Goal: Task Accomplishment & Management: Manage account settings

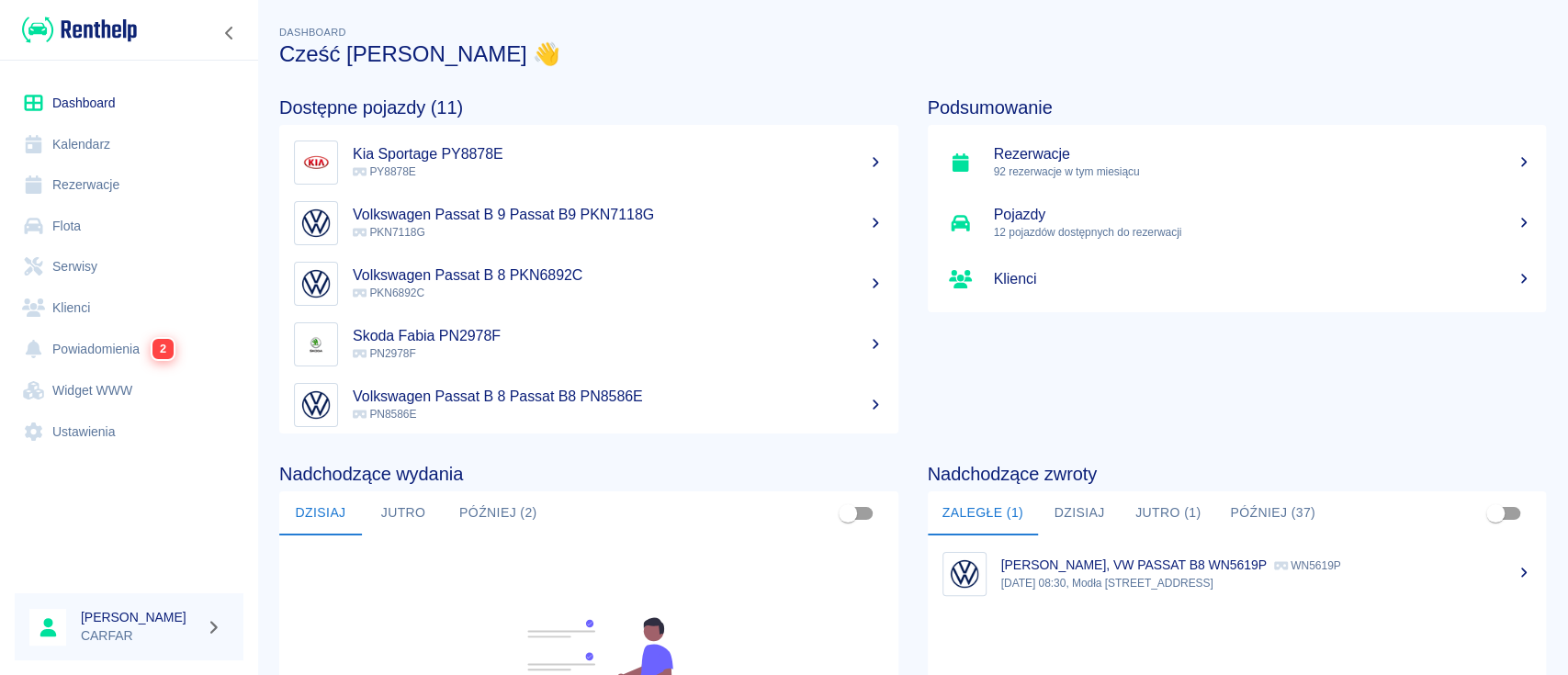
click at [707, 169] on p "PY8878E" at bounding box center [618, 171] width 531 height 17
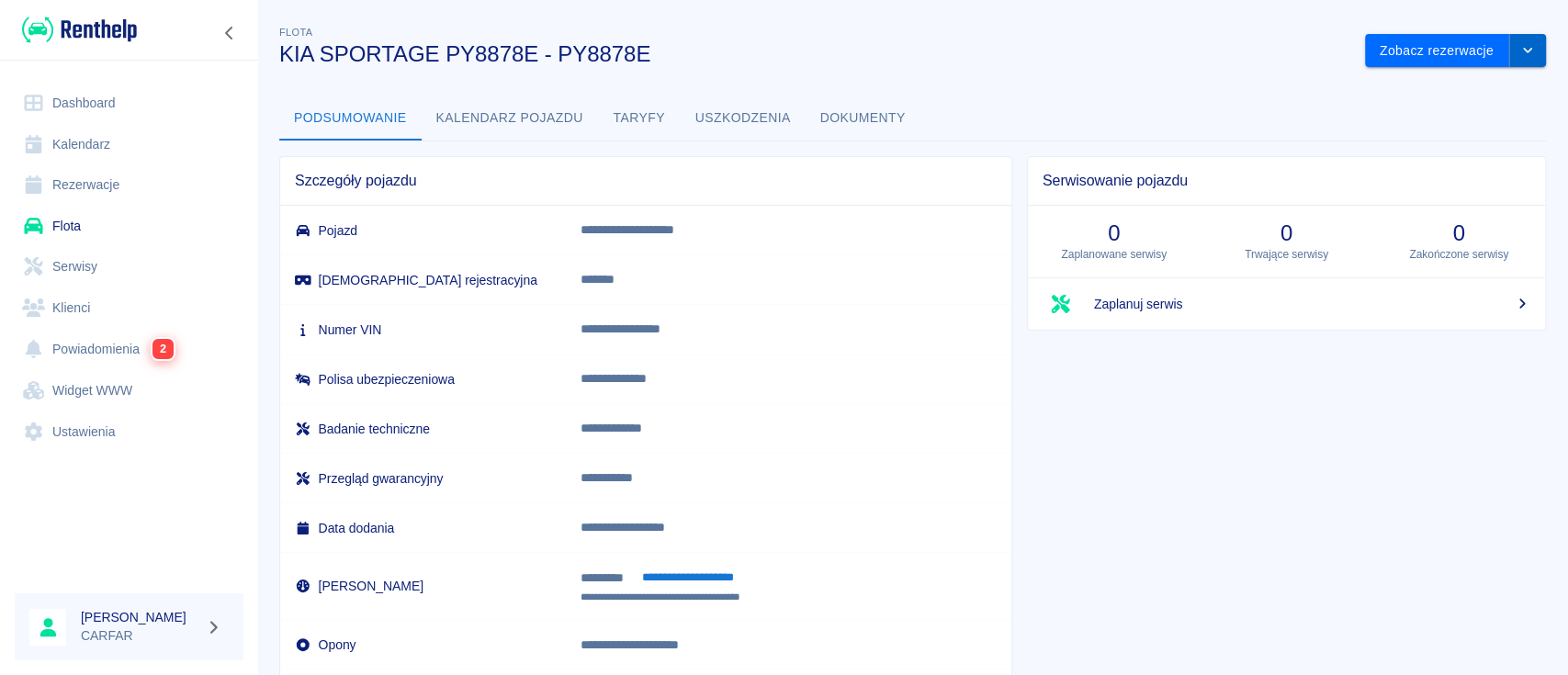
click at [1510, 61] on button "drop-down" at bounding box center [1528, 51] width 37 height 34
click at [1037, 100] on div "Podsumowanie Kalendarz pojazdu Taryfy Uszkodzenia Dokumenty" at bounding box center [913, 118] width 1267 height 44
click at [1432, 60] on button "Zobacz rezerwacje" at bounding box center [1437, 51] width 144 height 34
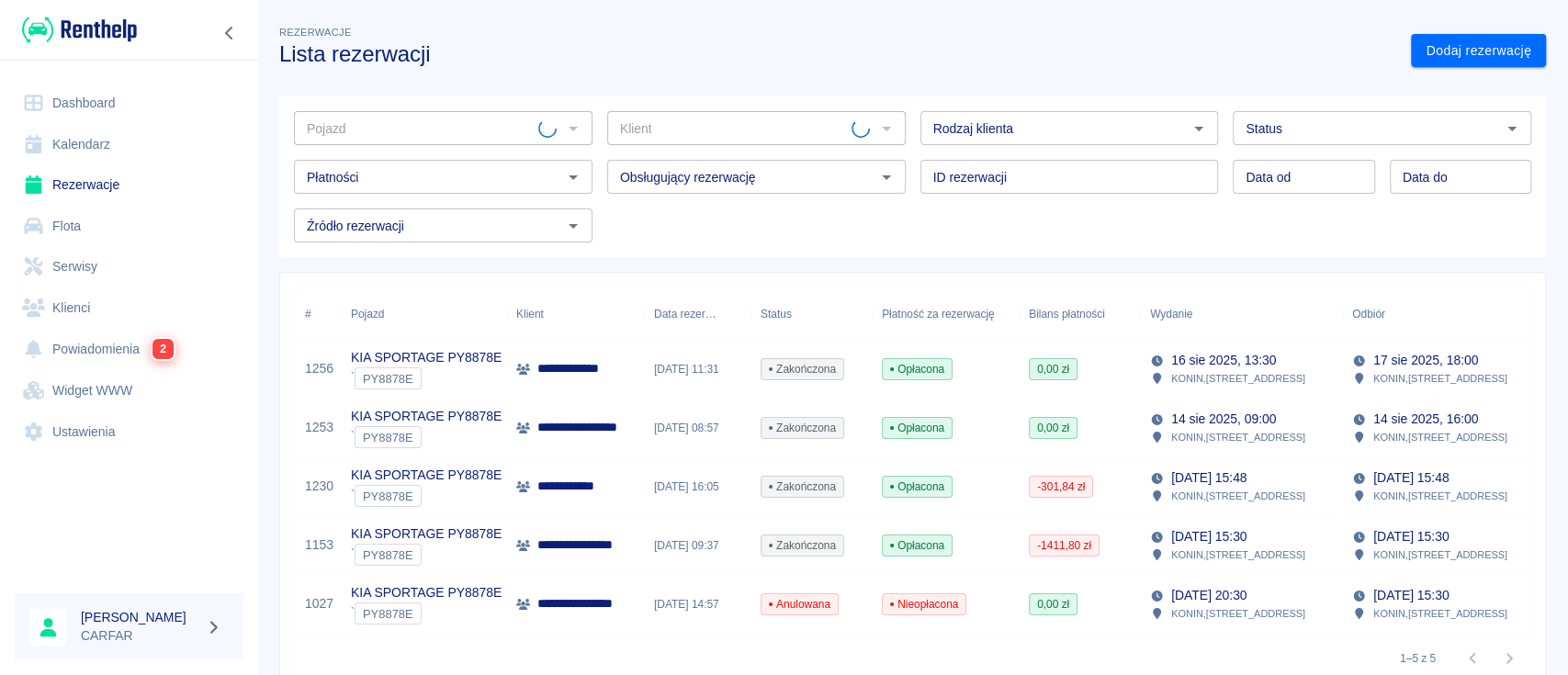
type input "KIA SPORTAGE PY8878E - PY8878E"
click at [1467, 40] on link "Dodaj rezerwację" at bounding box center [1478, 51] width 135 height 34
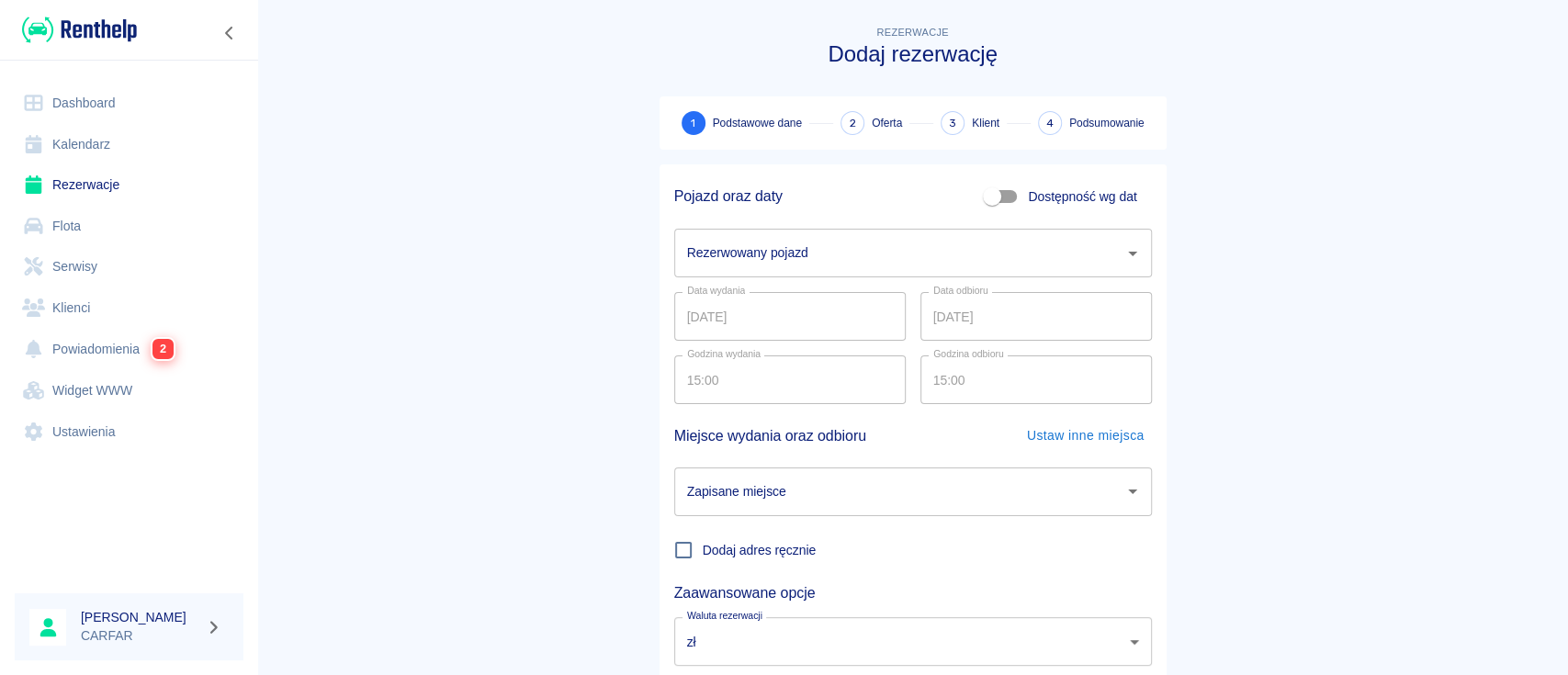
click at [800, 253] on input "Rezerwowany pojazd" at bounding box center [899, 252] width 434 height 32
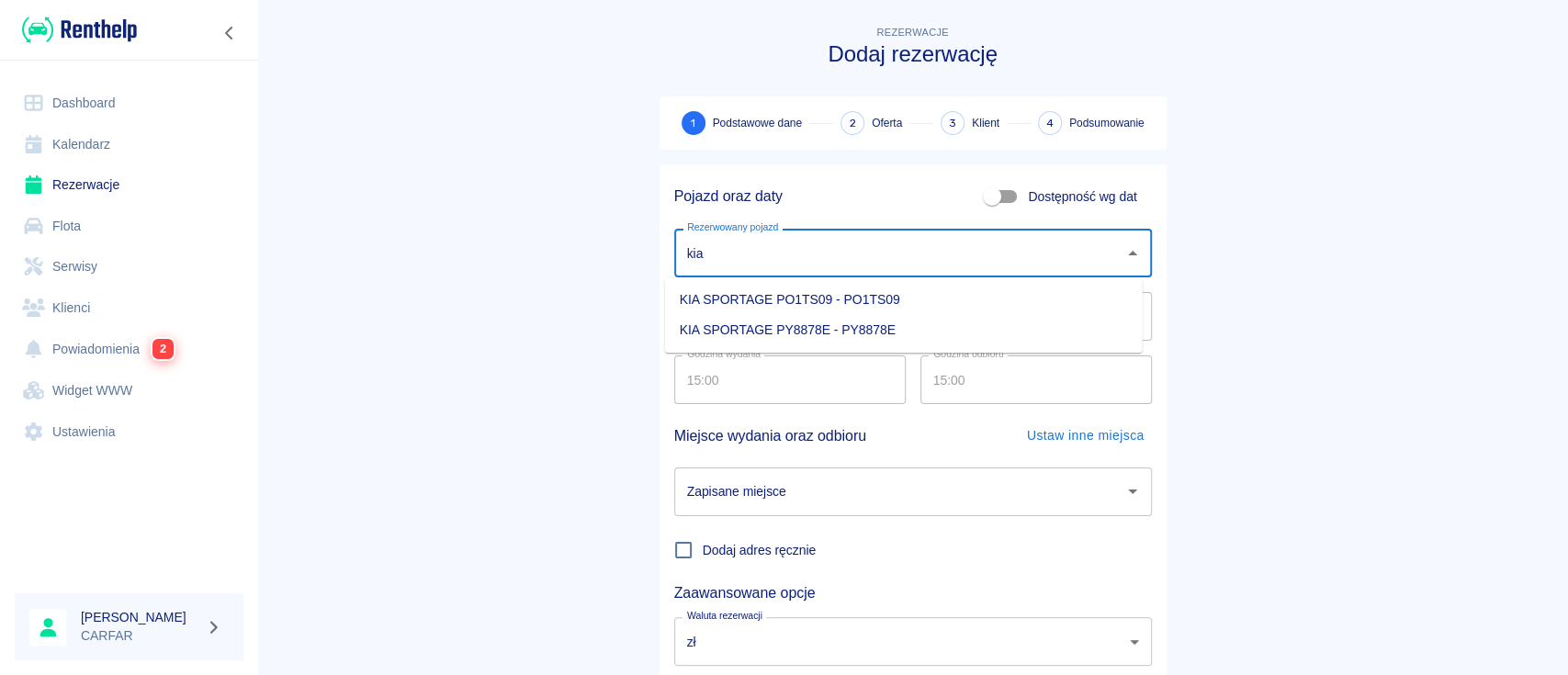
click at [857, 319] on li "KIA SPORTAGE PY8878E - PY8878E" at bounding box center [903, 329] width 478 height 30
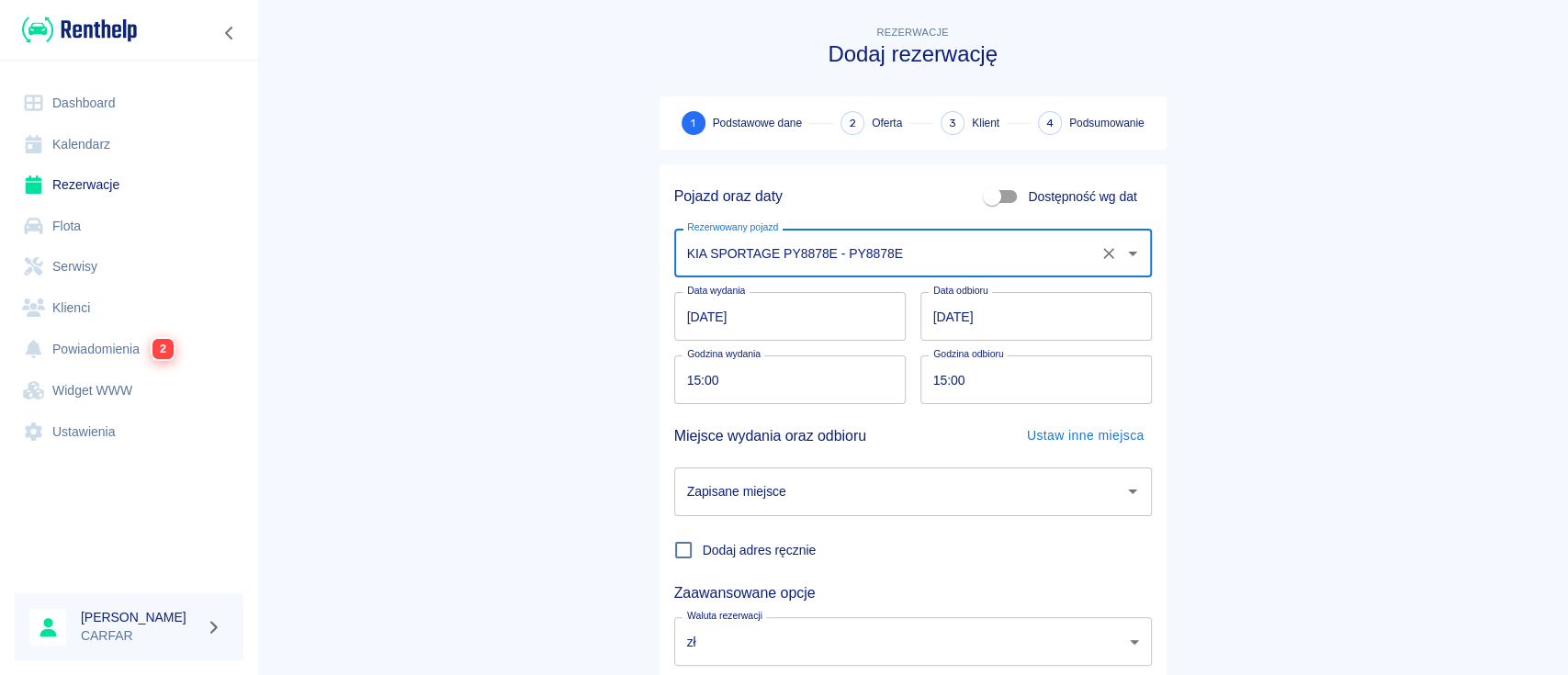
type input "KIA SPORTAGE PY8878E - PY8878E"
click at [934, 312] on input "[DATE]" at bounding box center [1036, 317] width 232 height 49
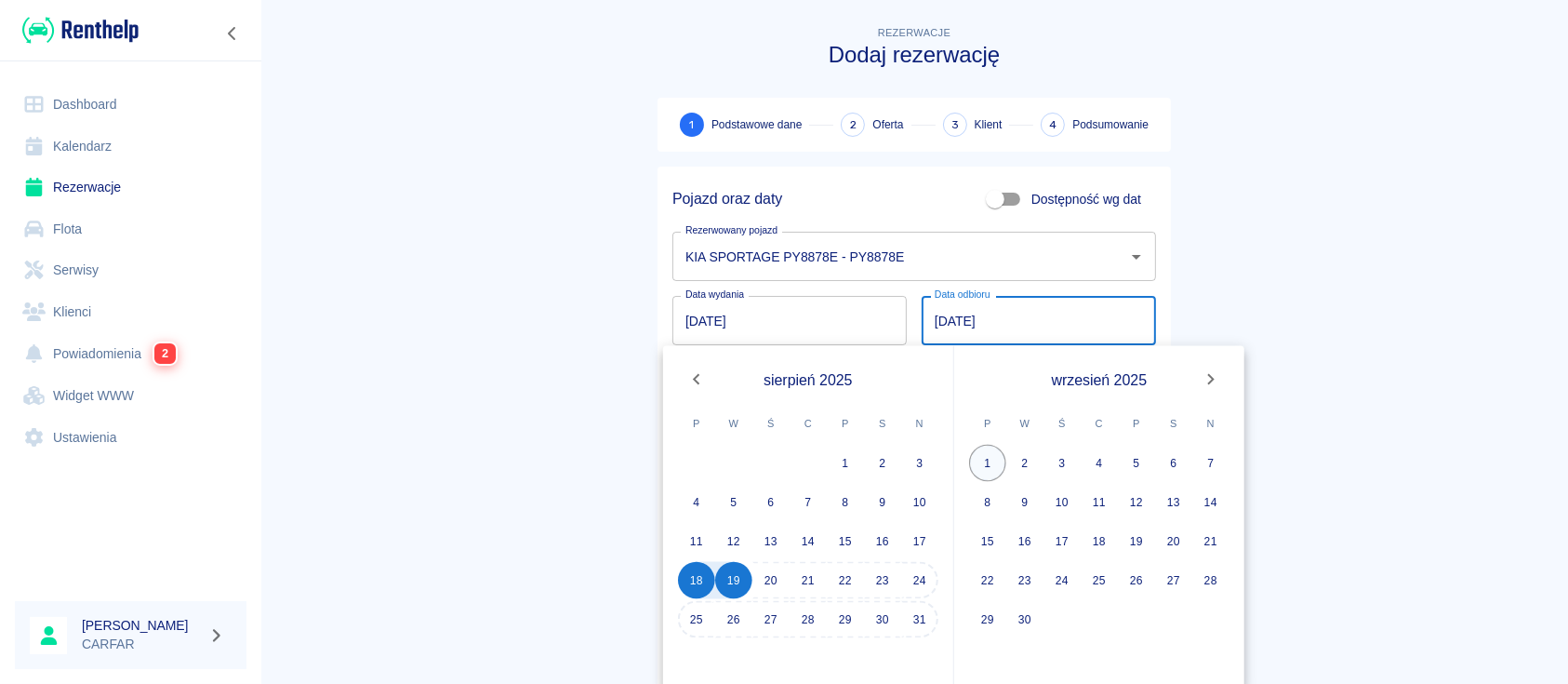
click at [989, 458] on button "1" at bounding box center [988, 464] width 37 height 38
type input "01.09.2025"
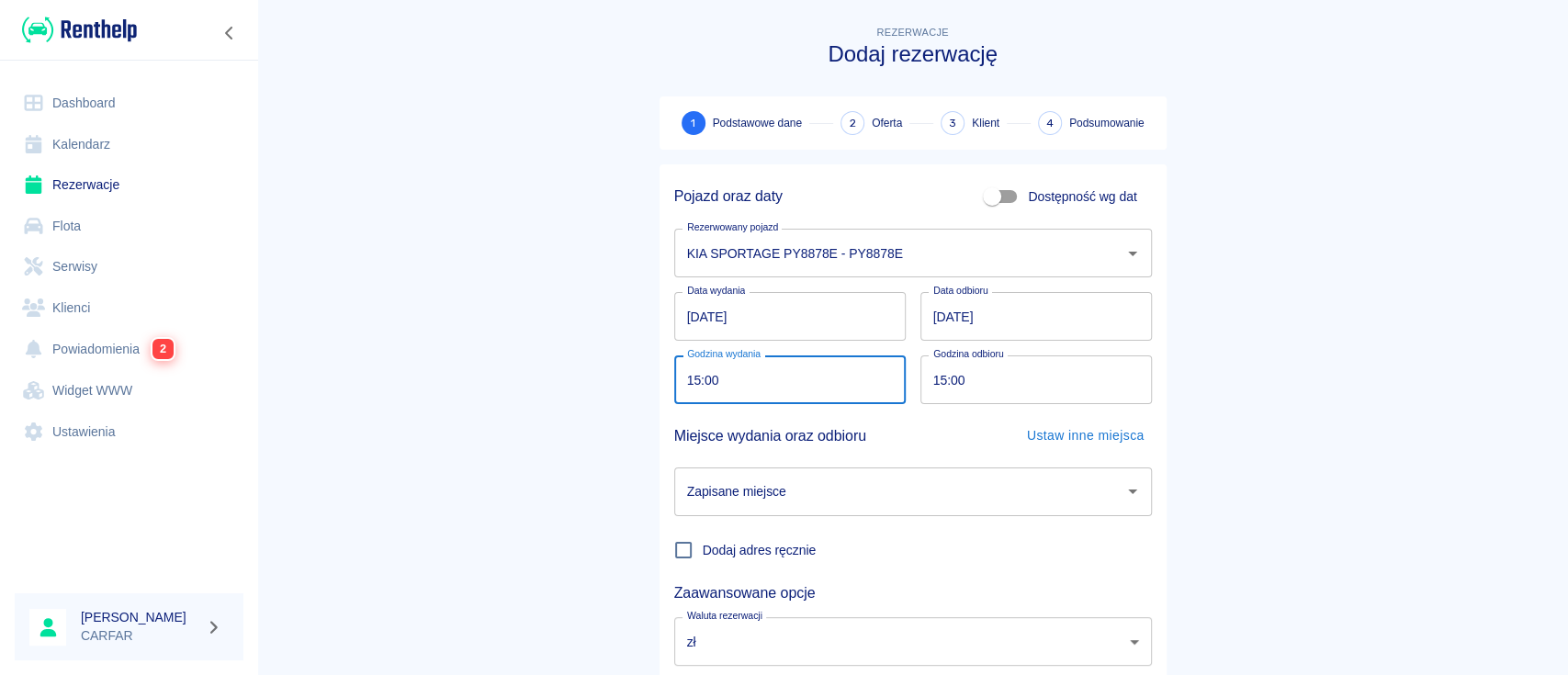
click at [800, 386] on input "15:00" at bounding box center [784, 380] width 218 height 49
type input "19:00"
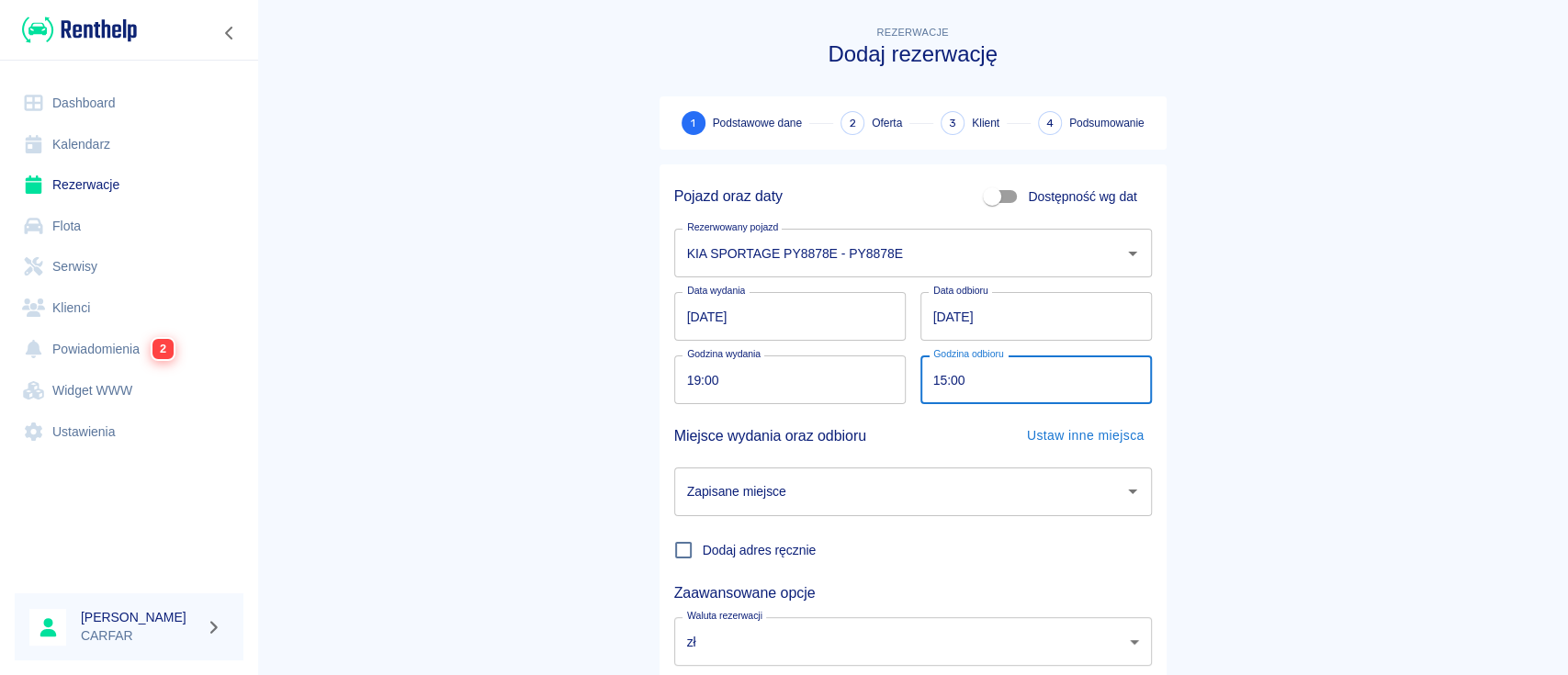
click at [936, 380] on input "15:00" at bounding box center [1029, 380] width 218 height 49
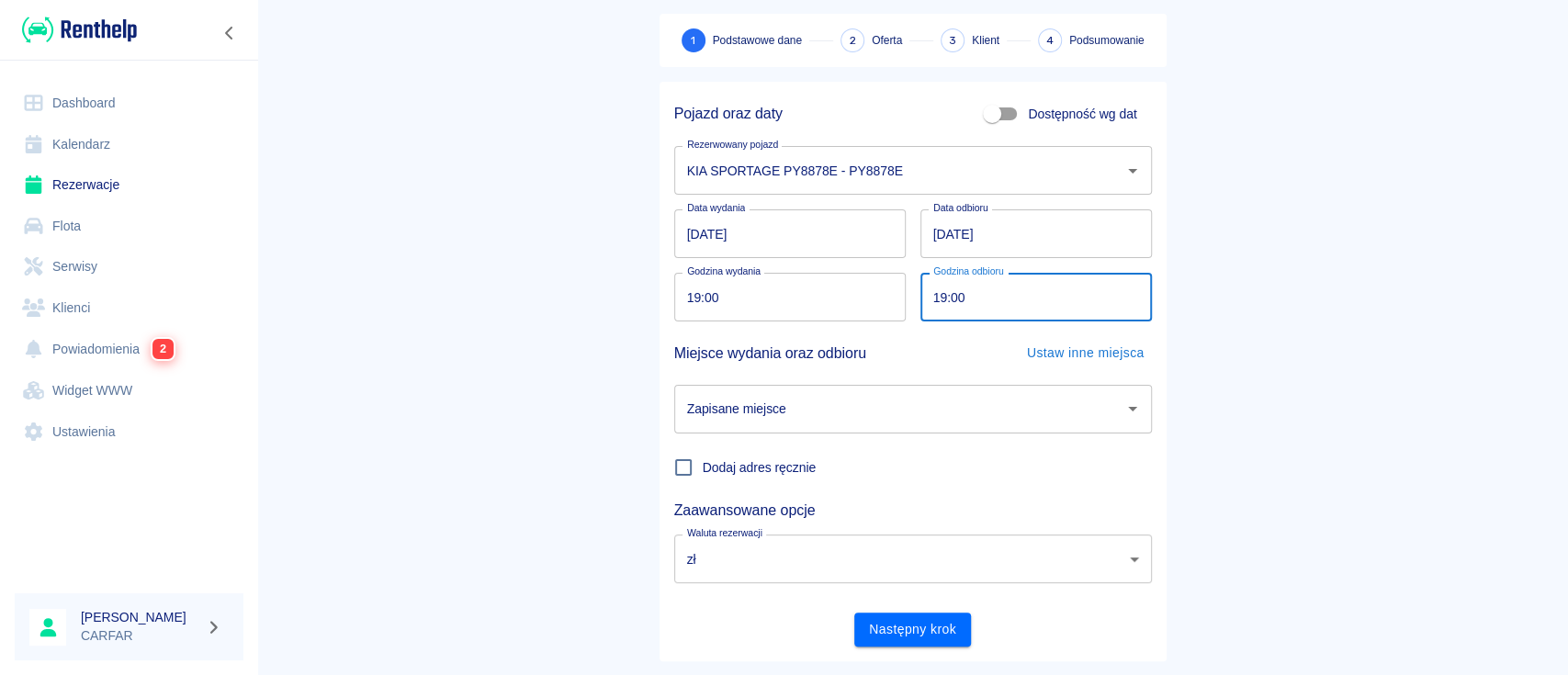
scroll to position [121, 0]
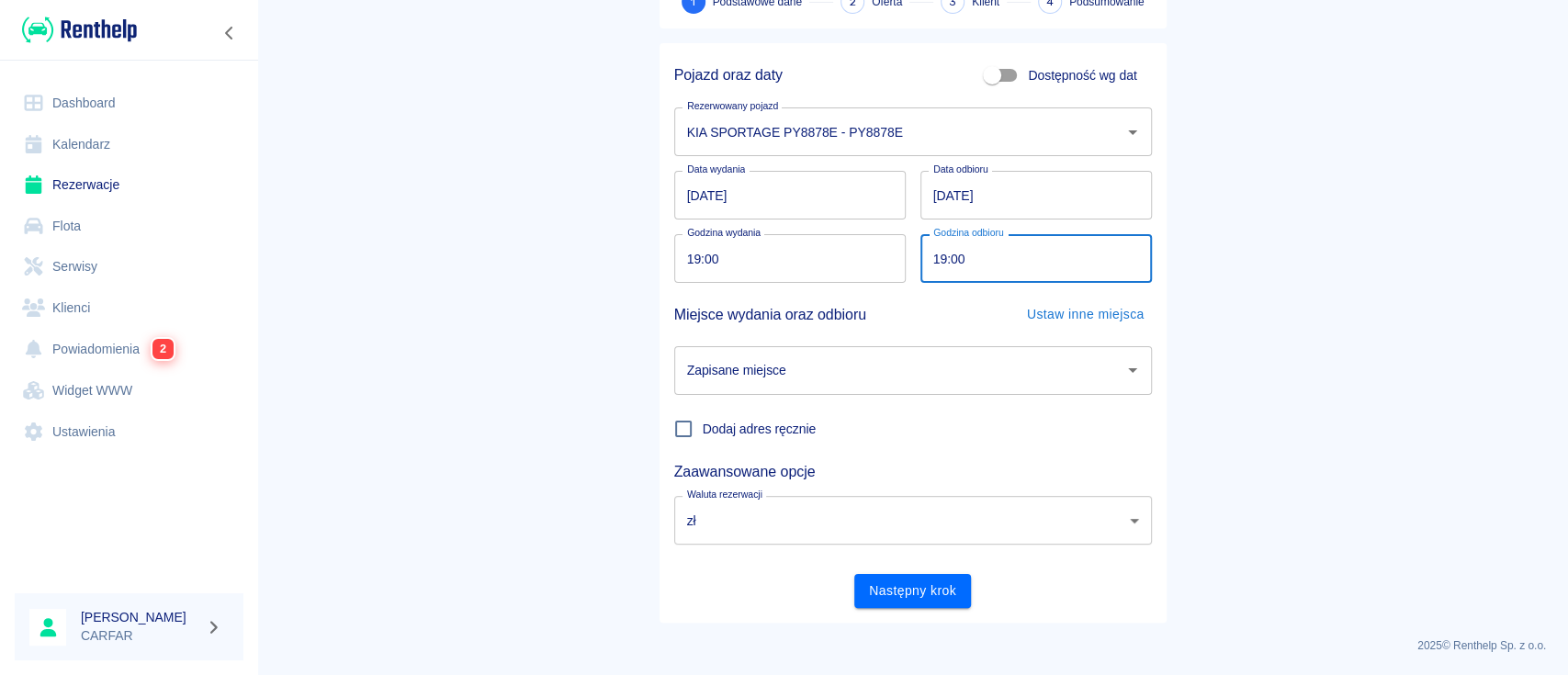
type input "19:00"
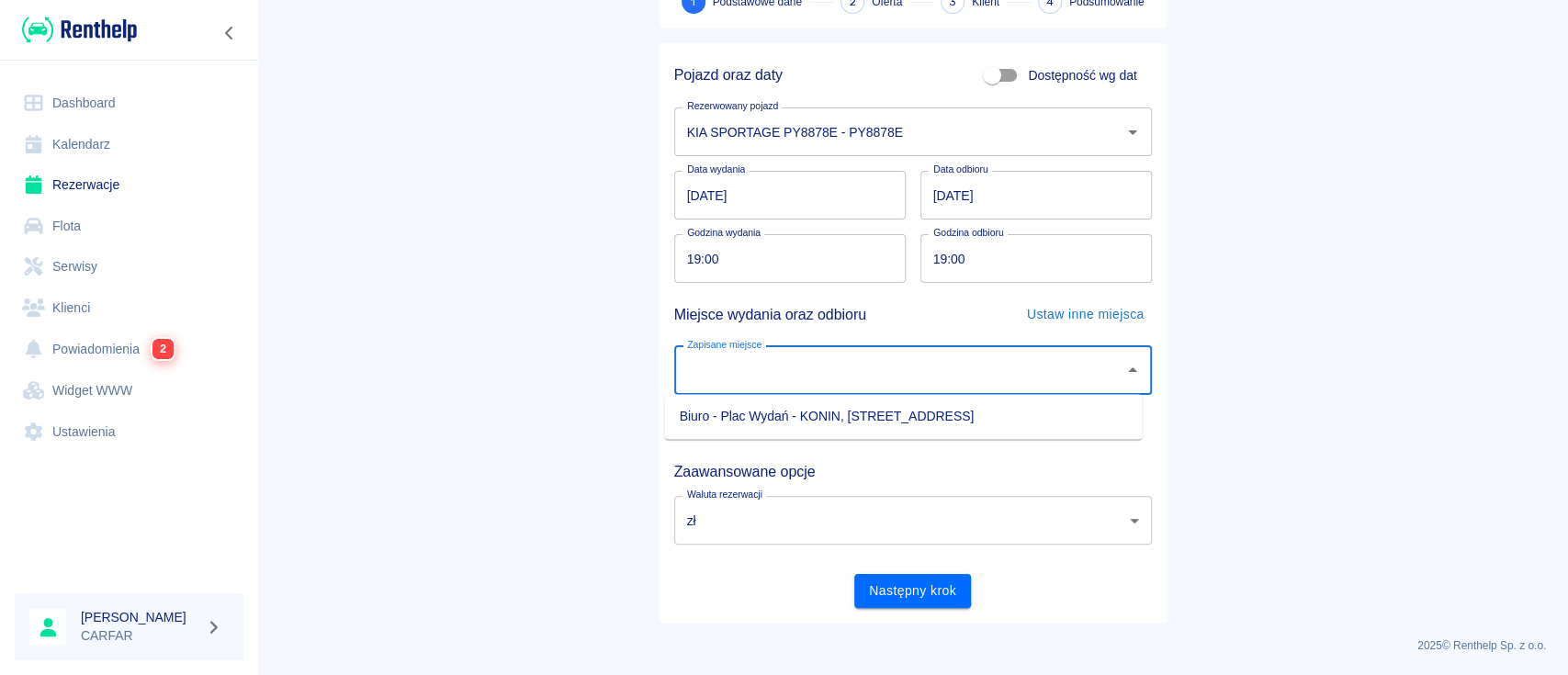
click at [900, 378] on input "Zapisane miejsce" at bounding box center [899, 370] width 434 height 32
click at [892, 410] on li "Biuro - Plac Wydań - KONIN, [STREET_ADDRESS]" at bounding box center [903, 416] width 478 height 30
type input "Biuro - Plac Wydań - KONIN, [STREET_ADDRESS]"
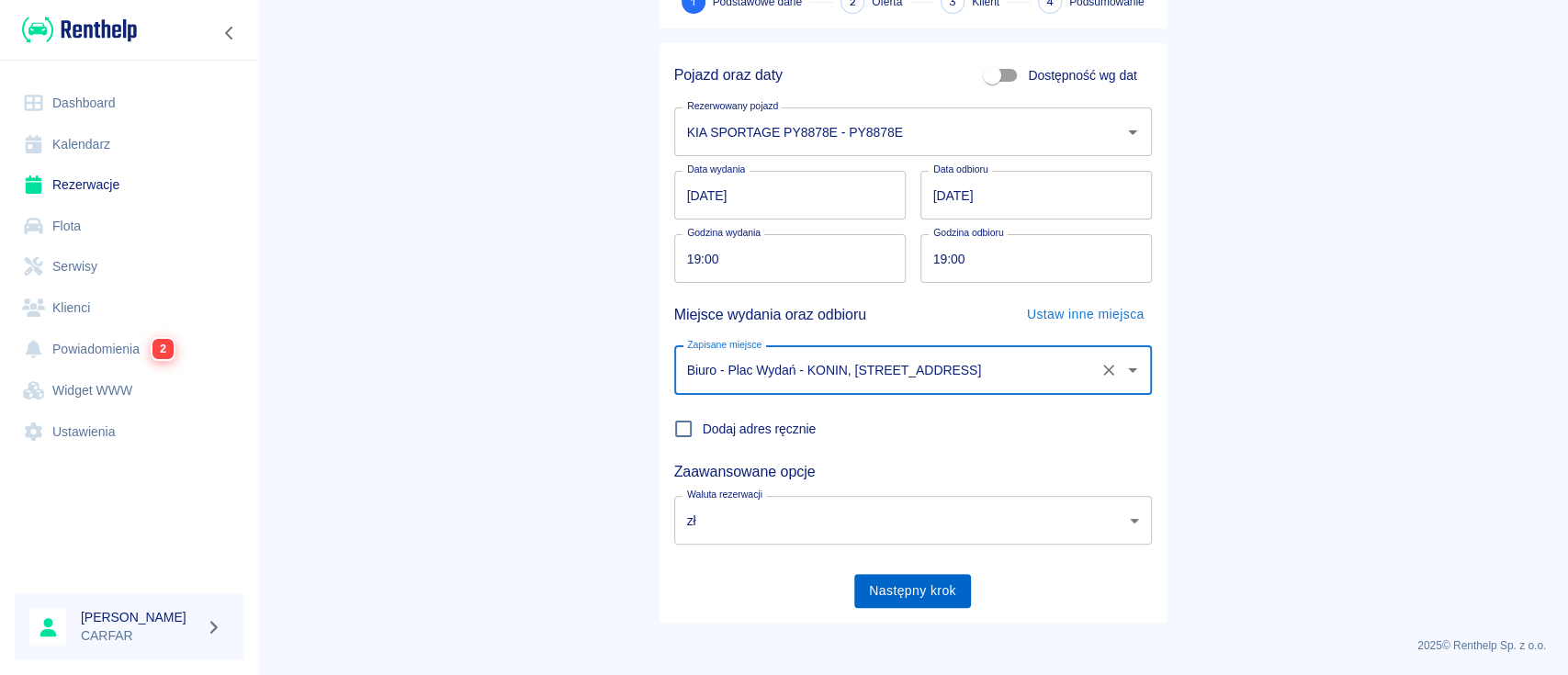
click at [895, 585] on button "Następny krok" at bounding box center [913, 590] width 117 height 34
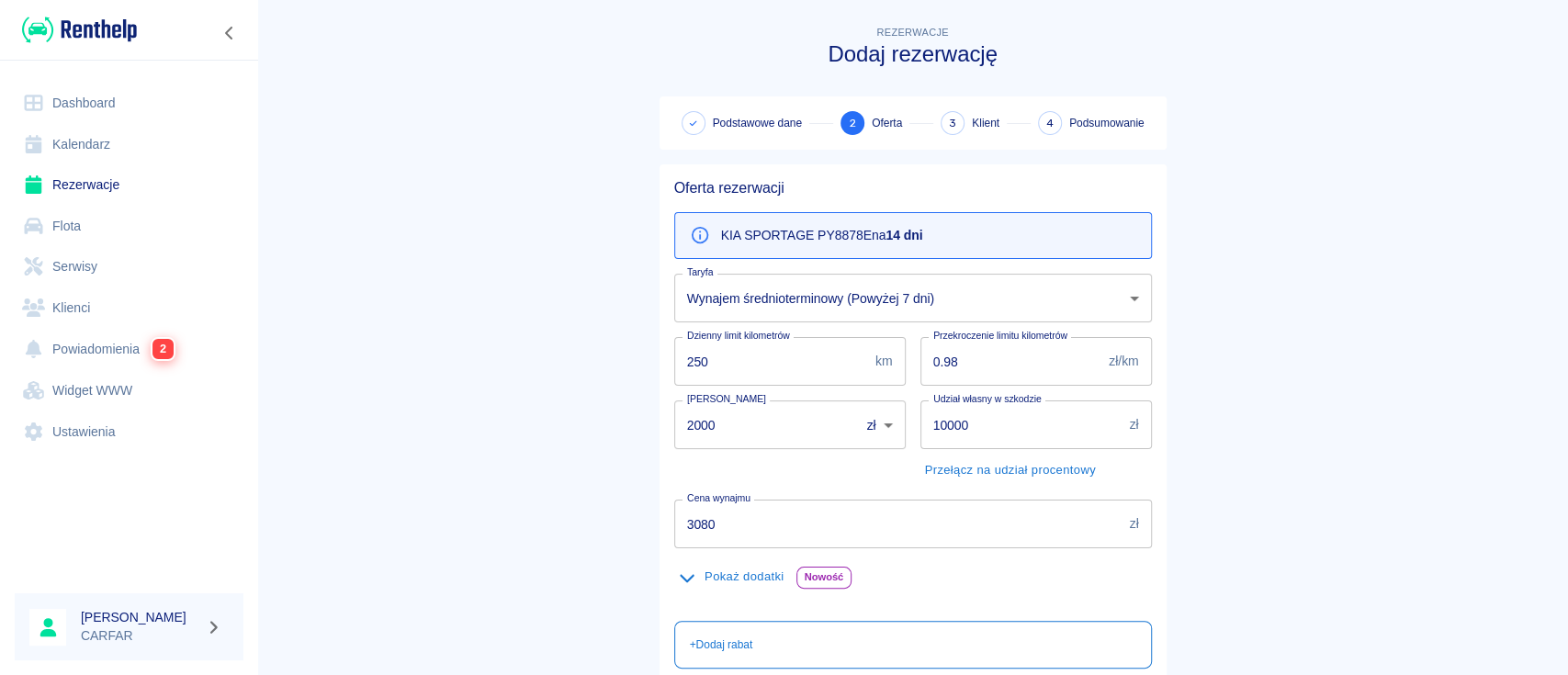
scroll to position [122, 0]
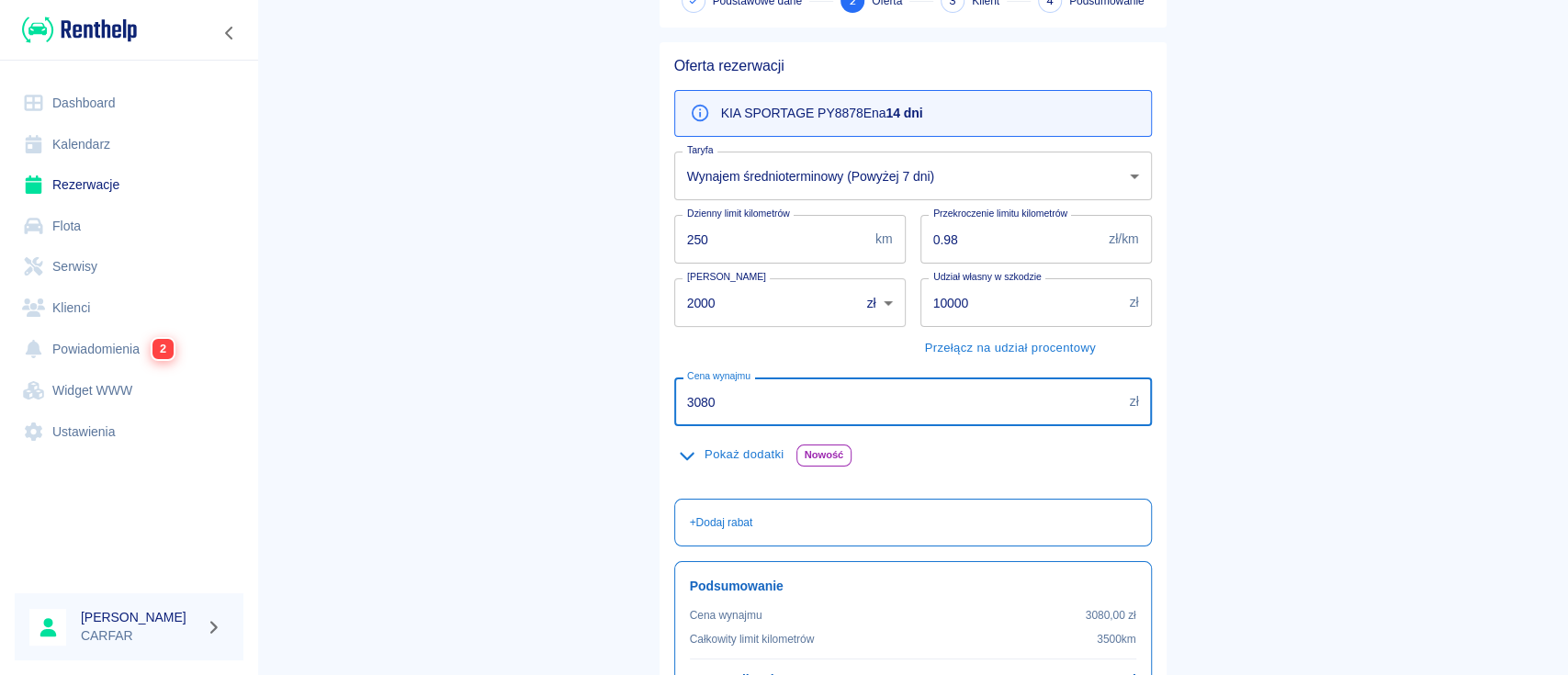
drag, startPoint x: 746, startPoint y: 396, endPoint x: 640, endPoint y: 395, distance: 106.0
click at [645, 395] on div "Oferta rezerwacji KIA SPORTAGE PY8878E na 14 dni Taryfa Wynajem średnioterminow…" at bounding box center [905, 419] width 521 height 783
type input "0"
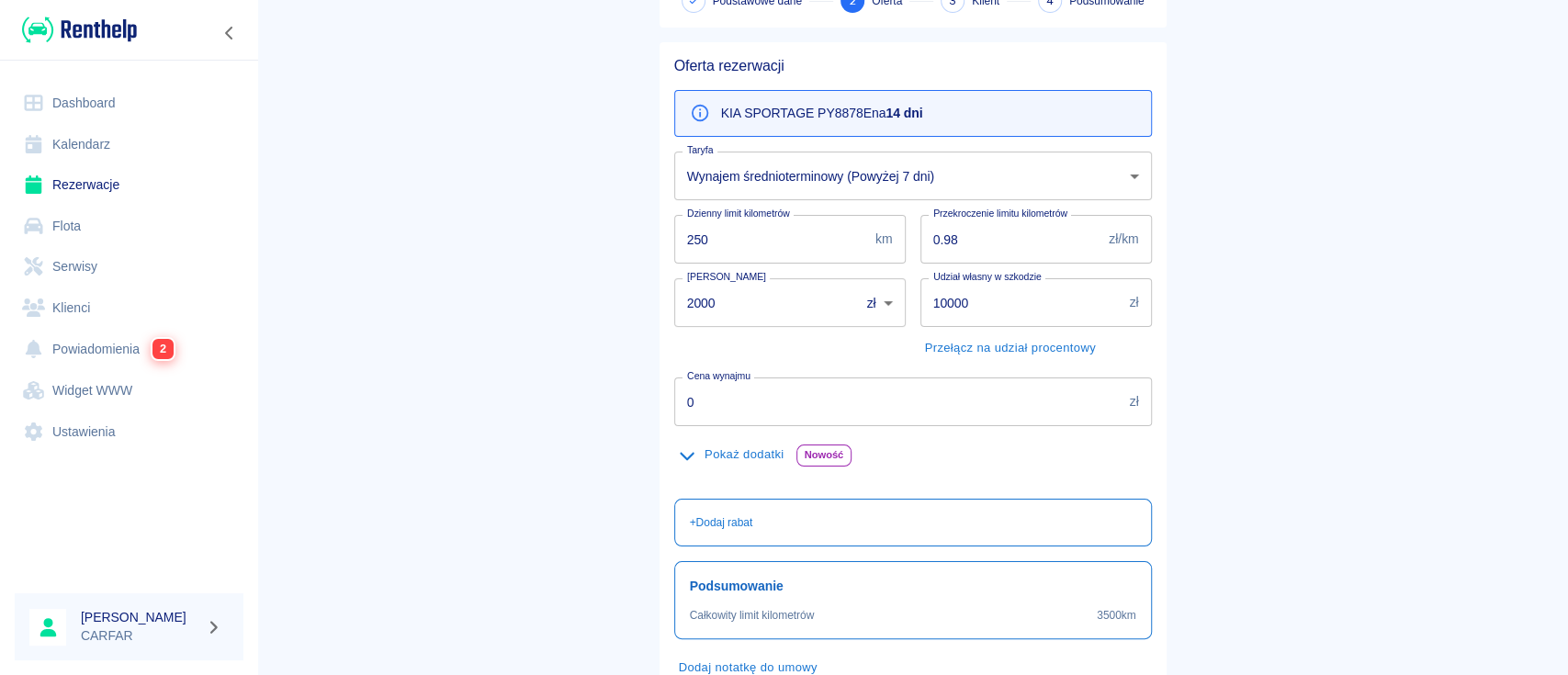
drag, startPoint x: 625, startPoint y: 382, endPoint x: 593, endPoint y: 360, distance: 38.8
click at [622, 380] on main "Rezerwacje Dodaj rezerwację Podstawowe dane 2 Oferta 3 Klient 4 Podsumowanie Of…" at bounding box center [912, 321] width 1311 height 844
drag, startPoint x: 776, startPoint y: 314, endPoint x: 552, endPoint y: 311, distance: 224.0
click at [552, 311] on main "Rezerwacje Dodaj rezerwację Podstawowe dane 2 Oferta 3 Klient 4 Podsumowanie Of…" at bounding box center [912, 321] width 1311 height 844
type input "0"
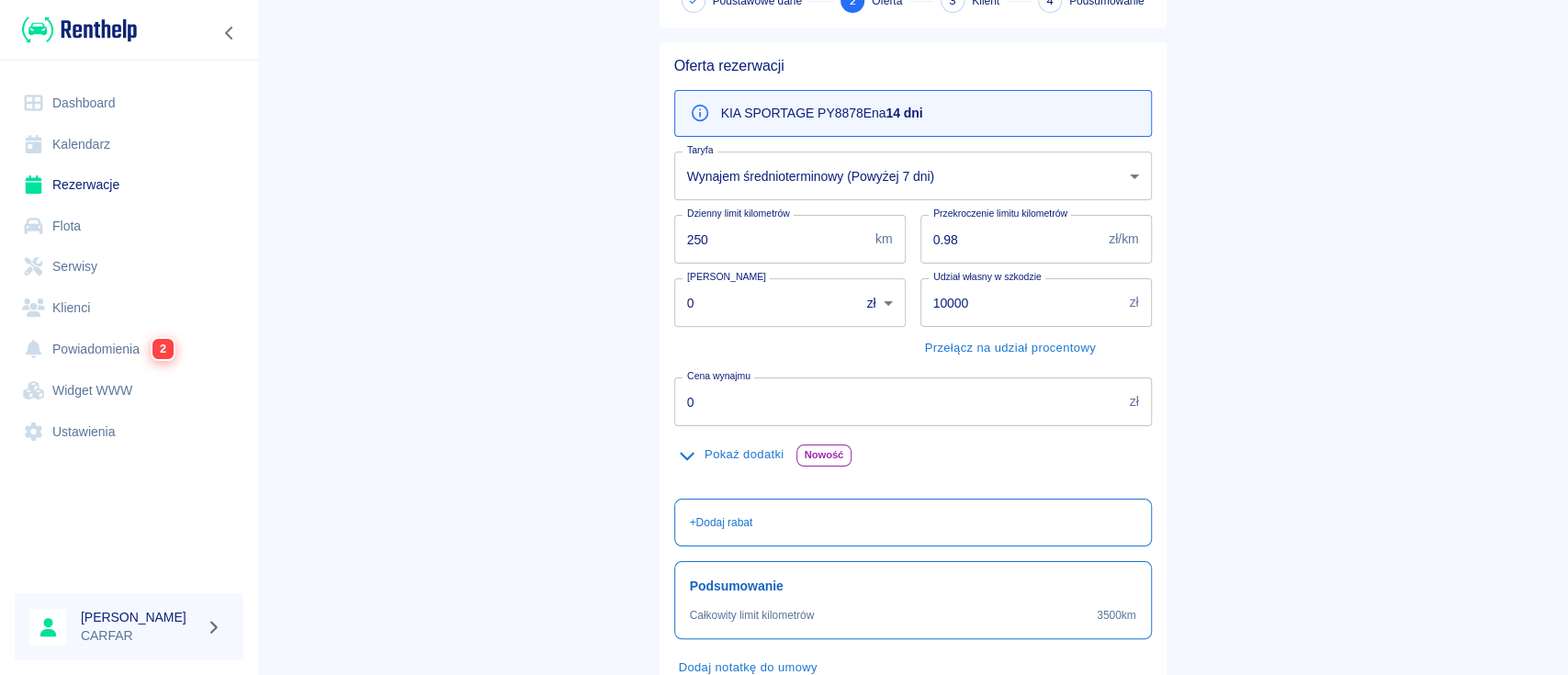
drag, startPoint x: 541, startPoint y: 308, endPoint x: 545, endPoint y: 319, distance: 11.7
click at [545, 319] on main "Rezerwacje Dodaj rezerwację Podstawowe dane 2 Oferta 3 Klient 4 Podsumowanie Of…" at bounding box center [912, 321] width 1311 height 844
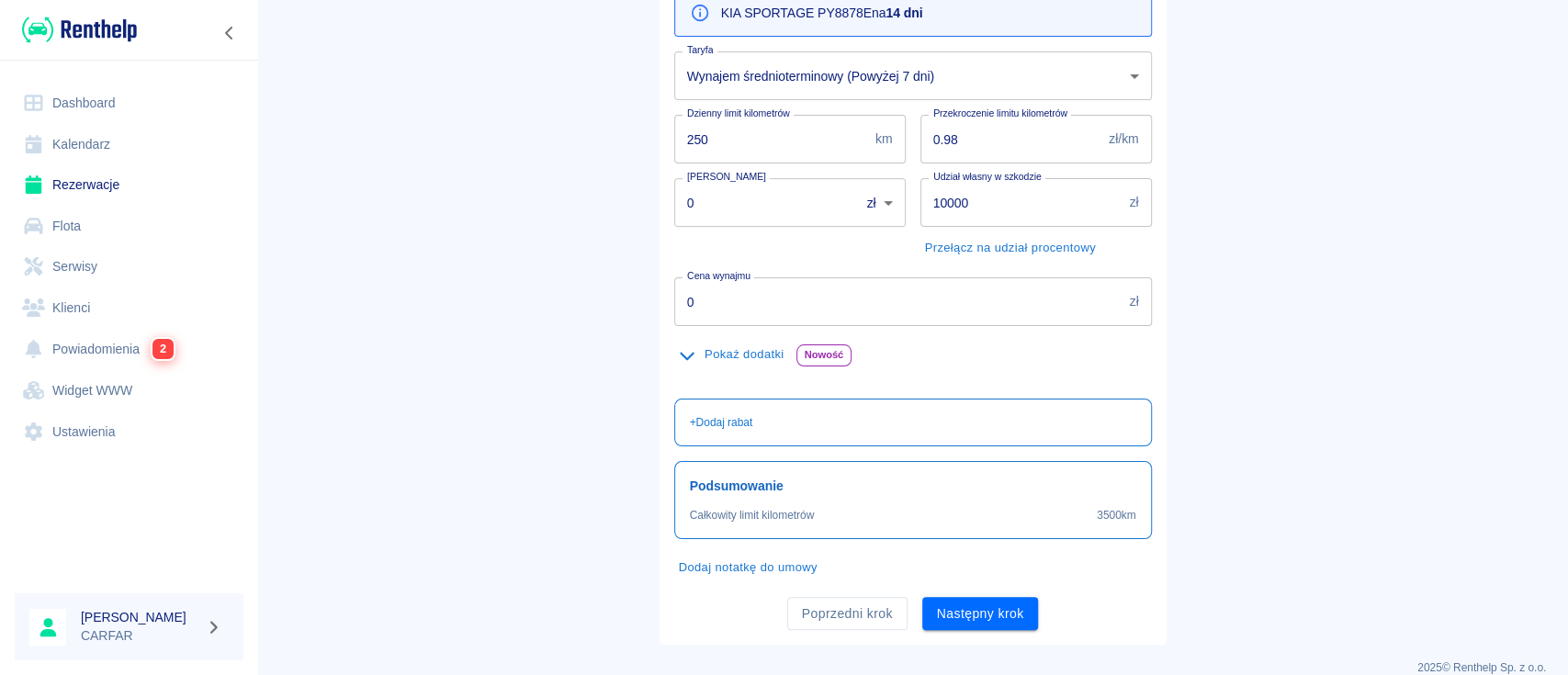
scroll to position [244, 0]
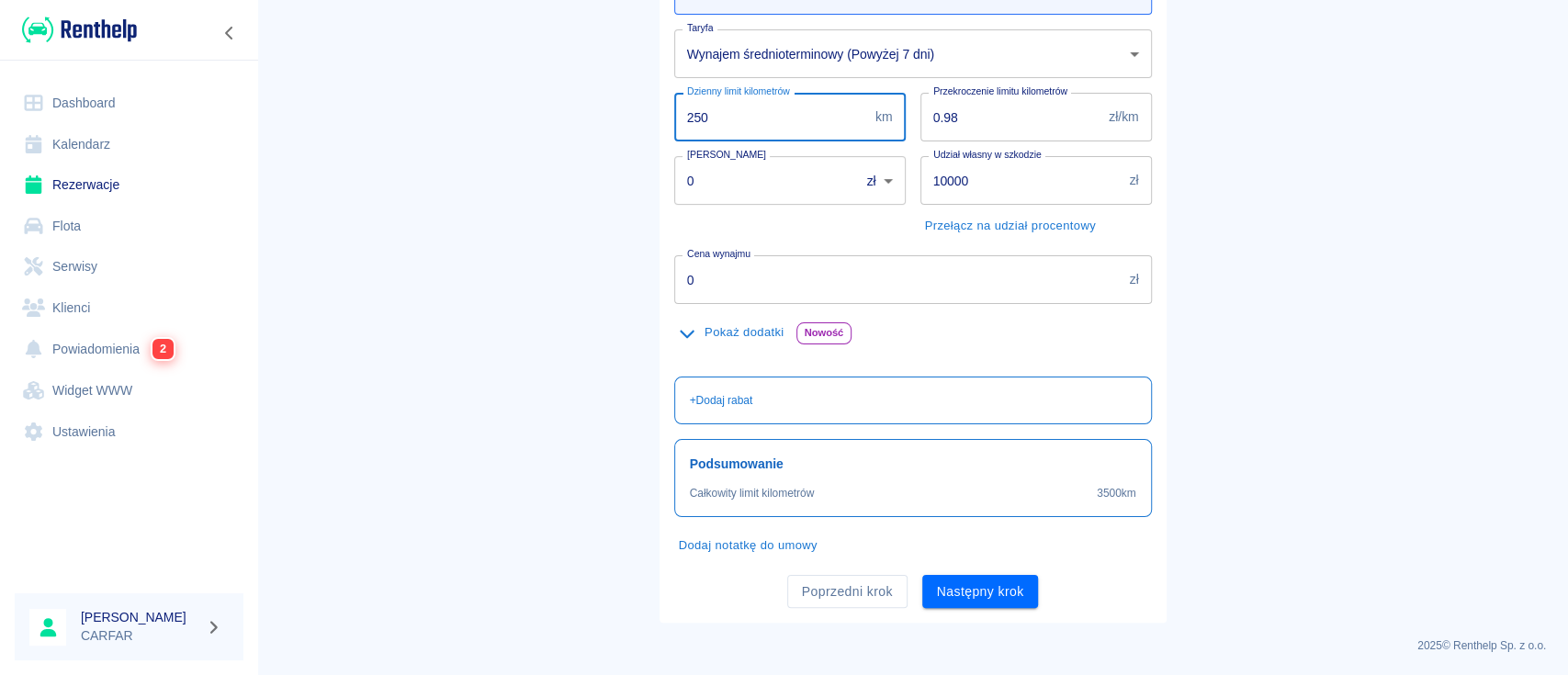
drag, startPoint x: 773, startPoint y: 129, endPoint x: 545, endPoint y: 120, distance: 228.2
click at [550, 123] on main "Rezerwacje Dodaj rezerwację Podstawowe dane 2 Oferta 3 Klient 4 Podsumowanie Of…" at bounding box center [912, 200] width 1311 height 844
type input "100"
click at [570, 137] on main "Rezerwacje Dodaj rezerwację Podstawowe dane 2 Oferta 3 Klient 4 Podsumowanie Of…" at bounding box center [912, 200] width 1311 height 844
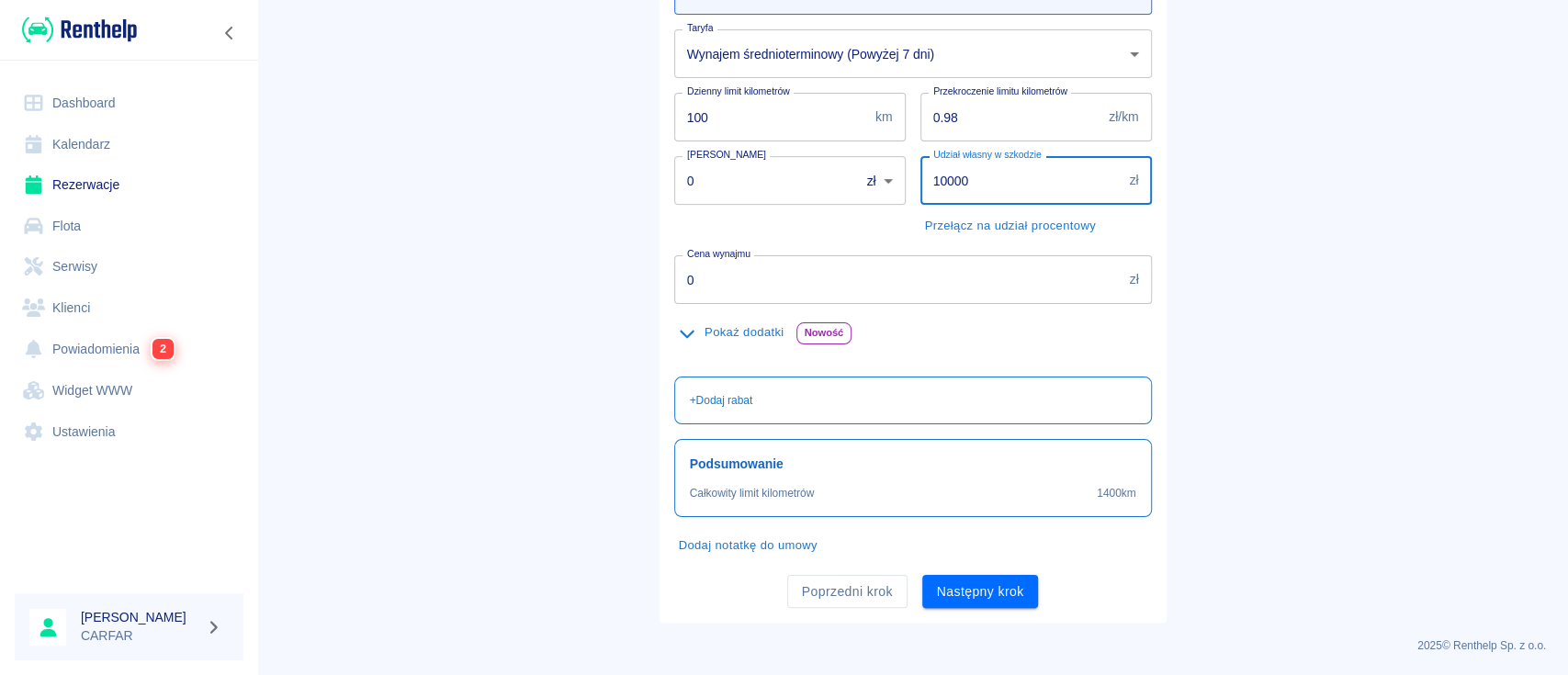
drag, startPoint x: 1001, startPoint y: 164, endPoint x: 977, endPoint y: 180, distance: 28.8
click at [998, 169] on input "10000" at bounding box center [1020, 180] width 202 height 49
drag, startPoint x: 977, startPoint y: 180, endPoint x: 851, endPoint y: 178, distance: 126.0
click at [860, 178] on div "Oferta rezerwacji KIA SPORTAGE PY8878E na 14 dni Taryfa Wynajem średnioterminow…" at bounding box center [905, 264] width 492 height 688
type input "2500"
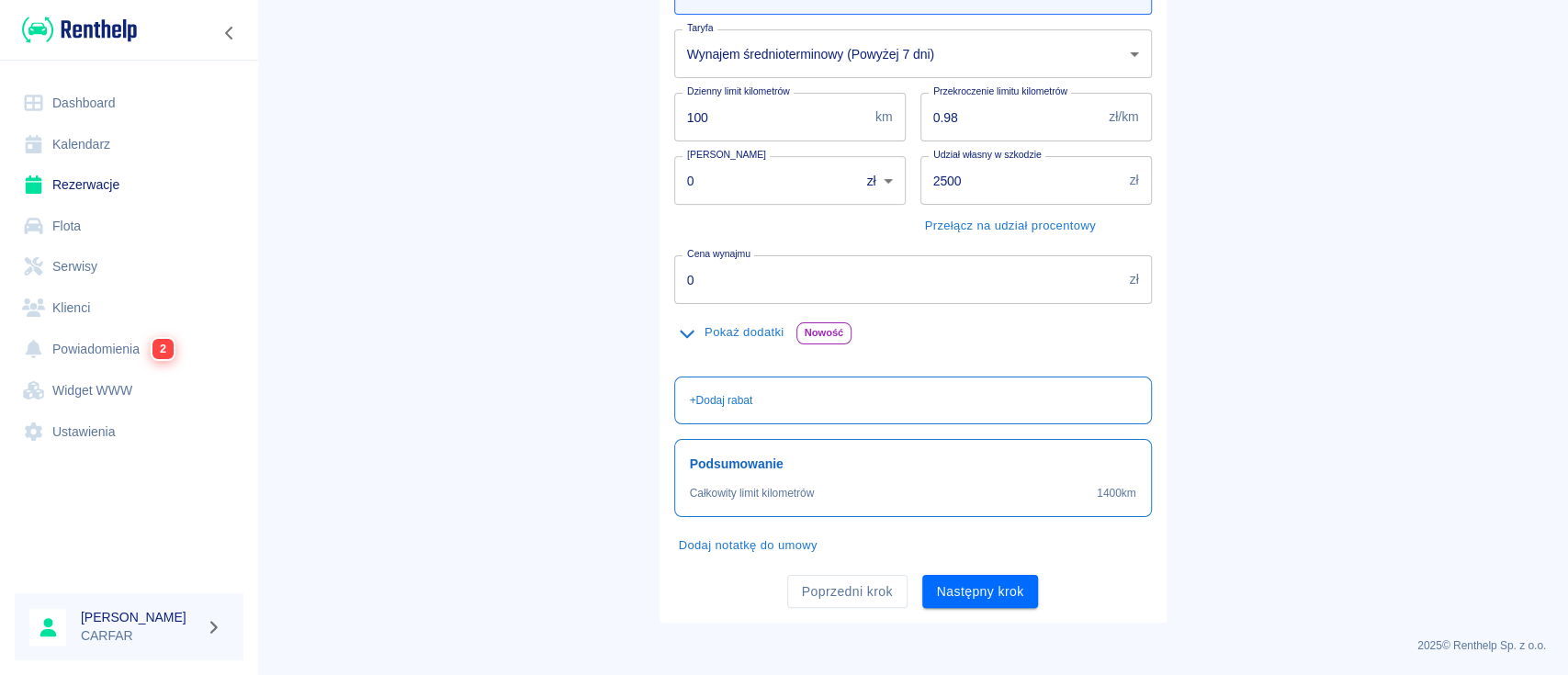
click at [989, 555] on div "Dodaj notatkę do umowy" at bounding box center [905, 539] width 492 height 43
click at [998, 581] on button "Następny krok" at bounding box center [980, 591] width 117 height 34
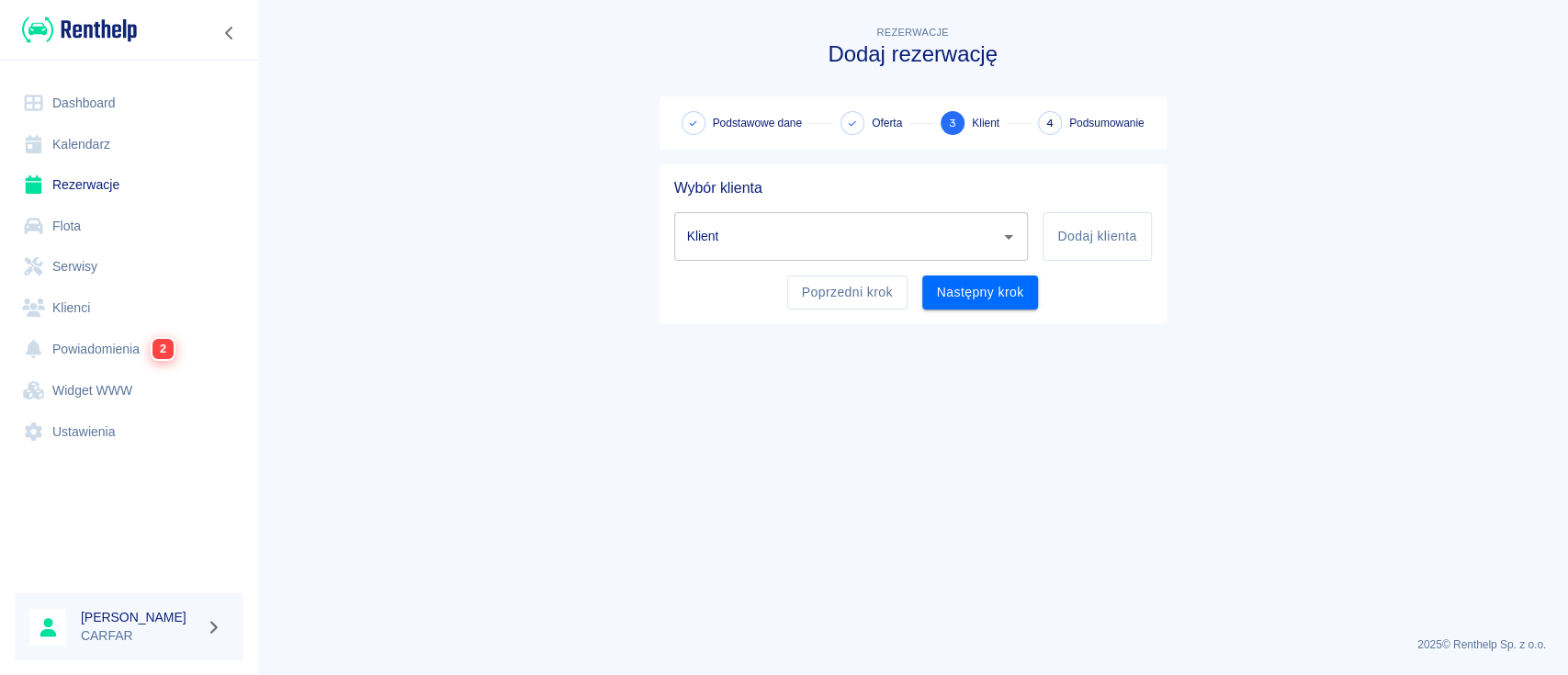
click at [850, 216] on div "Klient" at bounding box center [852, 237] width 355 height 49
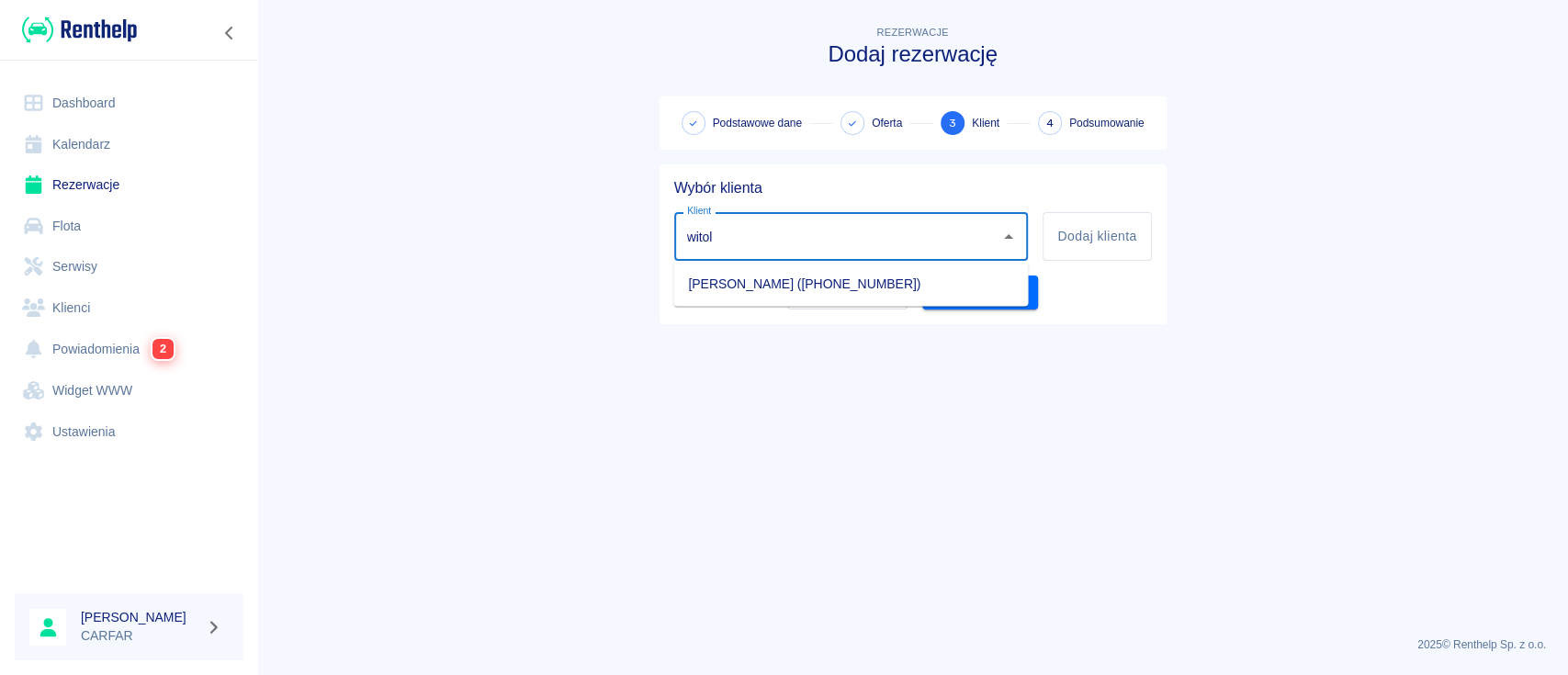
click at [865, 287] on li "WITOLD CIELEBĄK (+48508149412)" at bounding box center [851, 282] width 355 height 30
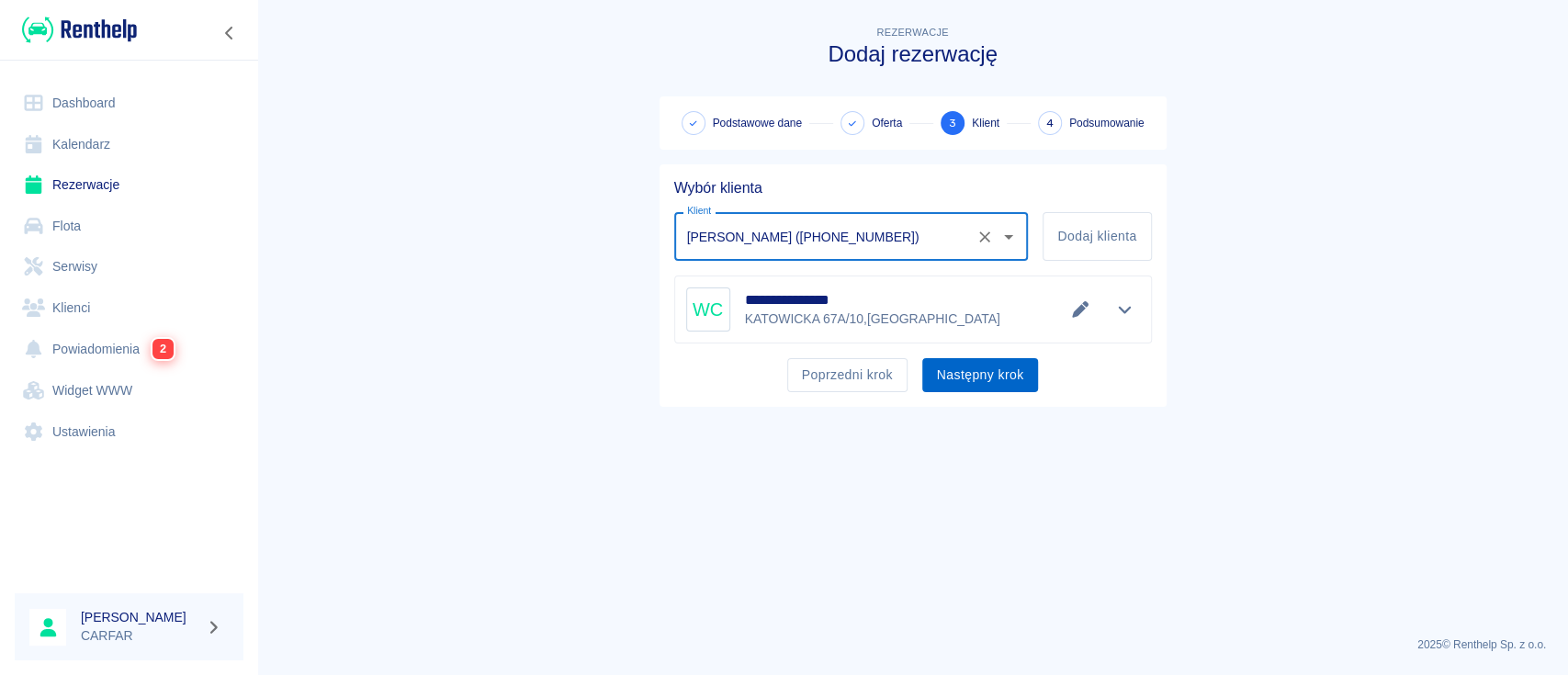
type input "WITOLD CIELEBĄK (+48508149412)"
click at [988, 376] on button "Następny krok" at bounding box center [980, 375] width 117 height 34
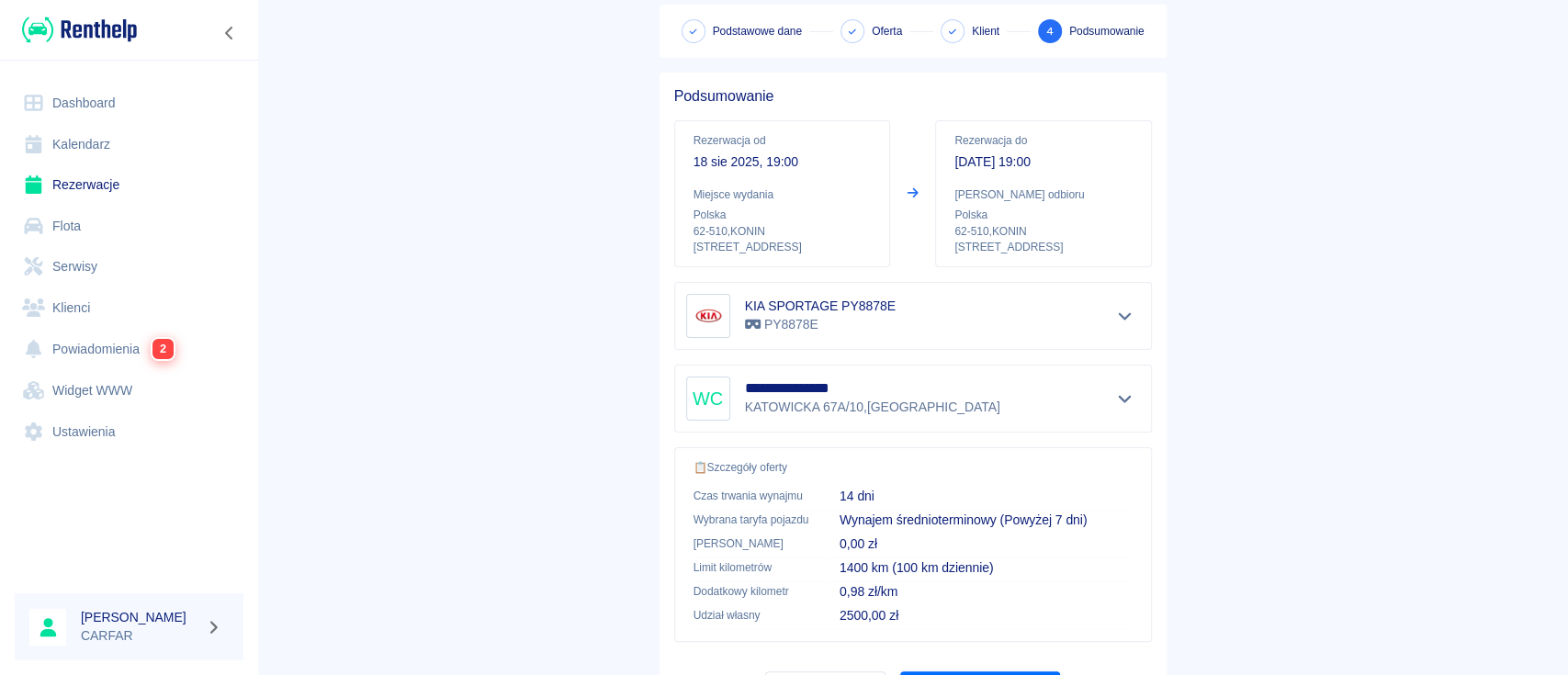
scroll to position [187, 0]
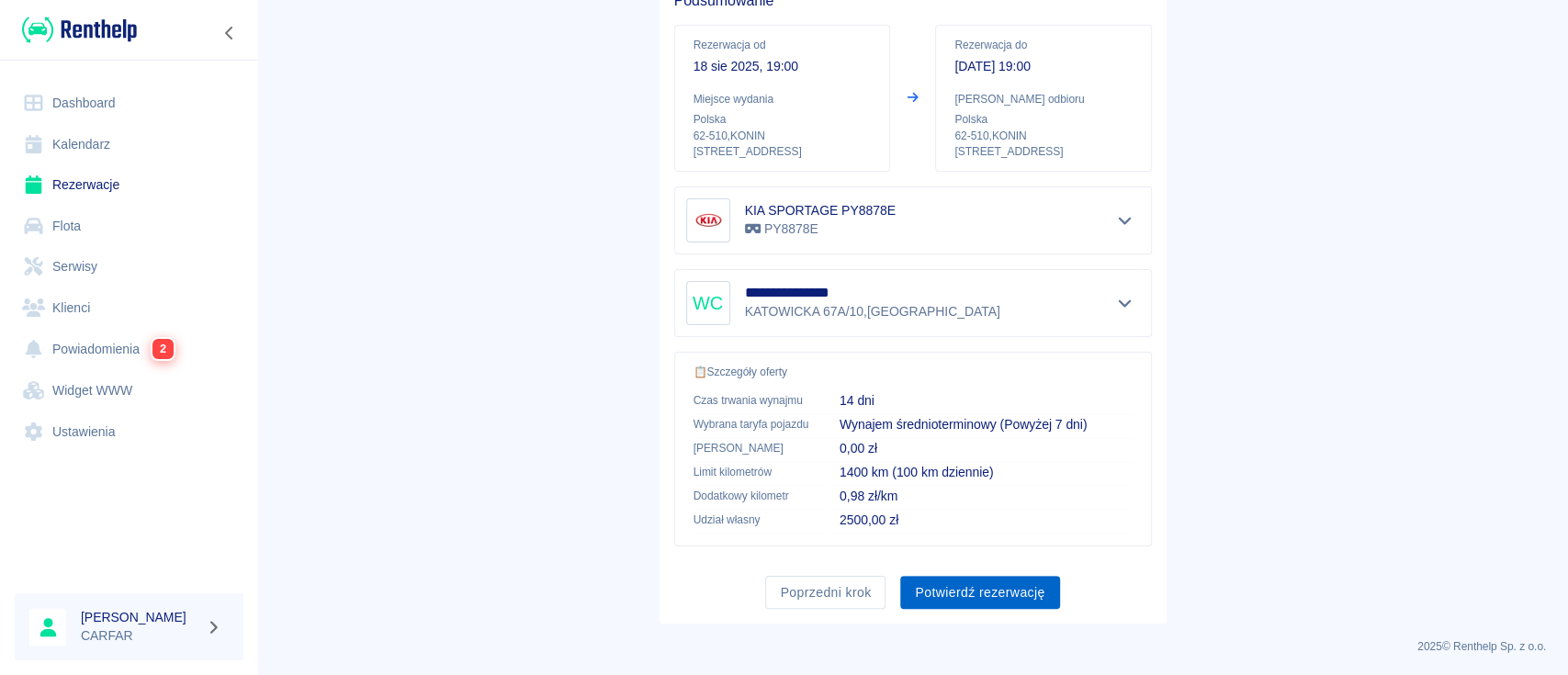
click at [982, 600] on button "Potwierdź rezerwację" at bounding box center [979, 592] width 159 height 34
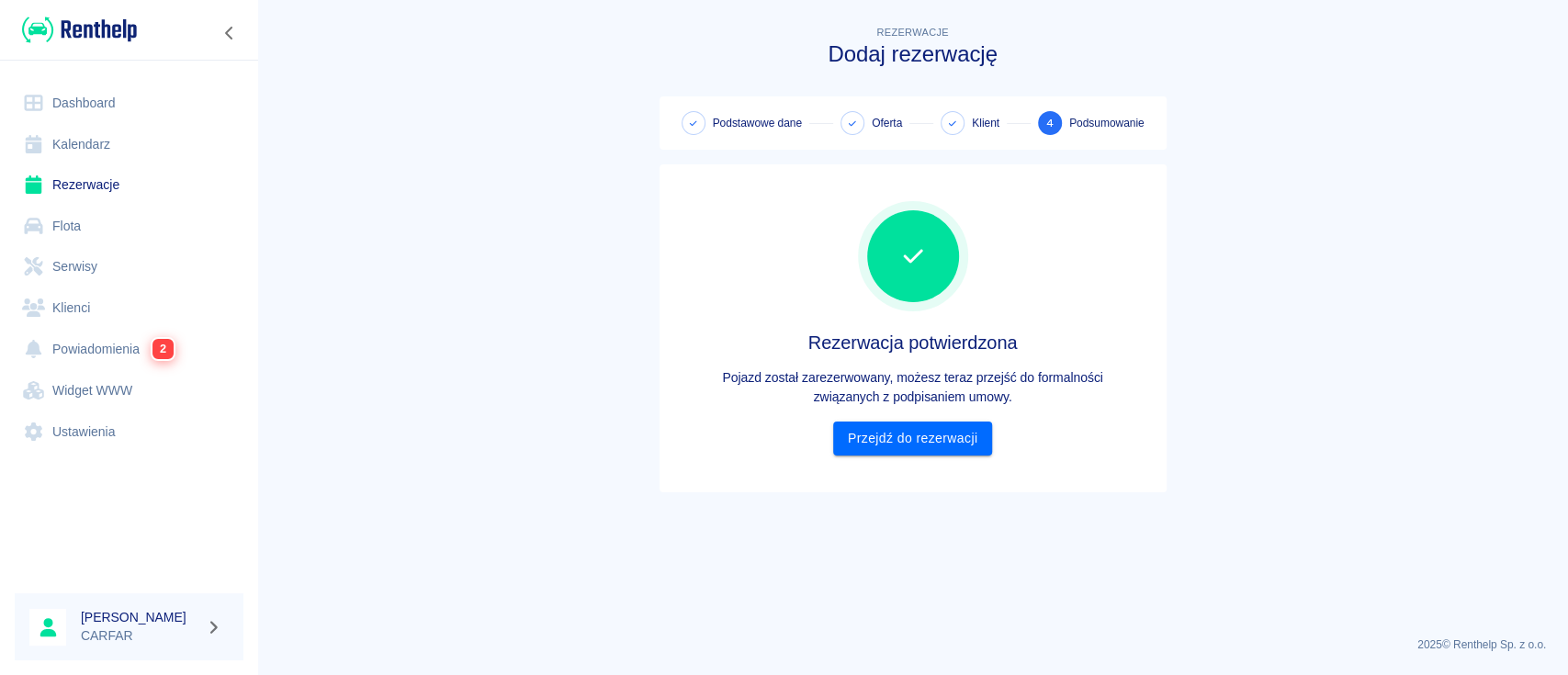
scroll to position [0, 0]
click at [923, 439] on link "Przejdź do rezerwacji" at bounding box center [912, 438] width 159 height 34
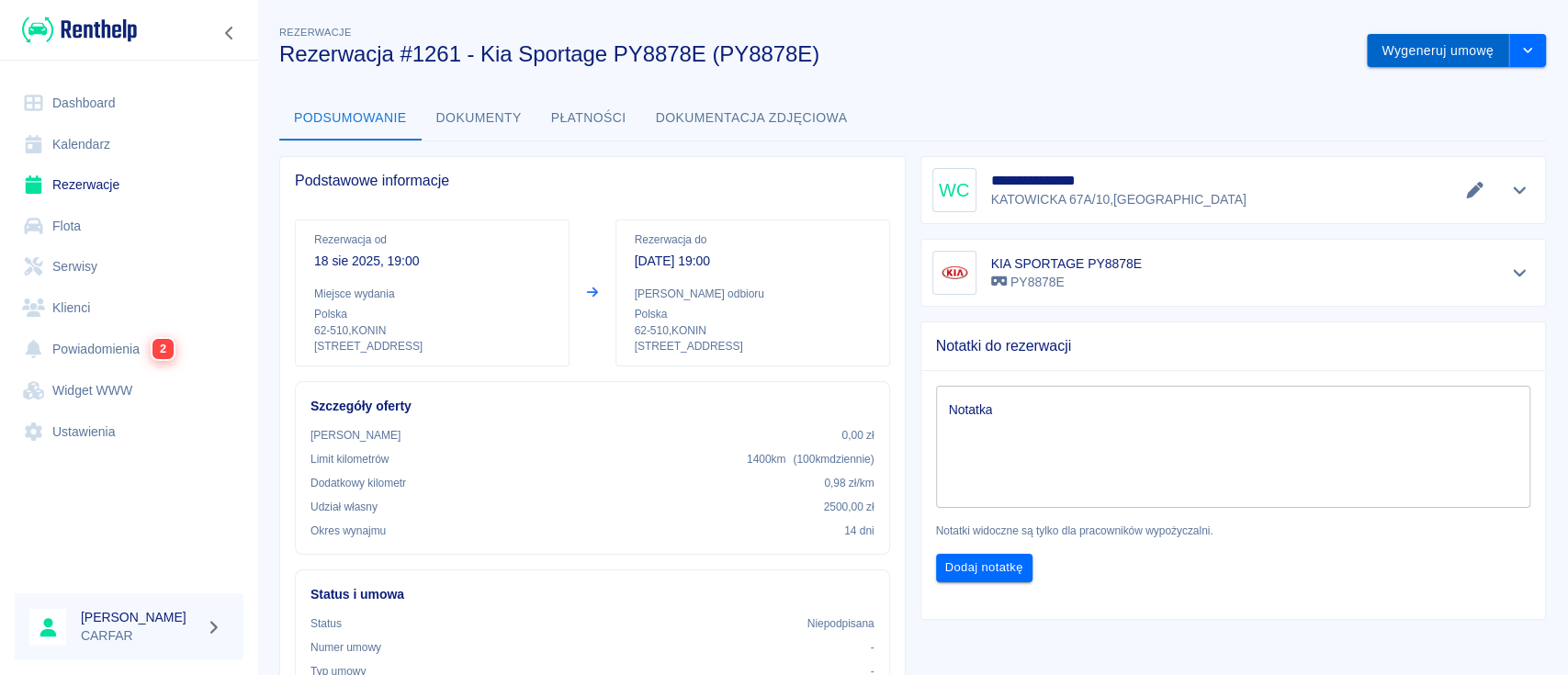
click at [1424, 55] on button "Wygeneruj umowę" at bounding box center [1438, 51] width 142 height 34
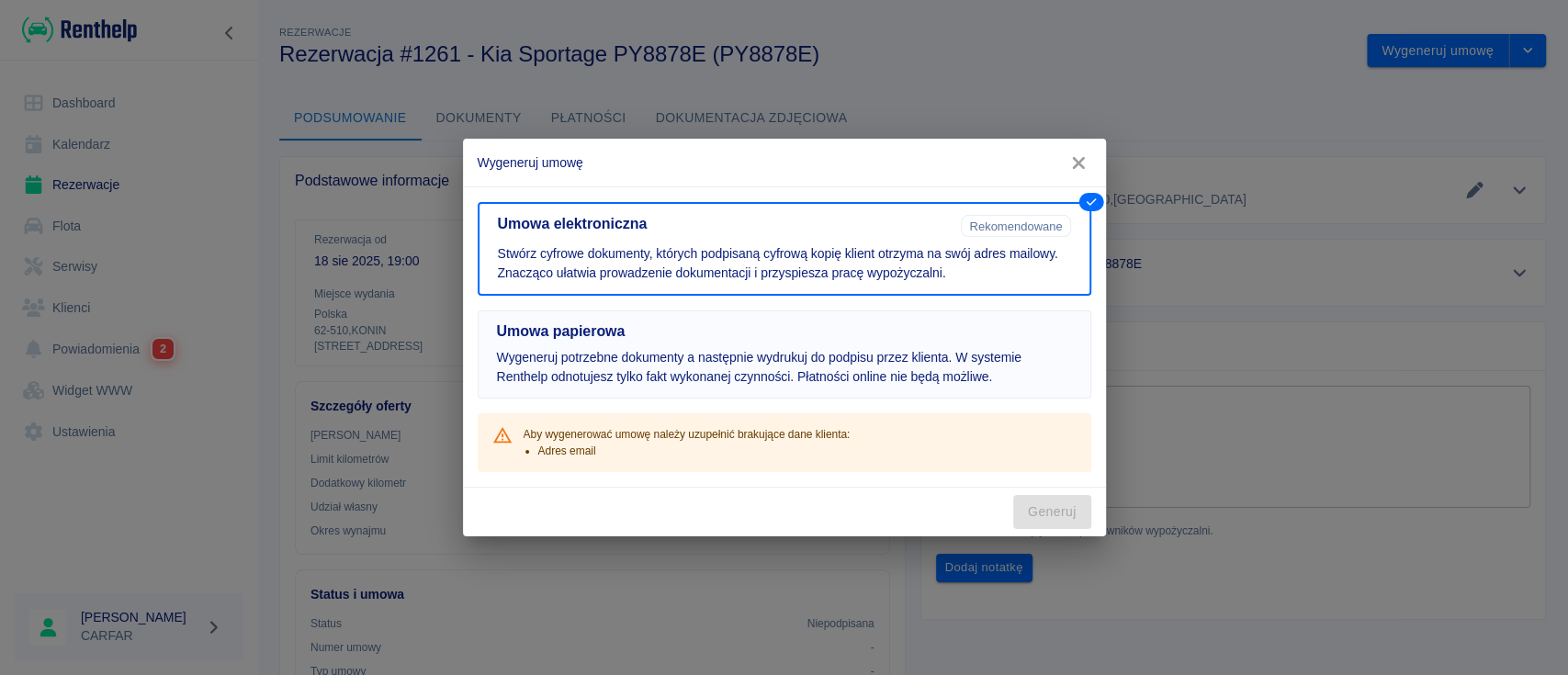
click at [714, 354] on p "Wygeneruj potrzebne dokumenty a następnie wydrukuj do podpisu przez klienta. W …" at bounding box center [784, 367] width 575 height 39
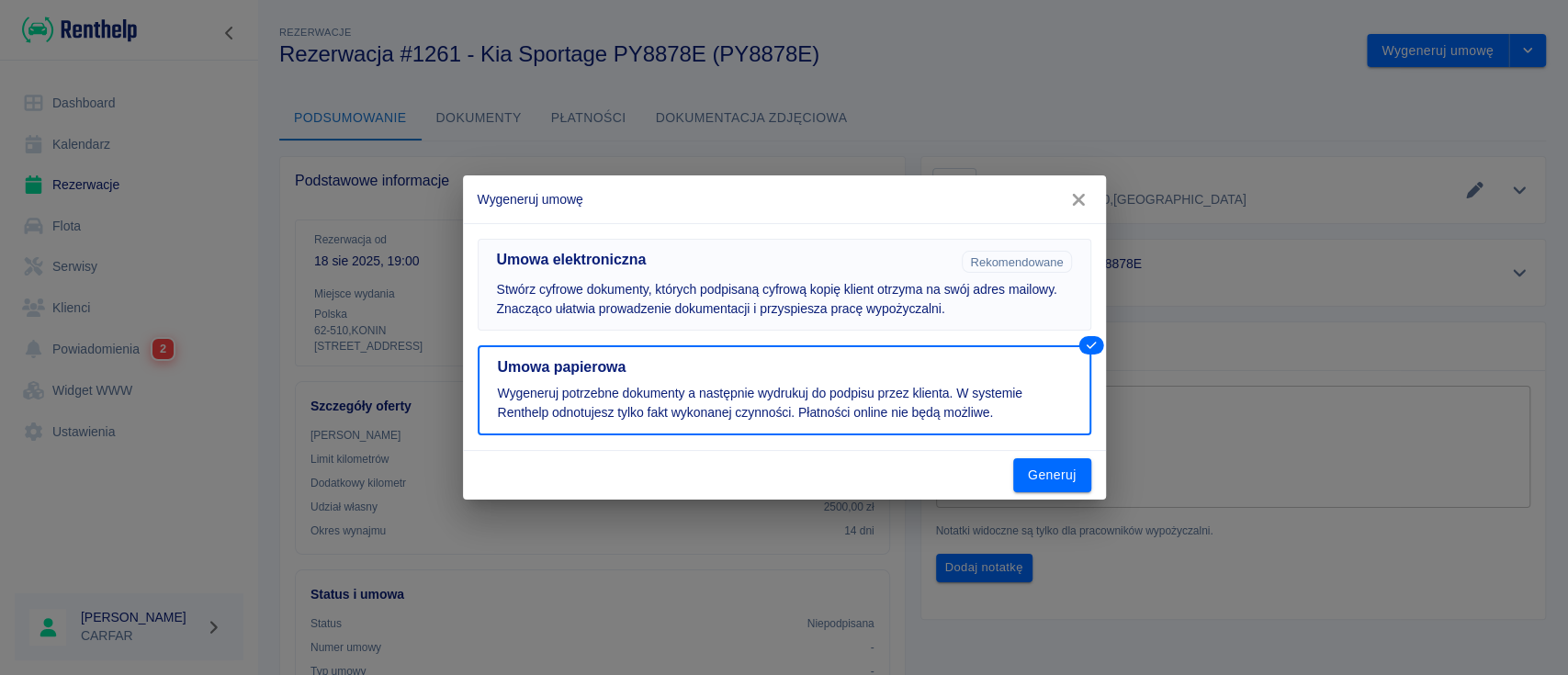
click at [826, 281] on p "Stwórz cyfrowe dokumenty, których podpisaną cyfrową kopię klient otrzyma na swó…" at bounding box center [784, 299] width 575 height 39
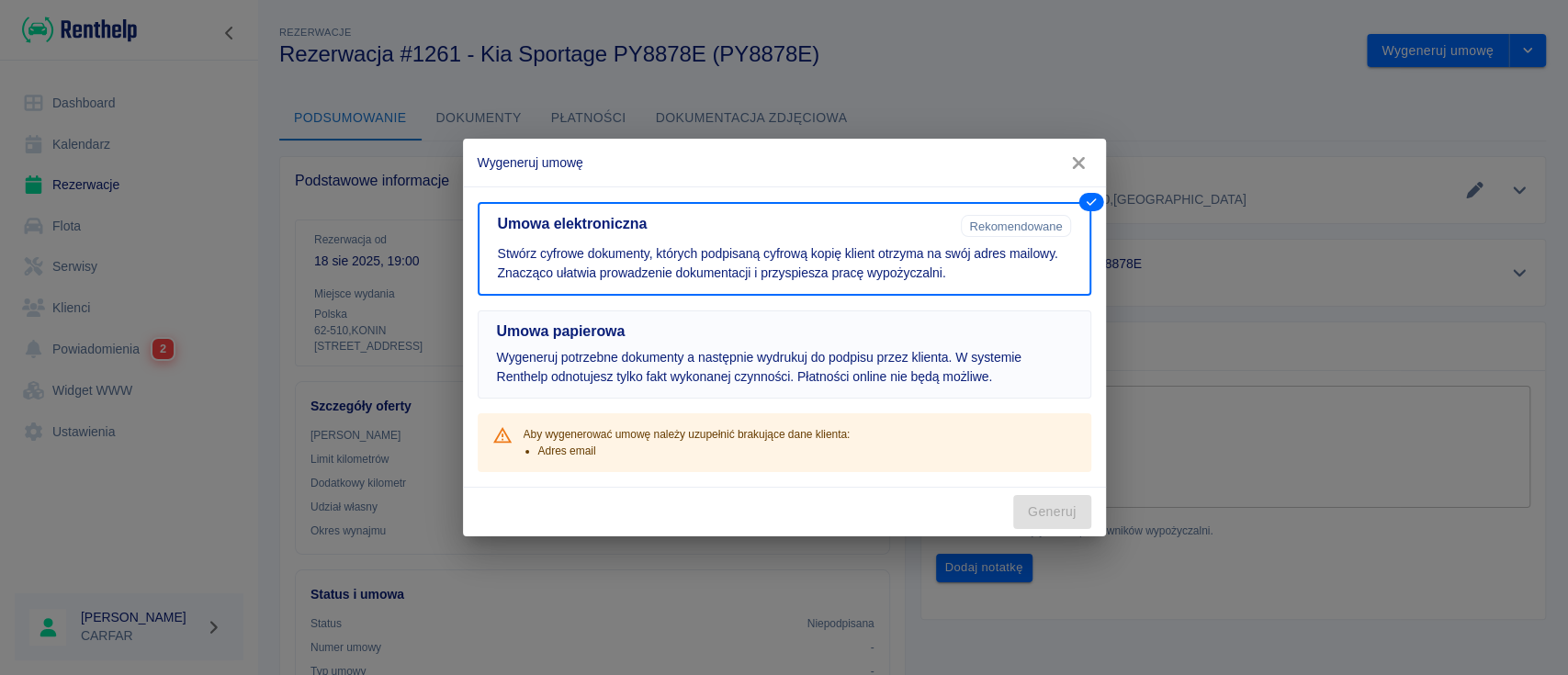
click at [888, 326] on h5 "Umowa papierowa" at bounding box center [784, 331] width 575 height 19
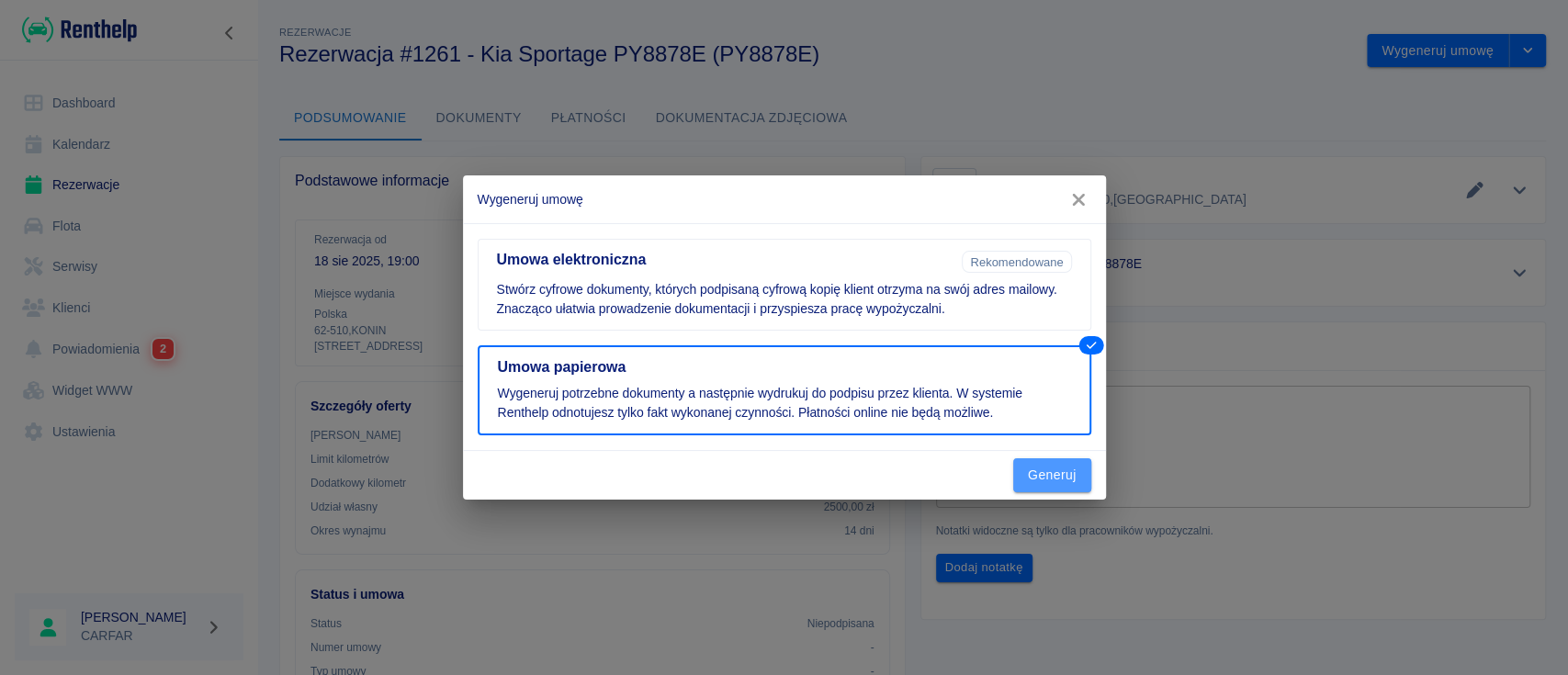
click at [1057, 468] on button "Generuj" at bounding box center [1052, 474] width 78 height 34
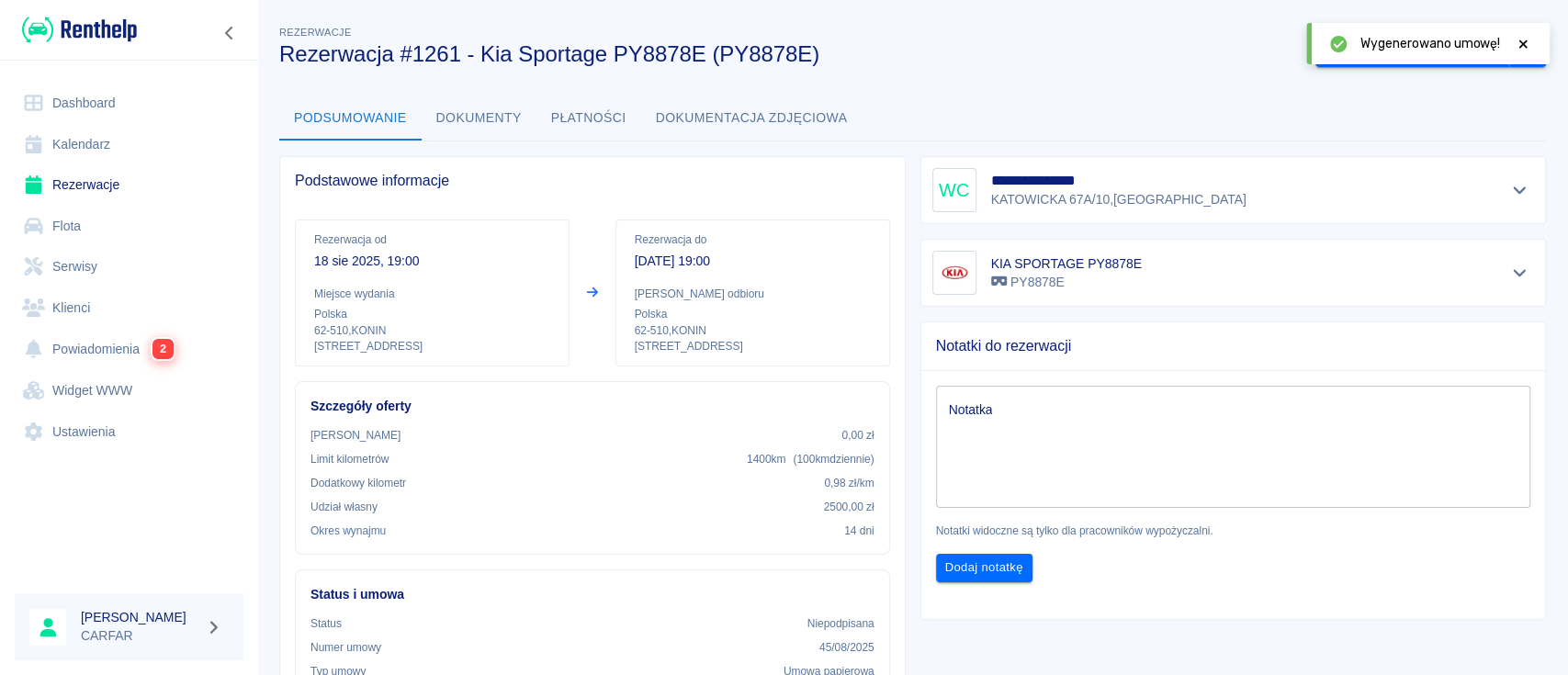
click at [1394, 51] on span "Wygenerowano umowę!" at bounding box center [1430, 44] width 139 height 19
click at [1527, 41] on icon at bounding box center [1522, 44] width 17 height 13
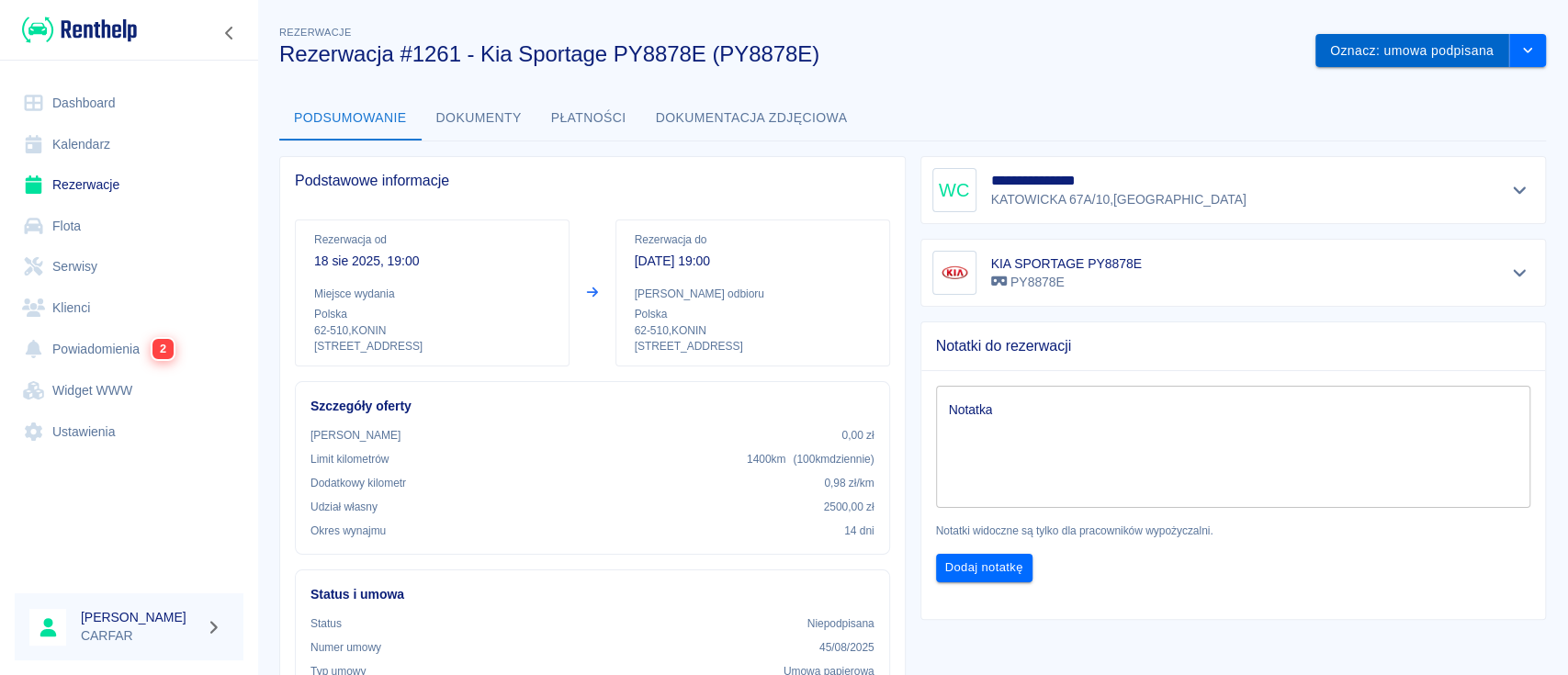
click at [1415, 39] on button "Oznacz: umowa podpisana" at bounding box center [1412, 51] width 194 height 34
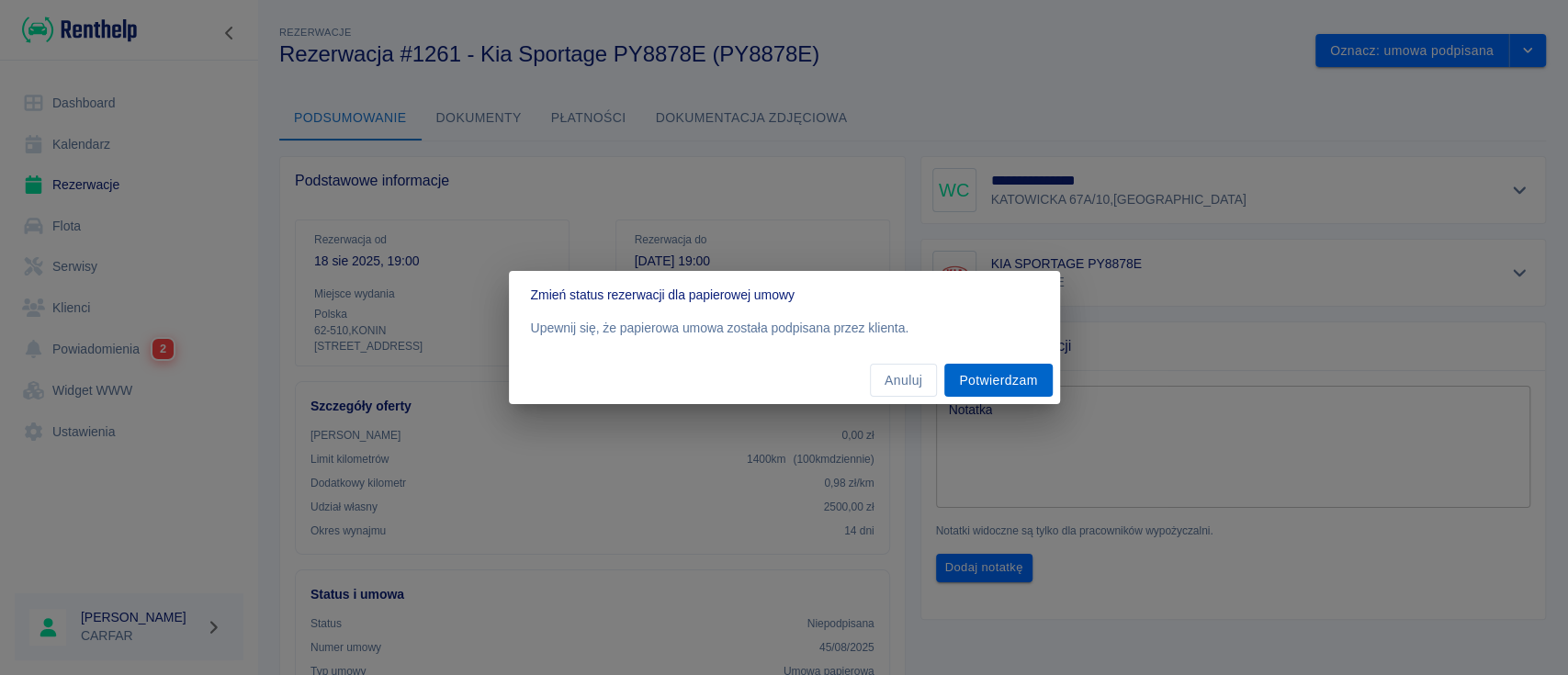
click at [1003, 379] on button "Potwierdzam" at bounding box center [998, 380] width 107 height 34
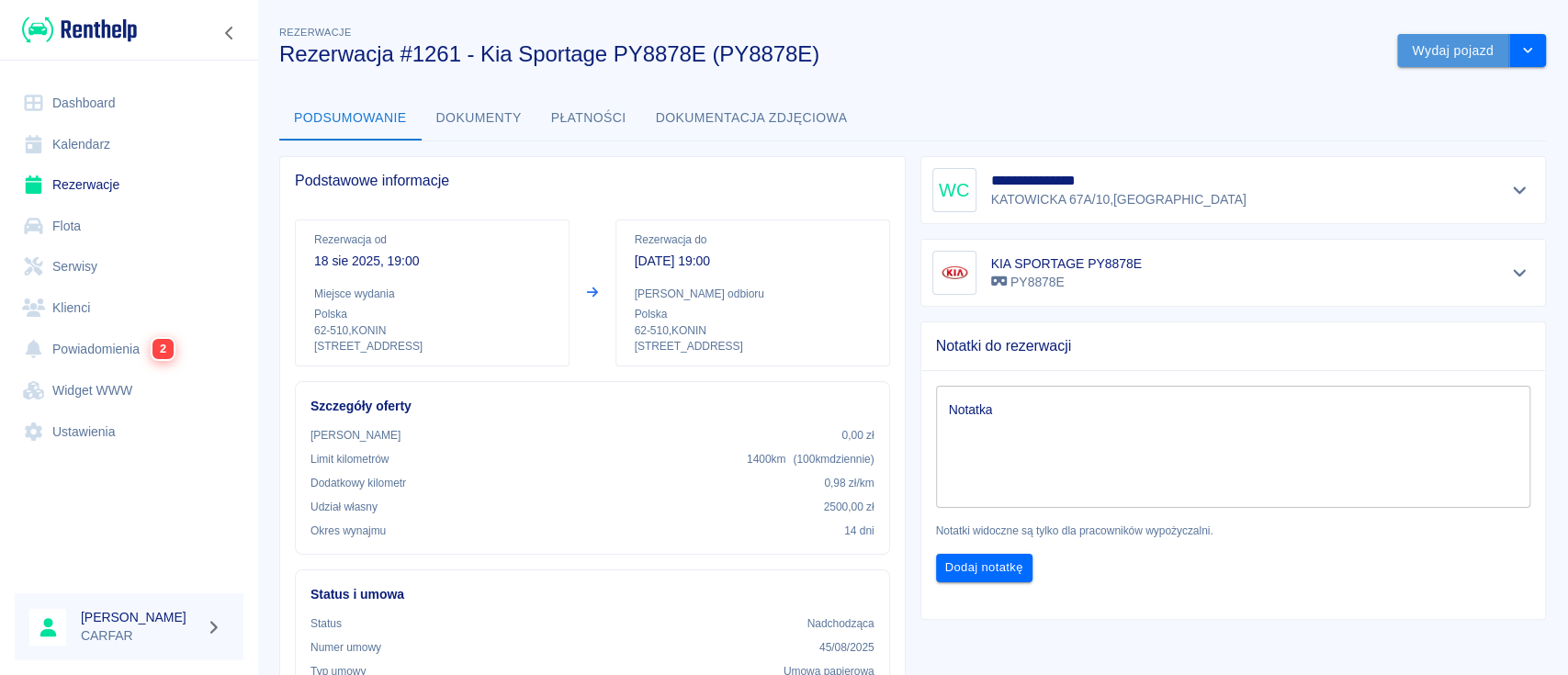
click at [1435, 50] on button "Wydaj pojazd" at bounding box center [1453, 51] width 112 height 34
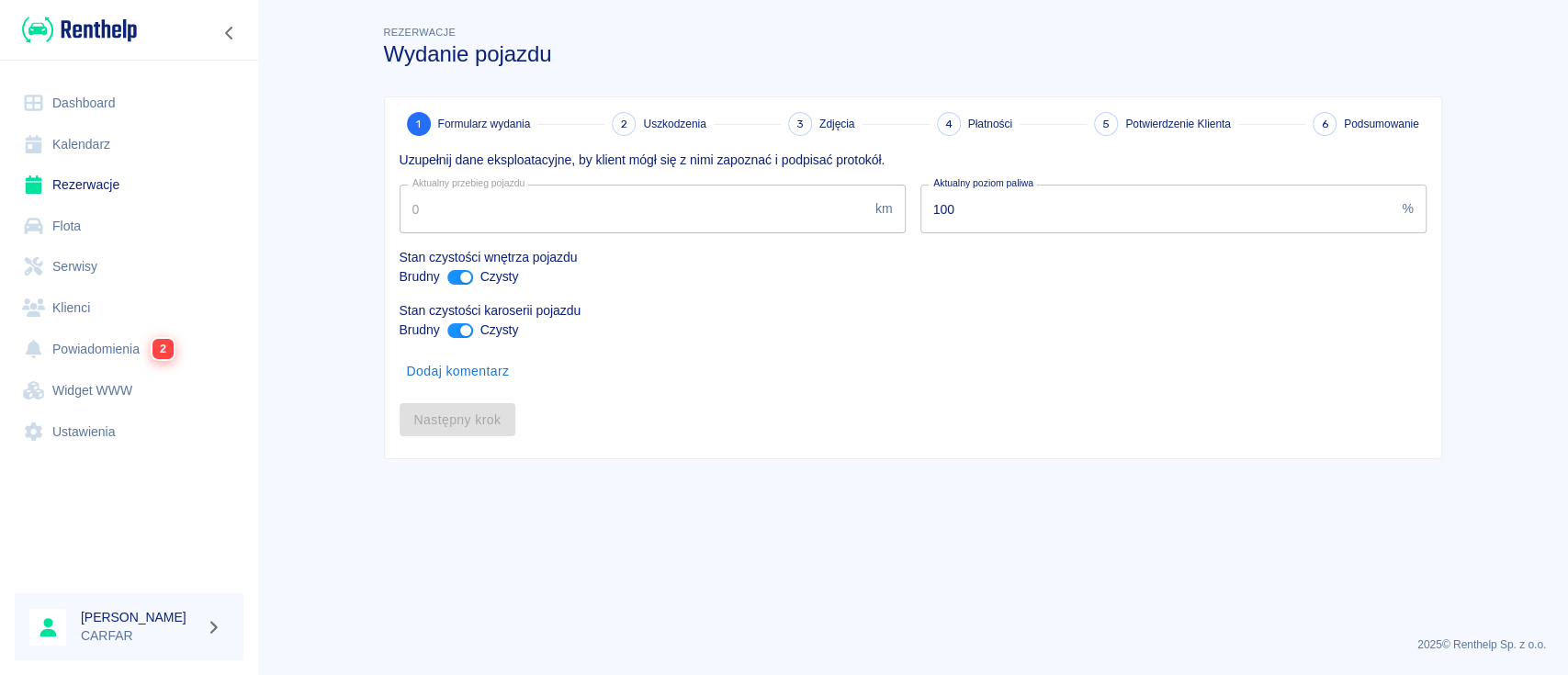
type input "26707"
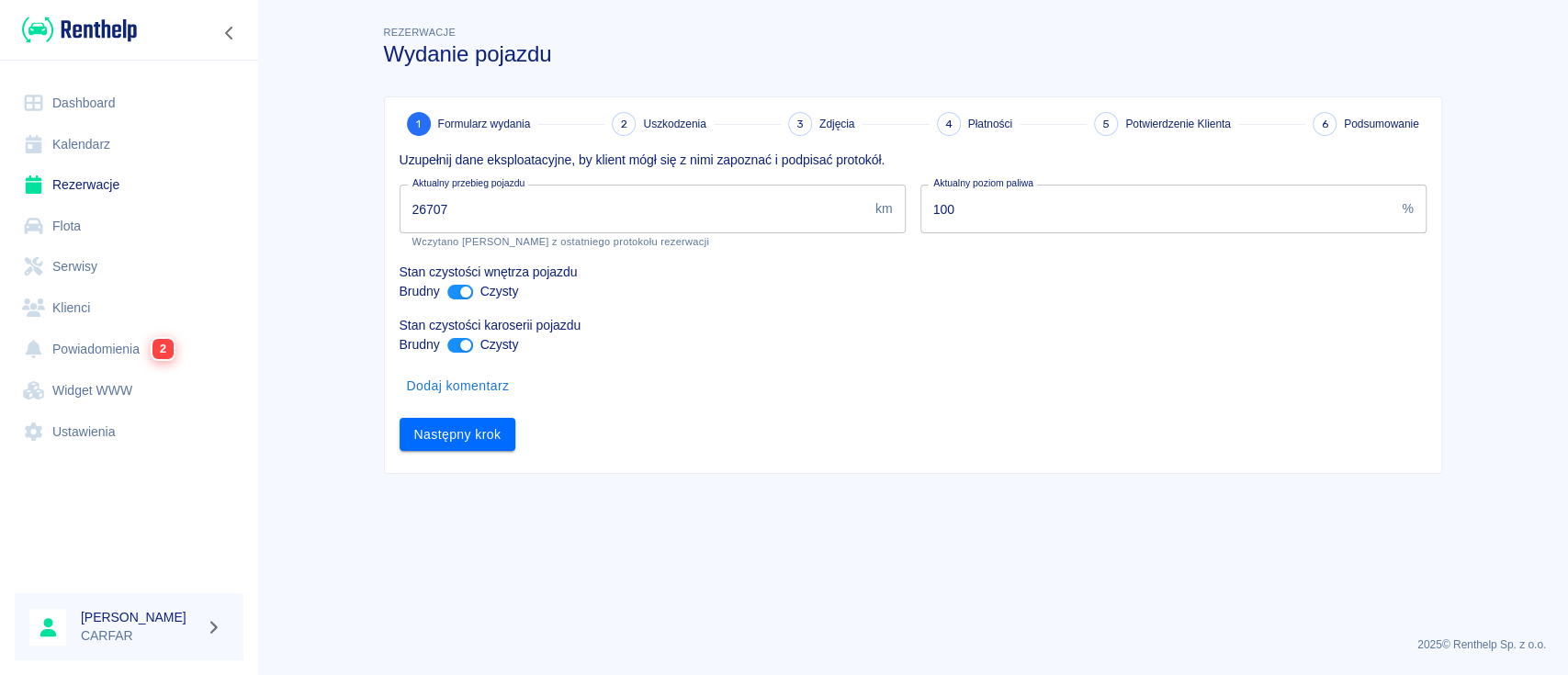
click at [568, 209] on input "26707" at bounding box center [633, 208] width 469 height 49
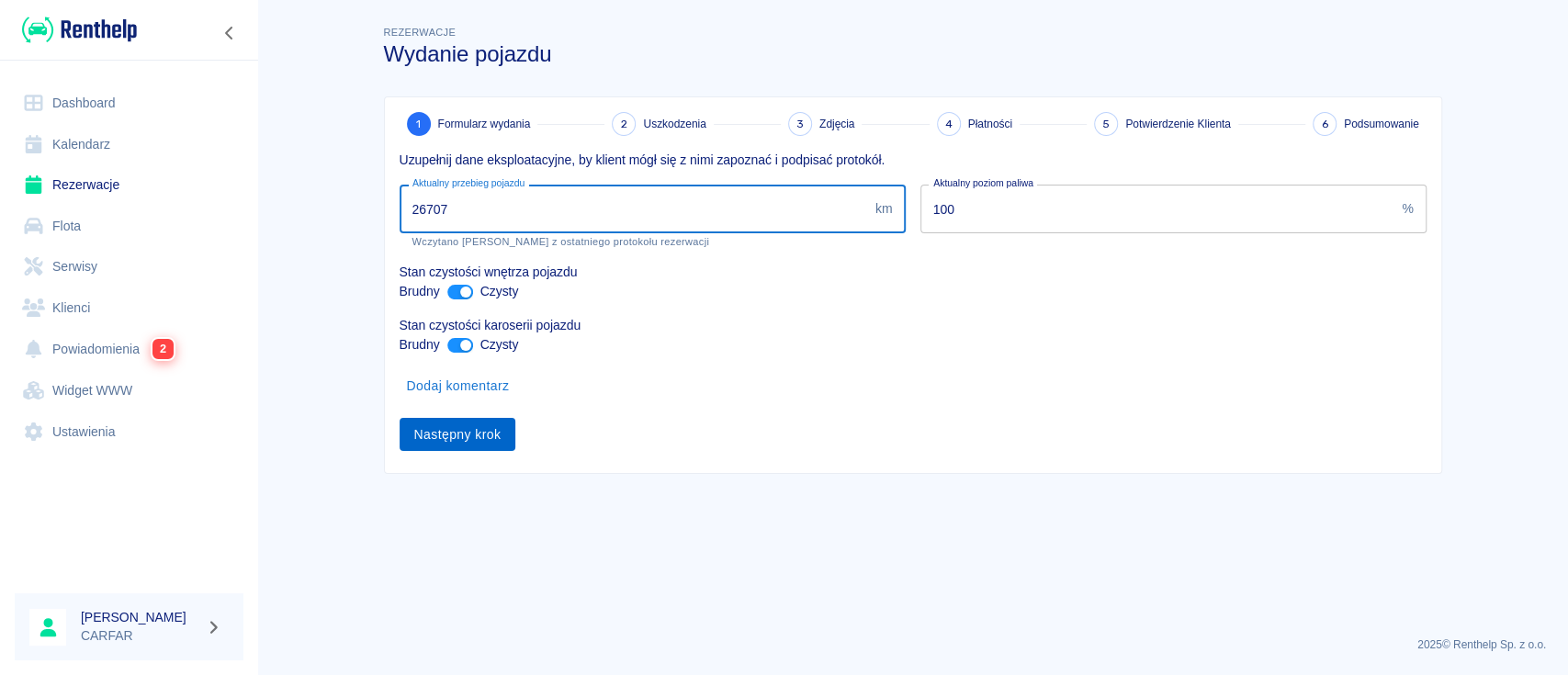
click at [489, 430] on button "Następny krok" at bounding box center [458, 434] width 117 height 34
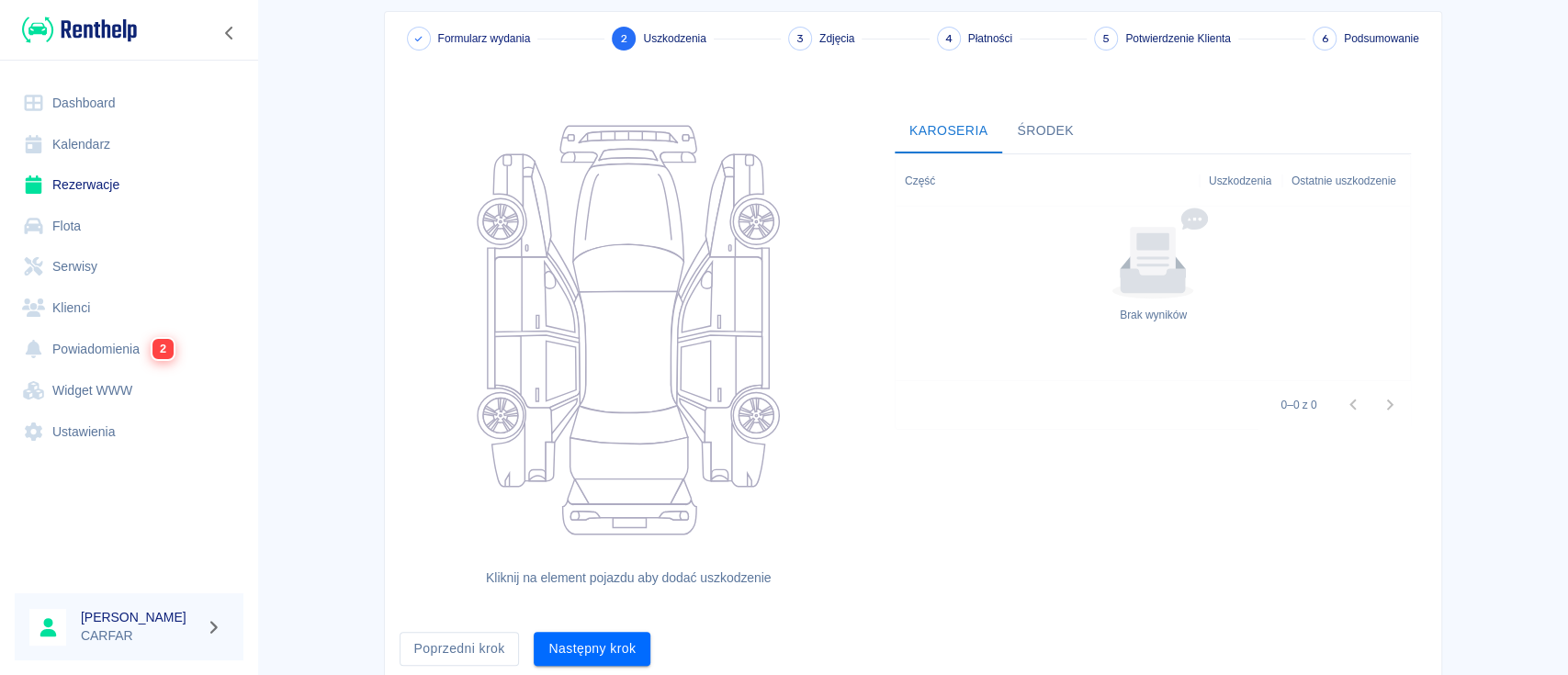
scroll to position [152, 0]
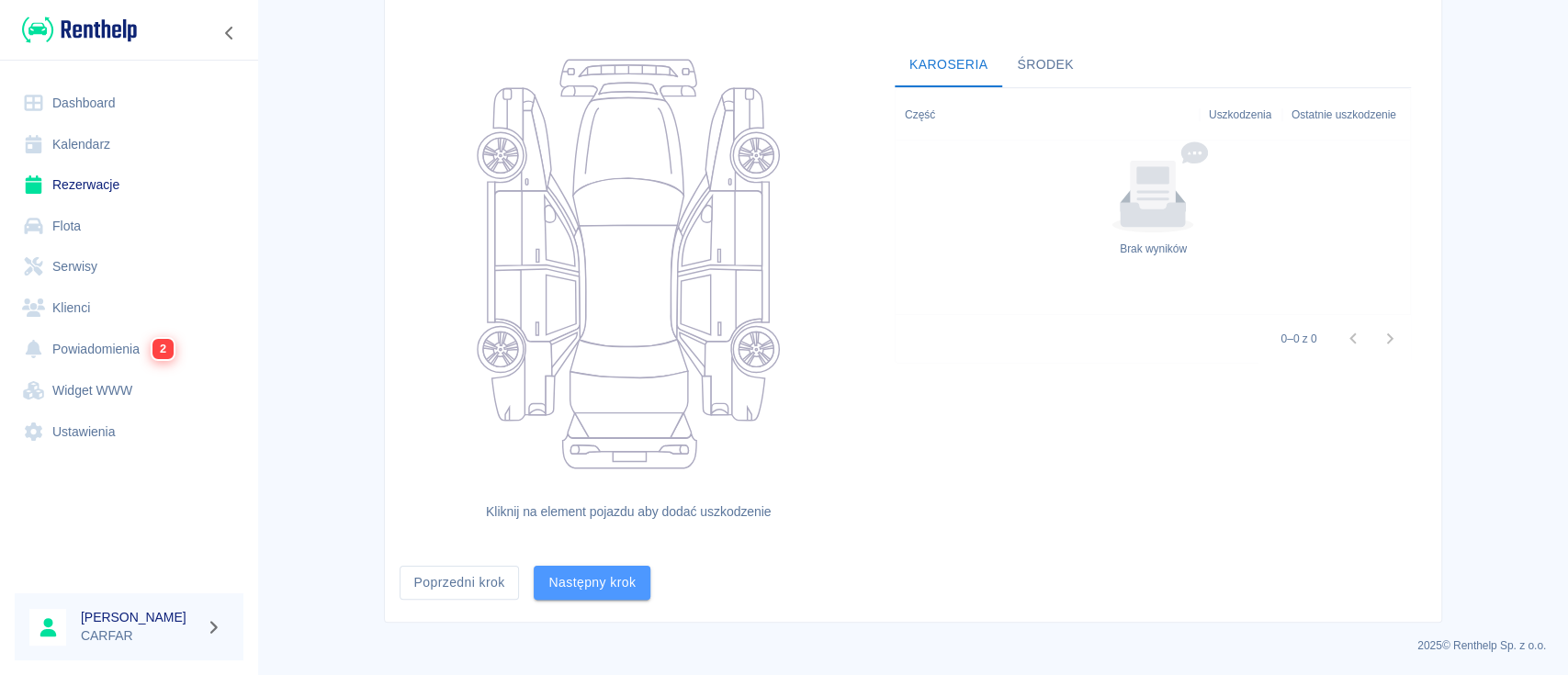
click at [573, 573] on button "Następny krok" at bounding box center [593, 582] width 117 height 34
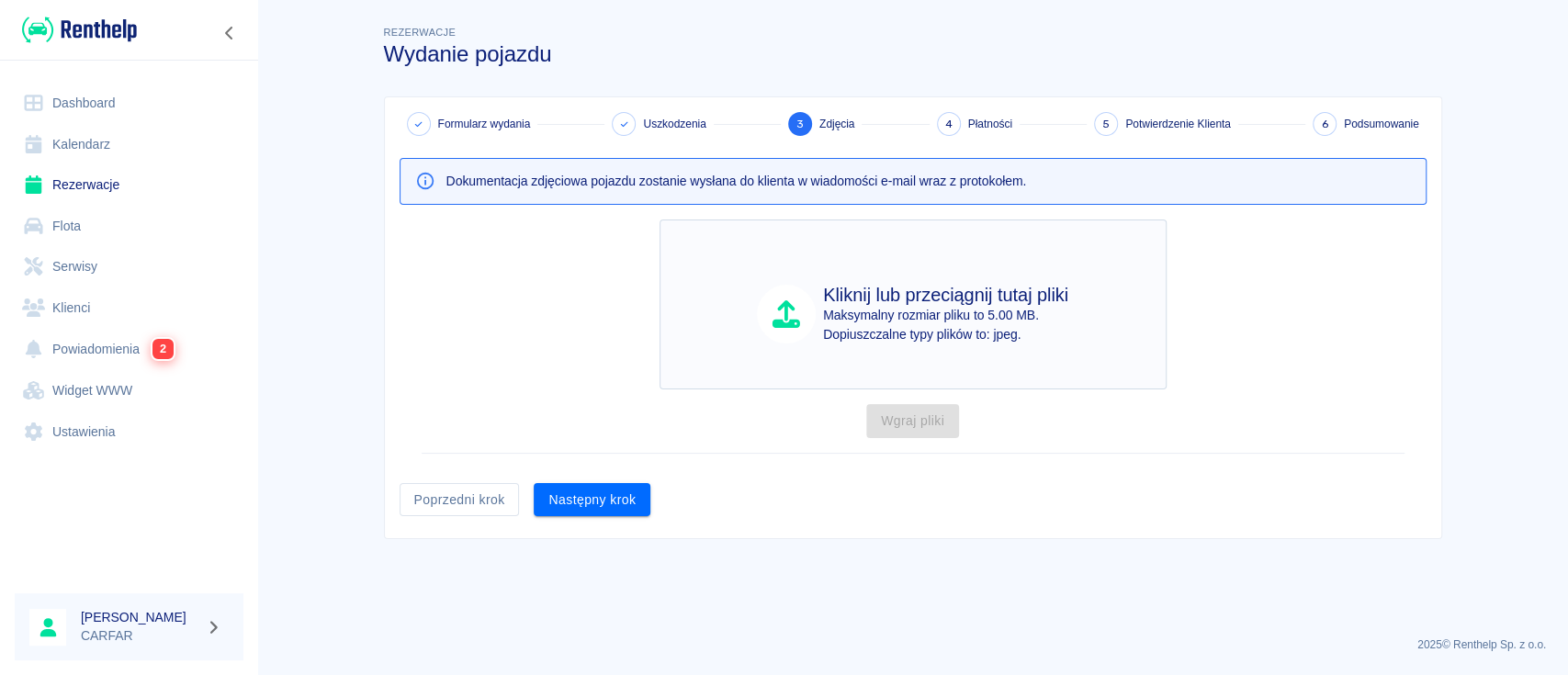
click at [932, 312] on p "Maksymalny rozmiar pliku to 5.00 MB." at bounding box center [946, 316] width 246 height 19
type input "C:\fakepath\Zdjęcie WhatsApp [DATE] 14.35.07_a8c09dda.jpg"
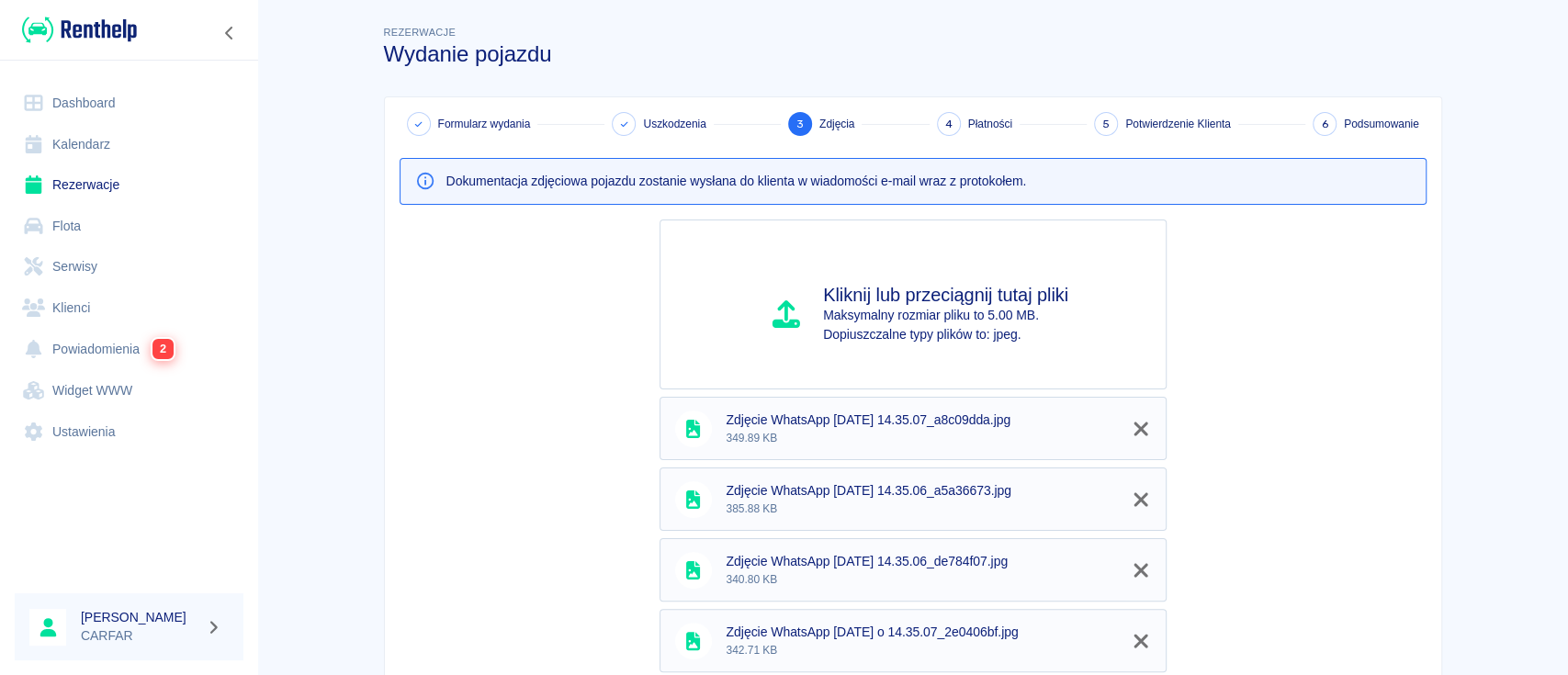
scroll to position [551, 0]
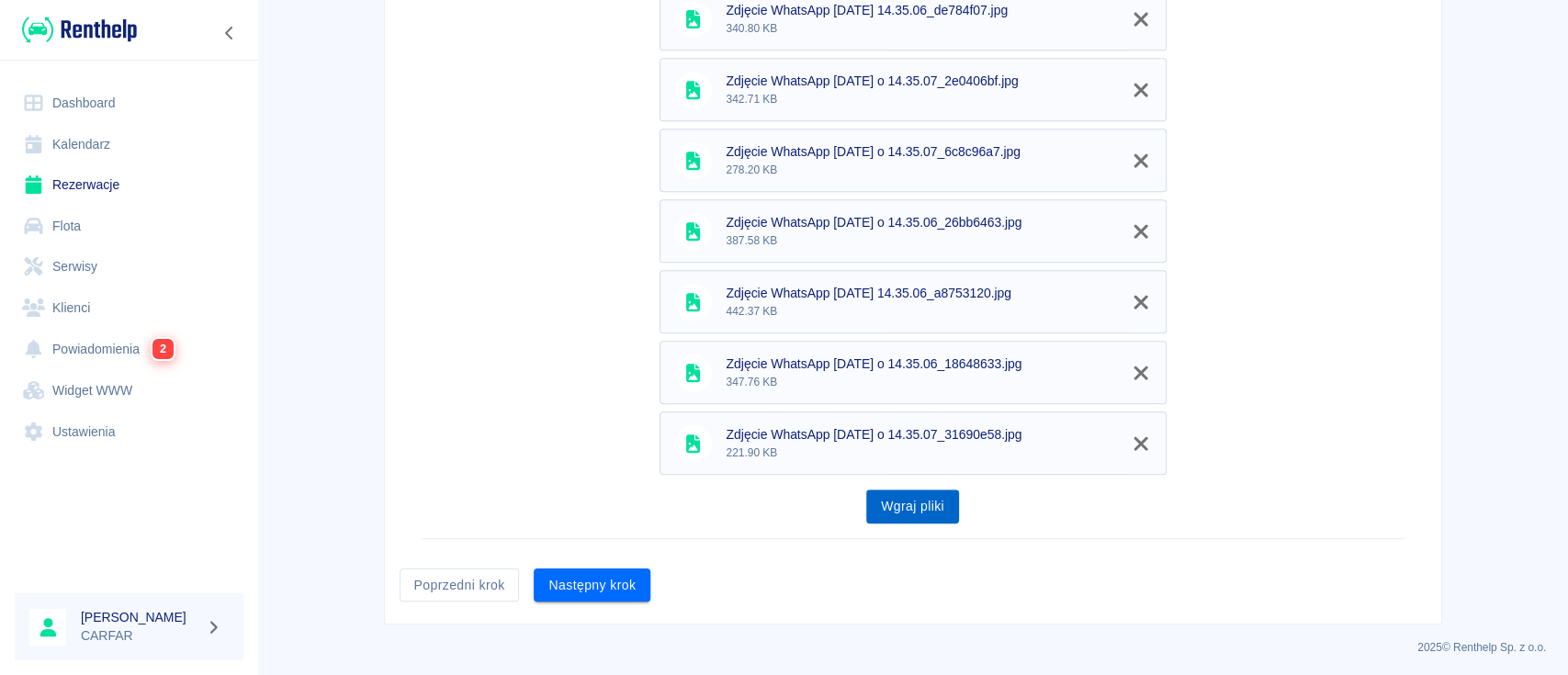
click at [917, 502] on button "Wgraj pliki" at bounding box center [912, 506] width 93 height 34
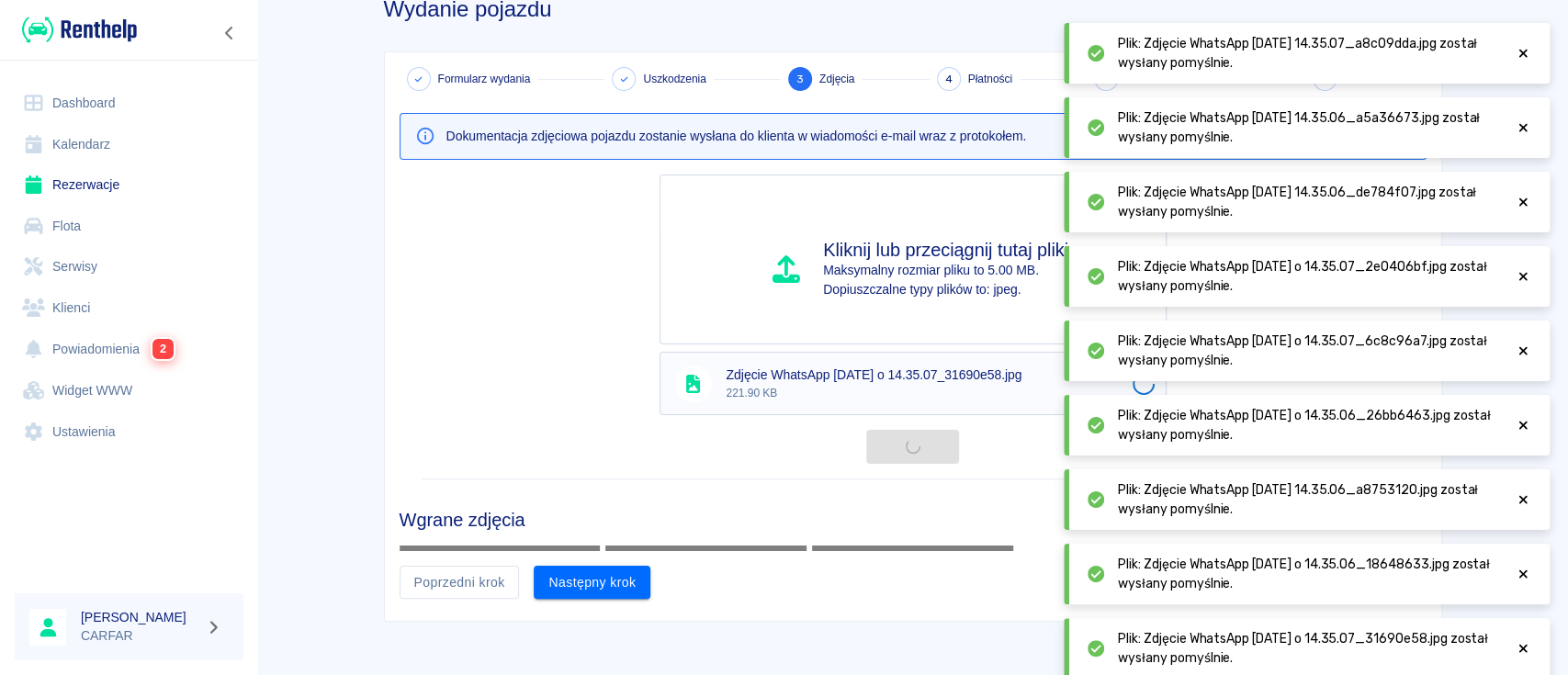
scroll to position [275, 0]
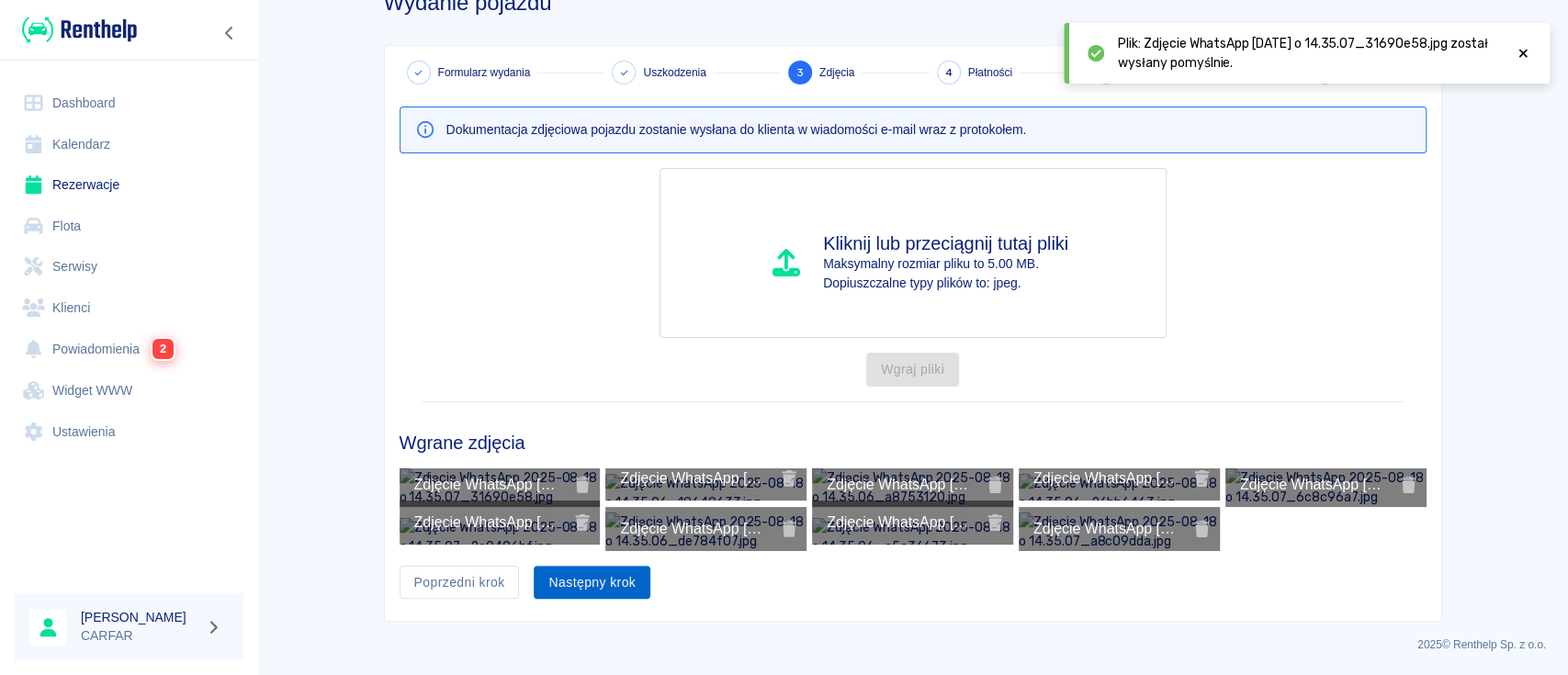
click at [584, 588] on button "Następny krok" at bounding box center [593, 582] width 117 height 34
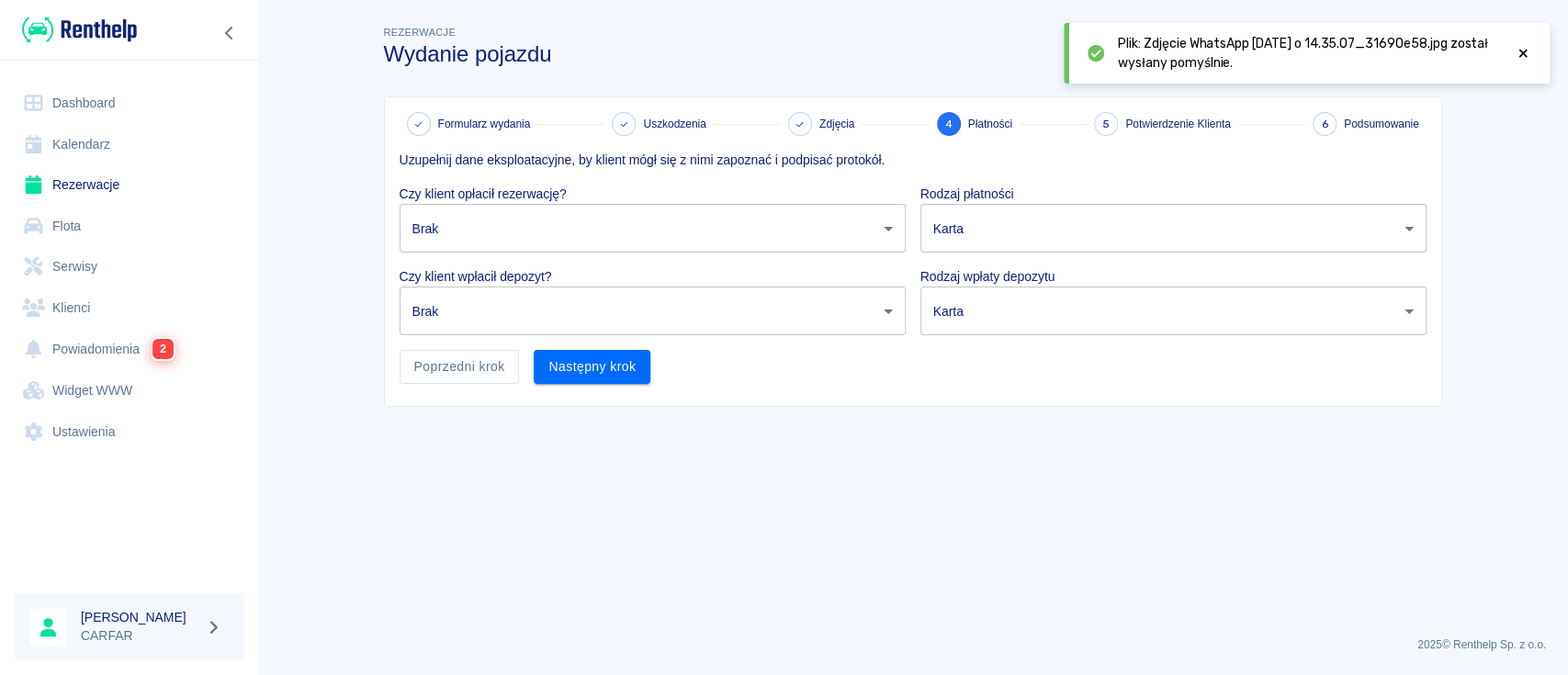
scroll to position [0, 0]
click at [742, 237] on body "Używamy plików Cookies, by zapewnić Ci najlepsze możliwe doświadczenie. Aby dow…" at bounding box center [784, 337] width 1568 height 675
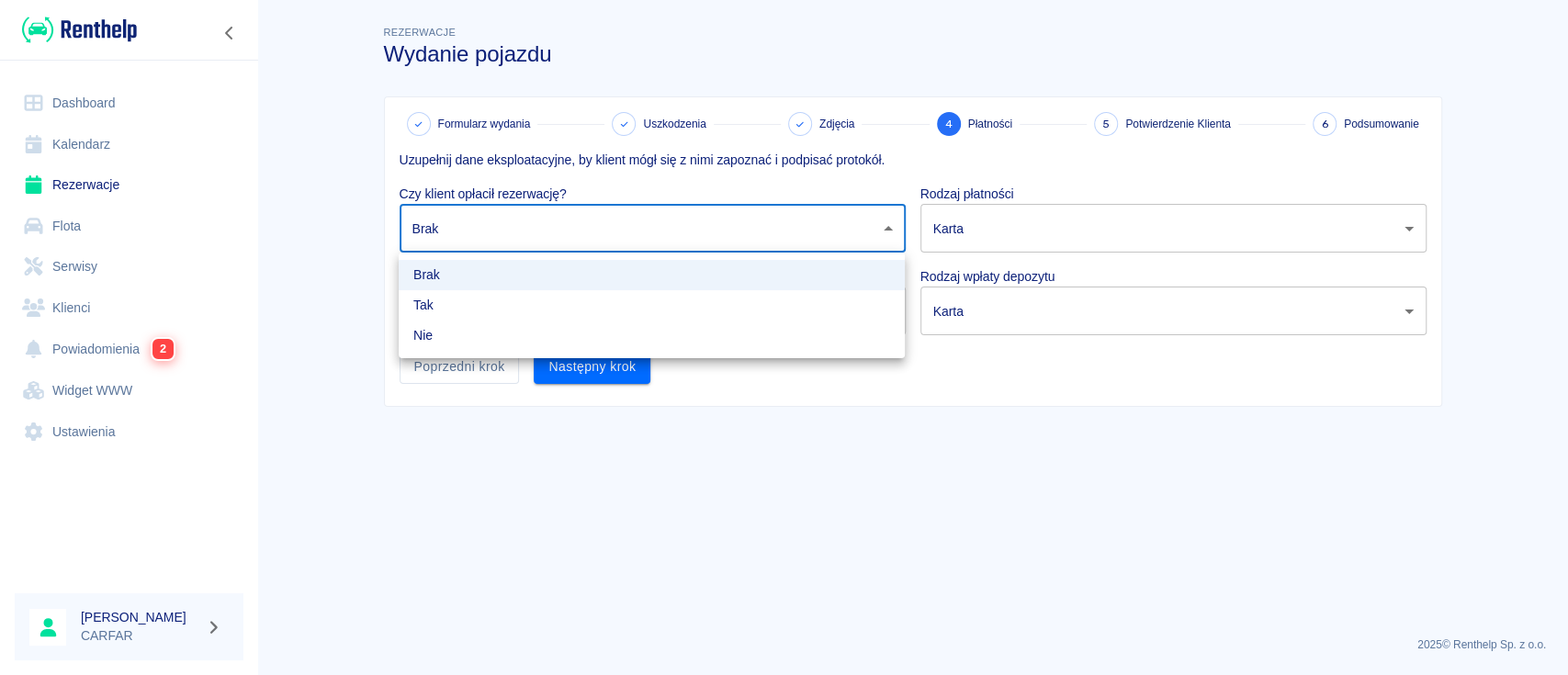
drag, startPoint x: 568, startPoint y: 273, endPoint x: 569, endPoint y: 312, distance: 39.0
click at [569, 312] on ul "Brak Tak Nie" at bounding box center [651, 305] width 506 height 105
click at [569, 312] on li "Tak" at bounding box center [651, 305] width 506 height 30
type input "true"
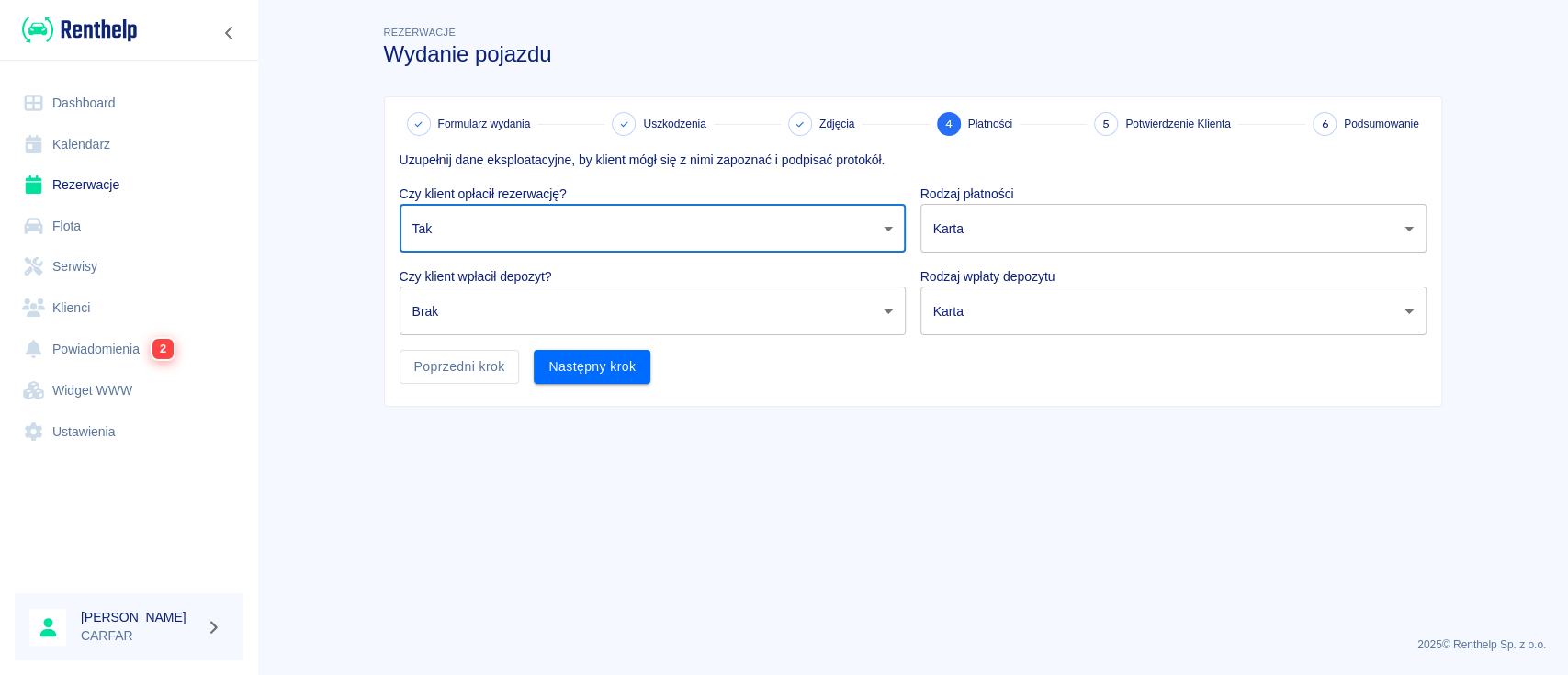
click at [555, 296] on body "Używamy plików Cookies, by zapewnić Ci najlepsze możliwe doświadczenie. Aby dow…" at bounding box center [784, 337] width 1568 height 675
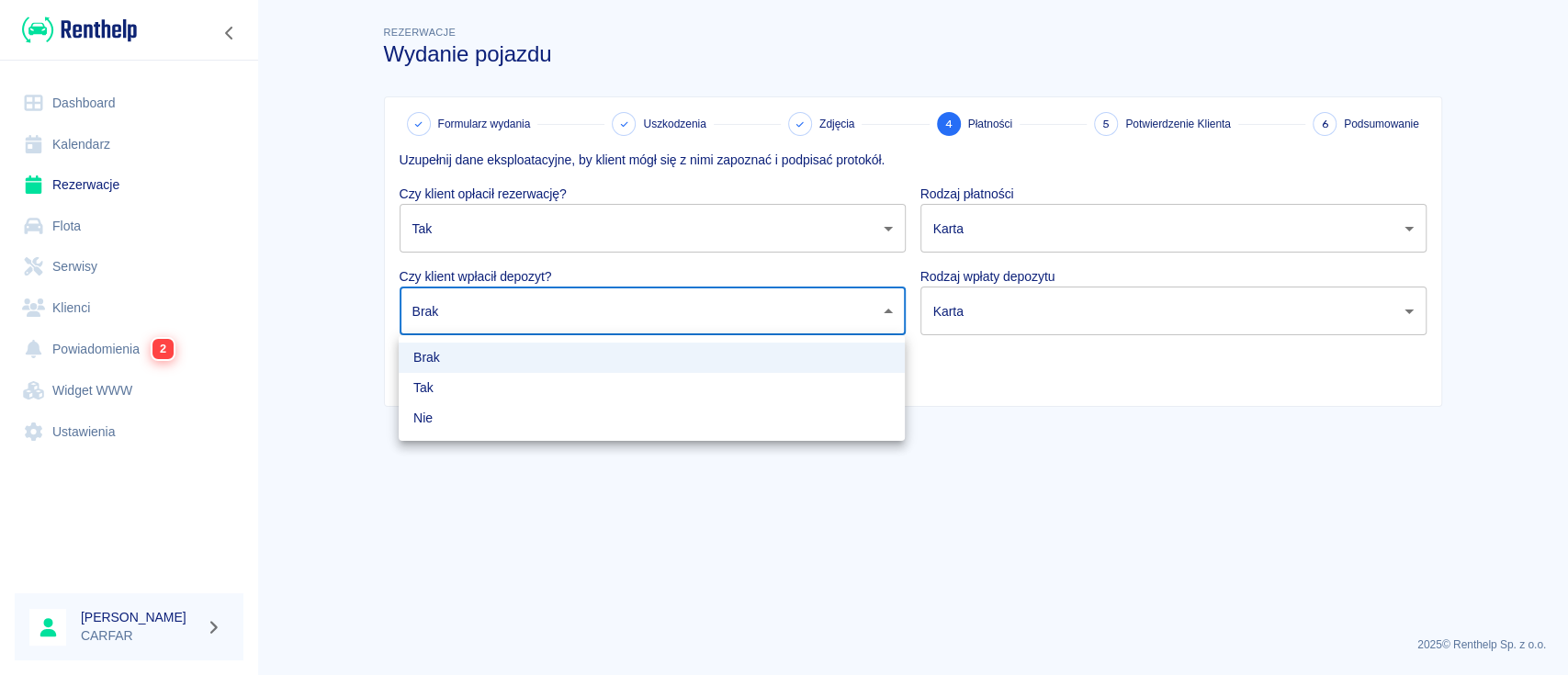
drag, startPoint x: 552, startPoint y: 361, endPoint x: 522, endPoint y: 358, distance: 30.1
click at [522, 358] on li "Brak" at bounding box center [651, 357] width 506 height 30
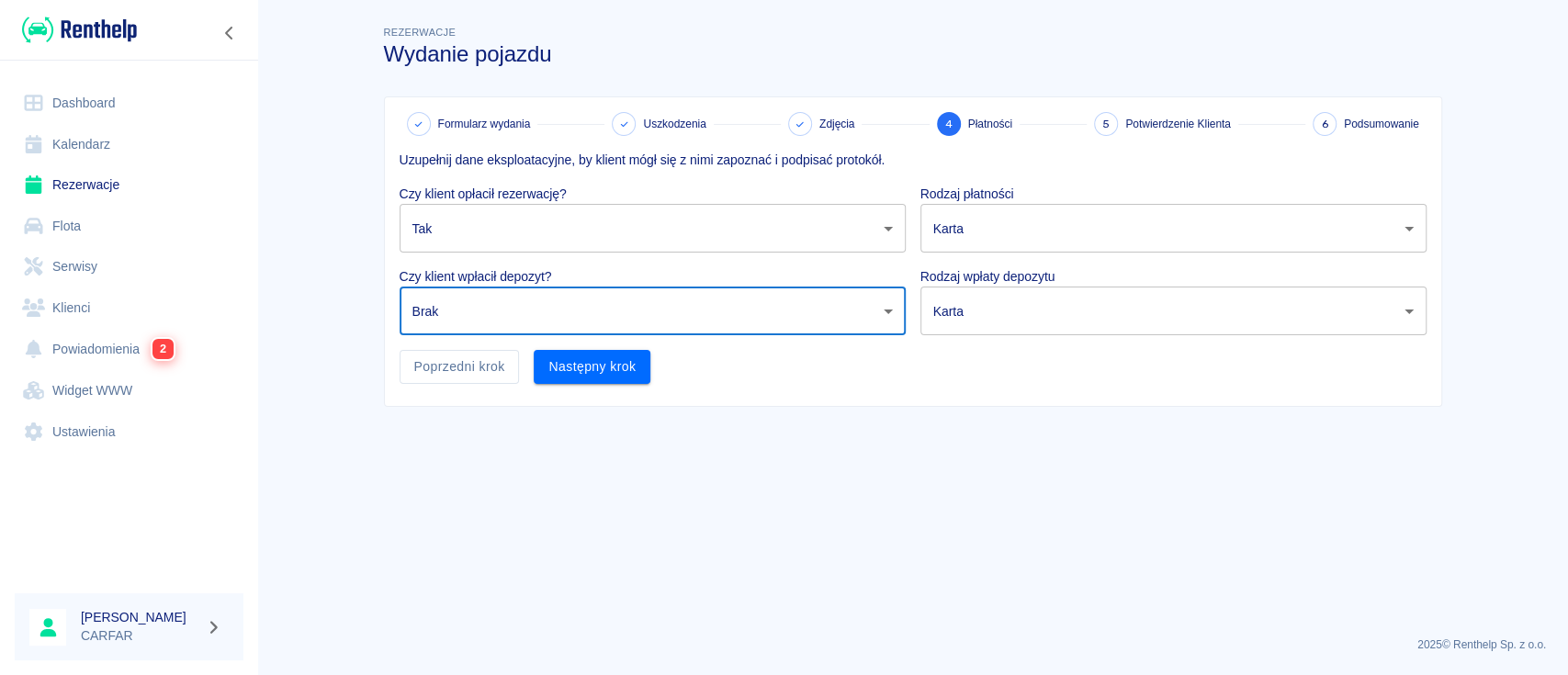
click at [522, 357] on li "Brak" at bounding box center [651, 349] width 379 height 18
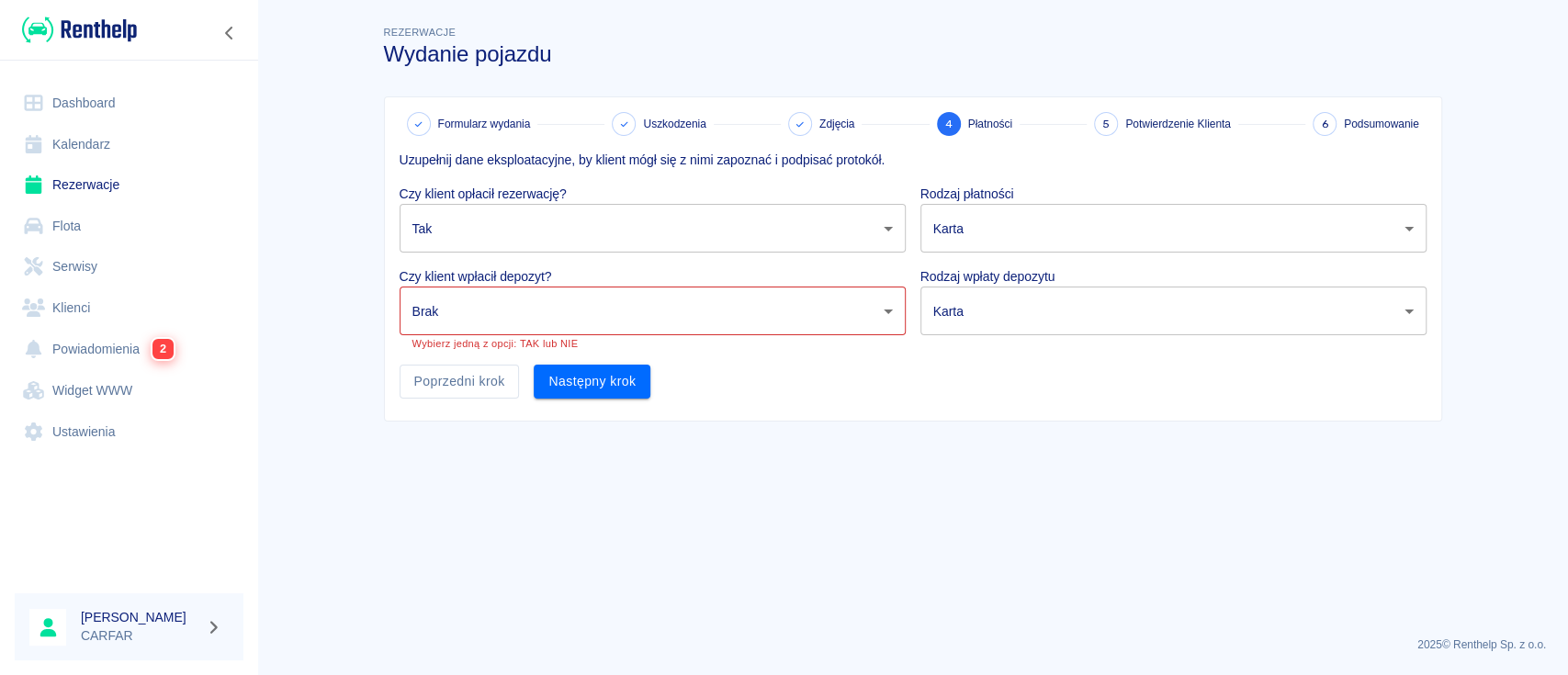
click at [724, 301] on body "Używamy plików Cookies, by zapewnić Ci najlepsze możliwe doświadczenie. Aby dow…" at bounding box center [784, 337] width 1568 height 675
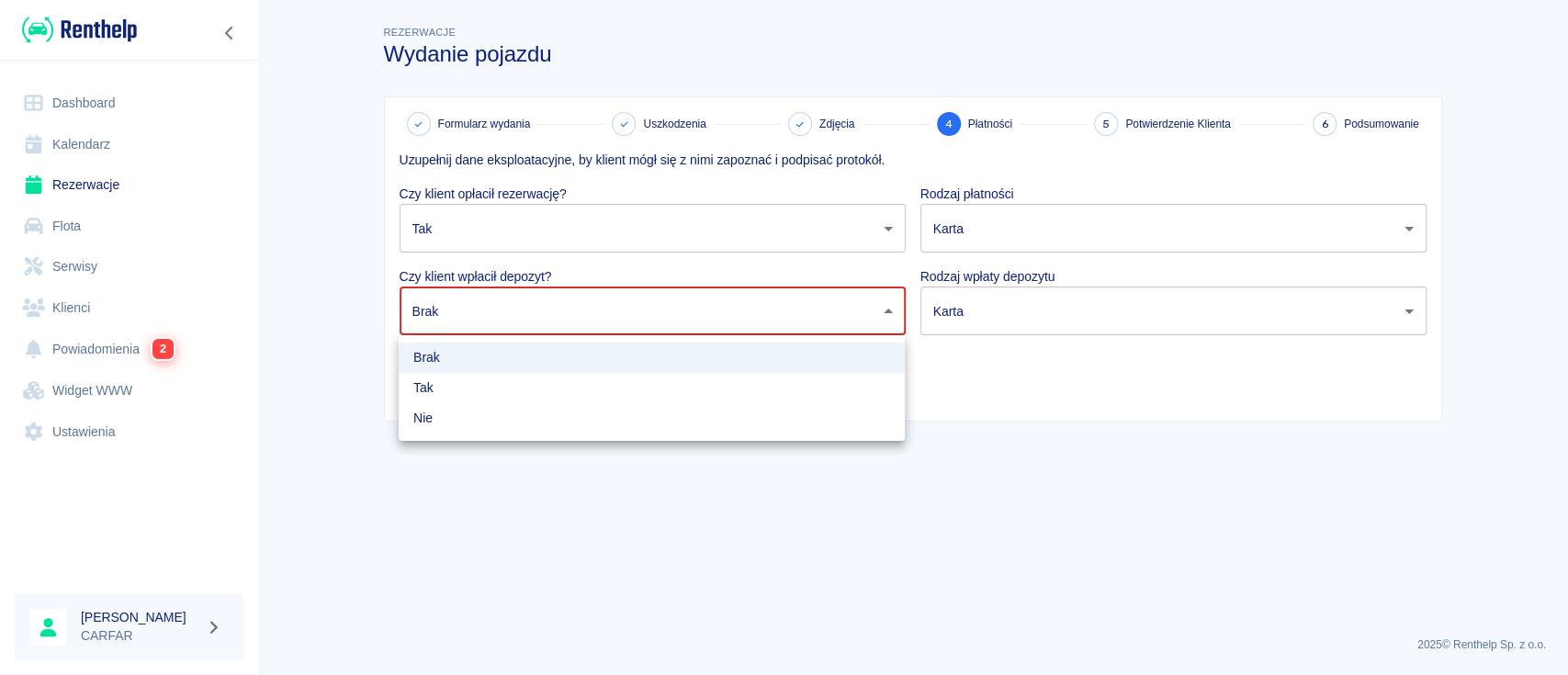
click at [595, 417] on li "Nie" at bounding box center [651, 418] width 506 height 30
type input "false"
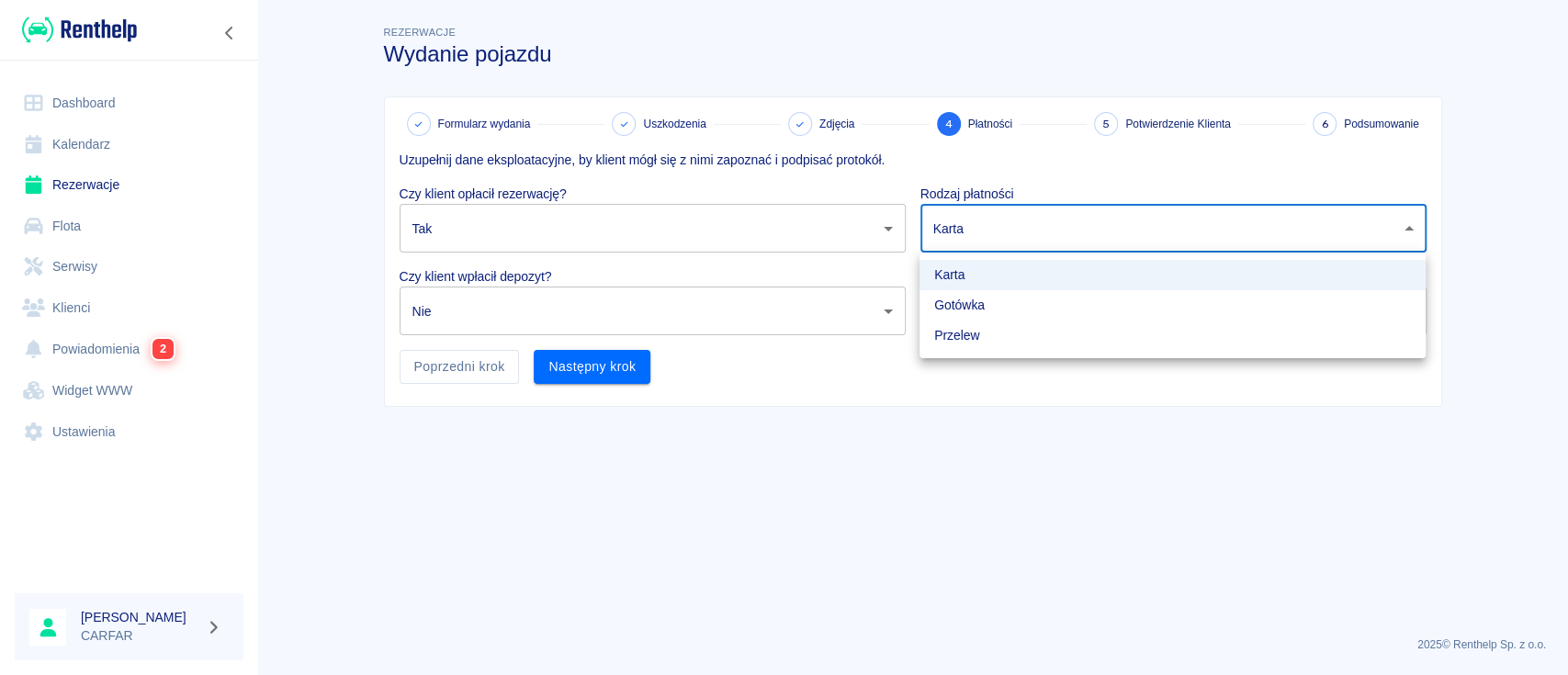
click at [1021, 224] on body "Używamy plików Cookies, by zapewnić Ci najlepsze możliwe doświadczenie. Aby dow…" at bounding box center [784, 337] width 1568 height 675
click at [973, 304] on li "Gotówka" at bounding box center [1172, 305] width 506 height 30
type input "cash"
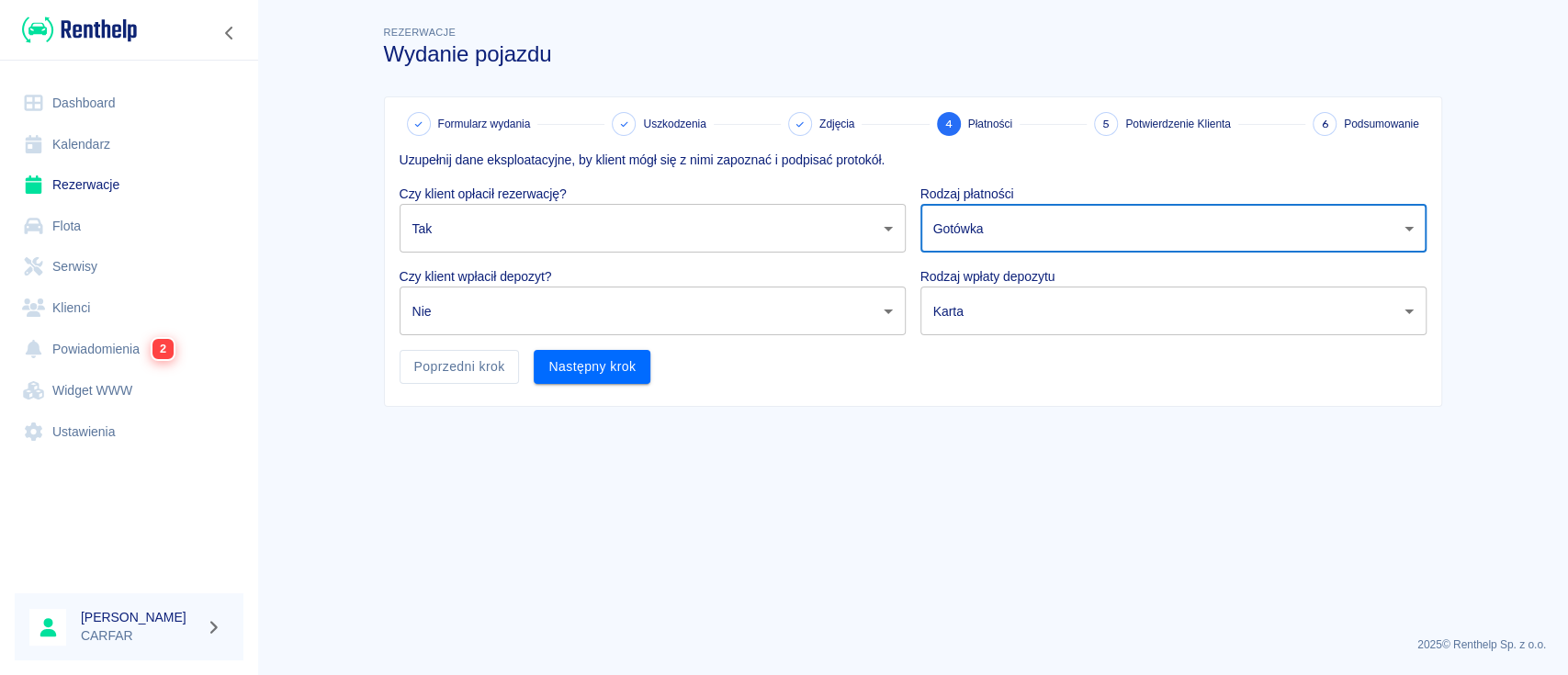
click at [999, 294] on body "Używamy plików Cookies, by zapewnić Ci najlepsze możliwe doświadczenie. Aby dow…" at bounding box center [784, 337] width 1568 height 675
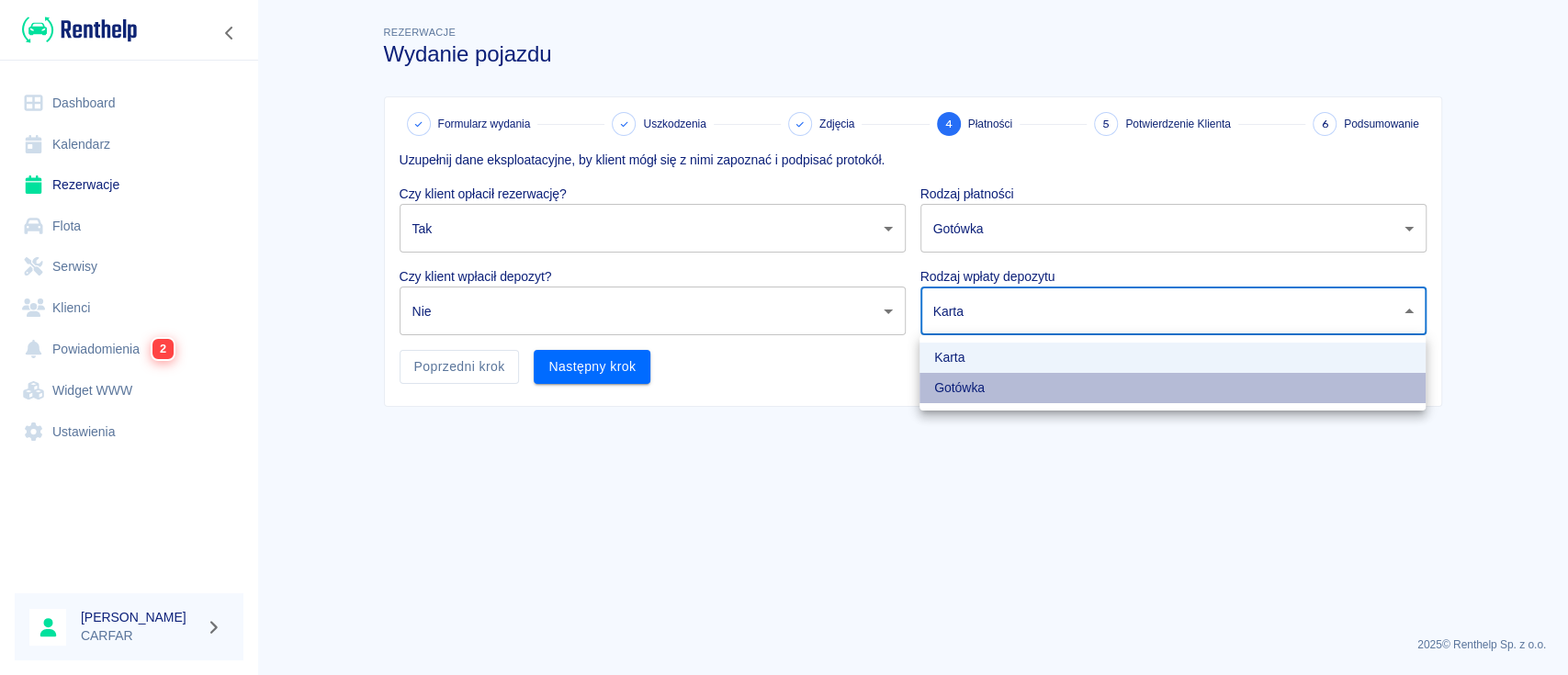
click at [987, 377] on li "Gotówka" at bounding box center [1172, 388] width 506 height 30
type input "cash"
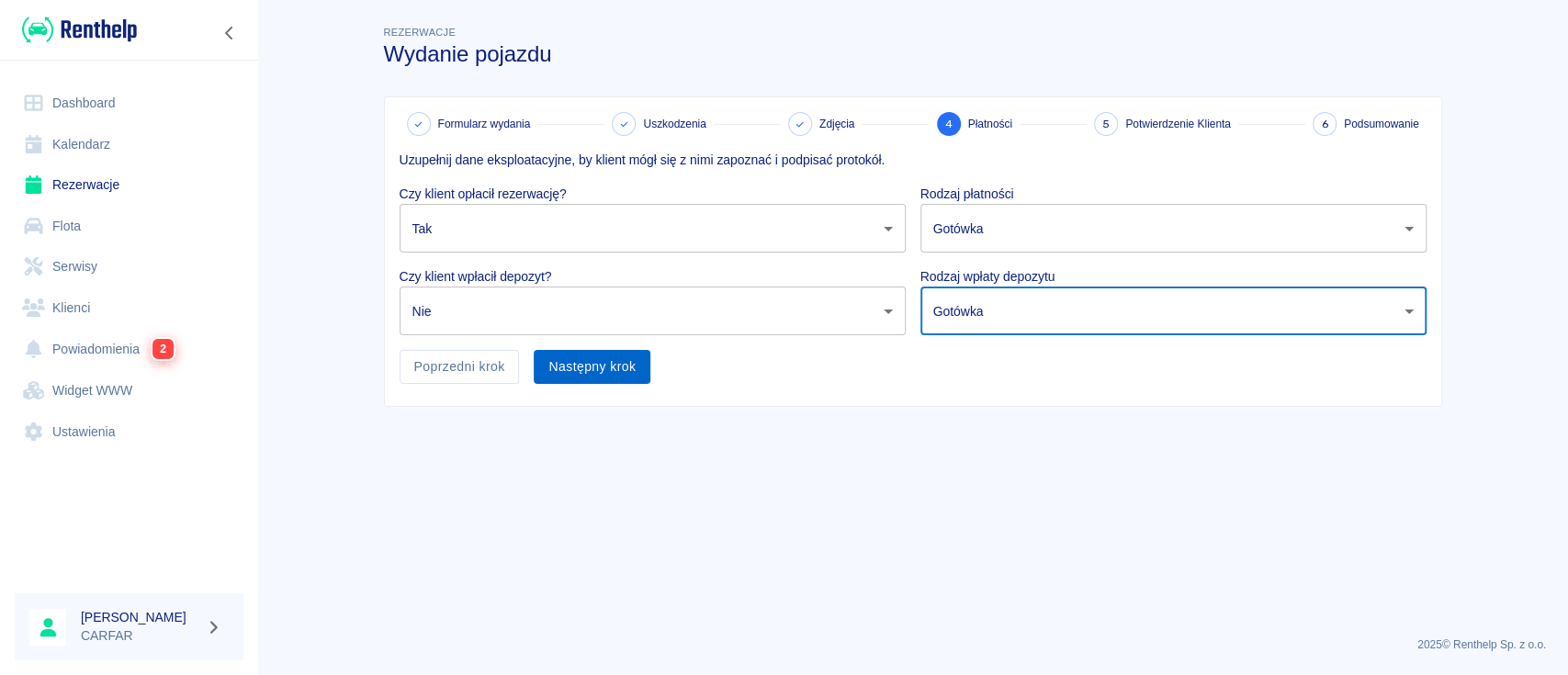
click at [600, 358] on button "Następny krok" at bounding box center [593, 366] width 117 height 34
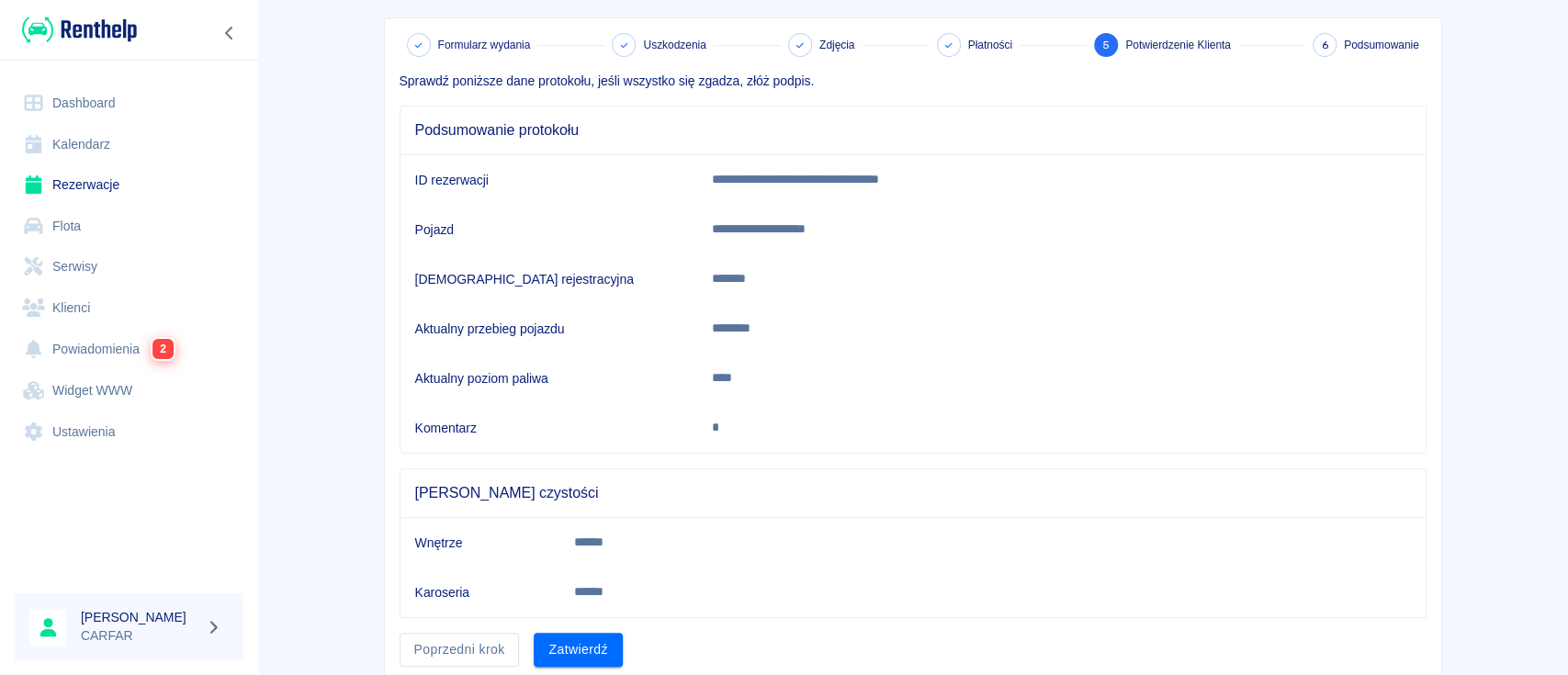
scroll to position [144, 0]
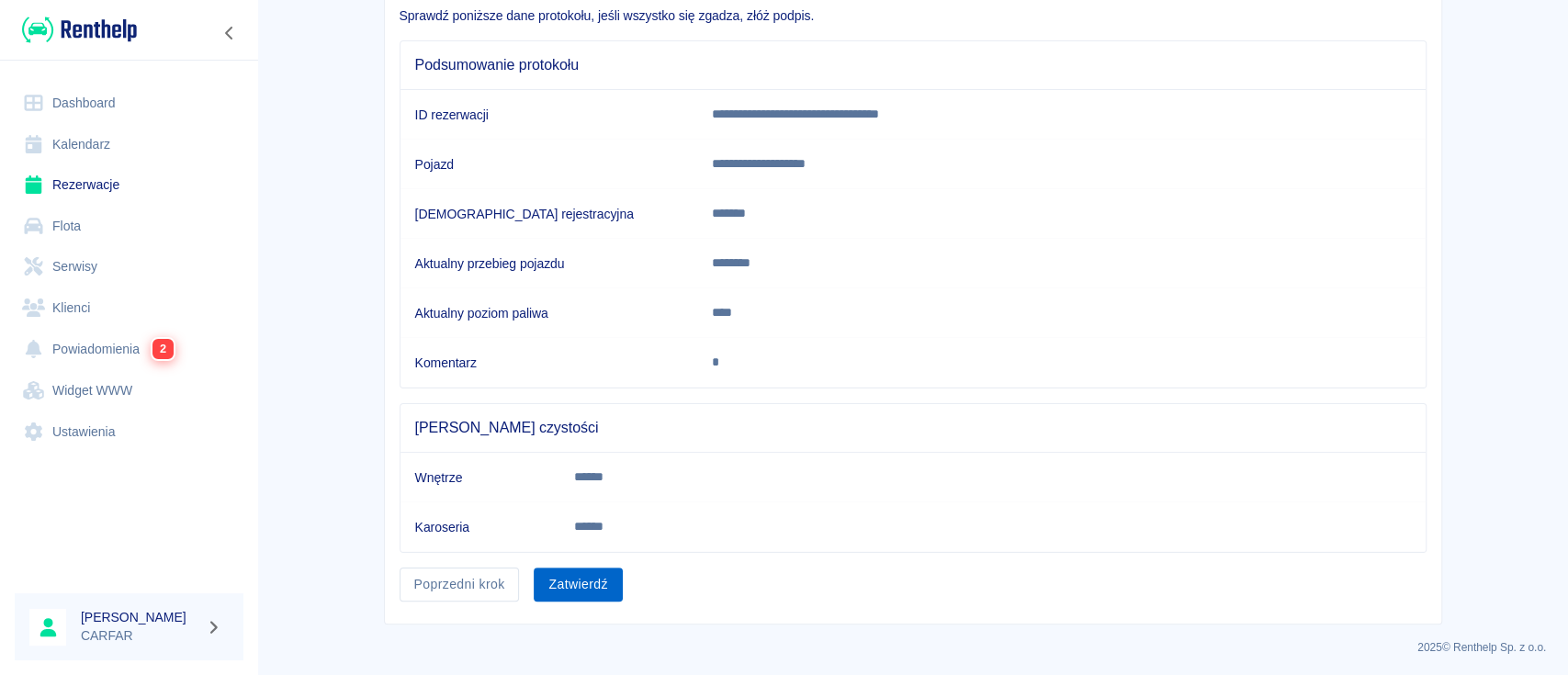
click at [568, 588] on button "Zatwierdź" at bounding box center [578, 584] width 88 height 34
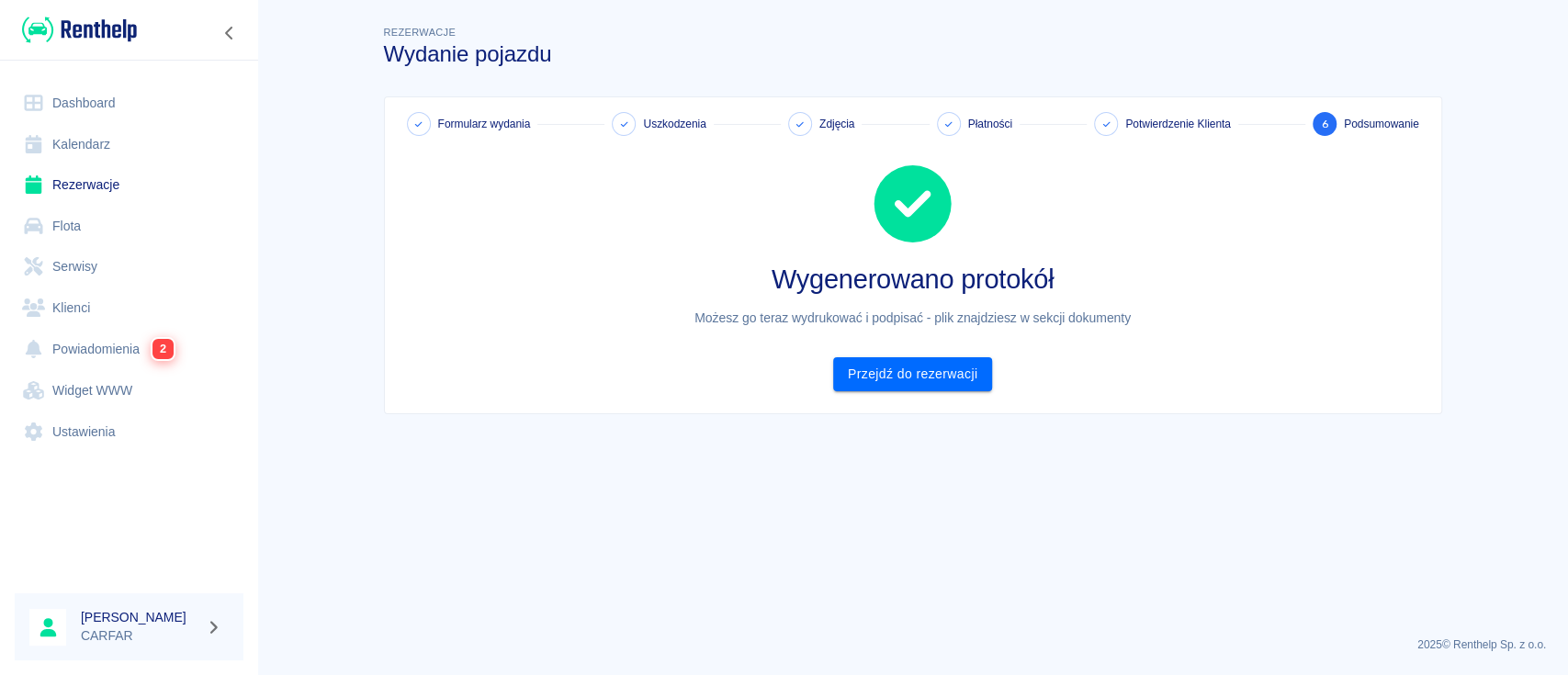
scroll to position [0, 0]
click at [917, 377] on link "Przejdź do rezerwacji" at bounding box center [912, 374] width 159 height 34
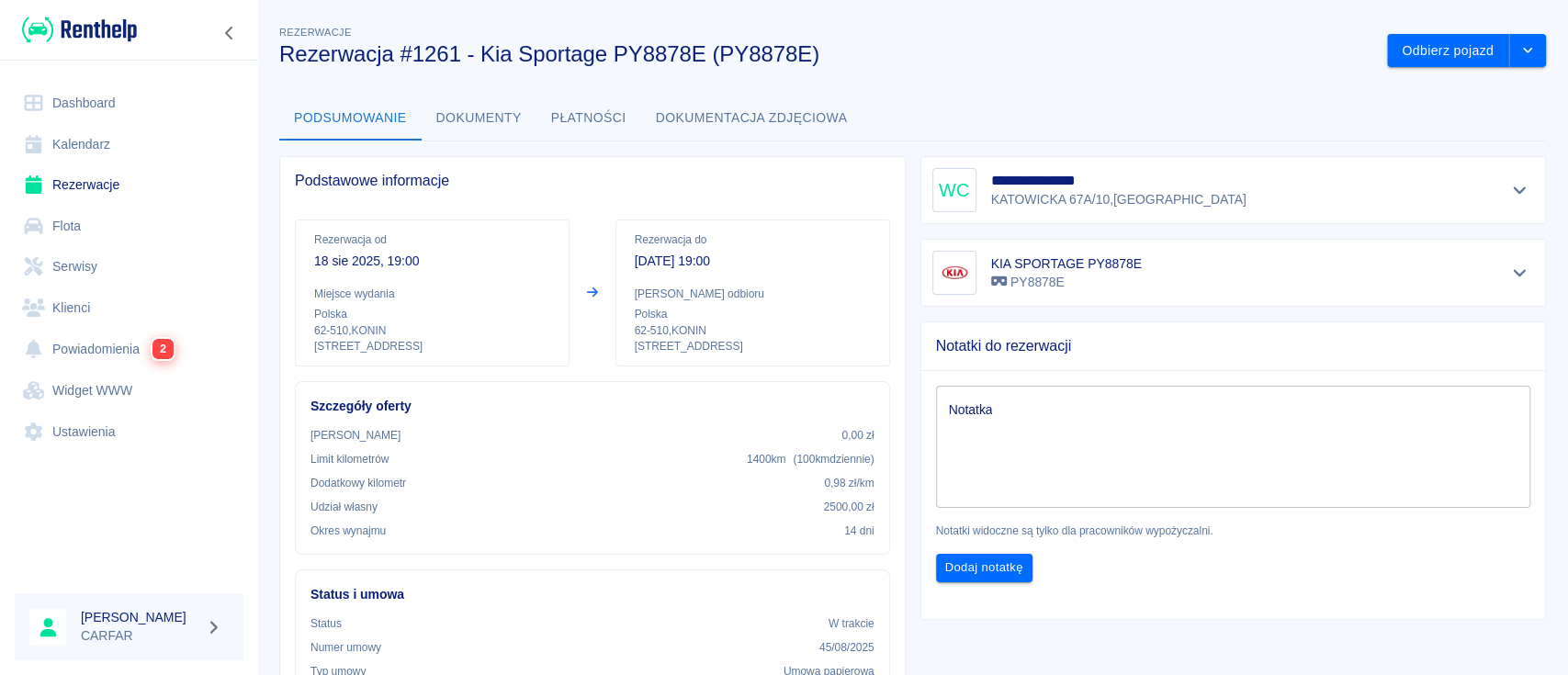
click at [83, 92] on link "Dashboard" at bounding box center [129, 103] width 229 height 41
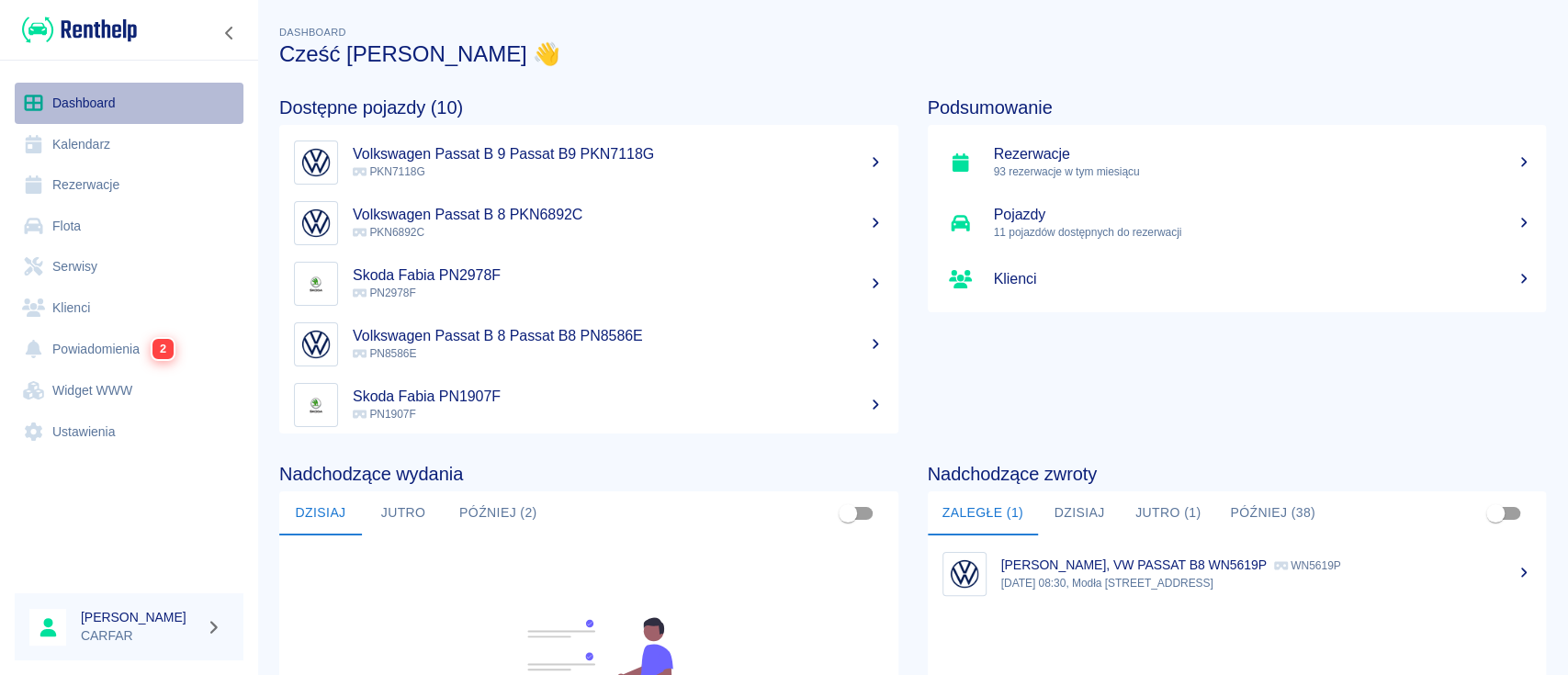
click at [136, 100] on link "Dashboard" at bounding box center [129, 103] width 229 height 41
click at [105, 30] on img at bounding box center [80, 29] width 115 height 30
click at [119, 100] on link "Dashboard" at bounding box center [129, 103] width 229 height 41
click at [88, 89] on link "Dashboard" at bounding box center [129, 103] width 229 height 41
click at [146, 24] on div at bounding box center [129, 29] width 258 height 59
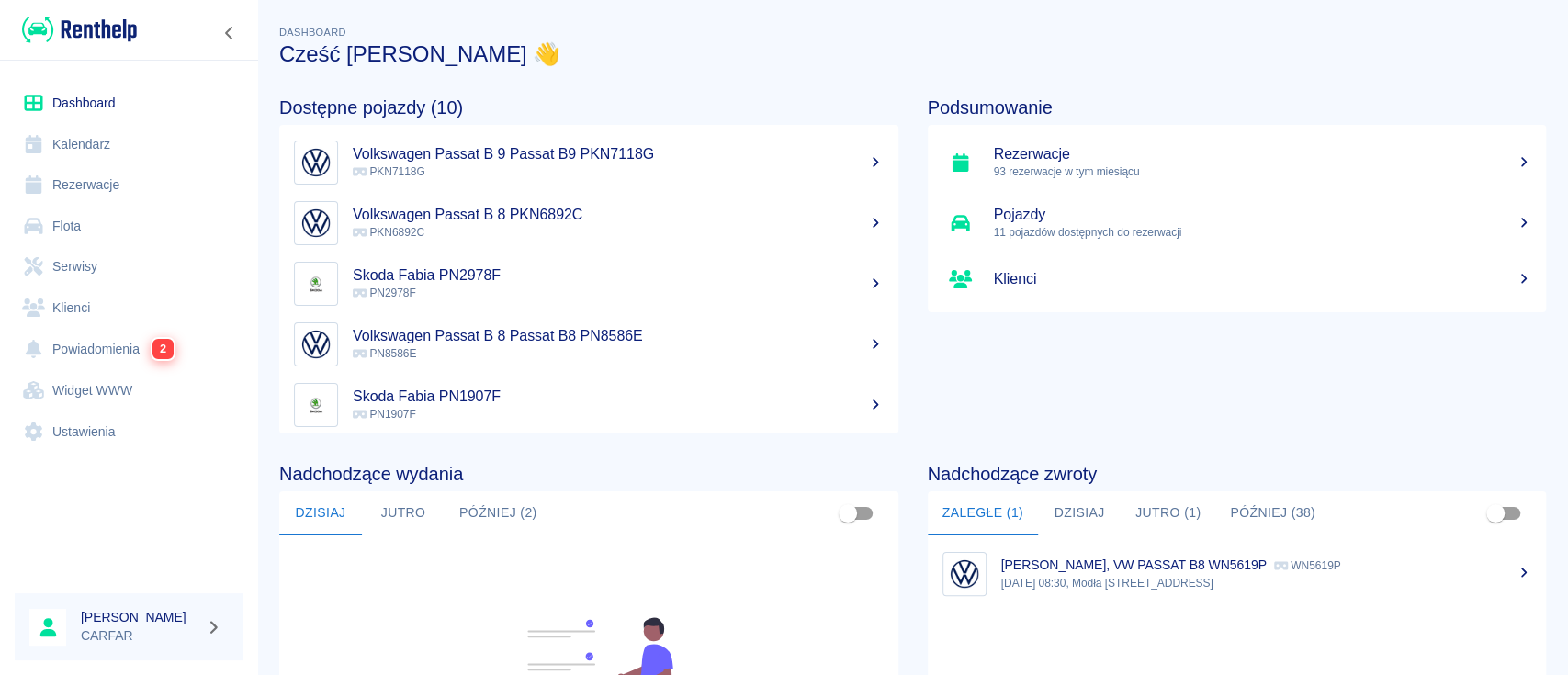
click at [102, 26] on img at bounding box center [80, 29] width 115 height 30
click at [739, 214] on h5 "Volkswagen Passat B 8 PKN6892C" at bounding box center [618, 214] width 531 height 19
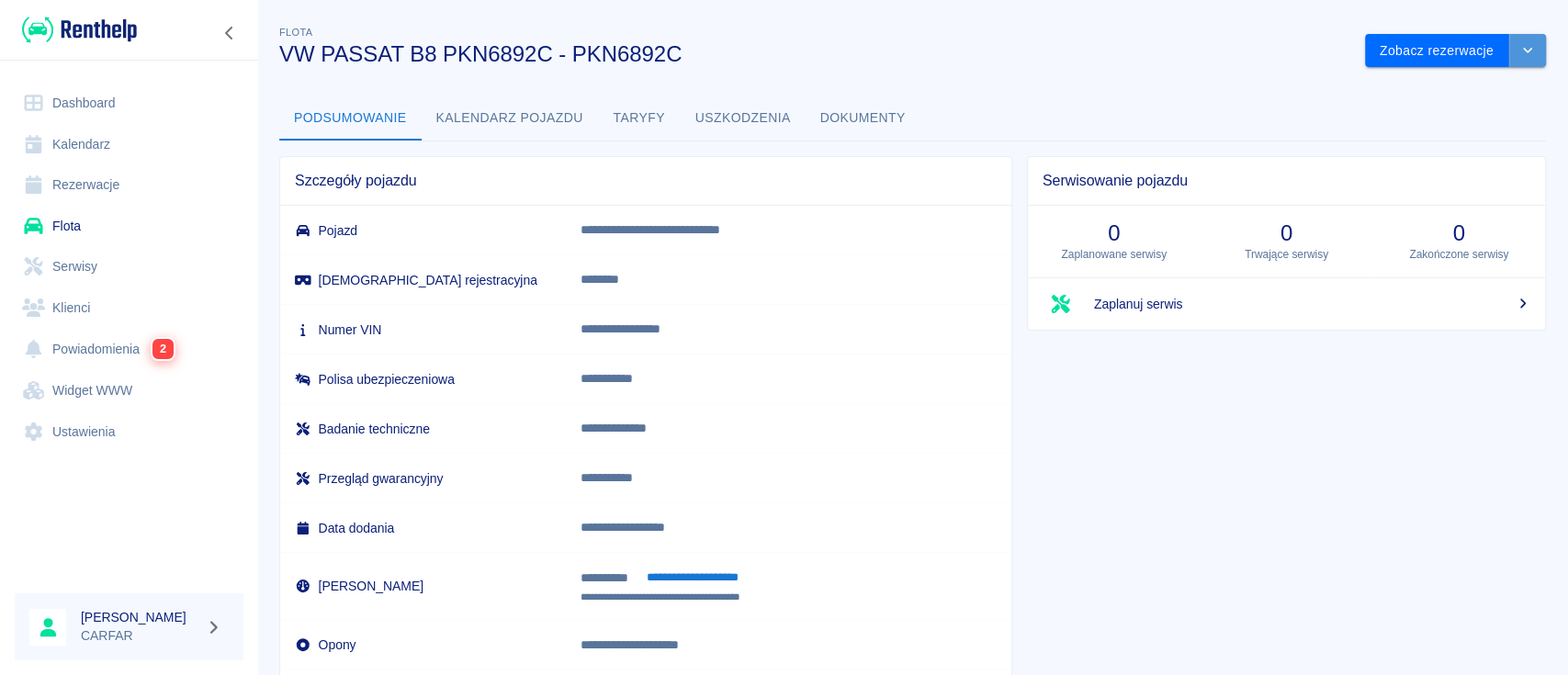
click at [1510, 57] on button "drop-down" at bounding box center [1528, 51] width 37 height 34
click at [1205, 103] on div "Podsumowanie Kalendarz pojazdu Taryfy Uszkodzenia Dokumenty" at bounding box center [913, 118] width 1267 height 44
click at [88, 181] on link "Rezerwacje" at bounding box center [129, 185] width 229 height 41
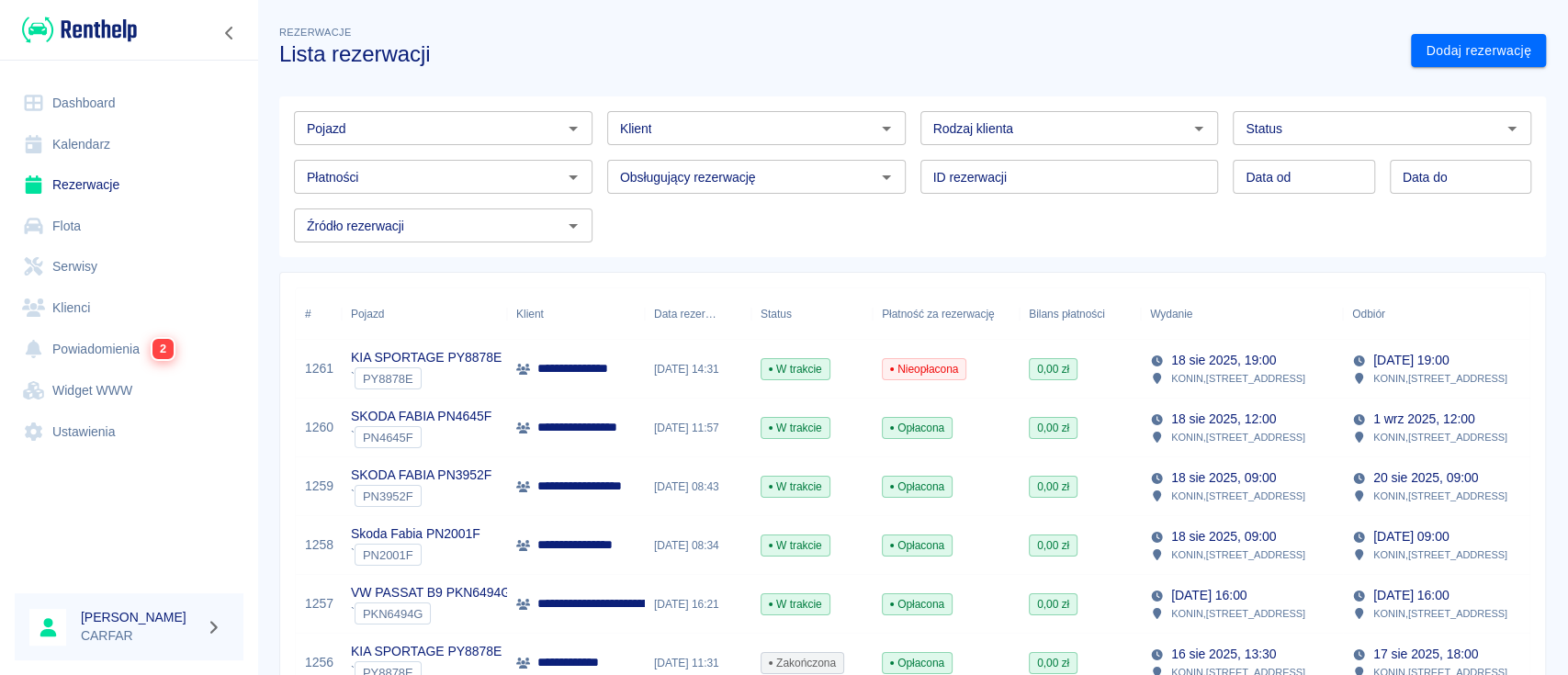
click at [537, 119] on input "Pojazd" at bounding box center [428, 129] width 257 height 23
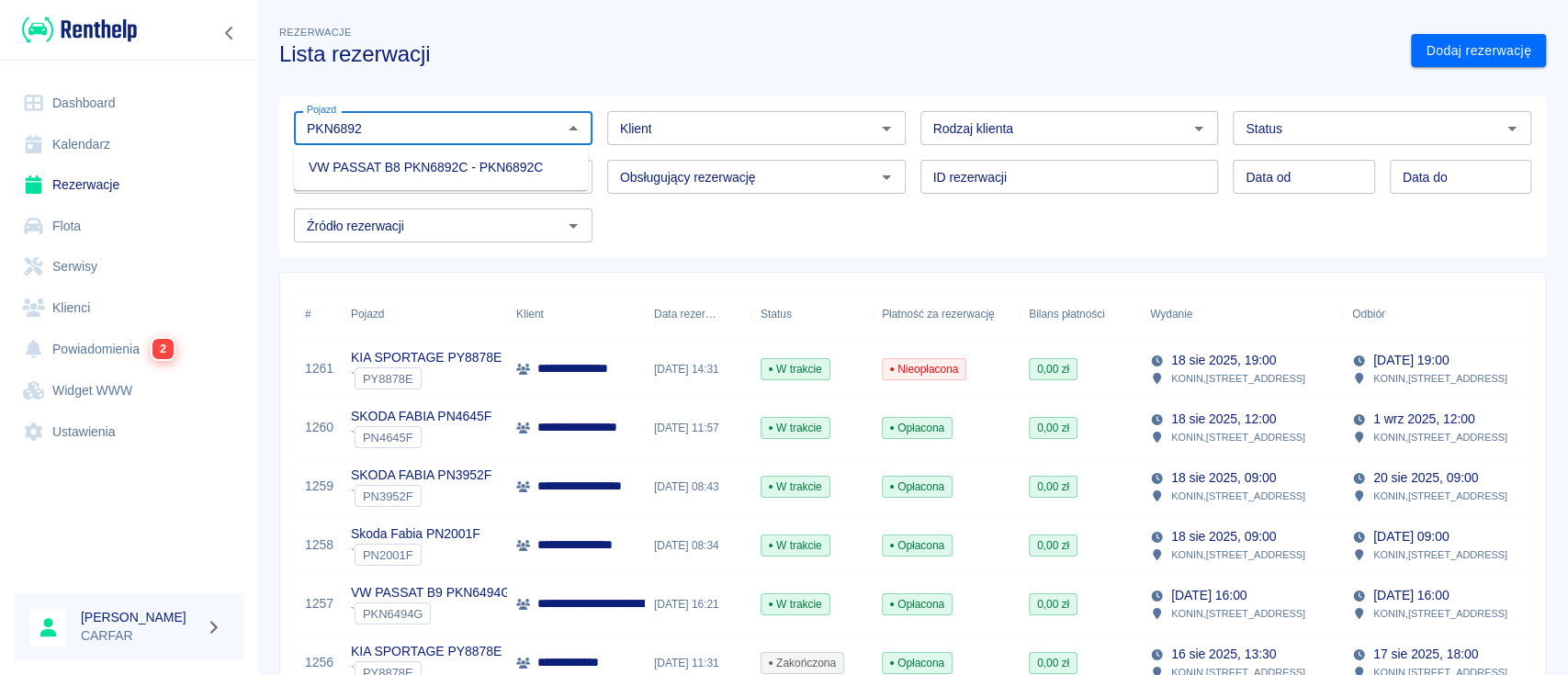
click at [459, 175] on li "VW PASSAT B8 PKN6892C - PKN6892C" at bounding box center [441, 167] width 294 height 30
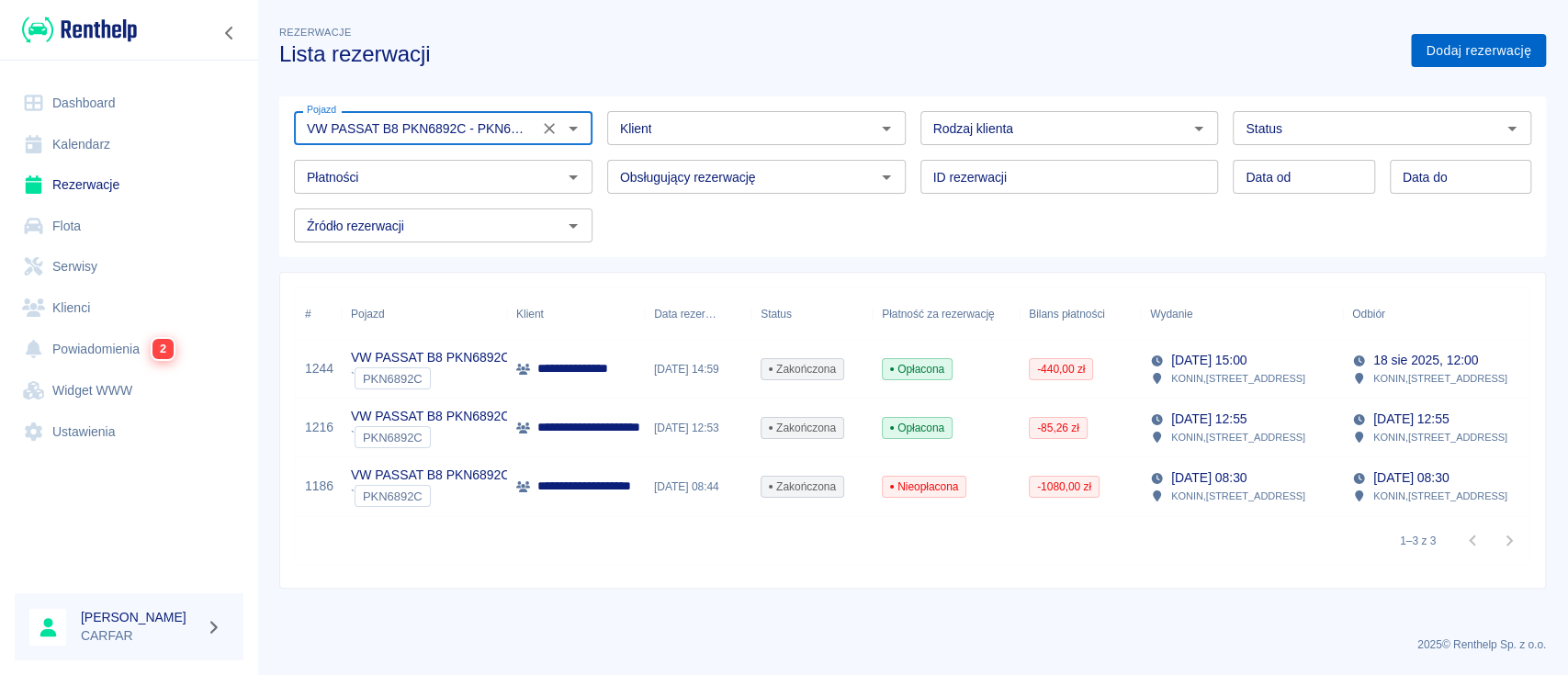
type input "VW PASSAT B8 PKN6892C - PKN6892C"
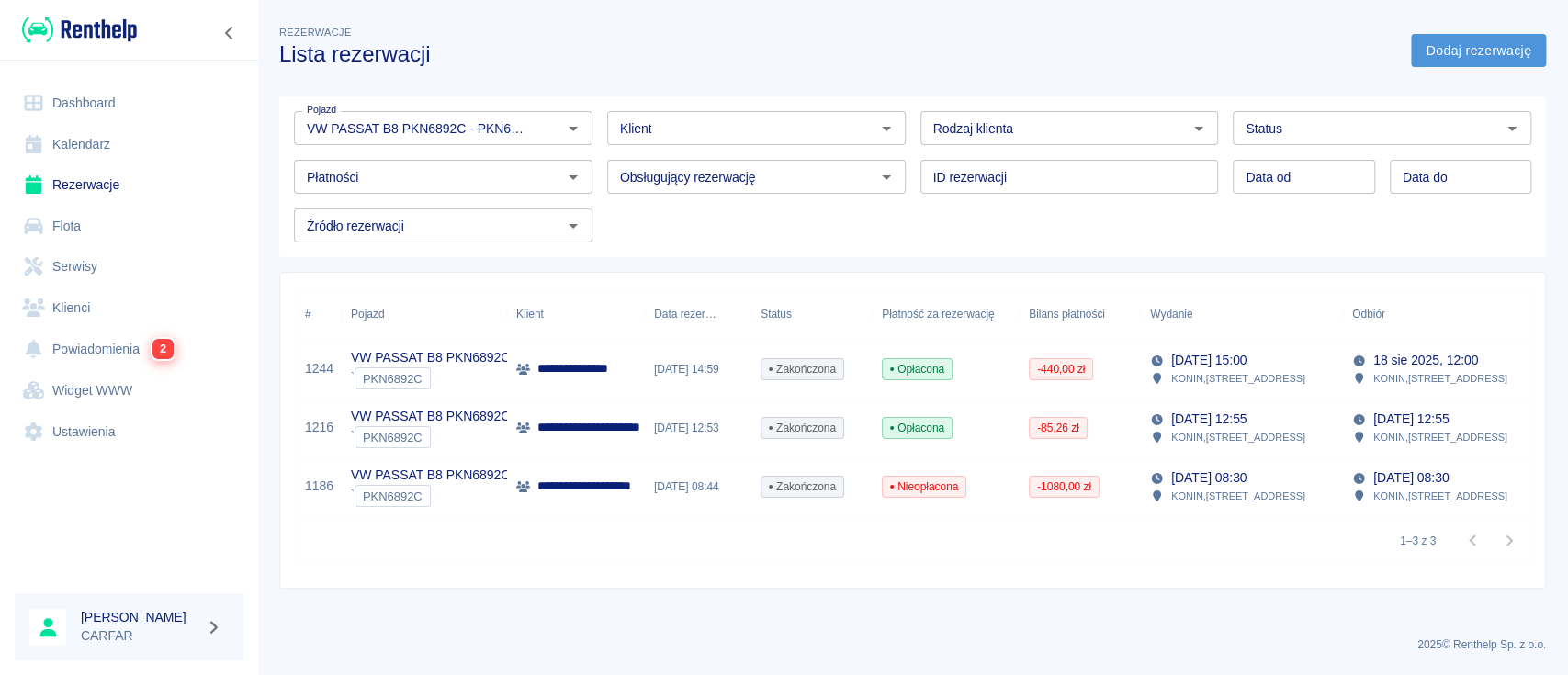
click at [1456, 55] on link "Dodaj rezerwację" at bounding box center [1478, 51] width 135 height 34
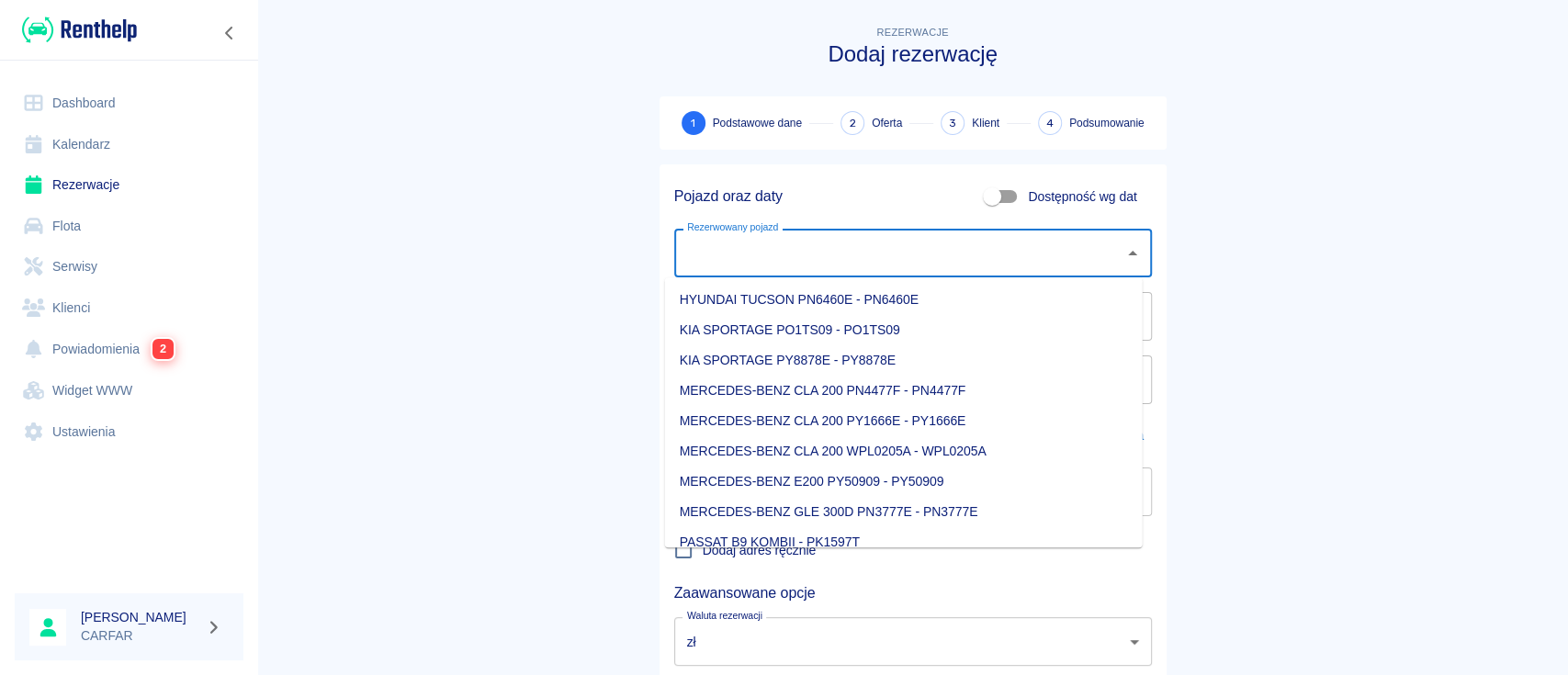
click at [922, 239] on input "Rezerwowany pojazd" at bounding box center [899, 252] width 434 height 32
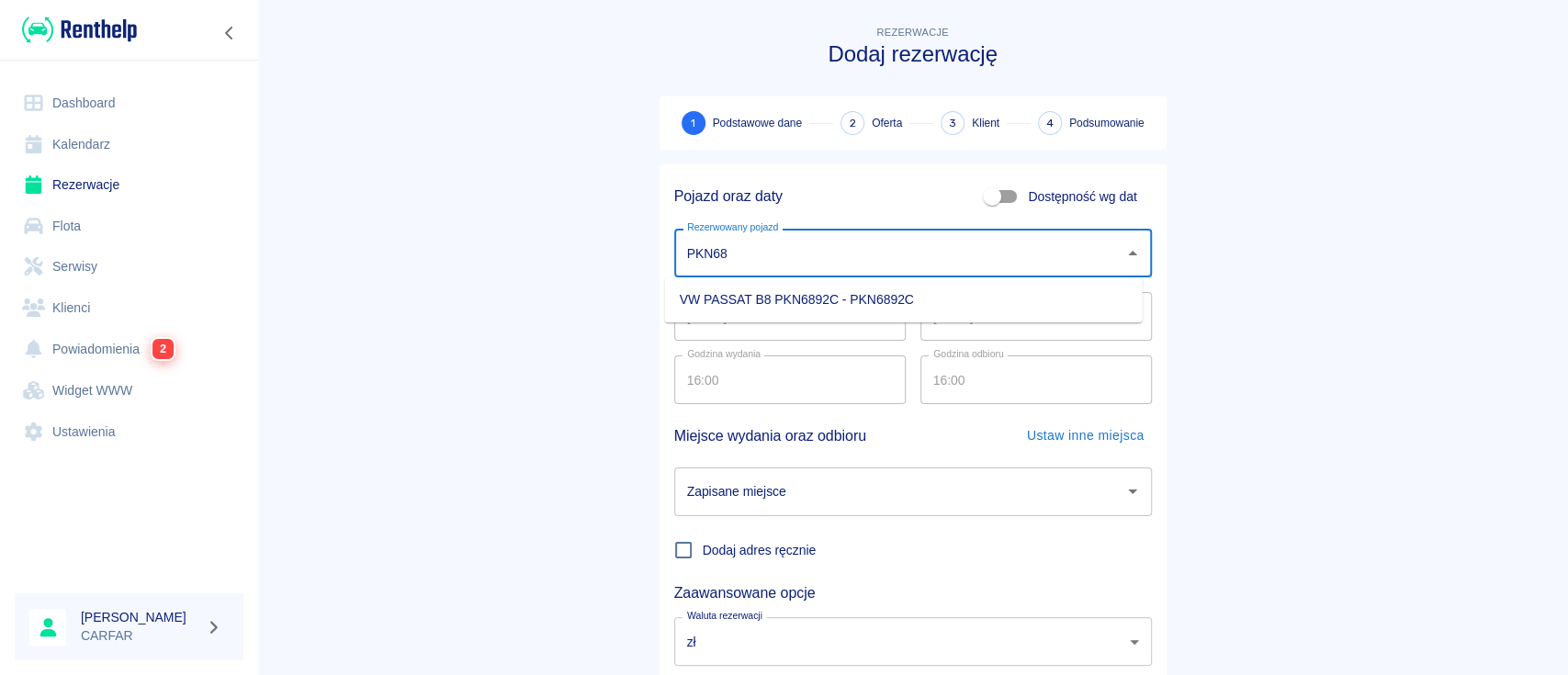
click at [910, 282] on ul "VW PASSAT B8 PKN6892C - PKN6892C" at bounding box center [903, 300] width 478 height 45
click at [915, 288] on li "VW PASSAT B8 PKN6892C - PKN6892C" at bounding box center [903, 299] width 478 height 30
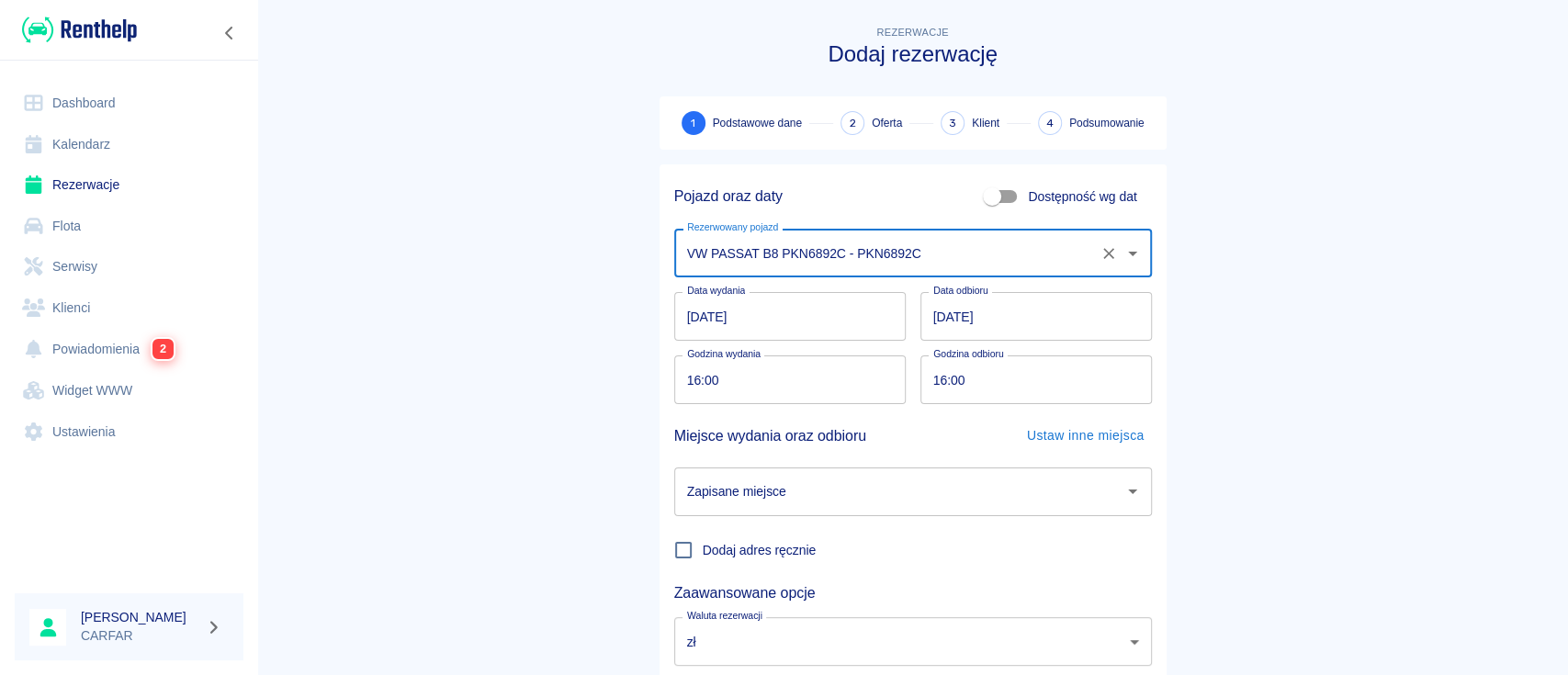
type input "VW PASSAT B8 PKN6892C - PKN6892C"
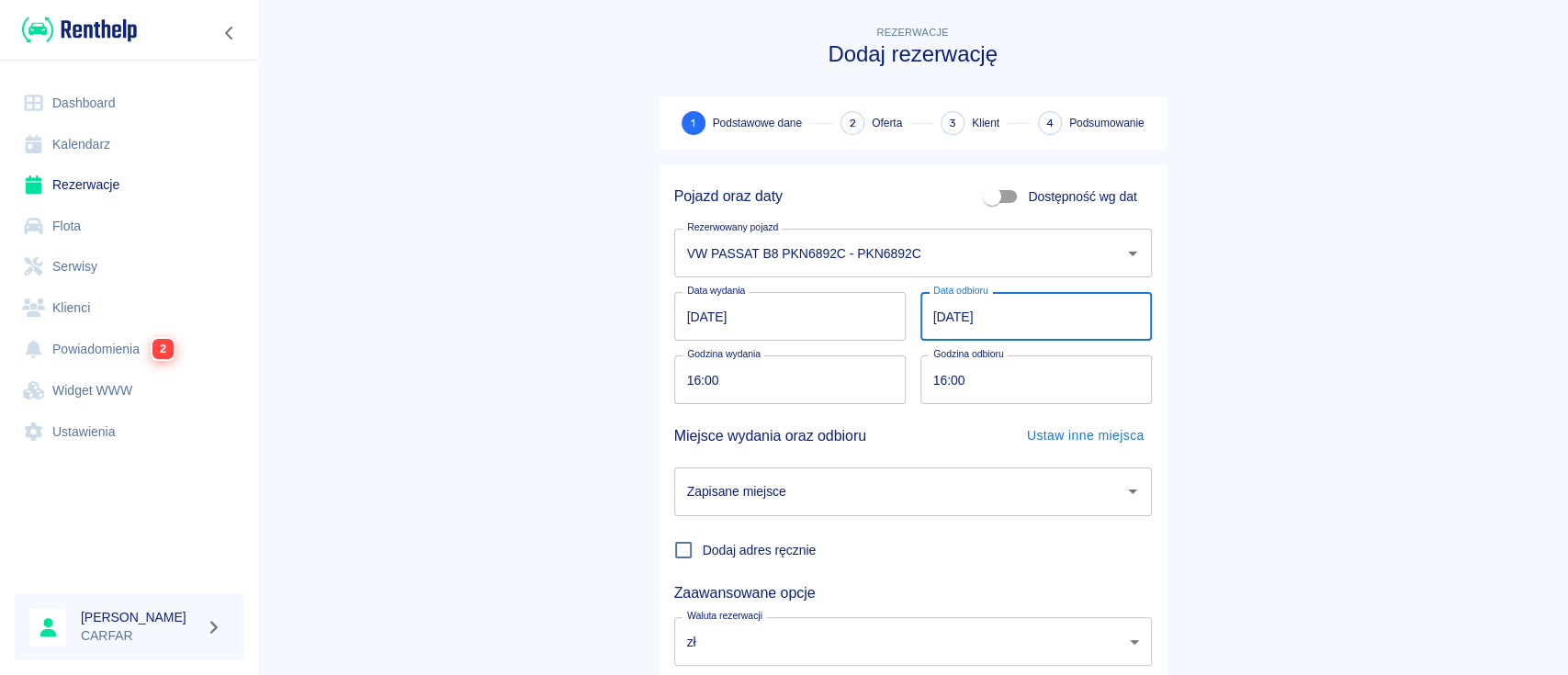
click at [925, 313] on input "[DATE]" at bounding box center [1036, 317] width 232 height 49
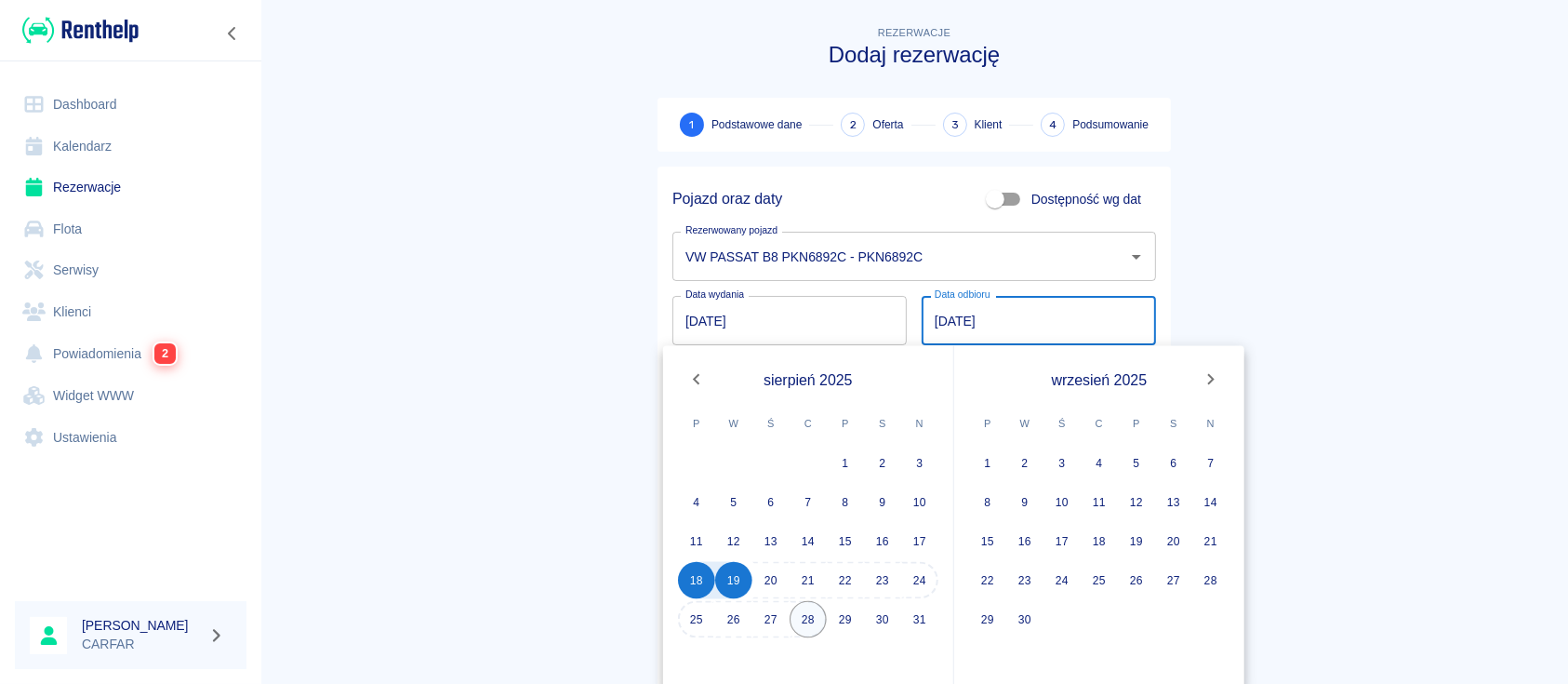
click at [811, 616] on button "28" at bounding box center [808, 620] width 37 height 38
type input "[DATE]"
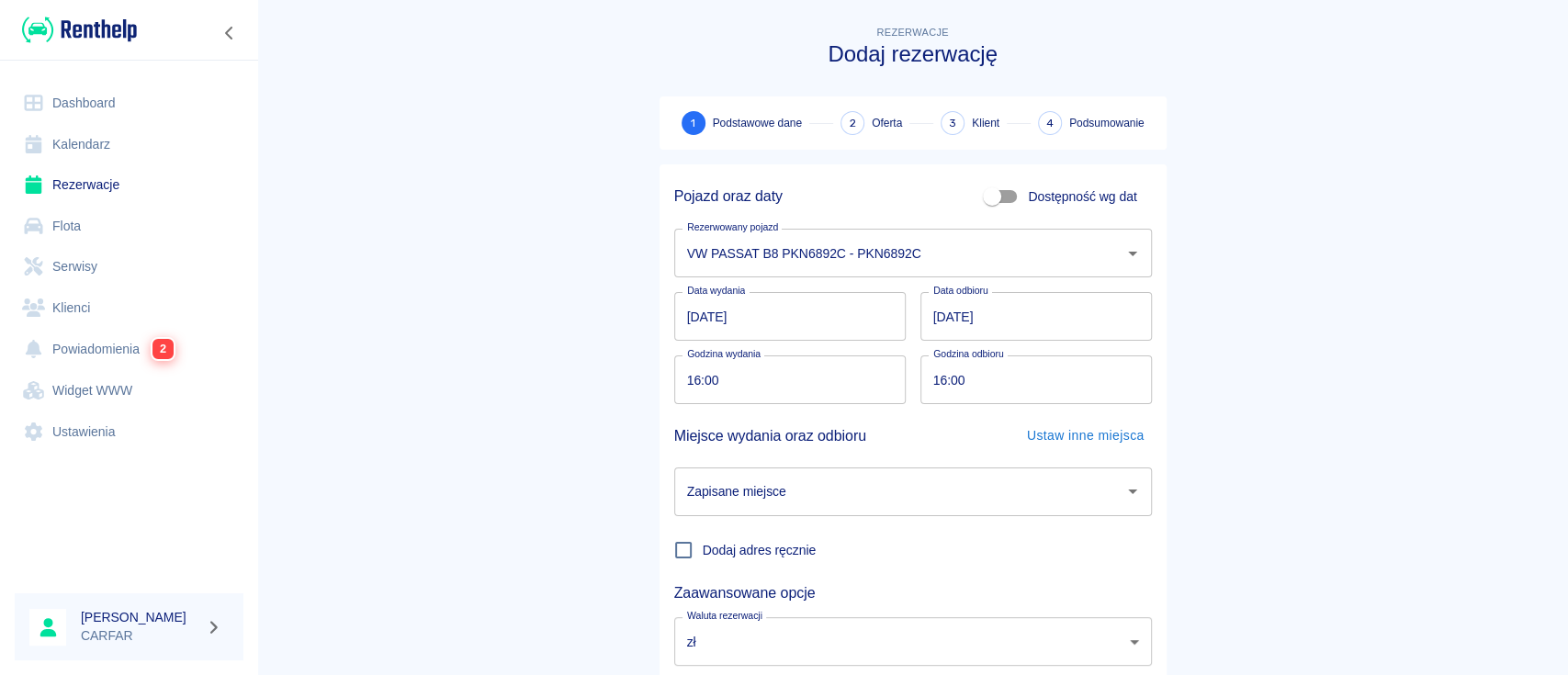
scroll to position [121, 0]
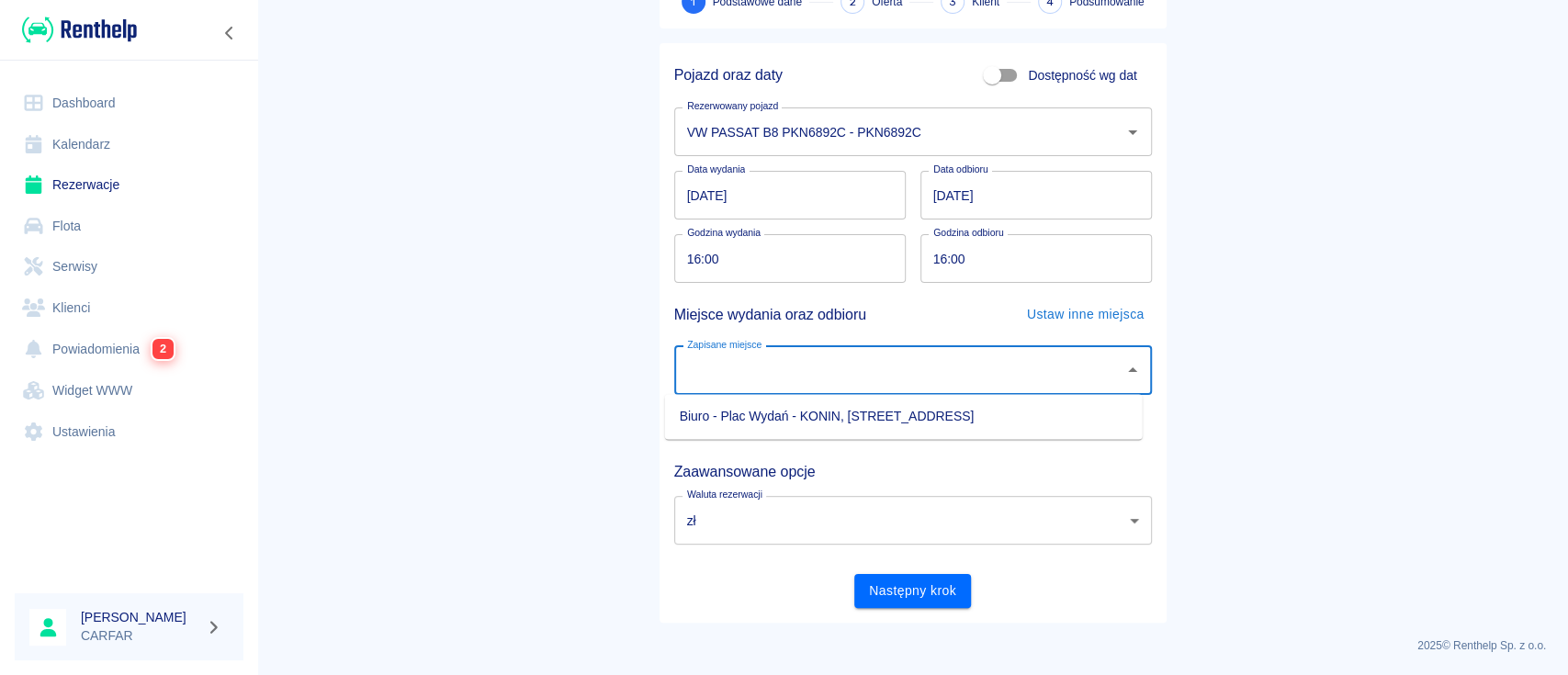
click at [861, 373] on input "Zapisane miejsce" at bounding box center [899, 370] width 434 height 32
click at [828, 411] on li "Biuro - Plac Wydań - KONIN, [STREET_ADDRESS]" at bounding box center [903, 416] width 478 height 30
type input "Biuro - Plac Wydań - KONIN, [STREET_ADDRESS]"
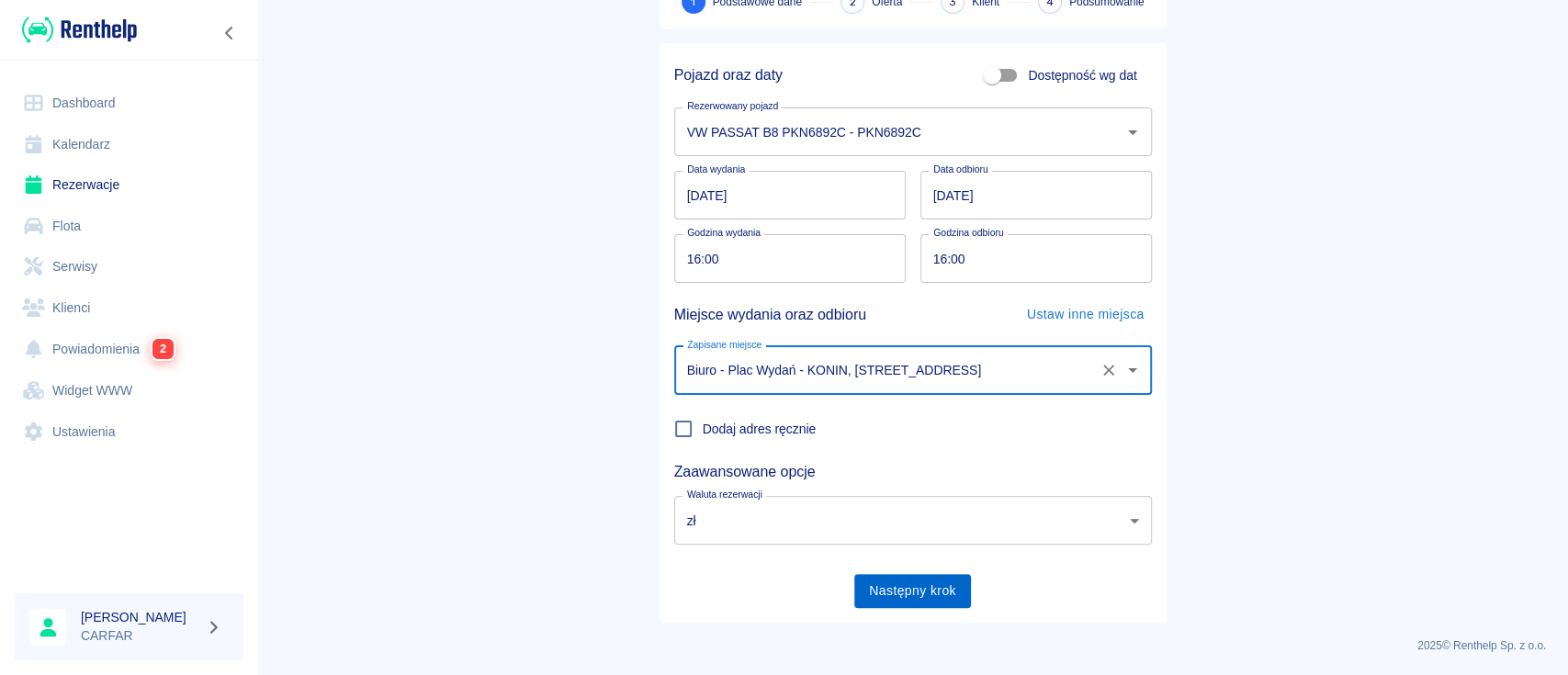
click at [919, 593] on button "Następny krok" at bounding box center [913, 590] width 117 height 34
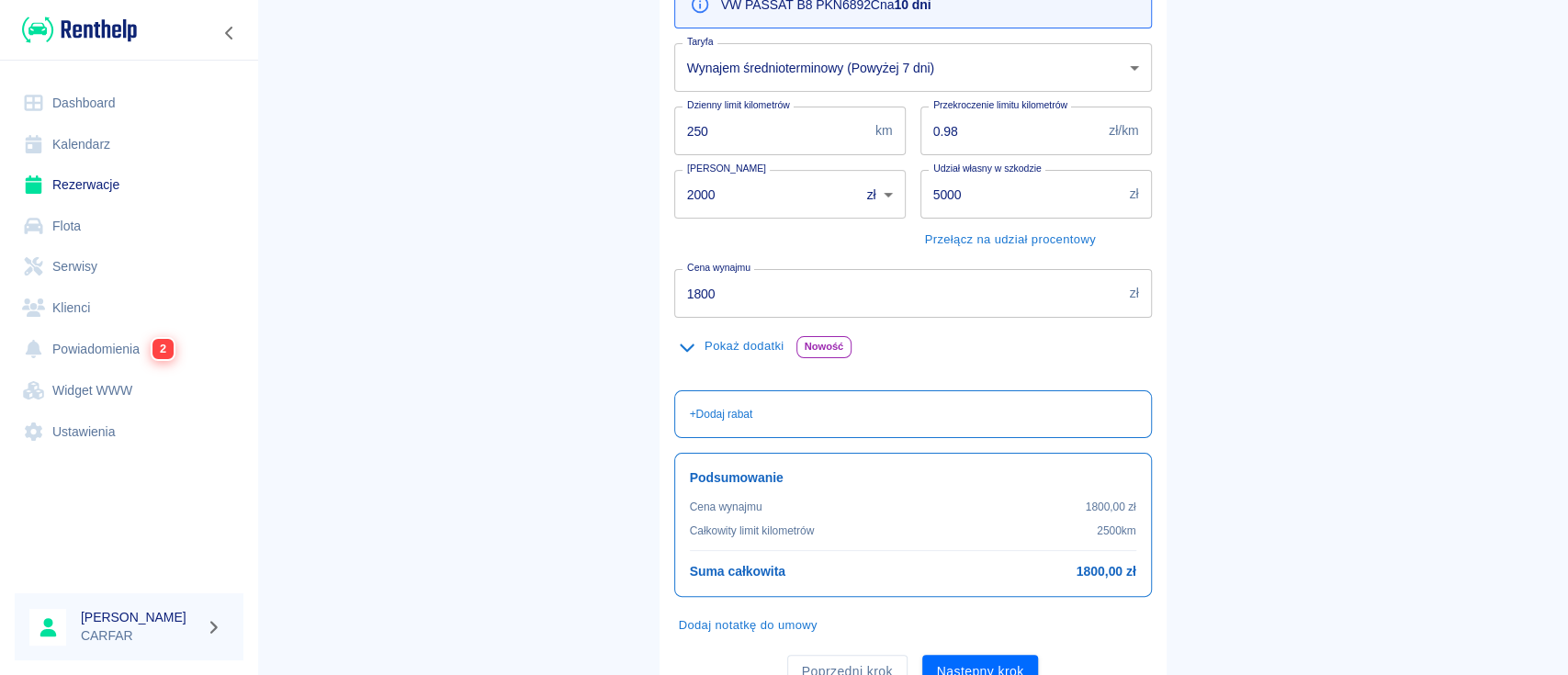
scroll to position [244, 0]
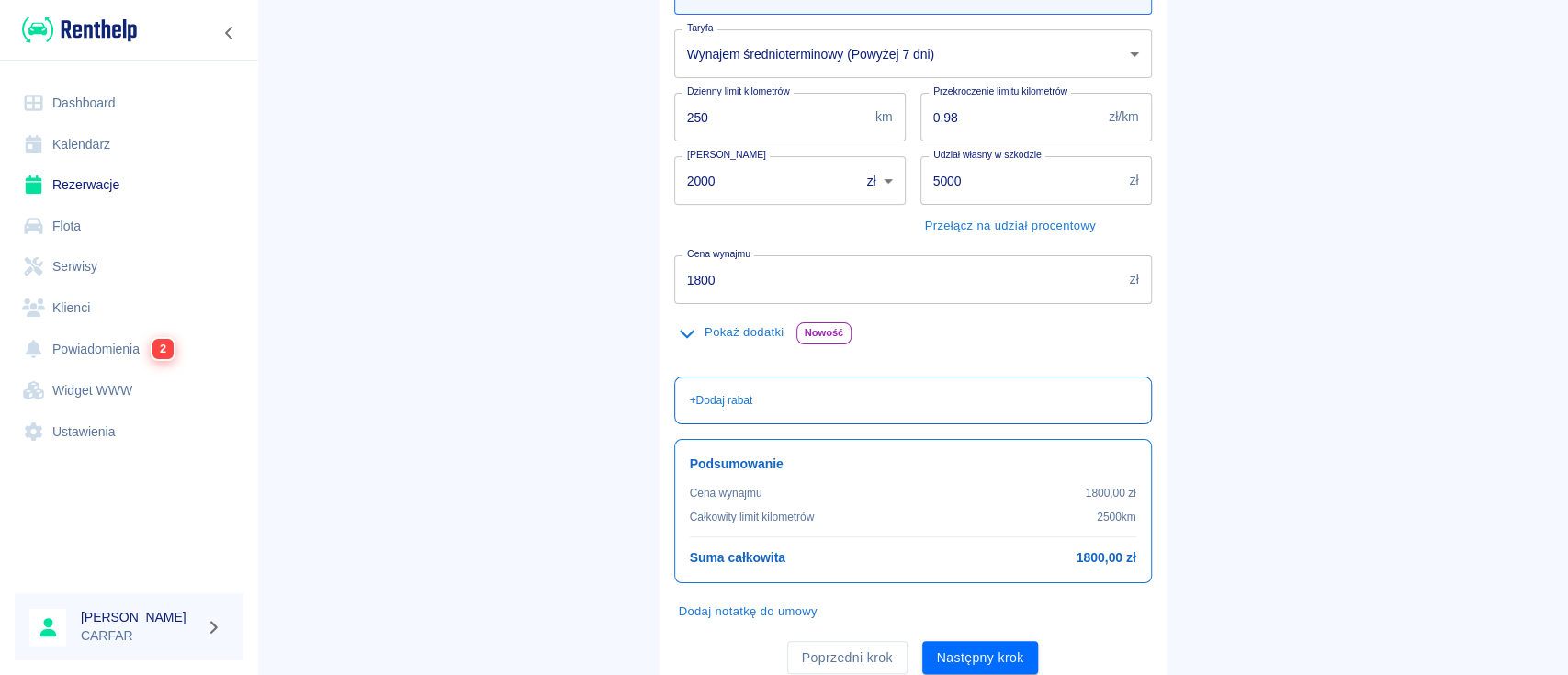
click at [741, 393] on p "+ Dodaj rabat" at bounding box center [721, 399] width 63 height 17
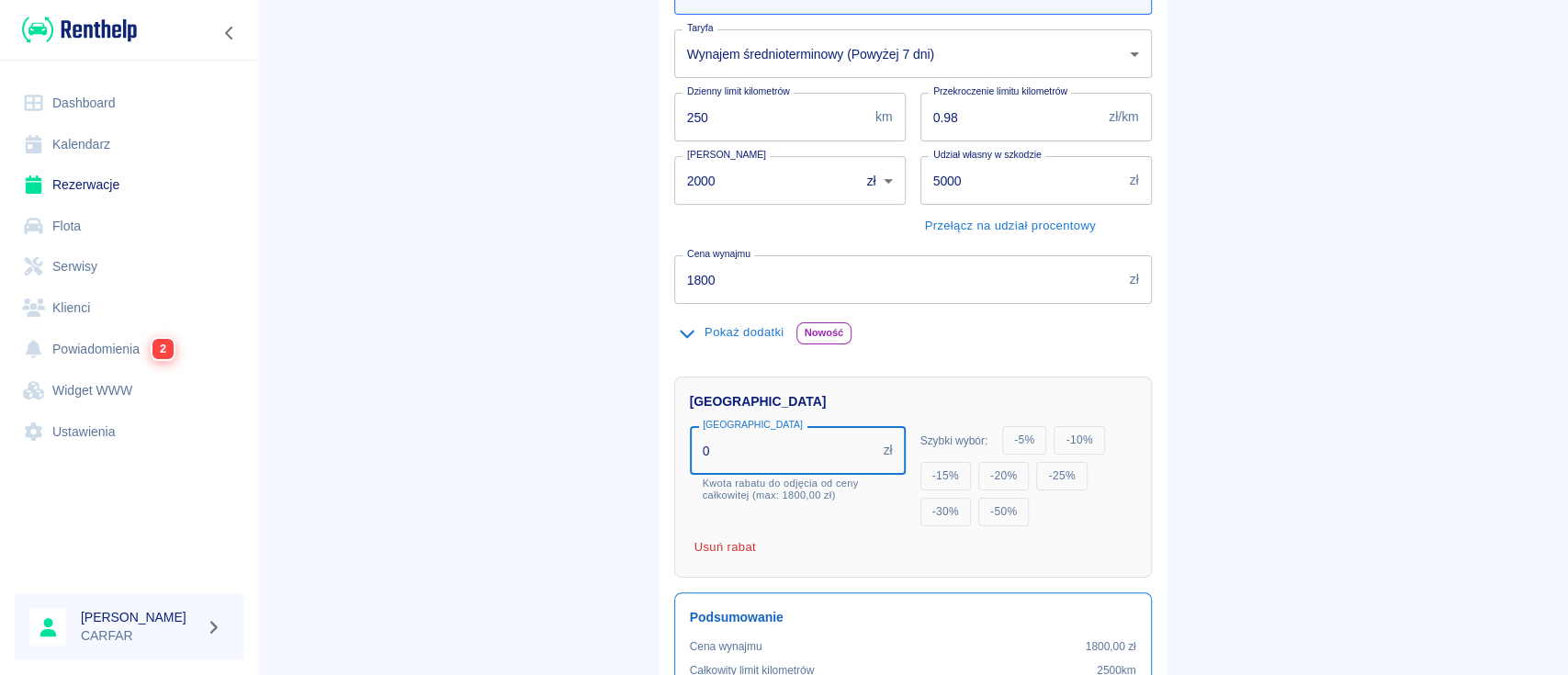
drag, startPoint x: 735, startPoint y: 447, endPoint x: 521, endPoint y: 454, distance: 214.1
click at [521, 454] on main "Rezerwacje Dodaj rezerwację Podstawowe dane 2 Oferta 3 Klient 4 Podsumowanie Of…" at bounding box center [912, 310] width 1311 height 1064
type input "300"
click at [521, 454] on main "Rezerwacje Dodaj rezerwację Podstawowe dane 2 Oferta 3 Klient 4 Podsumowanie Of…" at bounding box center [912, 321] width 1311 height 1088
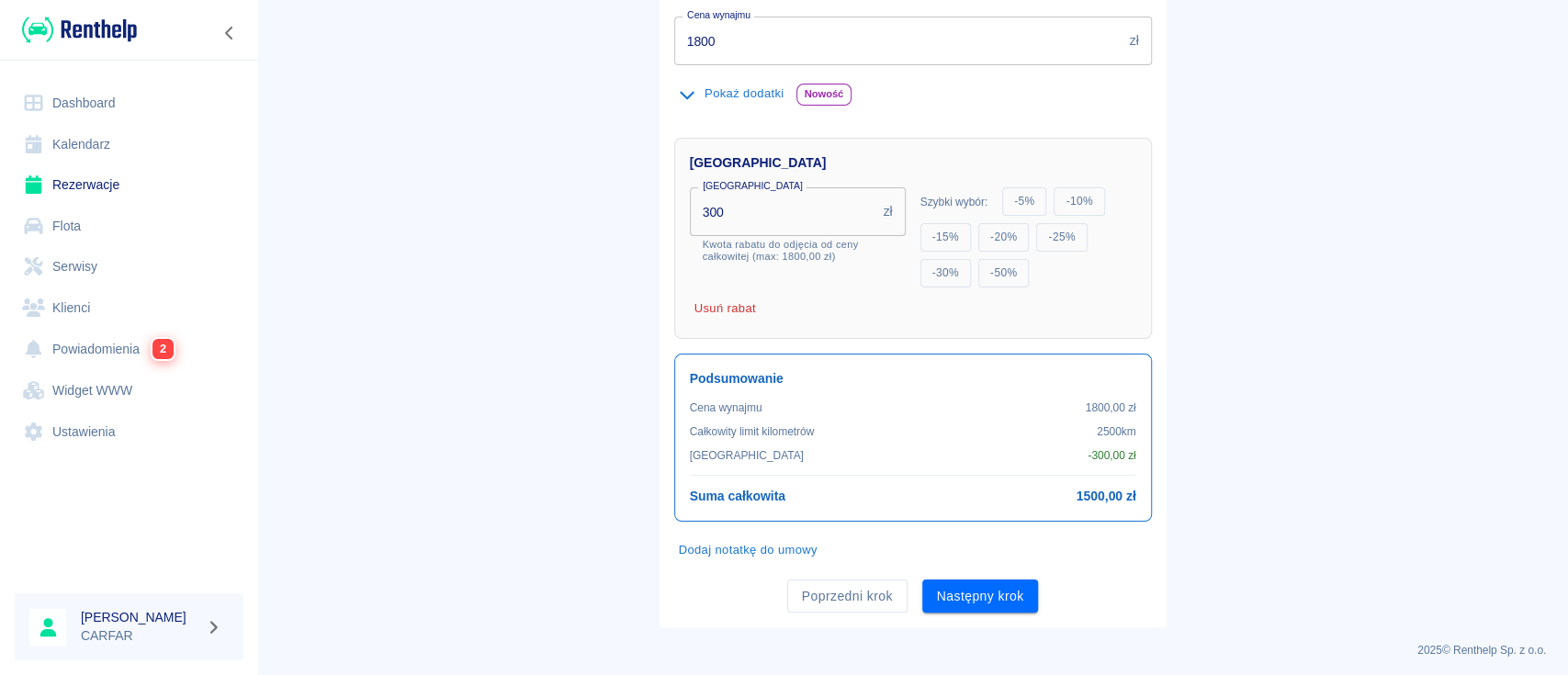
scroll to position [487, 0]
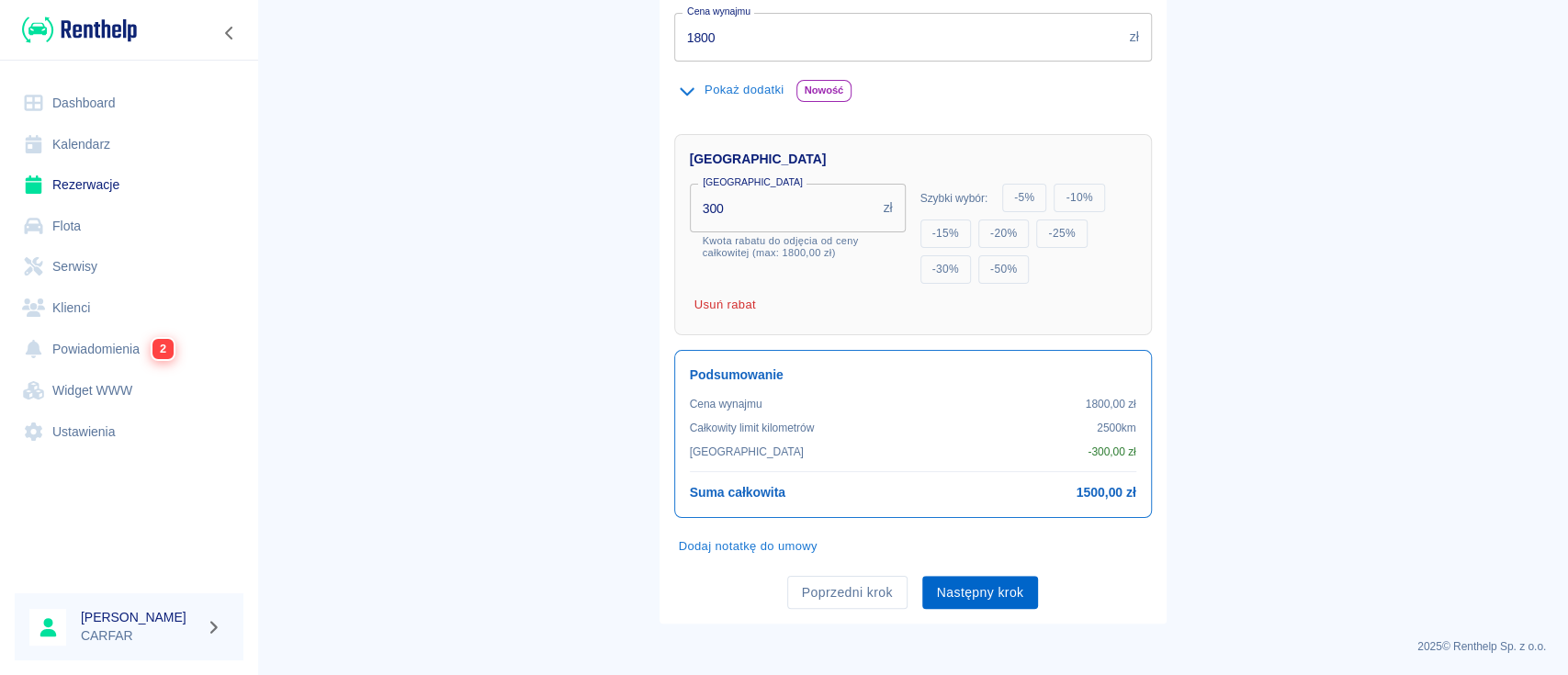
click at [995, 584] on button "Następny krok" at bounding box center [980, 592] width 117 height 34
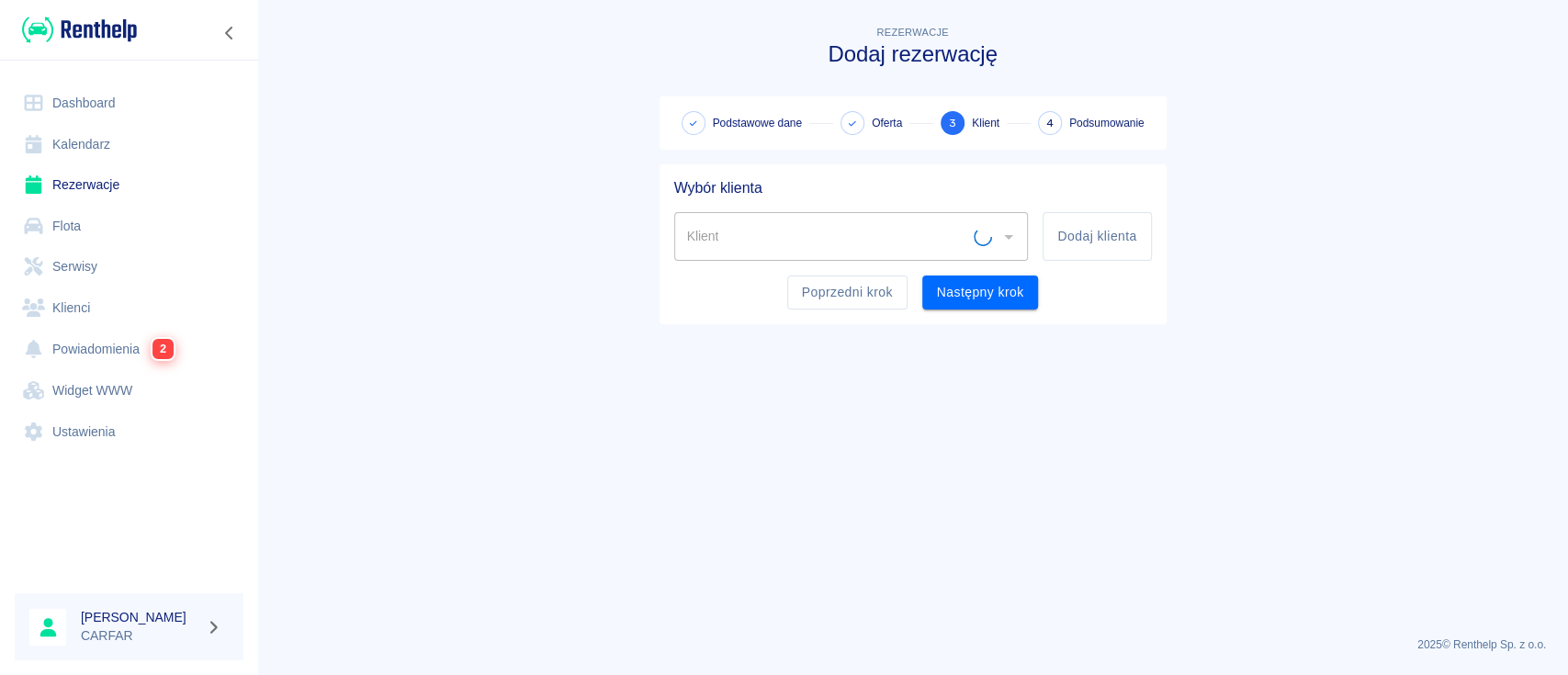
scroll to position [0, 0]
click at [1101, 245] on button "Dodaj klienta" at bounding box center [1096, 237] width 108 height 49
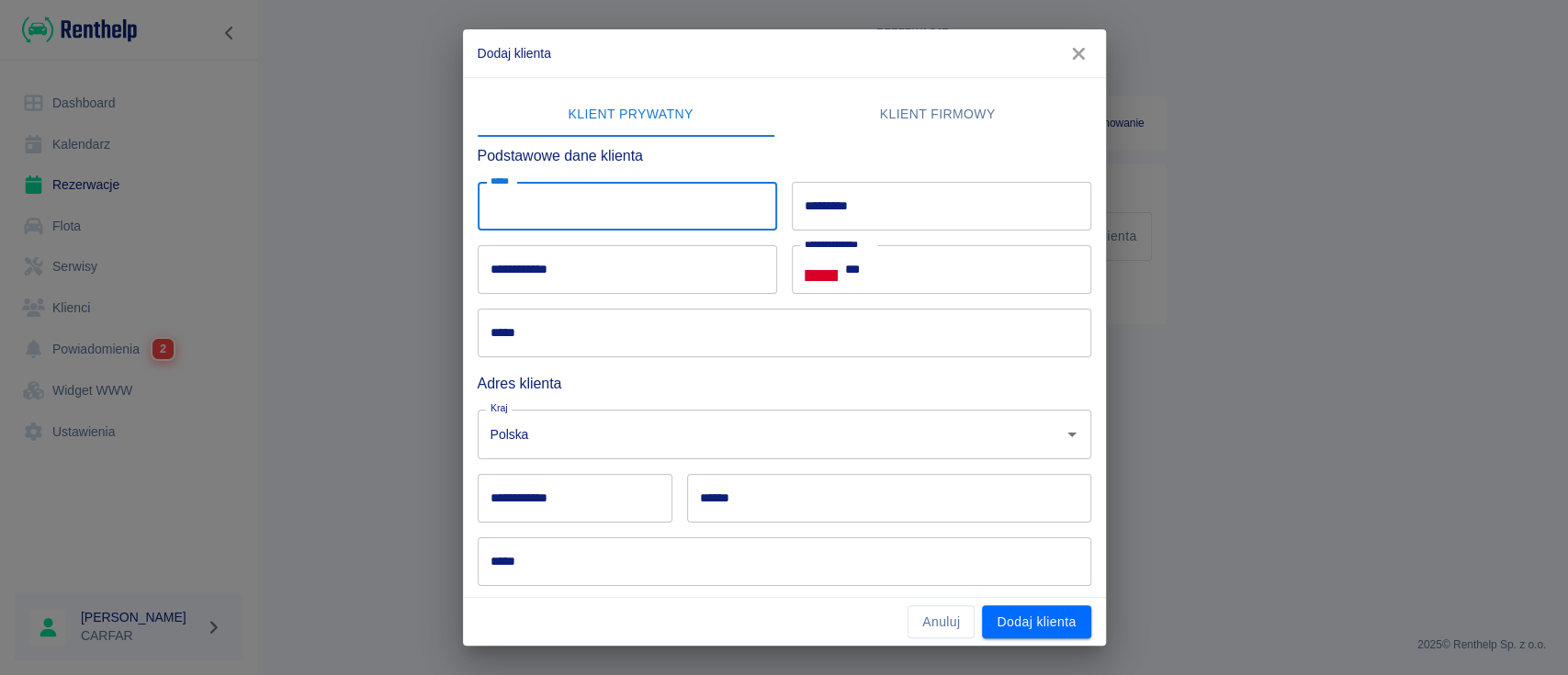
click at [661, 194] on input "*****" at bounding box center [627, 206] width 299 height 49
type input "*****"
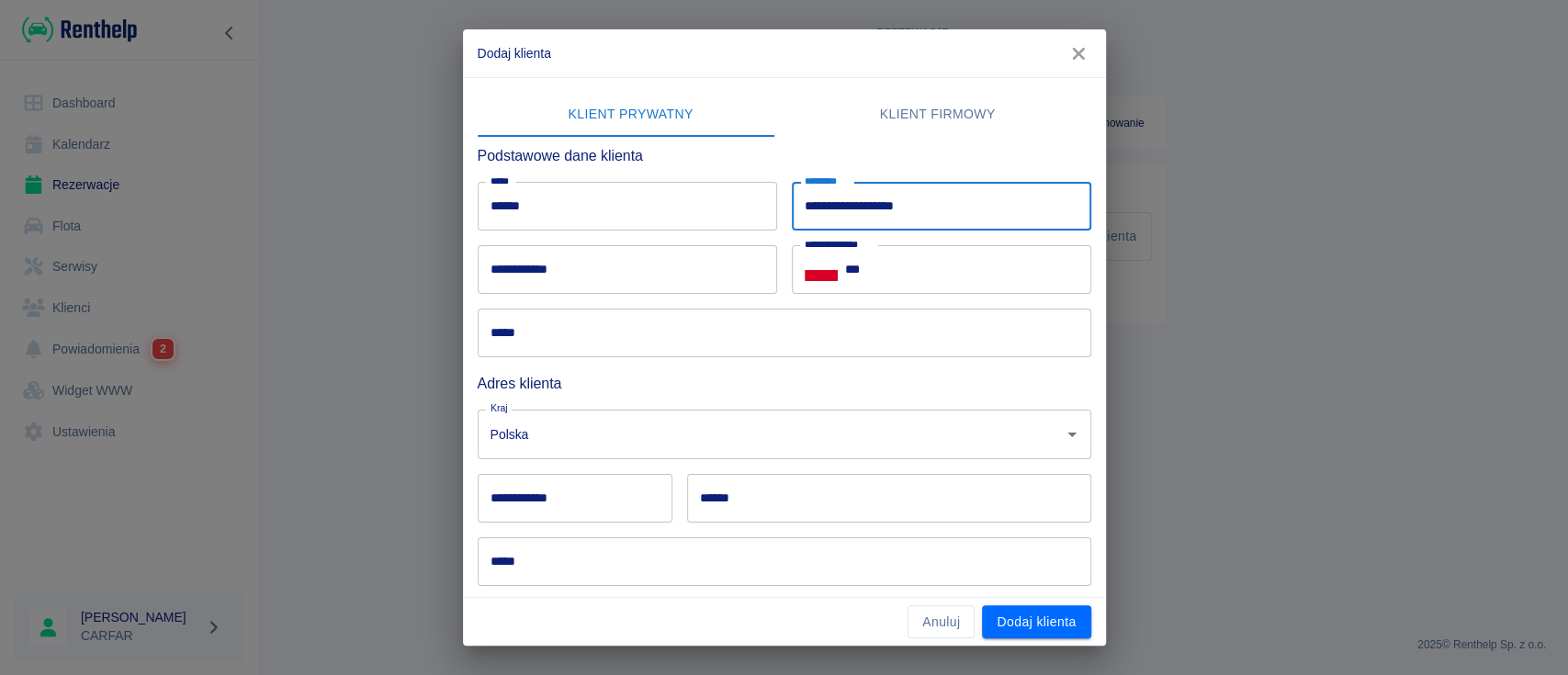
type input "**********"
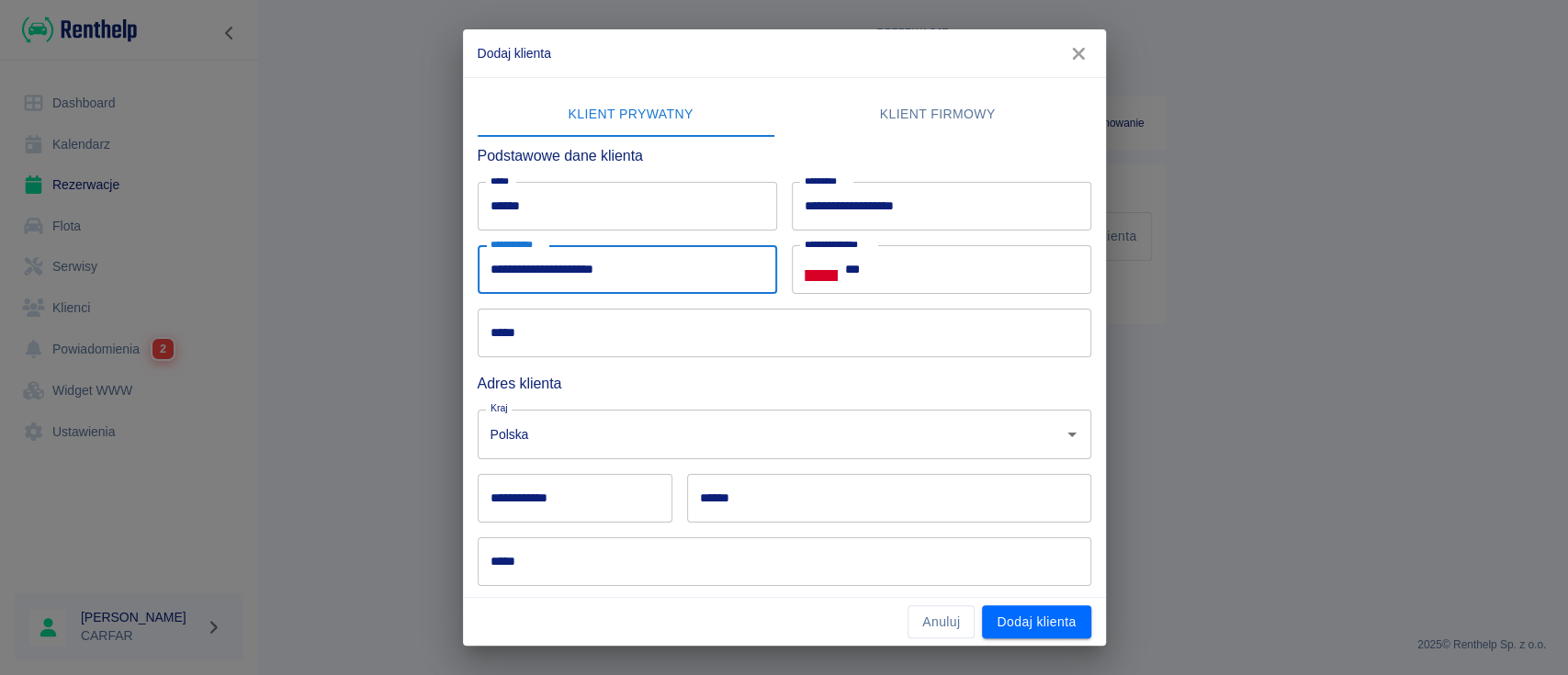
type input "**********"
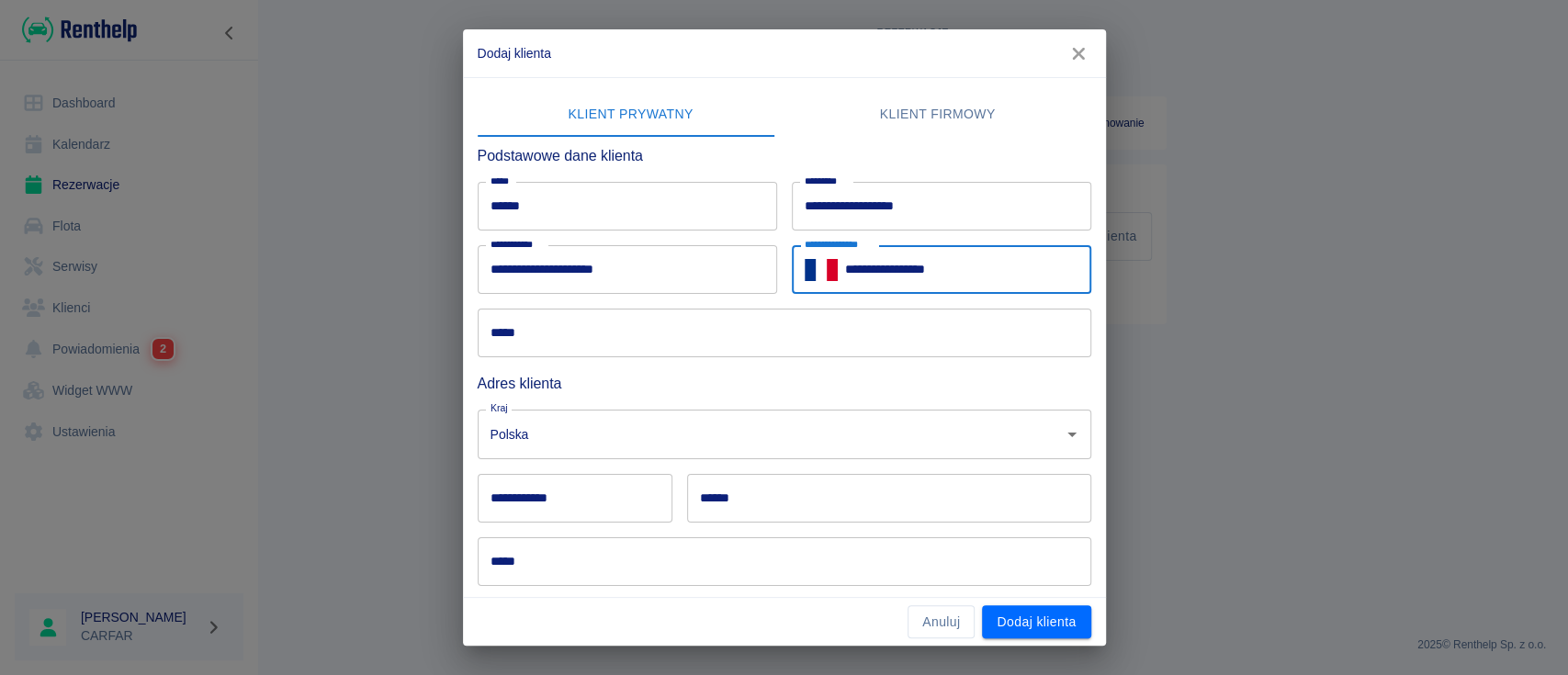
type input "**********"
click at [636, 343] on input "*****" at bounding box center [784, 333] width 614 height 49
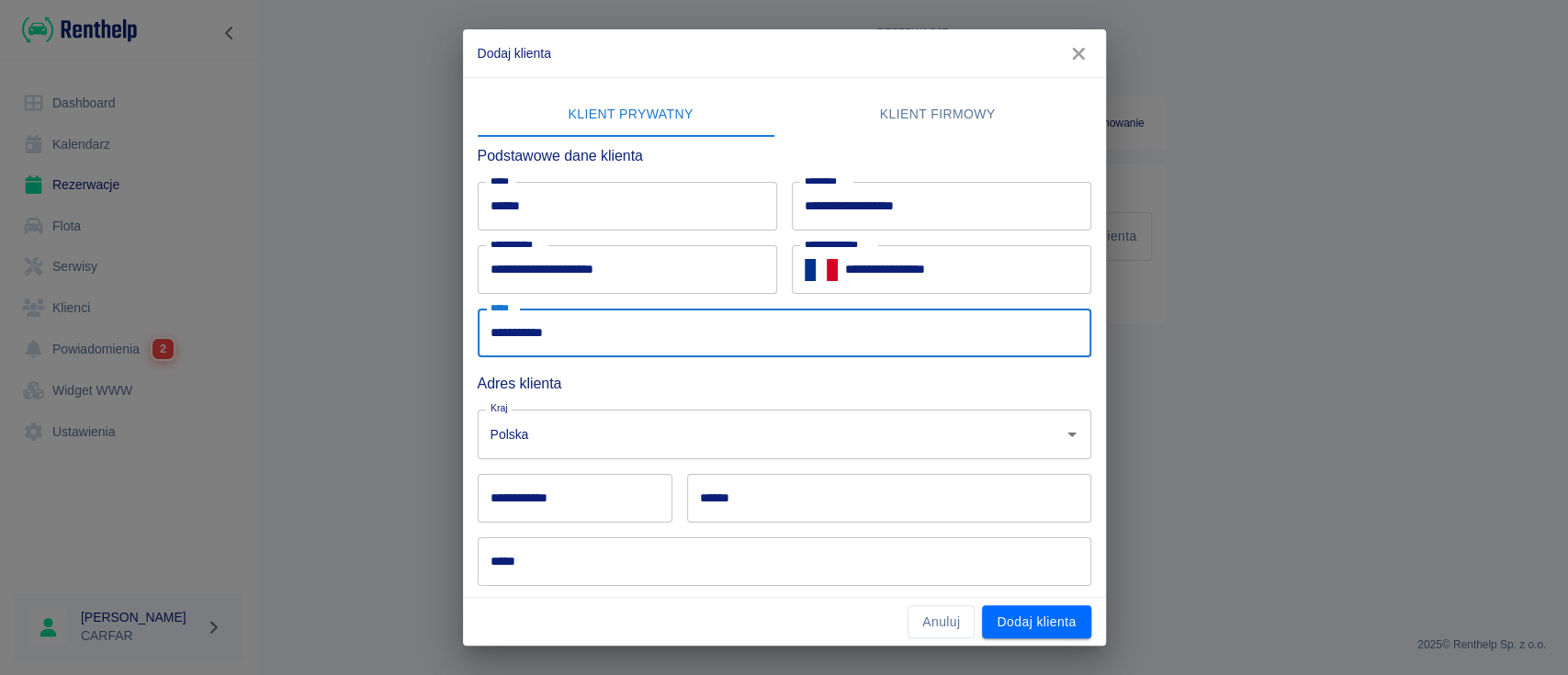
scroll to position [152, 0]
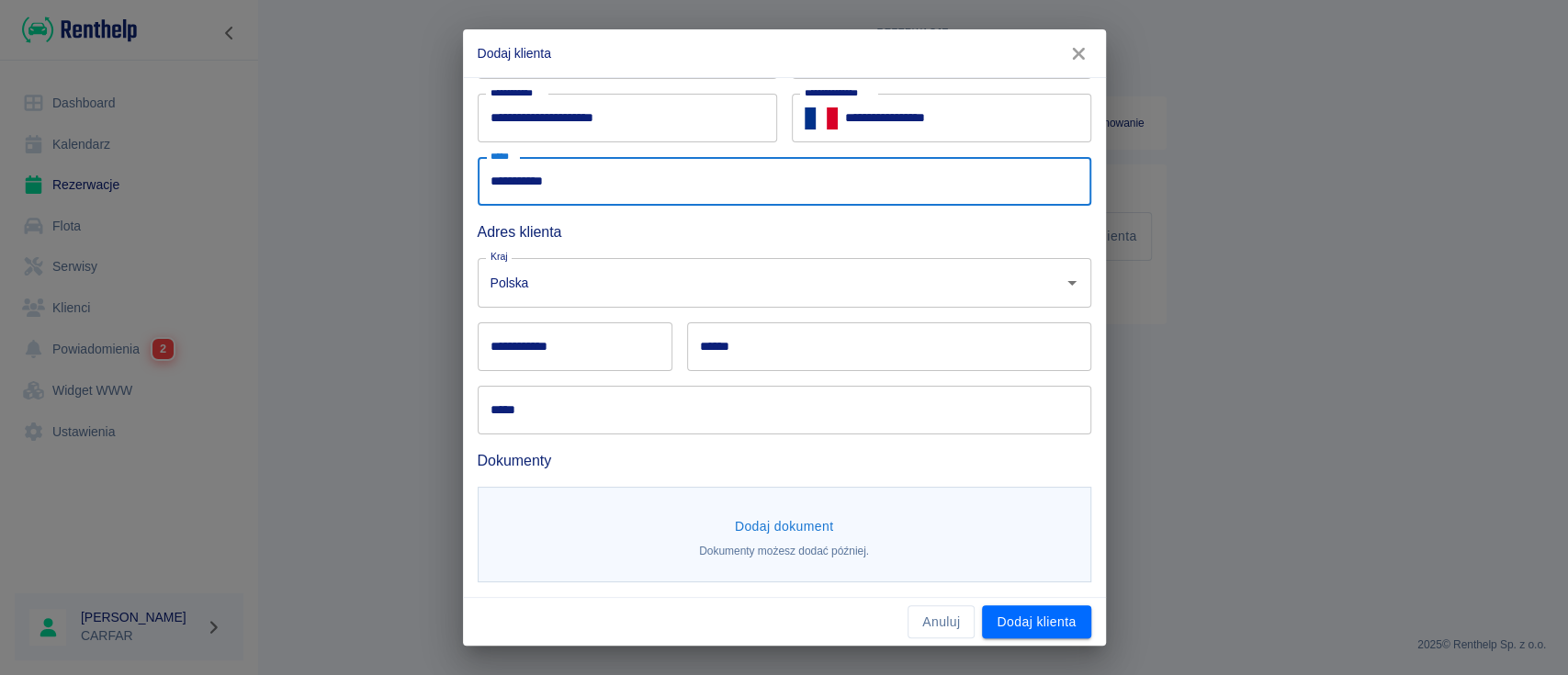
type input "**********"
click at [618, 358] on input "**********" at bounding box center [575, 347] width 195 height 49
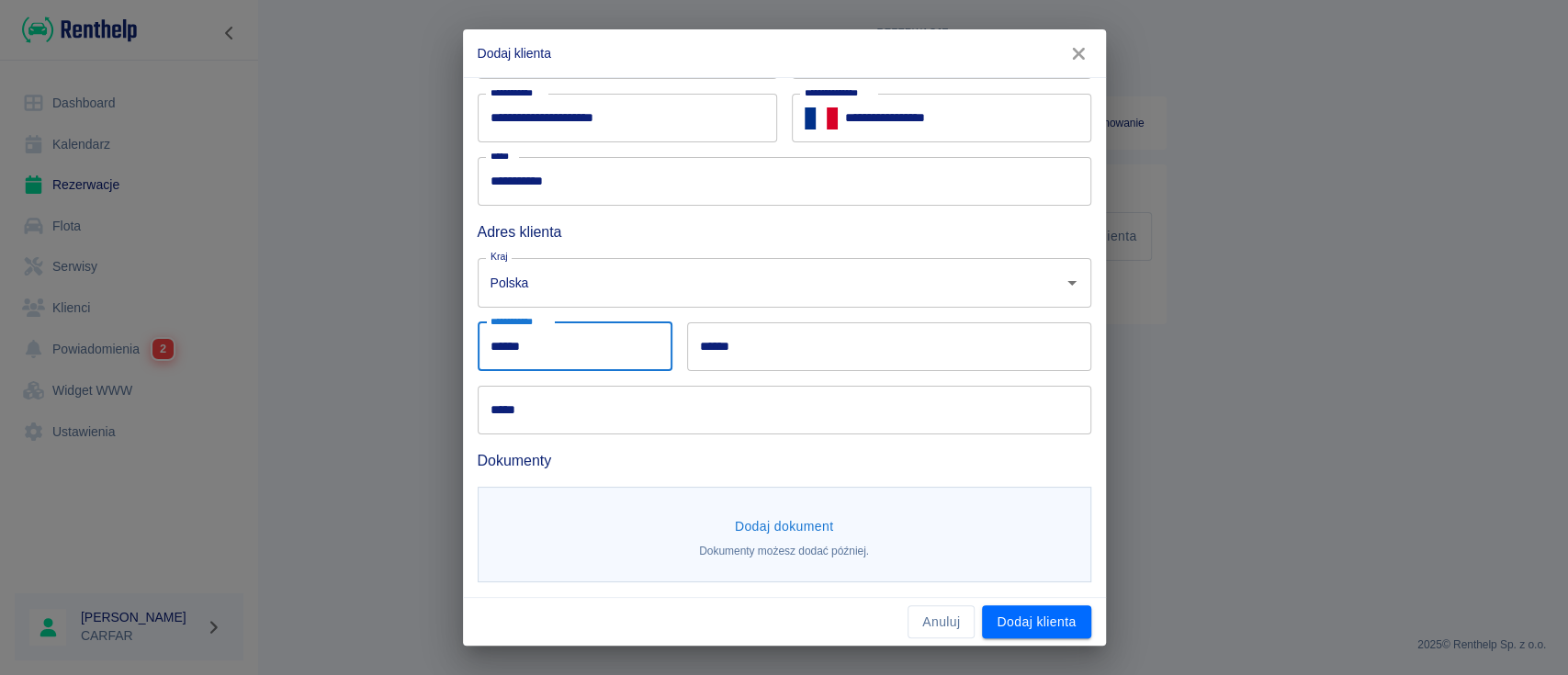
type input "******"
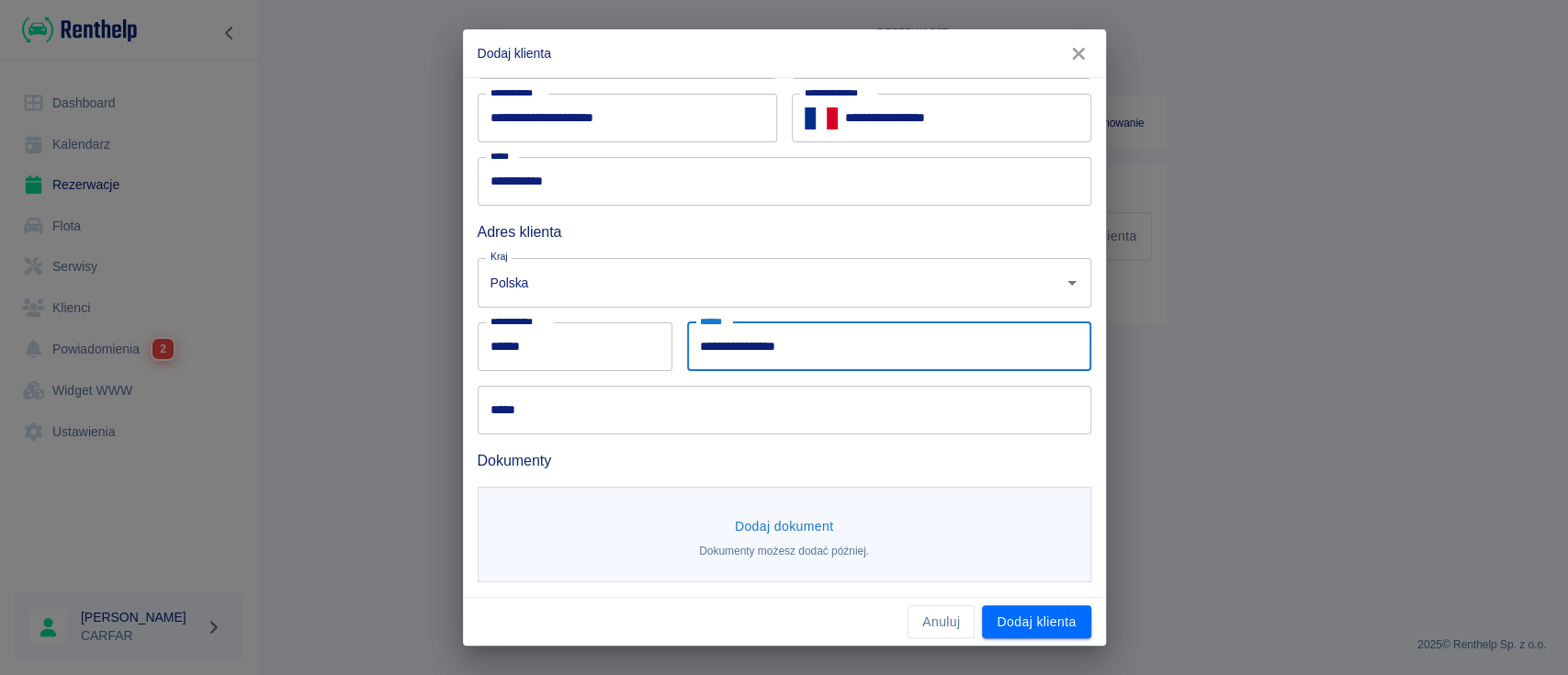
type input "**********"
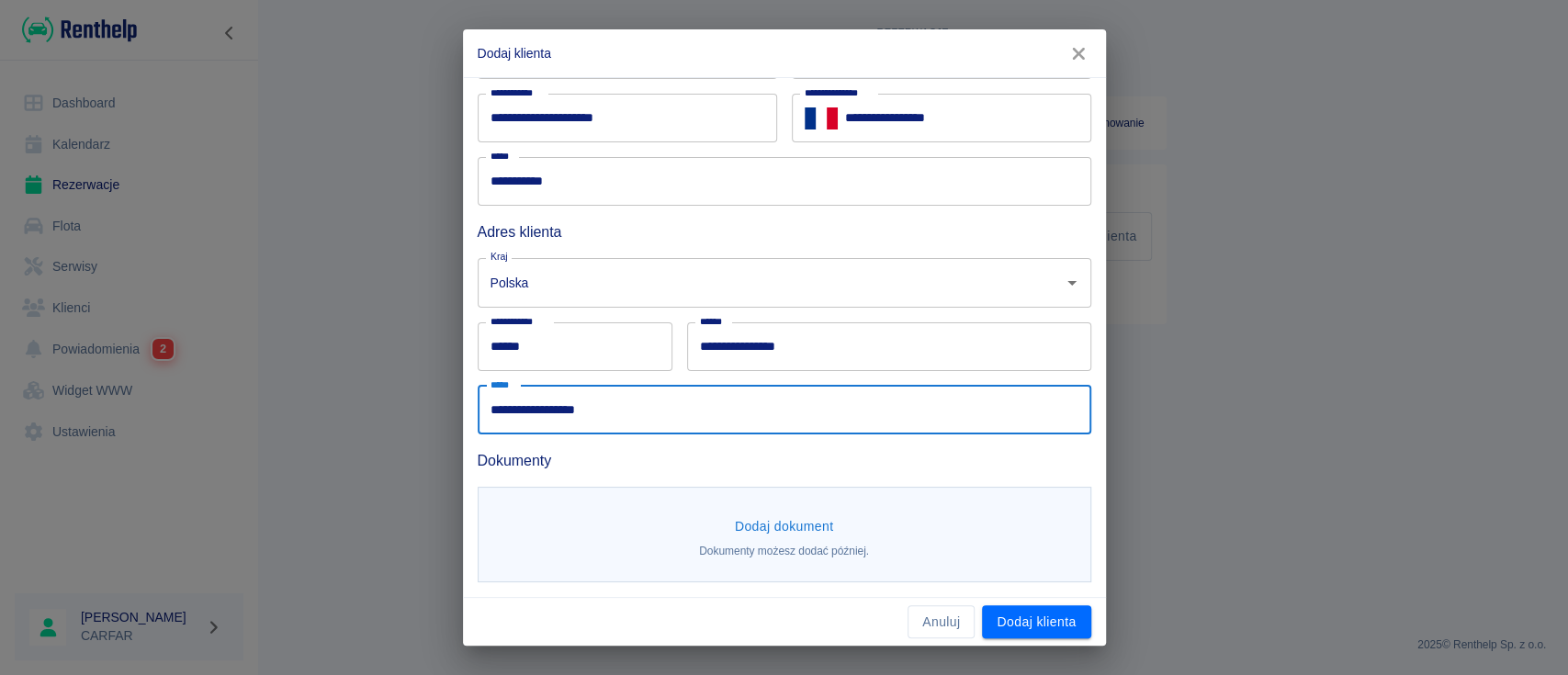
type input "**********"
click at [788, 510] on button "Dodaj dokument" at bounding box center [784, 526] width 114 height 34
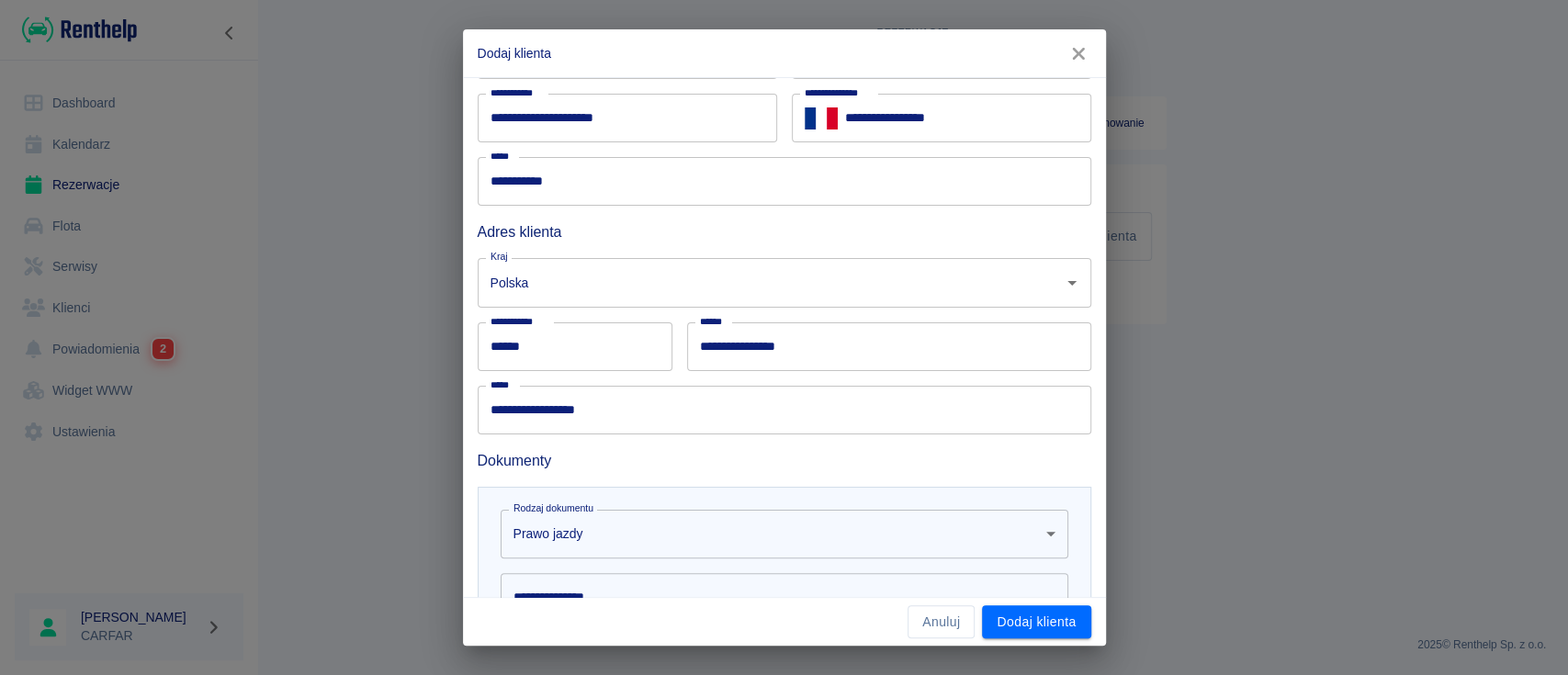
scroll to position [396, 0]
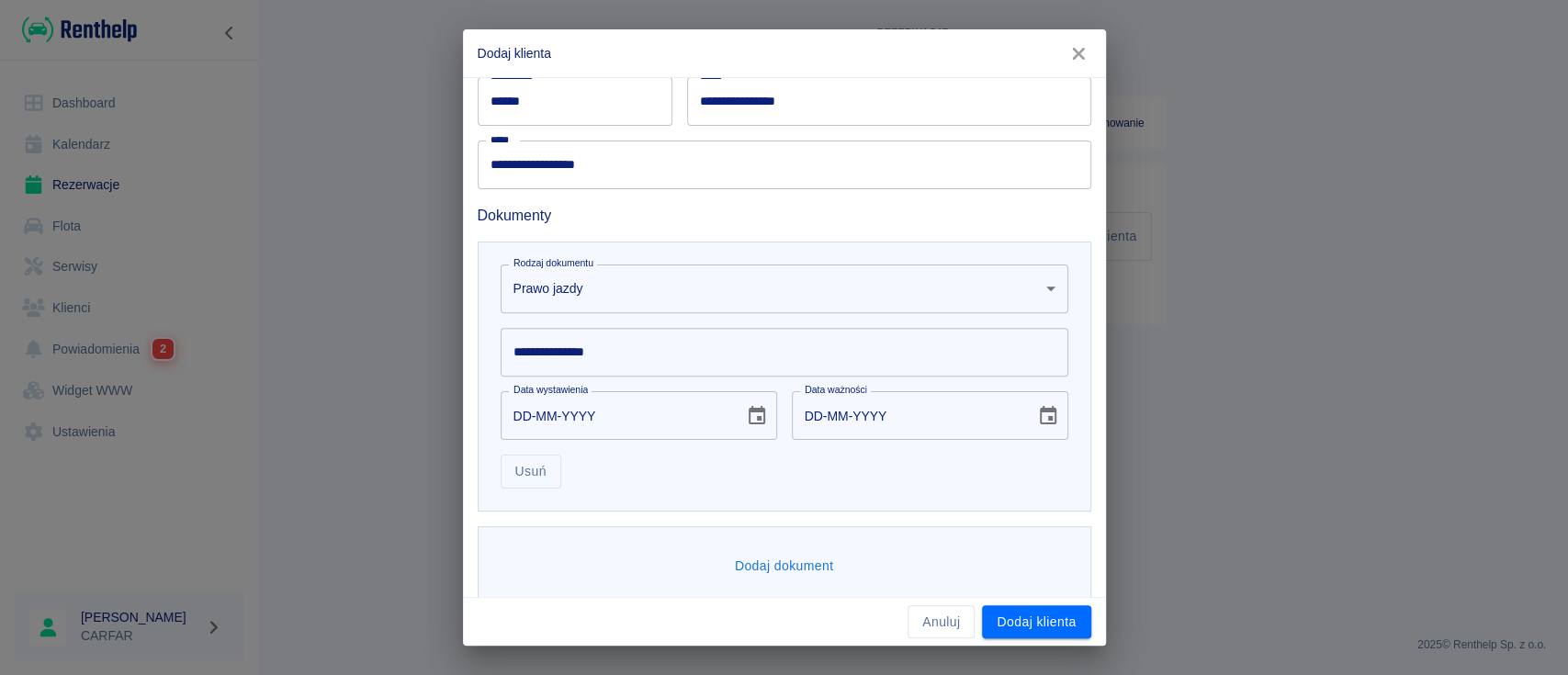
click at [705, 366] on input "**********" at bounding box center [784, 353] width 568 height 49
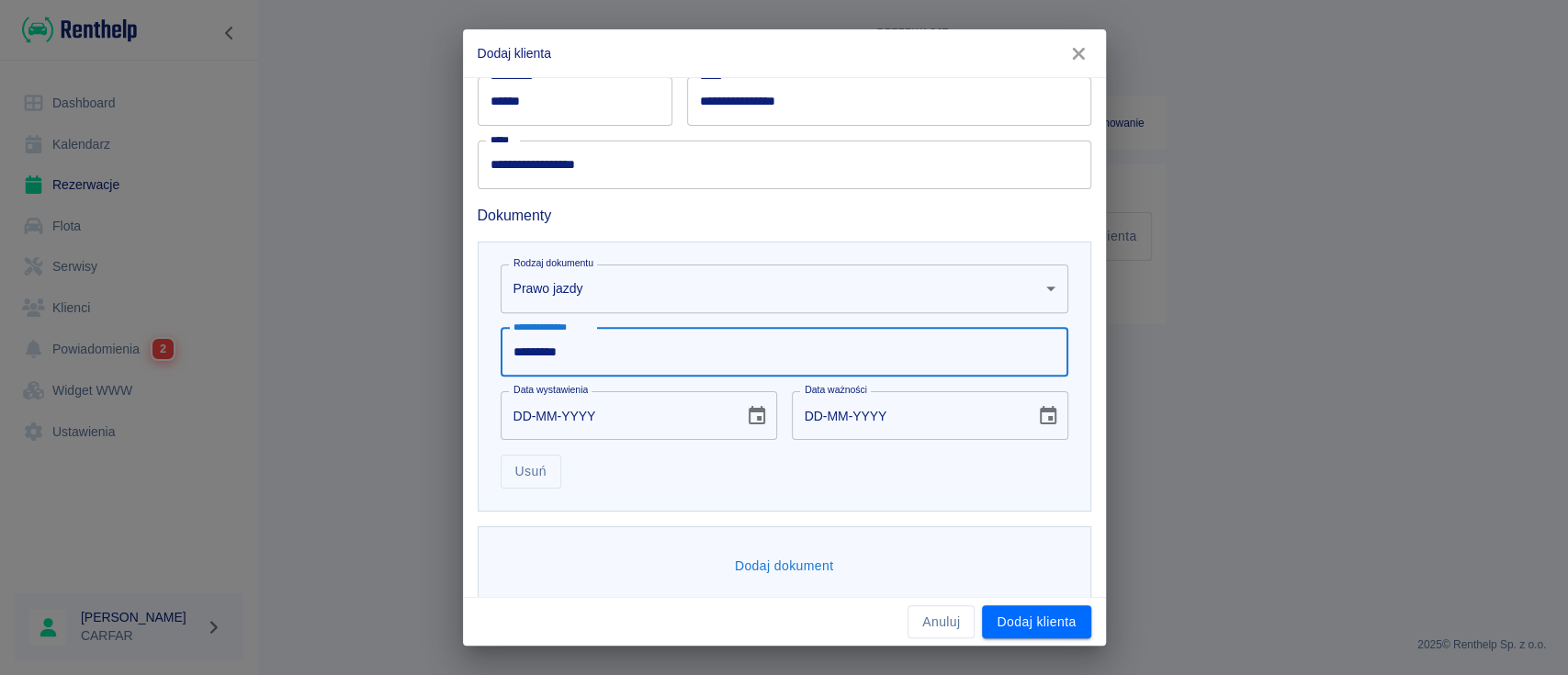
type input "*********"
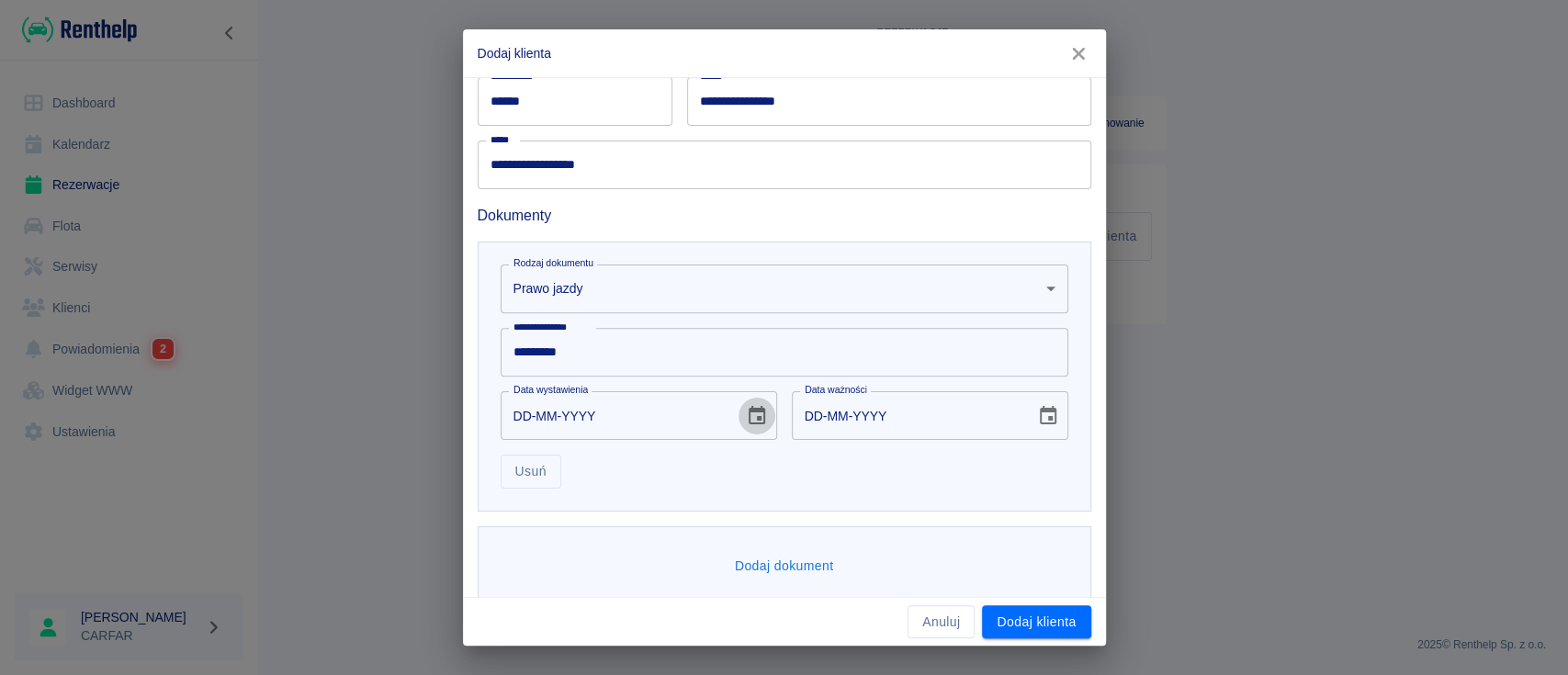
click at [746, 420] on icon "Choose date" at bounding box center [756, 416] width 22 height 22
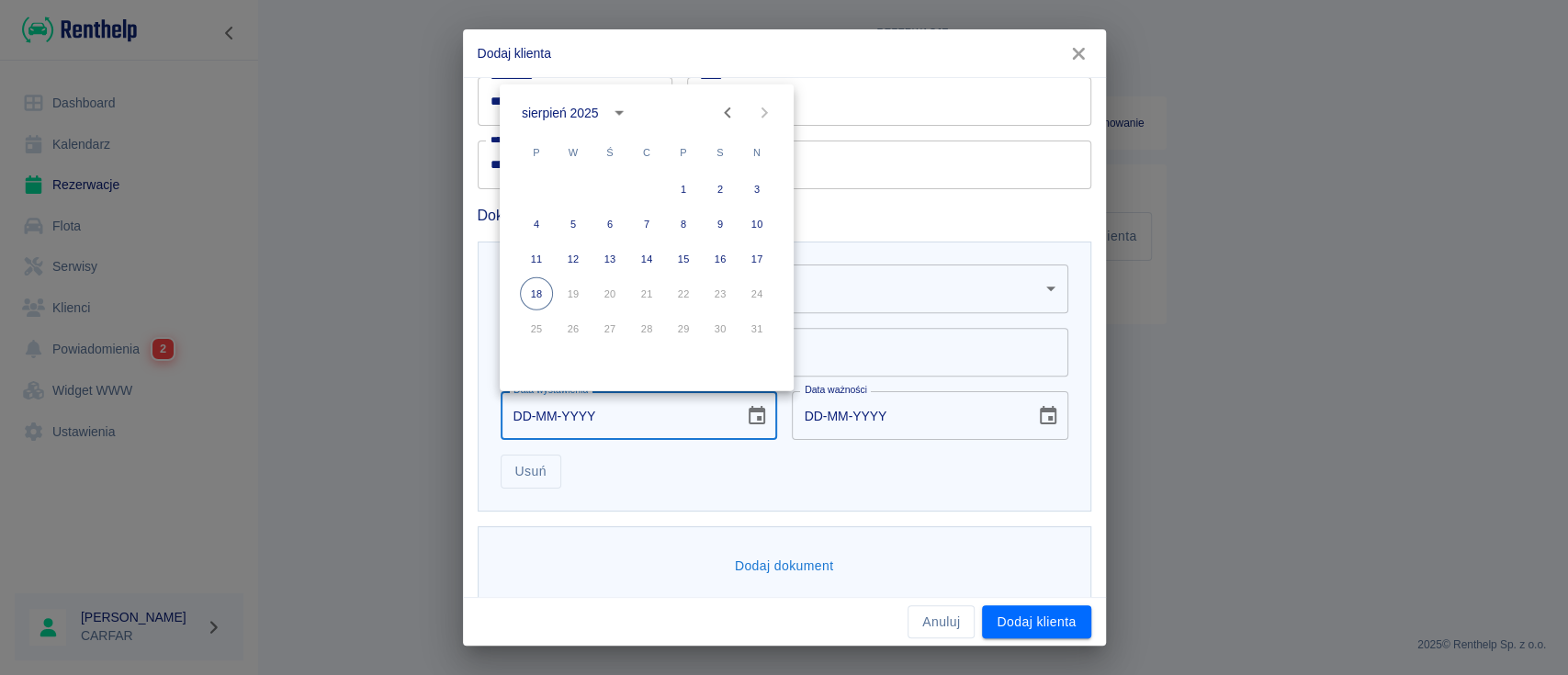
click at [582, 116] on div "sierpień 2025" at bounding box center [559, 113] width 76 height 19
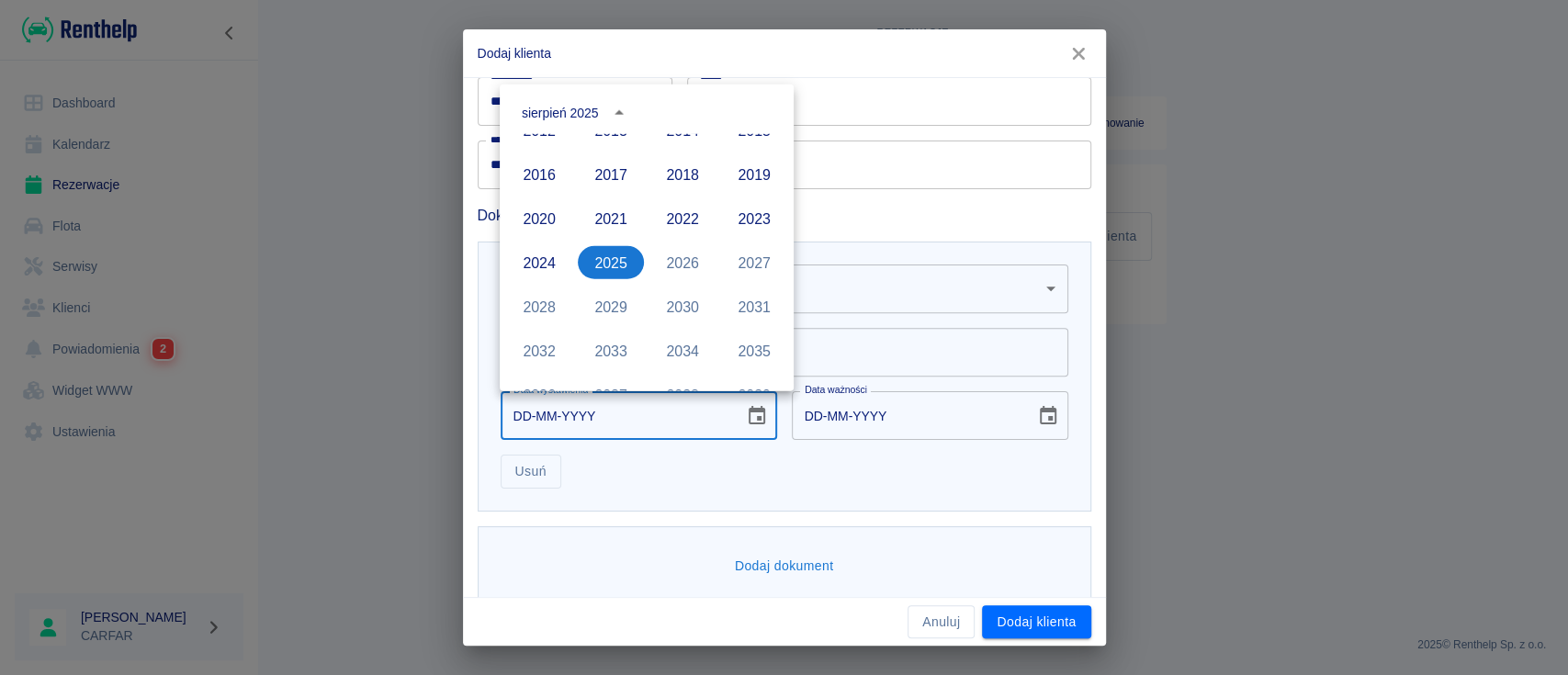
scroll to position [1211, 0]
click at [743, 180] on button "2015" at bounding box center [754, 179] width 66 height 33
type input "[DATE]"
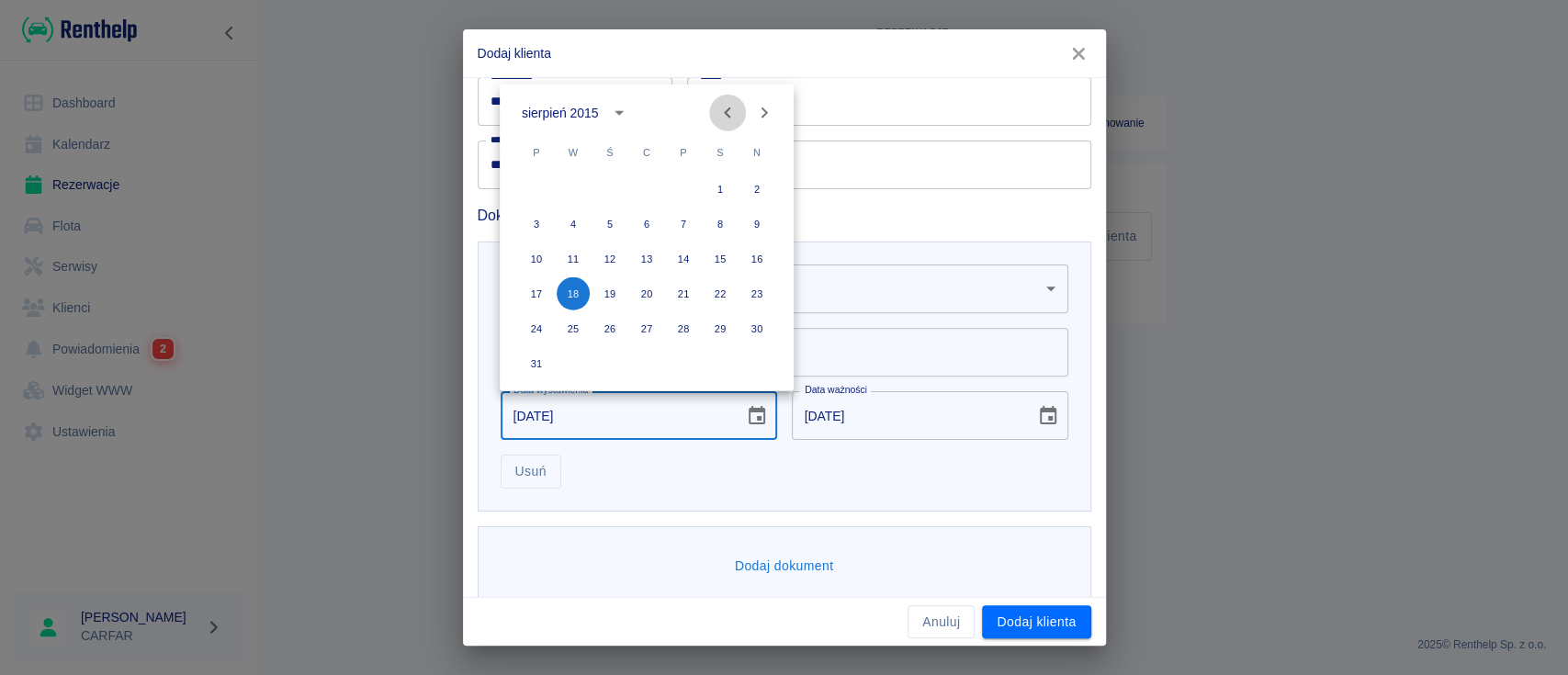
click at [728, 109] on icon "Previous month" at bounding box center [727, 113] width 22 height 22
click at [728, 109] on icon "Previous month" at bounding box center [727, 112] width 7 height 11
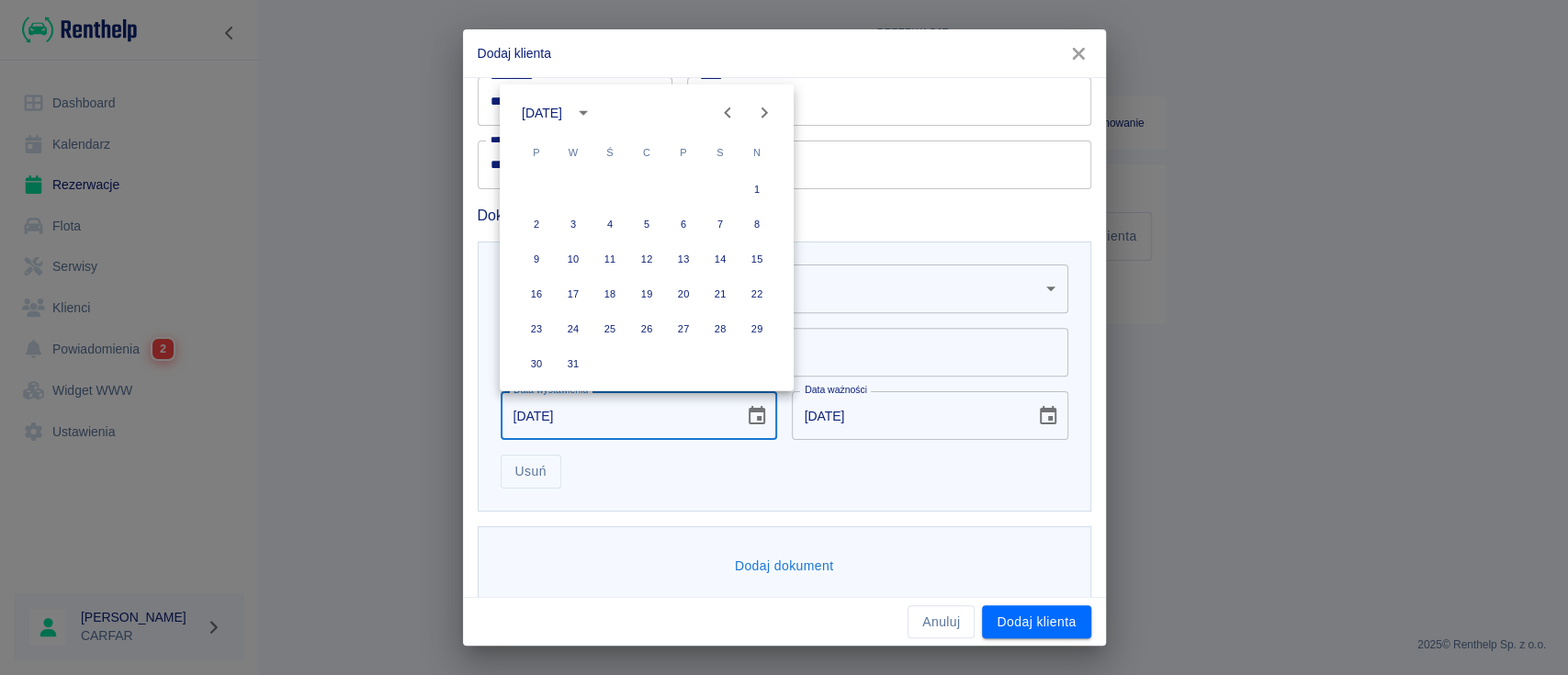
click at [723, 108] on icon "Previous month" at bounding box center [727, 113] width 22 height 22
click at [525, 293] on button "19" at bounding box center [537, 294] width 33 height 33
type input "[DATE]"
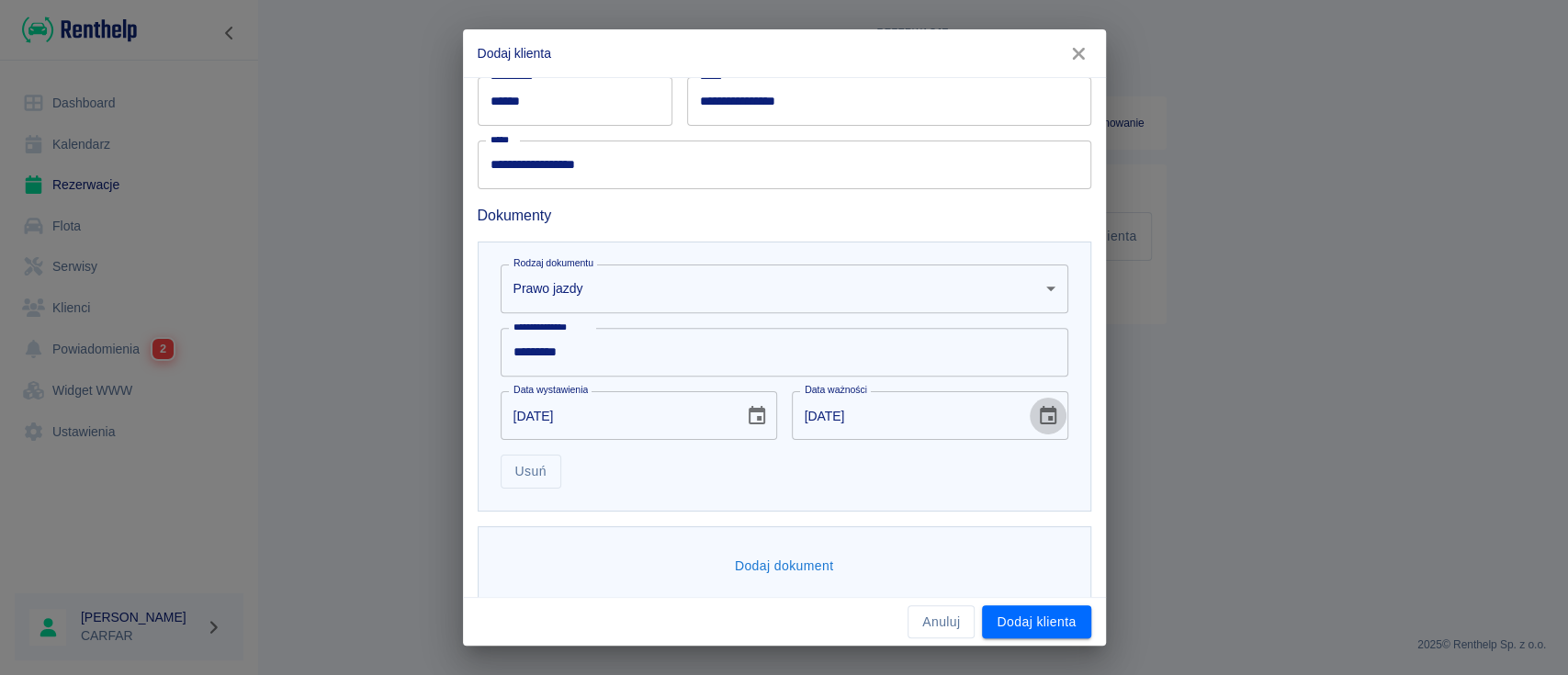
click at [1037, 419] on icon "Choose date, selected date is 19 sty 2025" at bounding box center [1048, 416] width 22 height 22
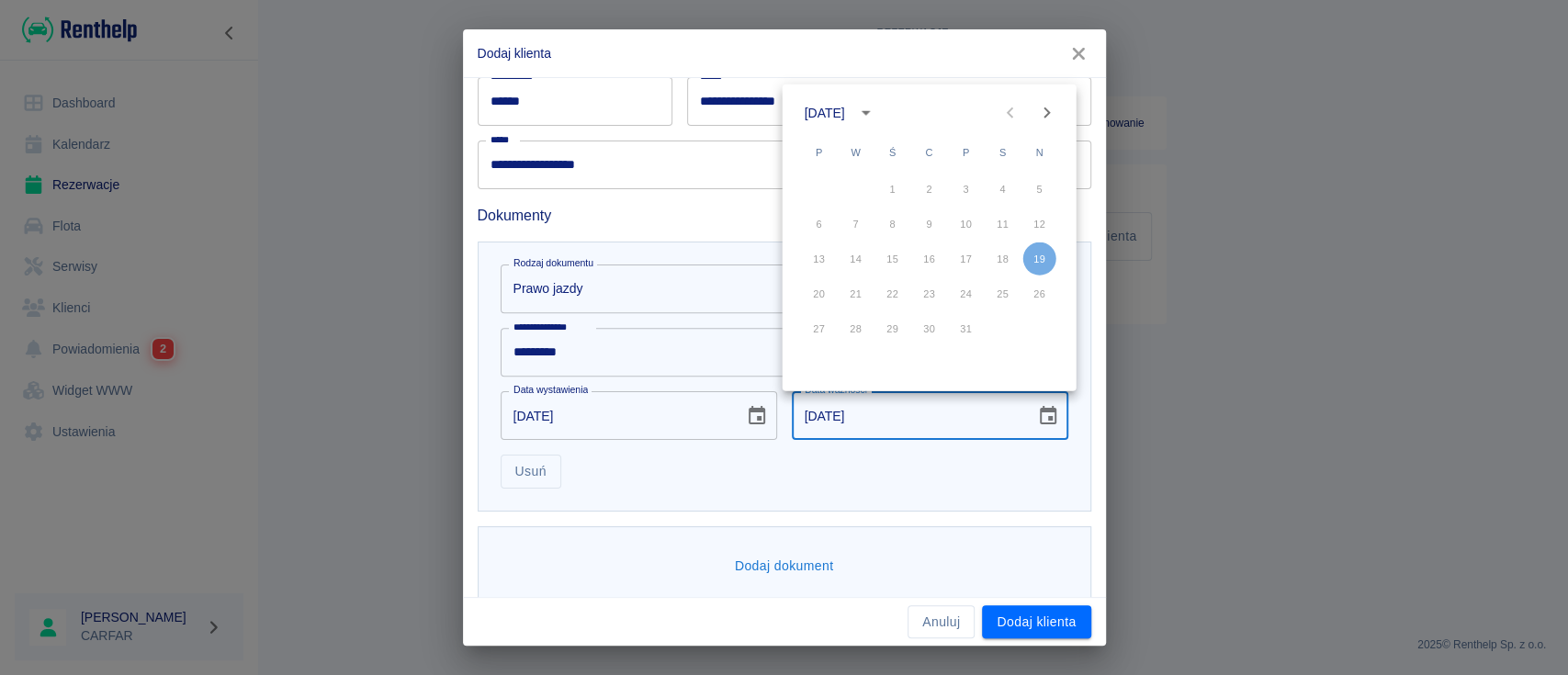
click at [845, 112] on div "[DATE]" at bounding box center [824, 113] width 40 height 19
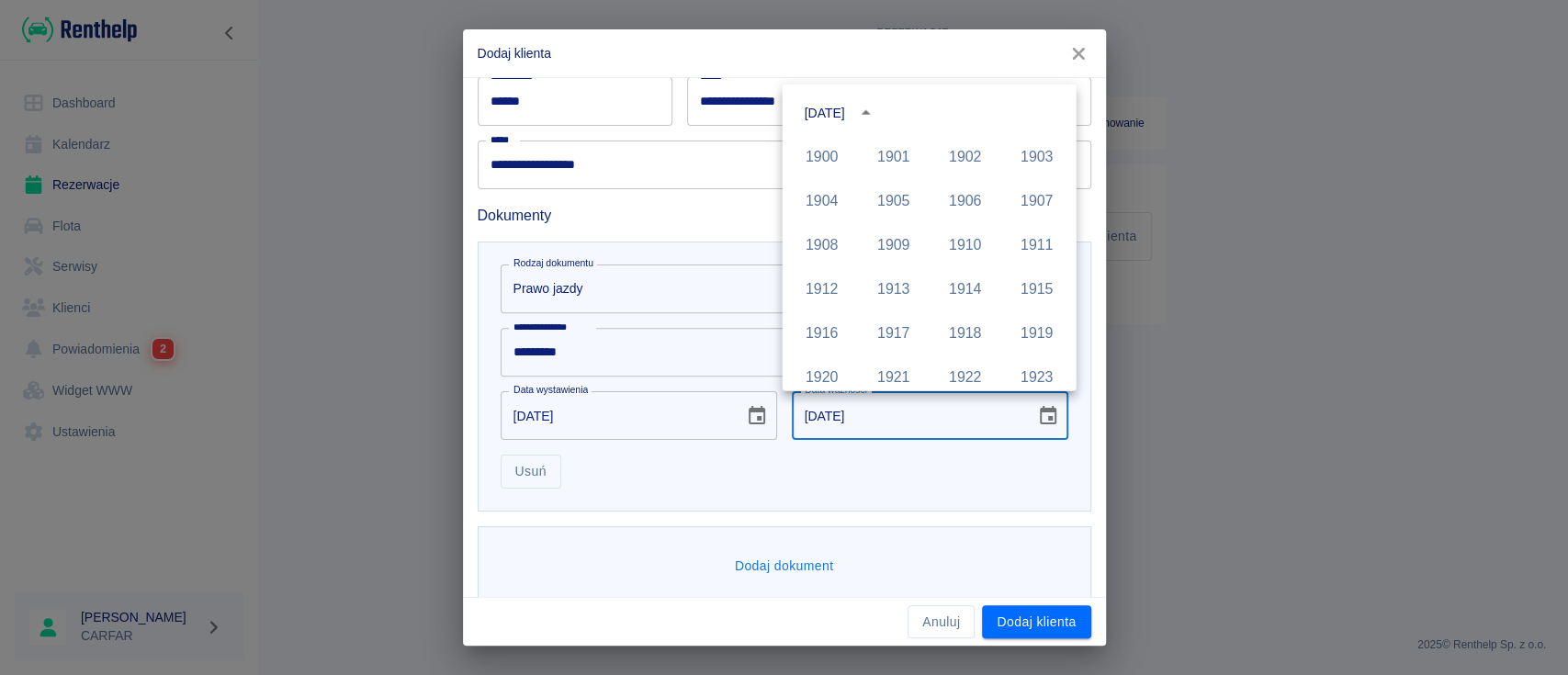
scroll to position [1259, 0]
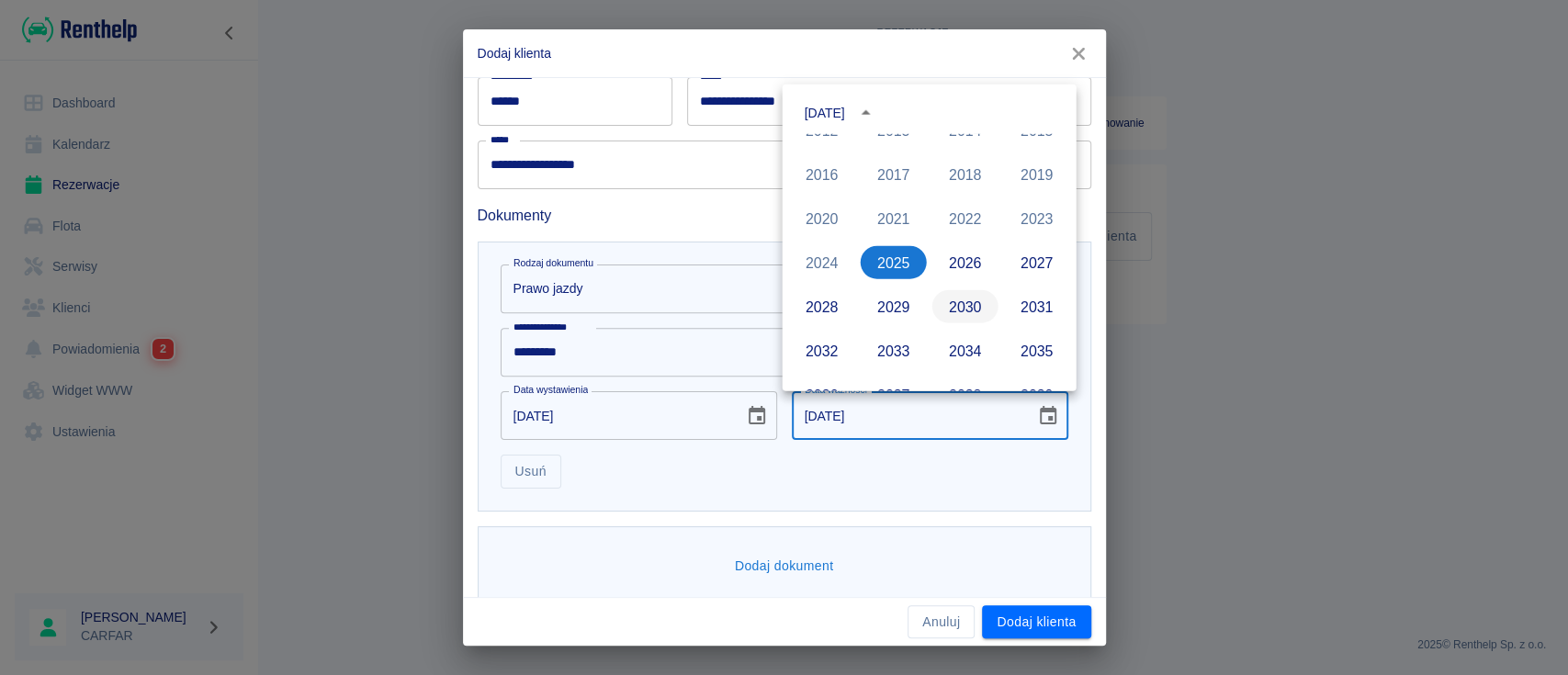
click at [955, 298] on button "2030" at bounding box center [966, 307] width 66 height 33
type input "[DATE]"
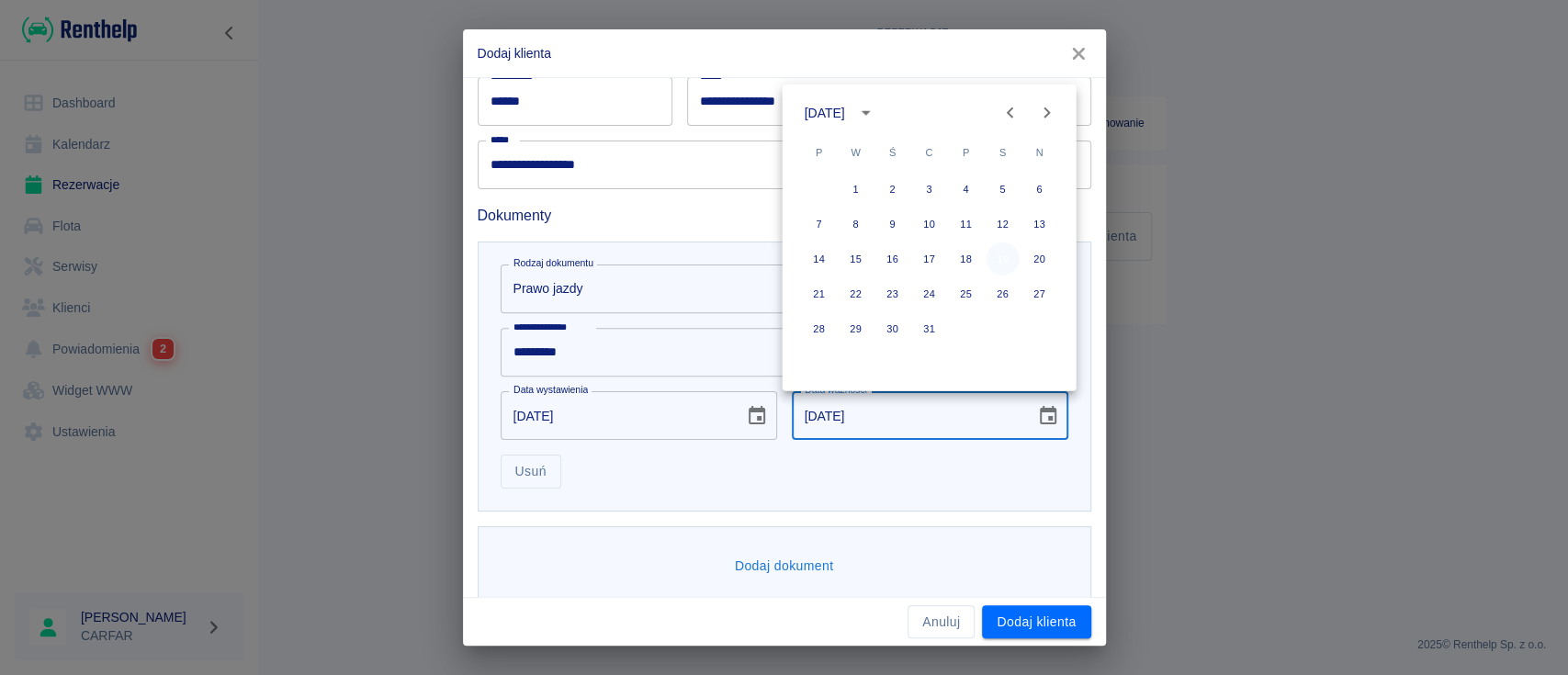
click at [998, 254] on button "19" at bounding box center [1003, 259] width 33 height 33
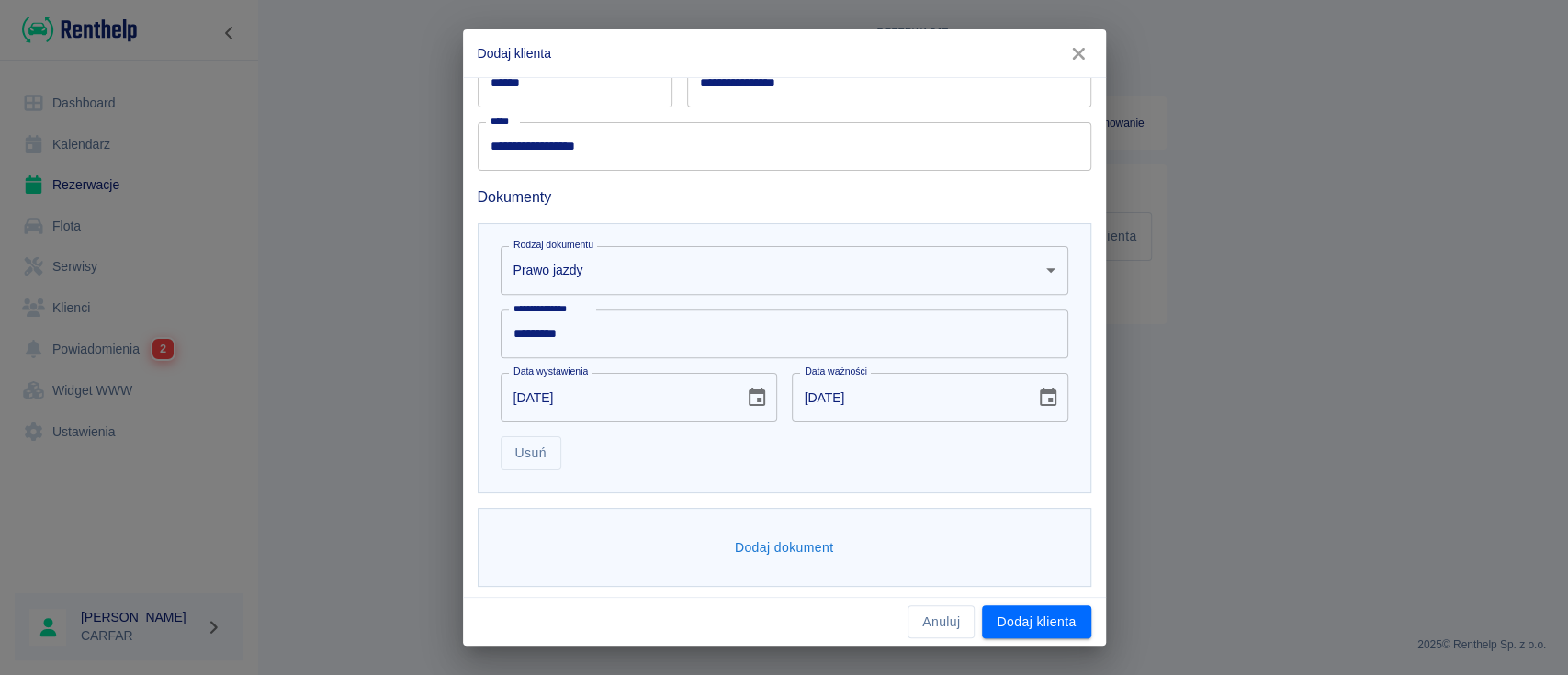
scroll to position [419, 0]
click at [786, 537] on button "Dodaj dokument" at bounding box center [784, 544] width 114 height 34
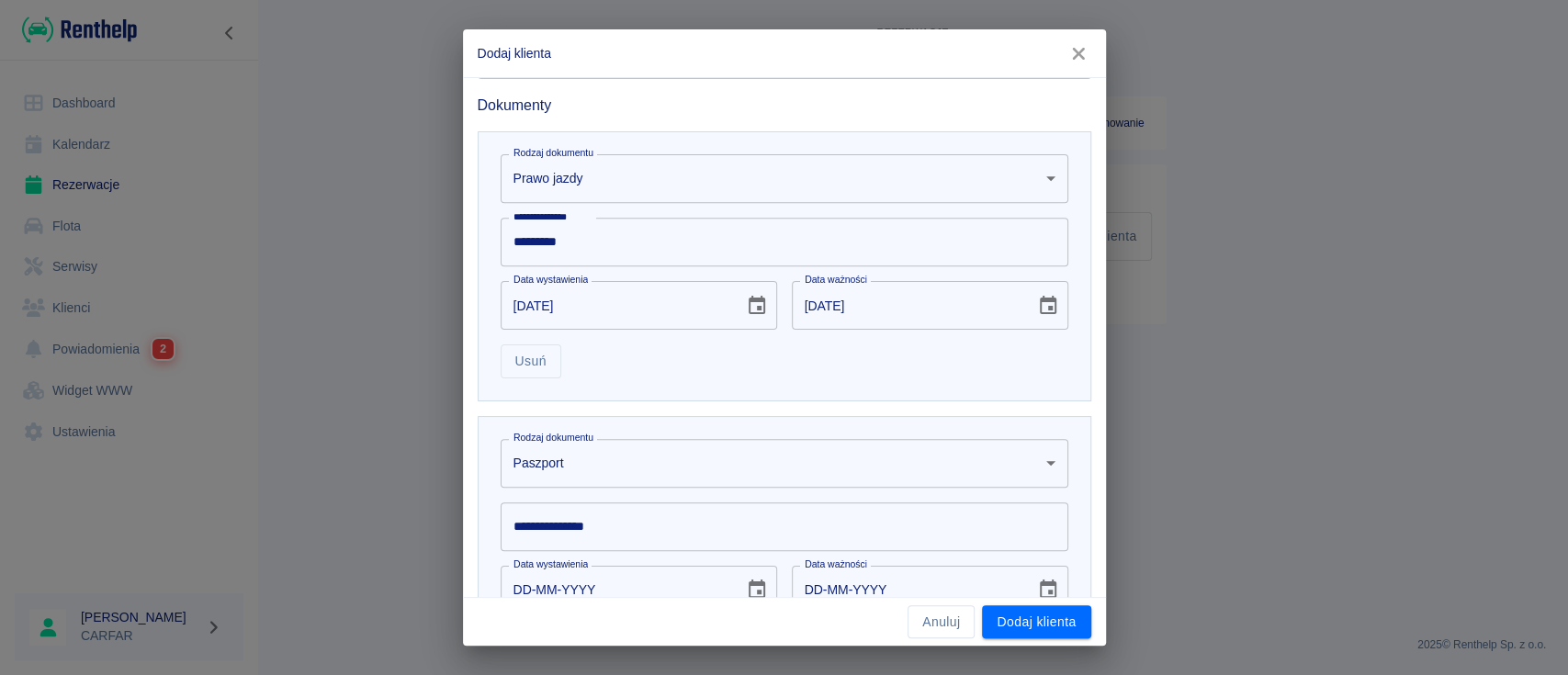
scroll to position [664, 0]
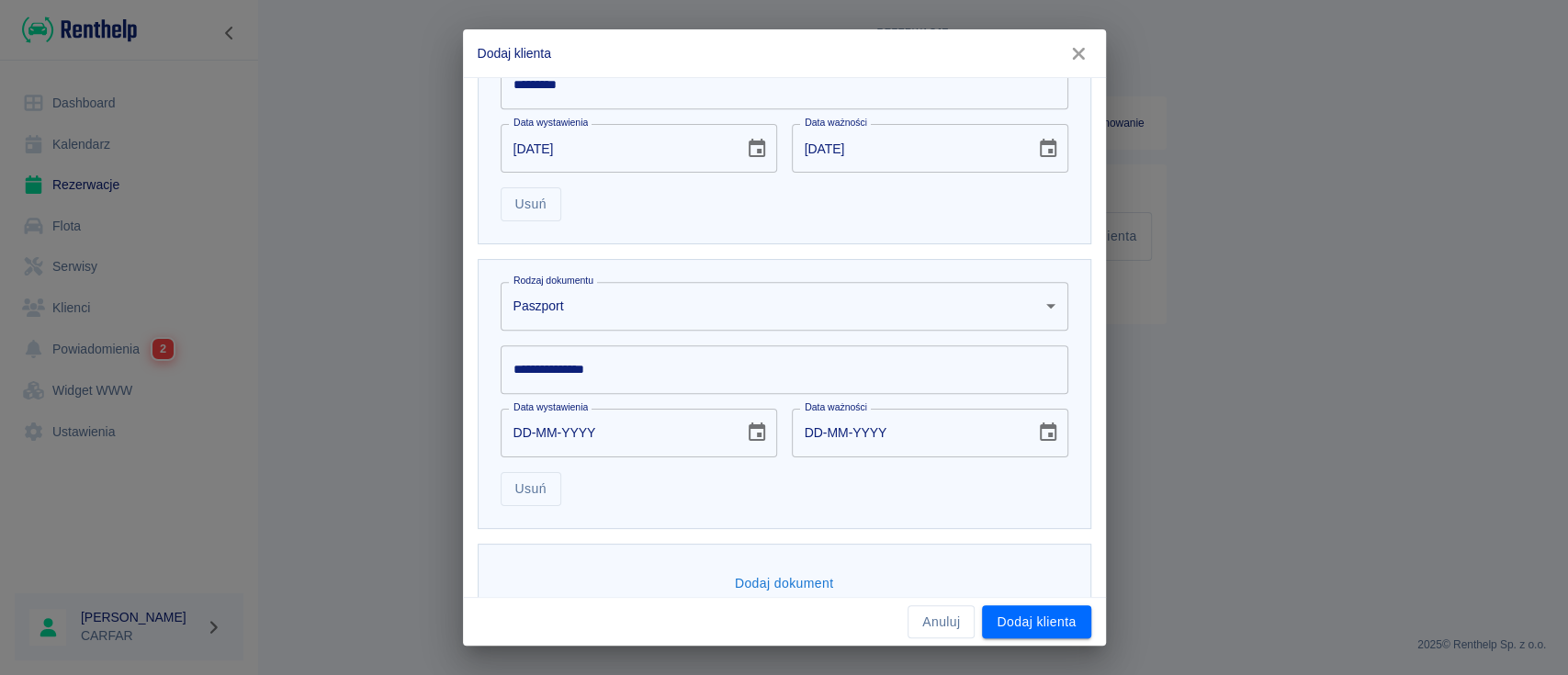
click at [639, 366] on input "**********" at bounding box center [784, 369] width 568 height 49
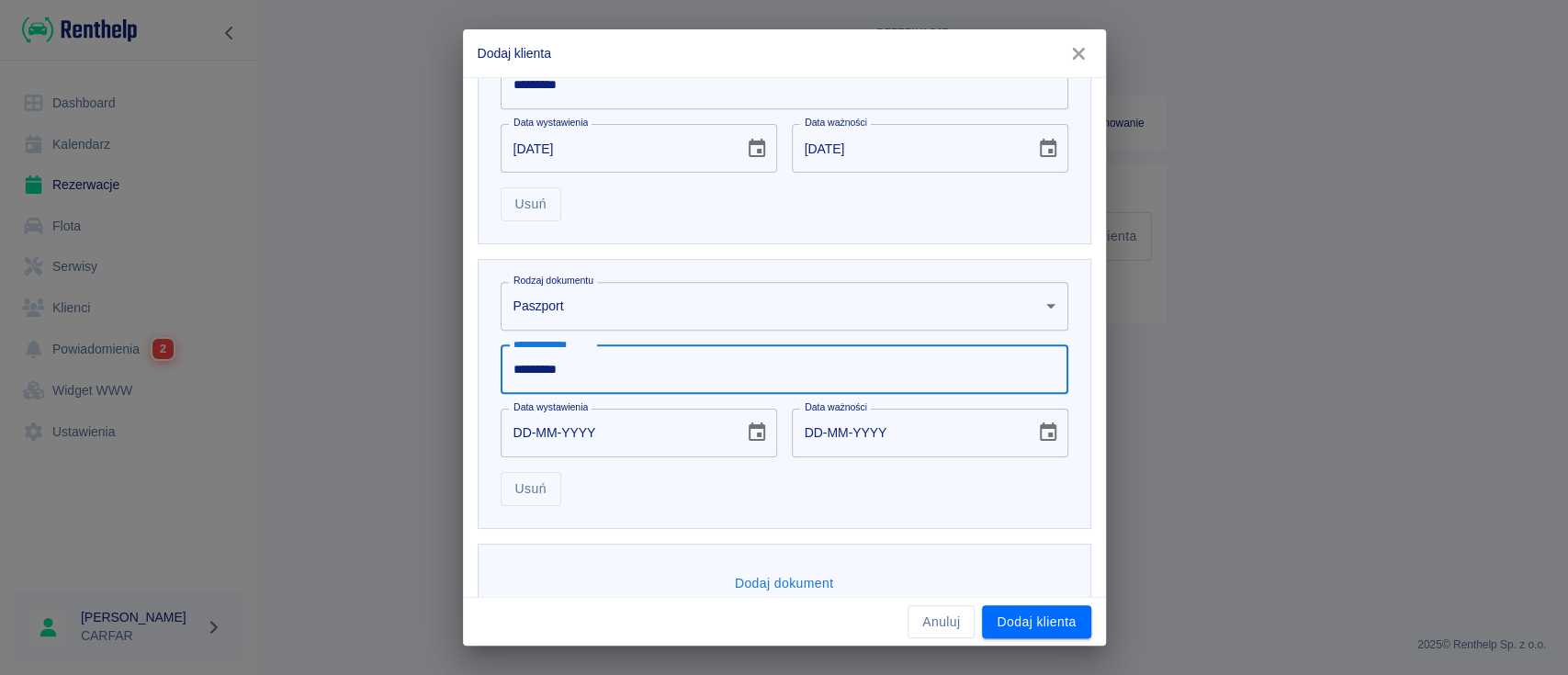
type input "*********"
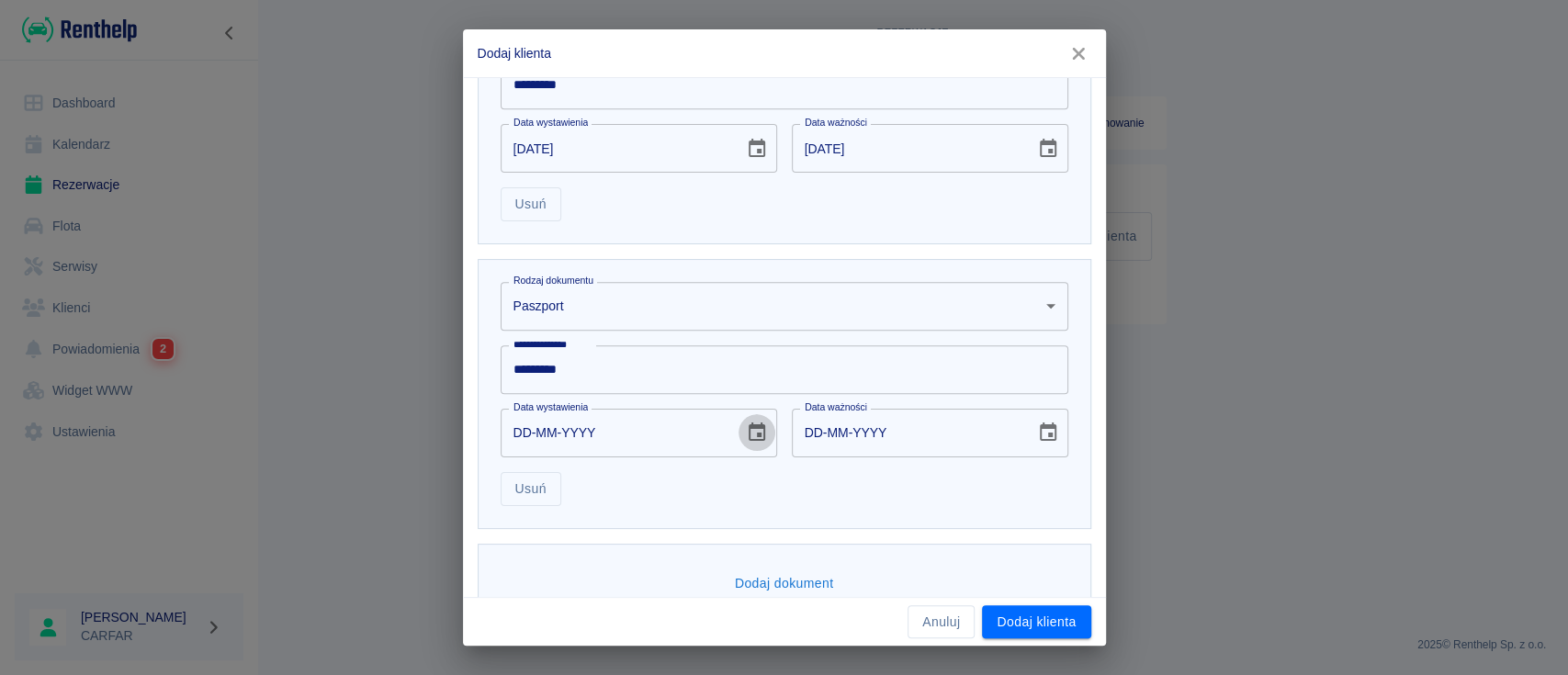
click at [752, 430] on icon "Choose date" at bounding box center [756, 432] width 22 height 22
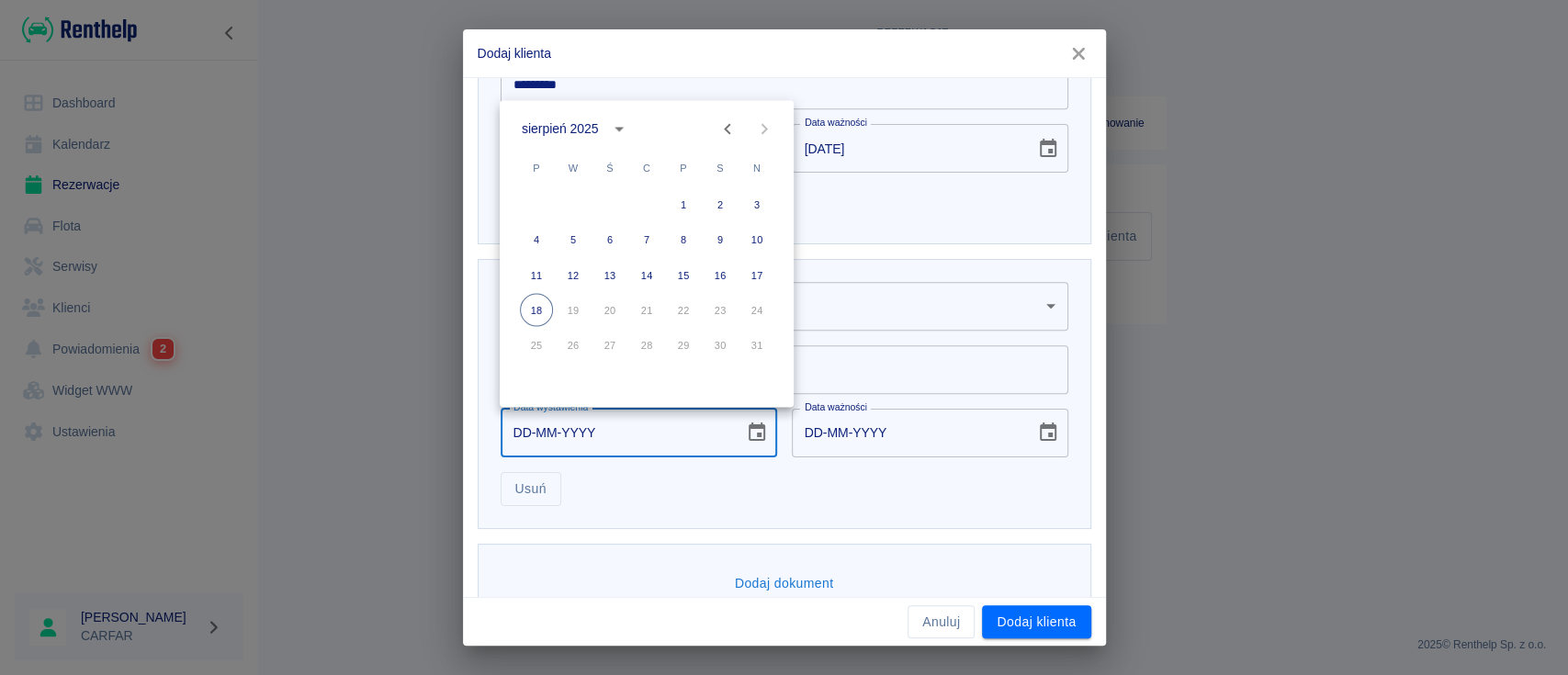
click at [603, 121] on div "sierpień 2025" at bounding box center [578, 129] width 113 height 31
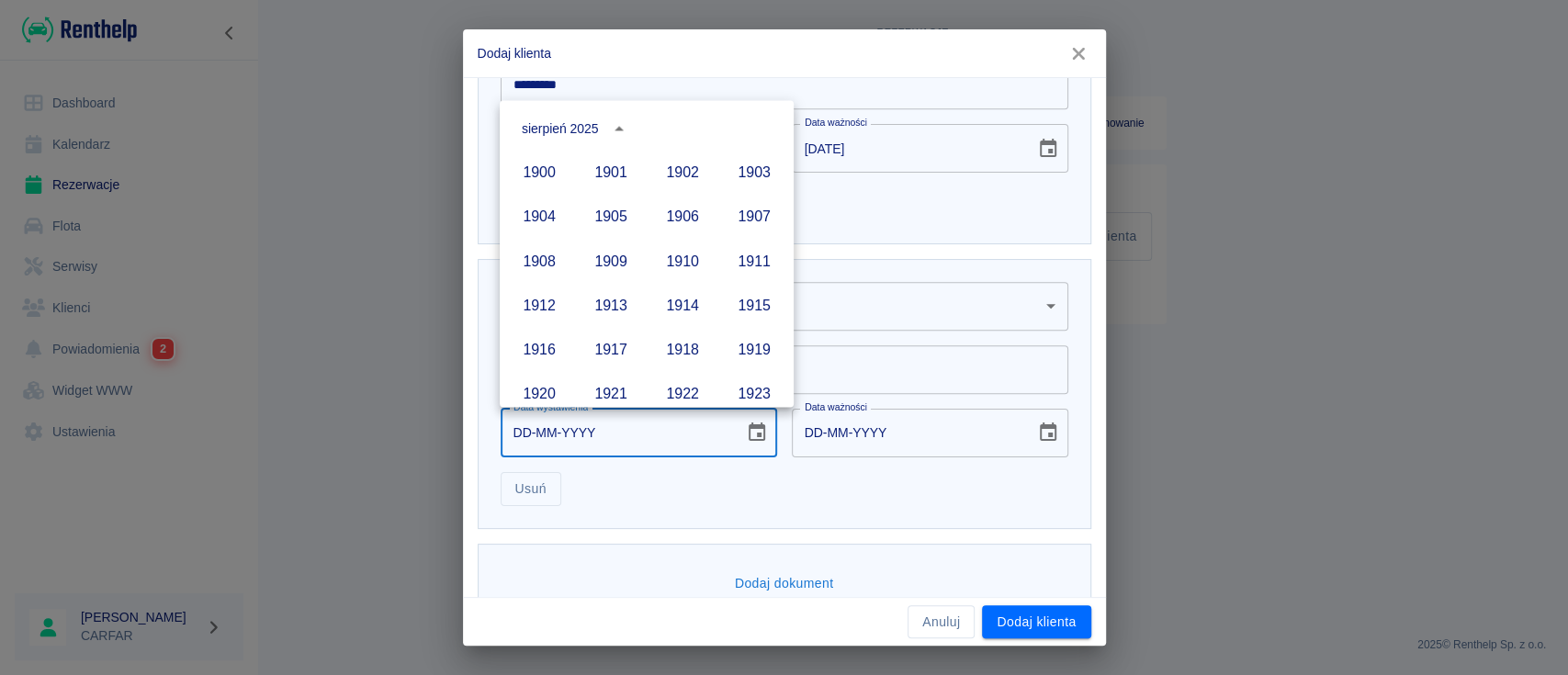
scroll to position [1259, 0]
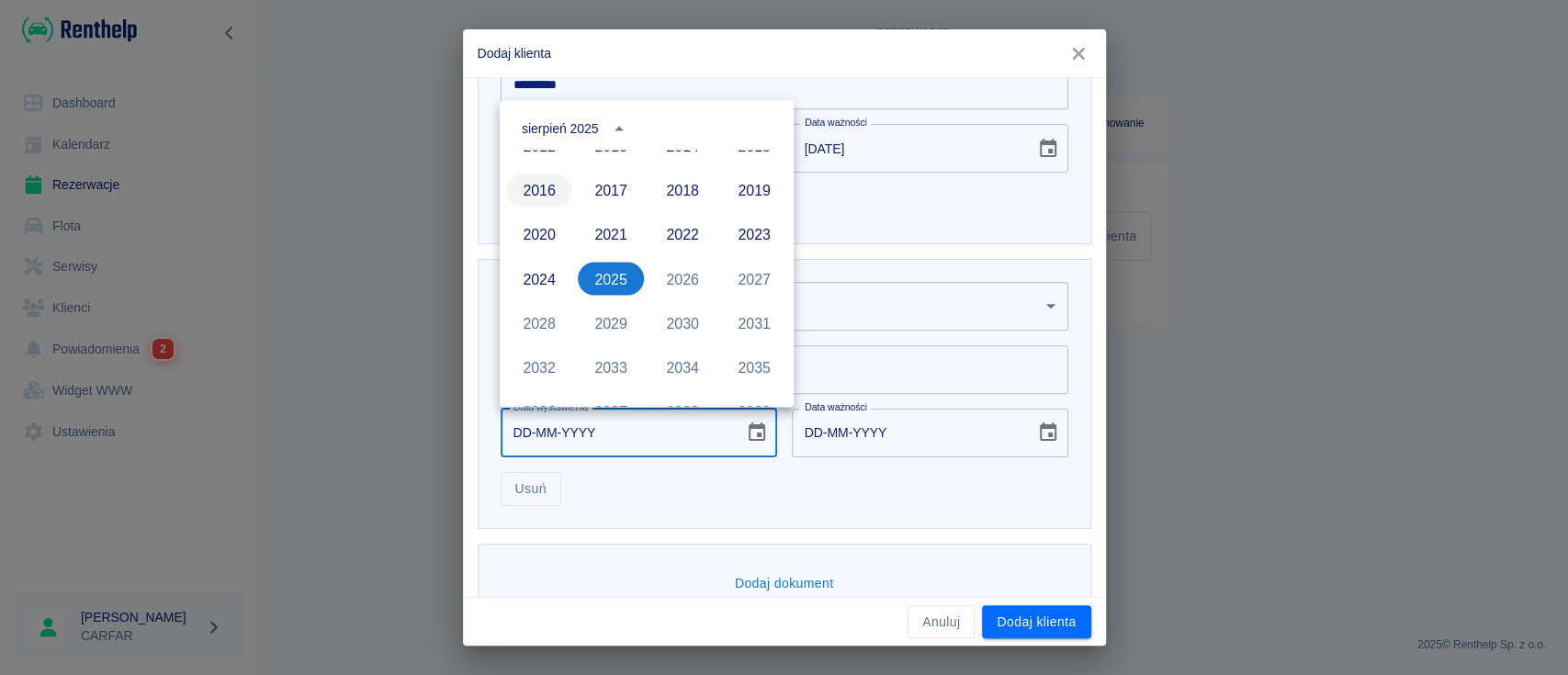
click at [536, 187] on button "2016" at bounding box center [539, 190] width 66 height 33
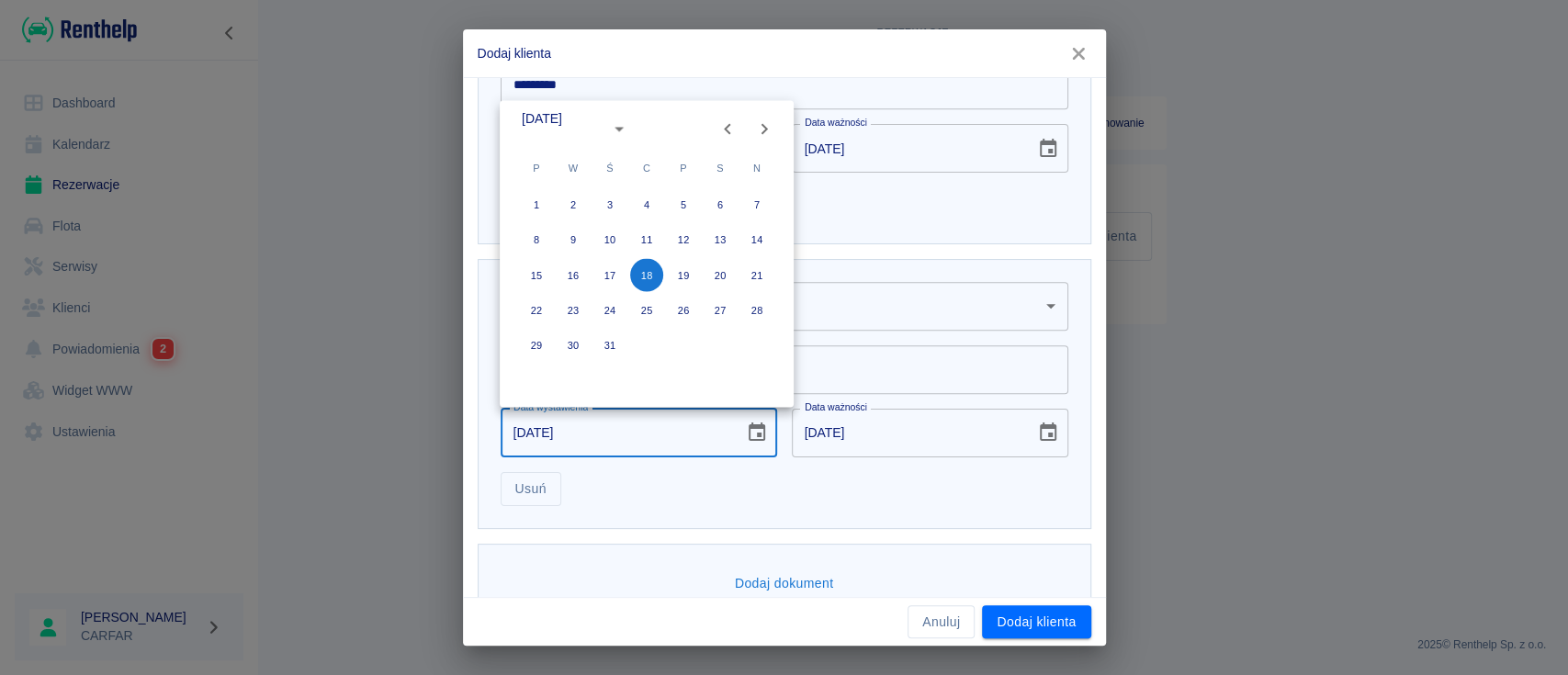
type input "[DATE]"
click at [728, 126] on icon "Previous month" at bounding box center [727, 128] width 7 height 11
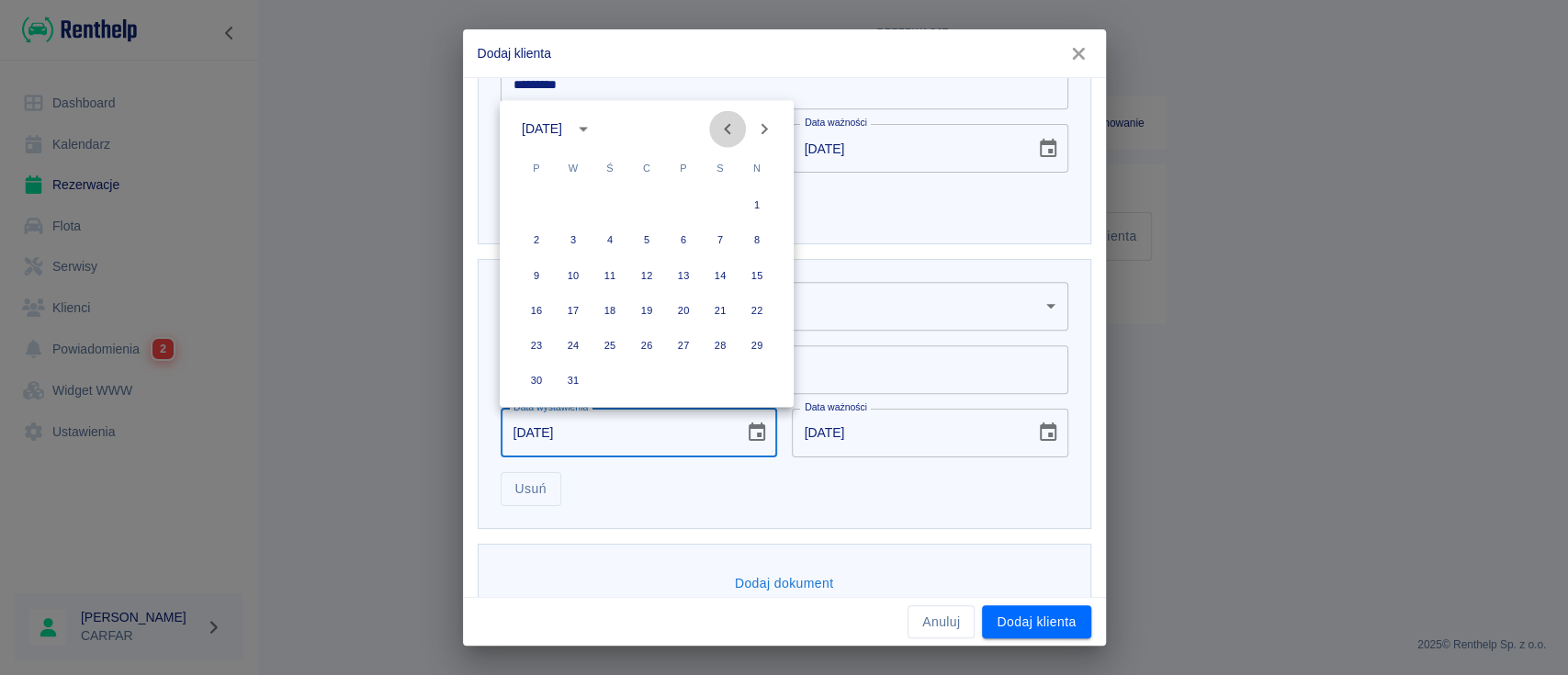
click at [728, 126] on icon "Previous month" at bounding box center [727, 128] width 7 height 11
click at [580, 200] on button "2" at bounding box center [573, 205] width 33 height 33
type input "[DATE]"
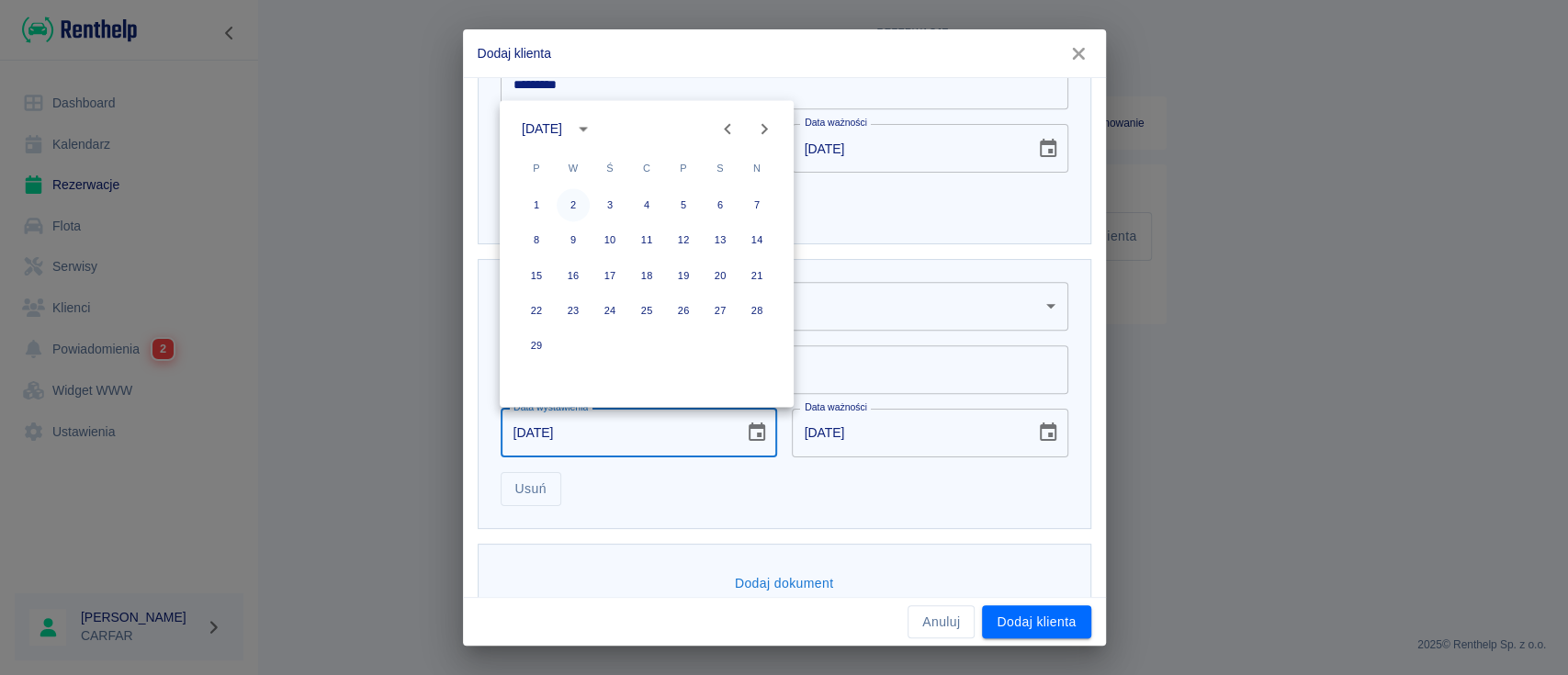
type input "[DATE]"
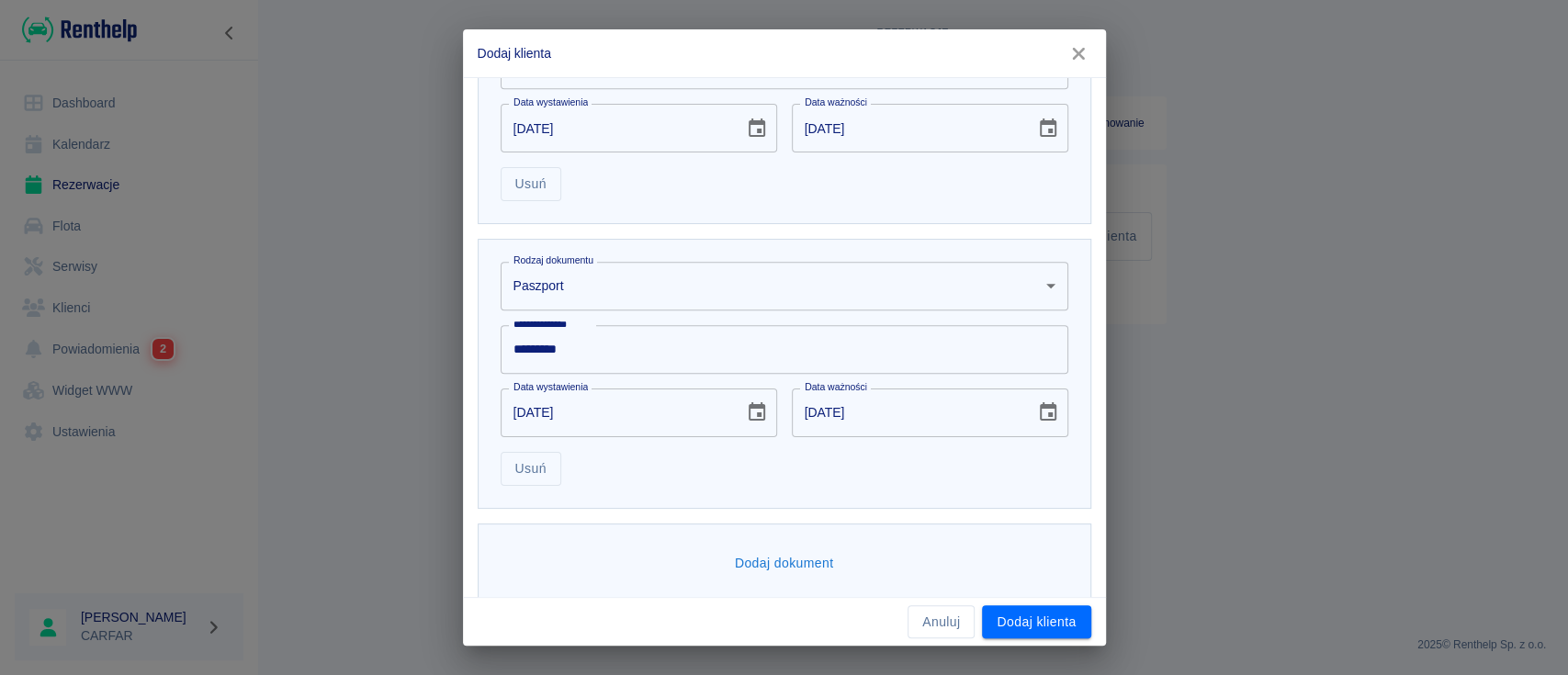
scroll to position [703, 0]
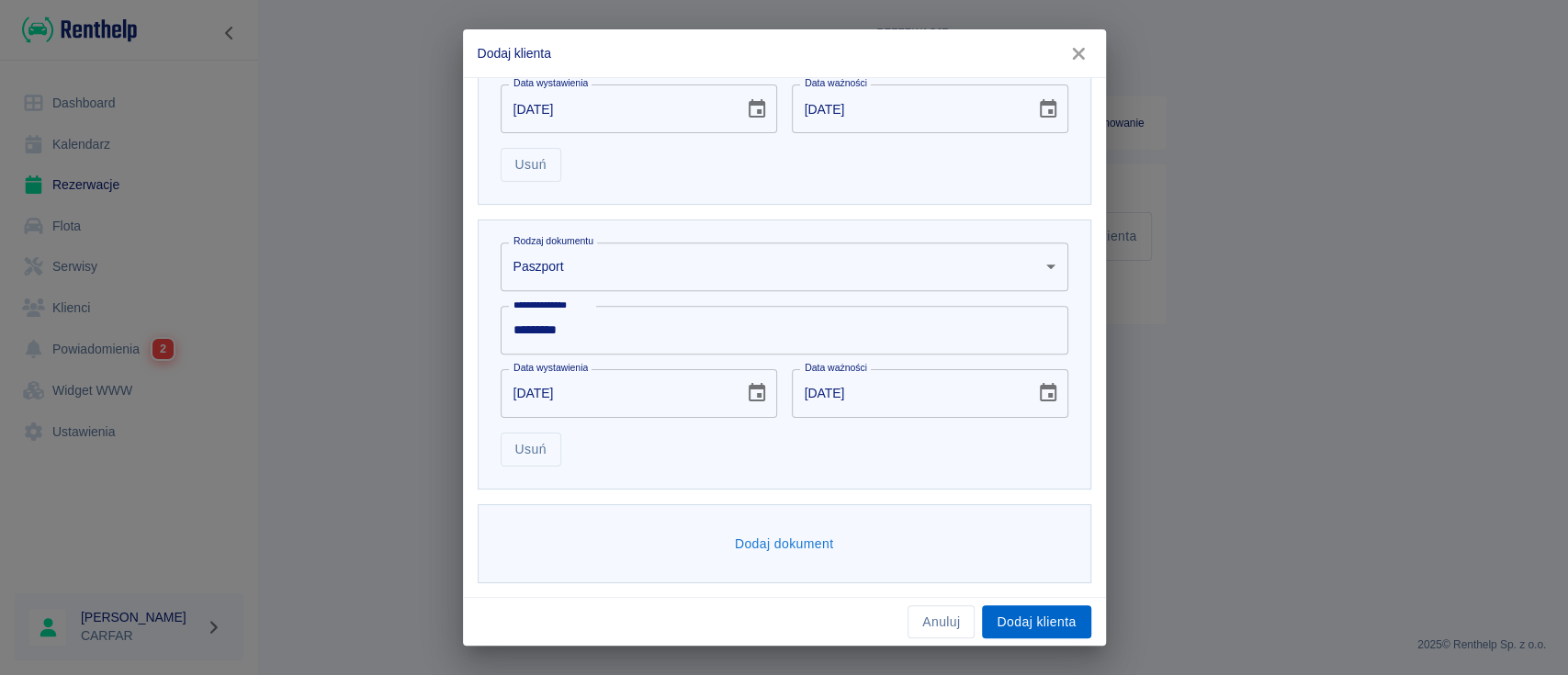
click at [1049, 626] on button "Dodaj klienta" at bounding box center [1036, 621] width 108 height 34
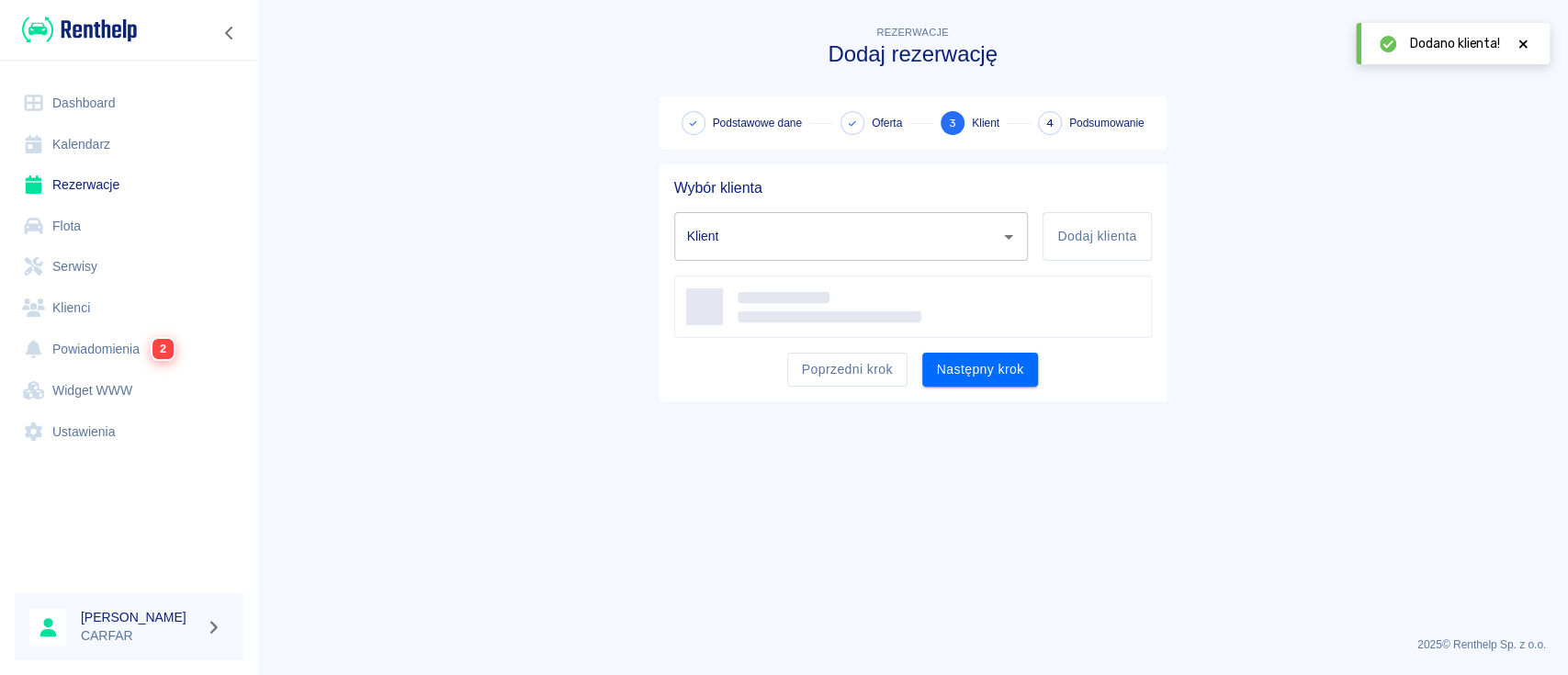
type input "[PERSON_NAME] ([PHONE_NUMBER])"
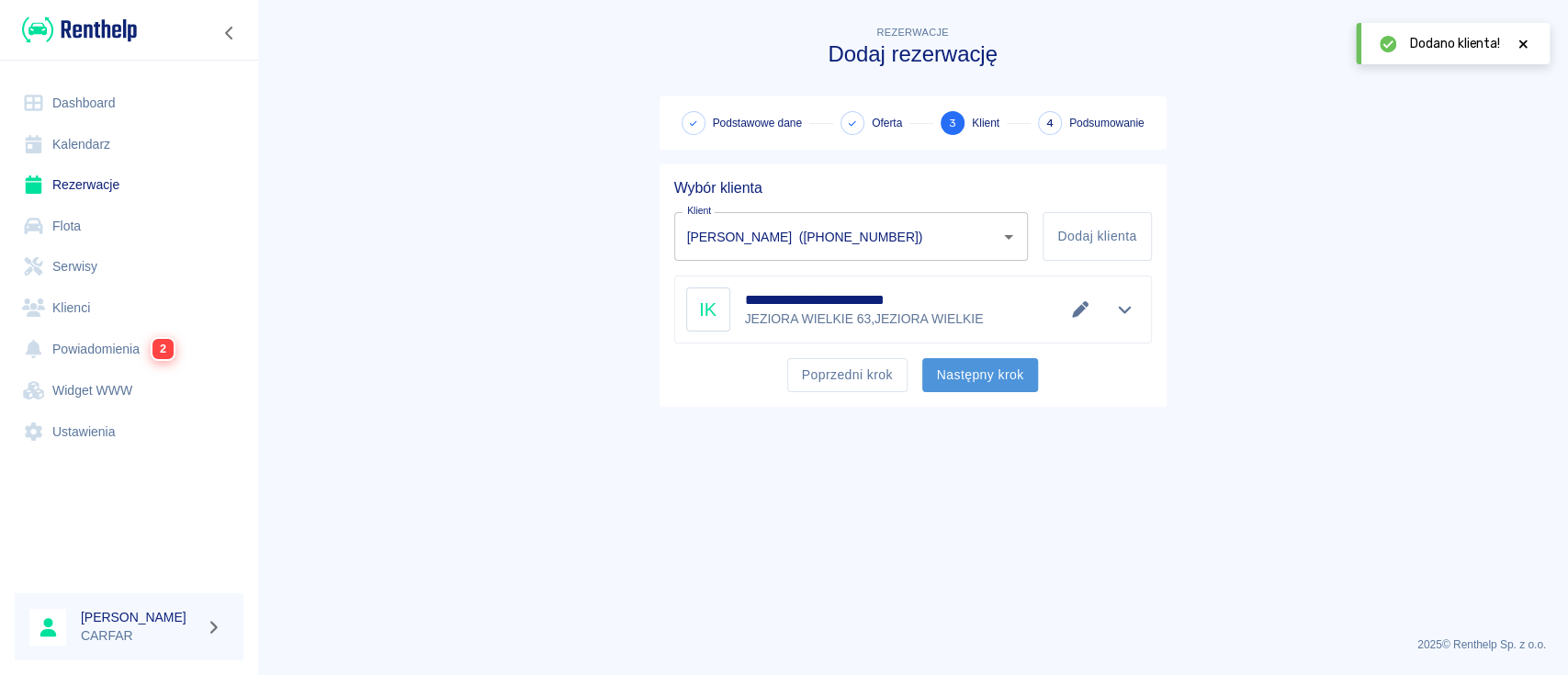
click at [985, 375] on button "Następny krok" at bounding box center [980, 375] width 117 height 34
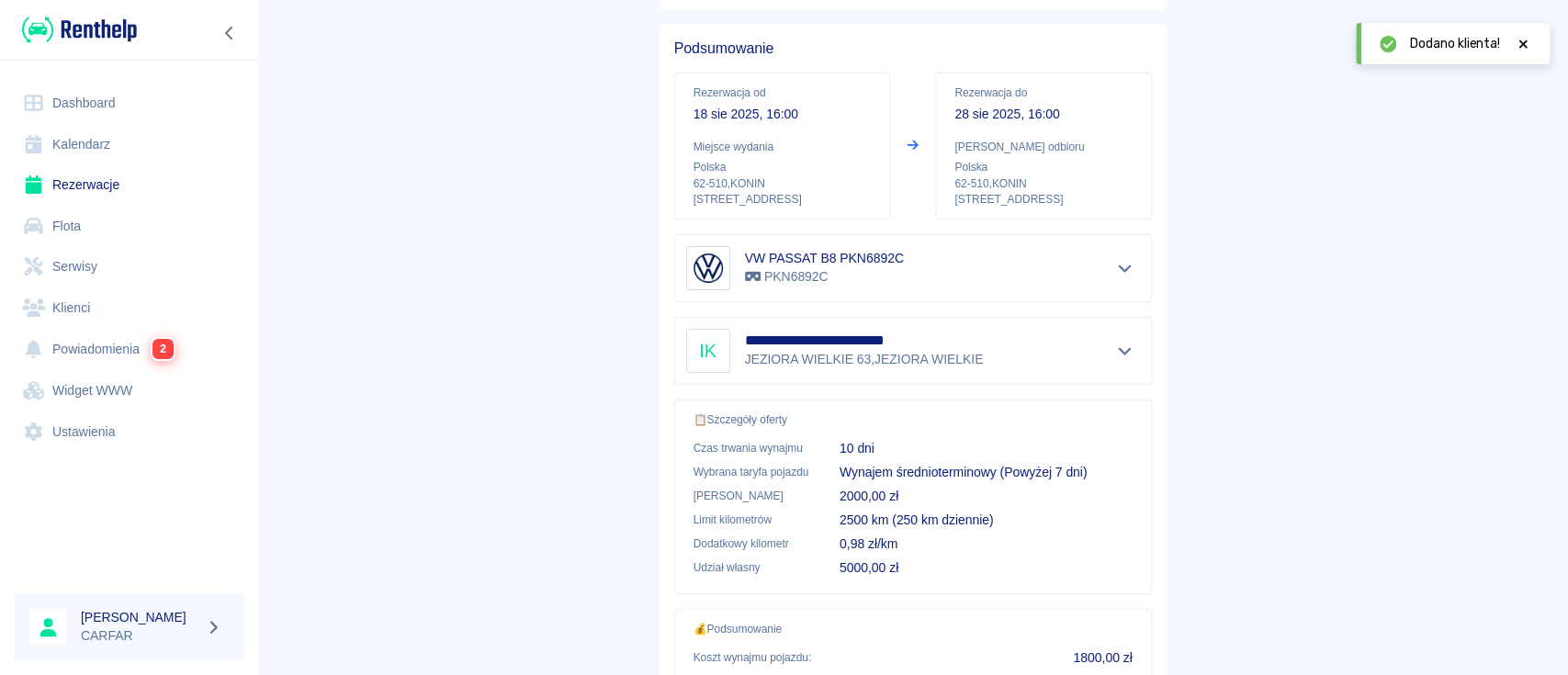
scroll to position [341, 0]
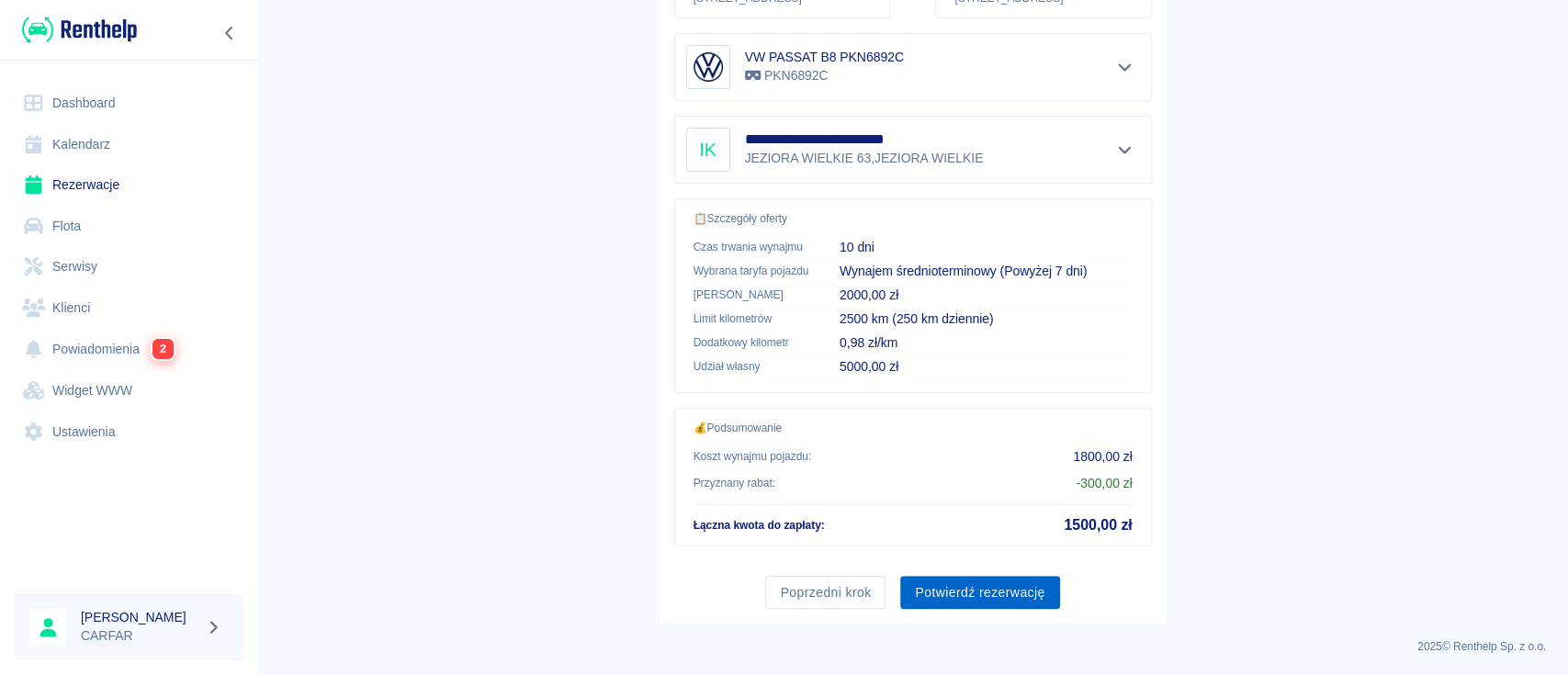
click at [975, 584] on button "Potwierdź rezerwację" at bounding box center [979, 592] width 159 height 34
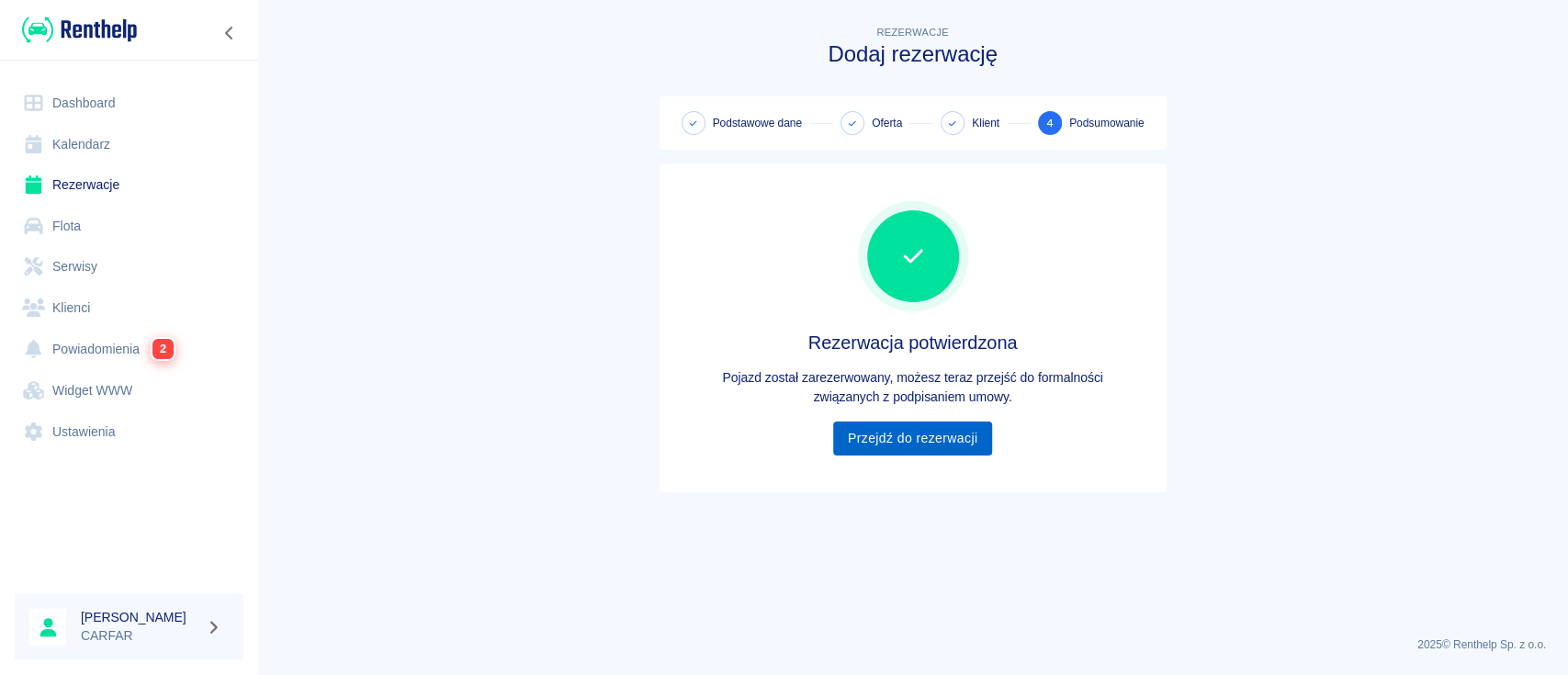
click at [934, 445] on link "Przejdź do rezerwacji" at bounding box center [912, 438] width 159 height 34
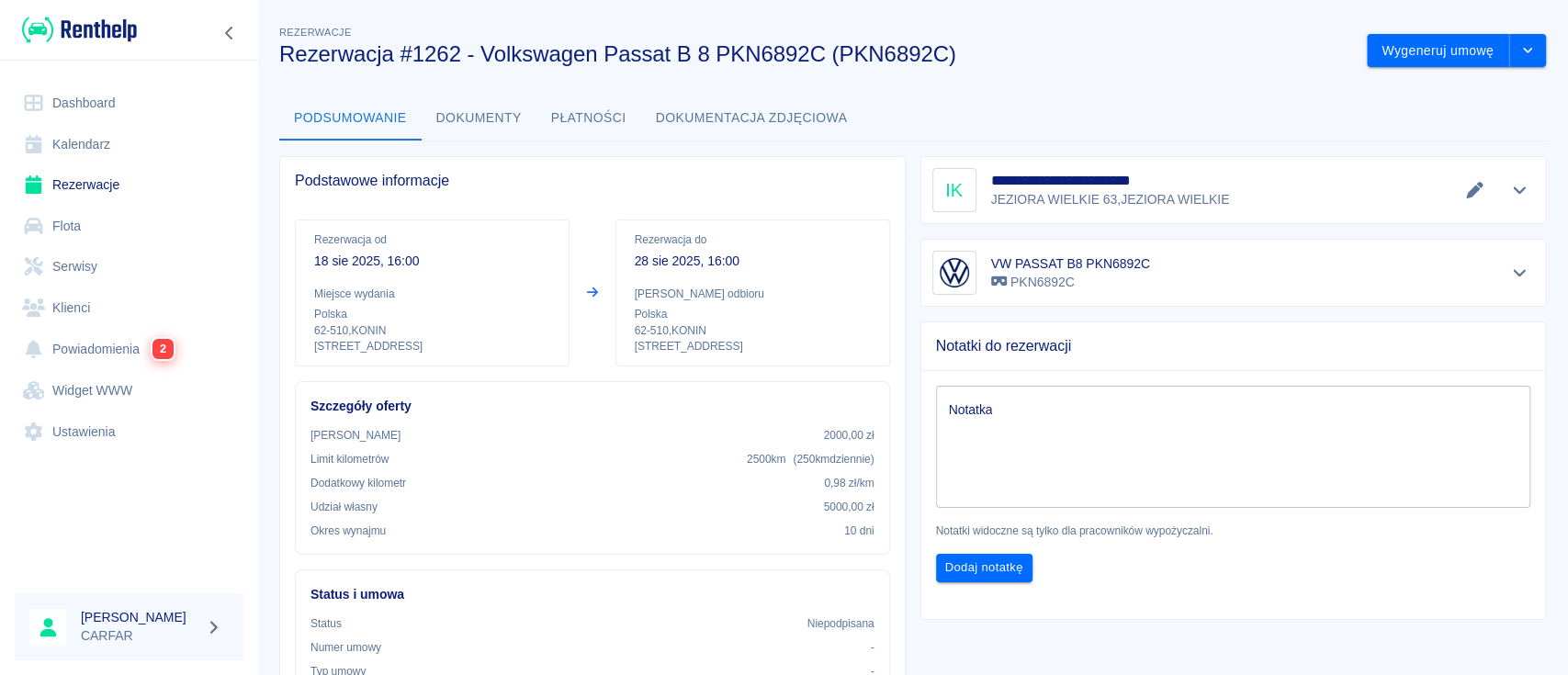
click at [478, 120] on button "Dokumenty" at bounding box center [479, 118] width 115 height 44
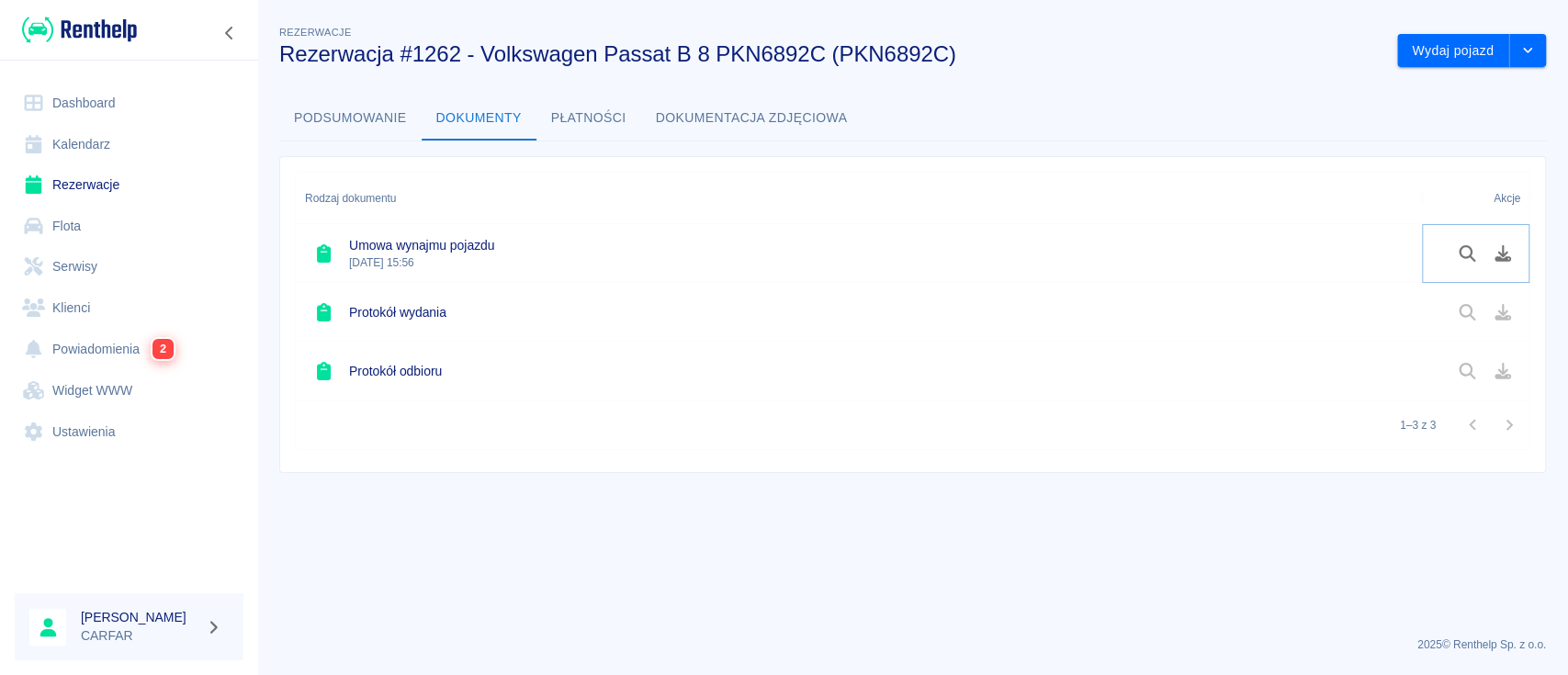
click at [1511, 255] on icon "Pobierz dokument" at bounding box center [1504, 253] width 21 height 17
click at [139, 96] on link "Dashboard" at bounding box center [129, 103] width 229 height 41
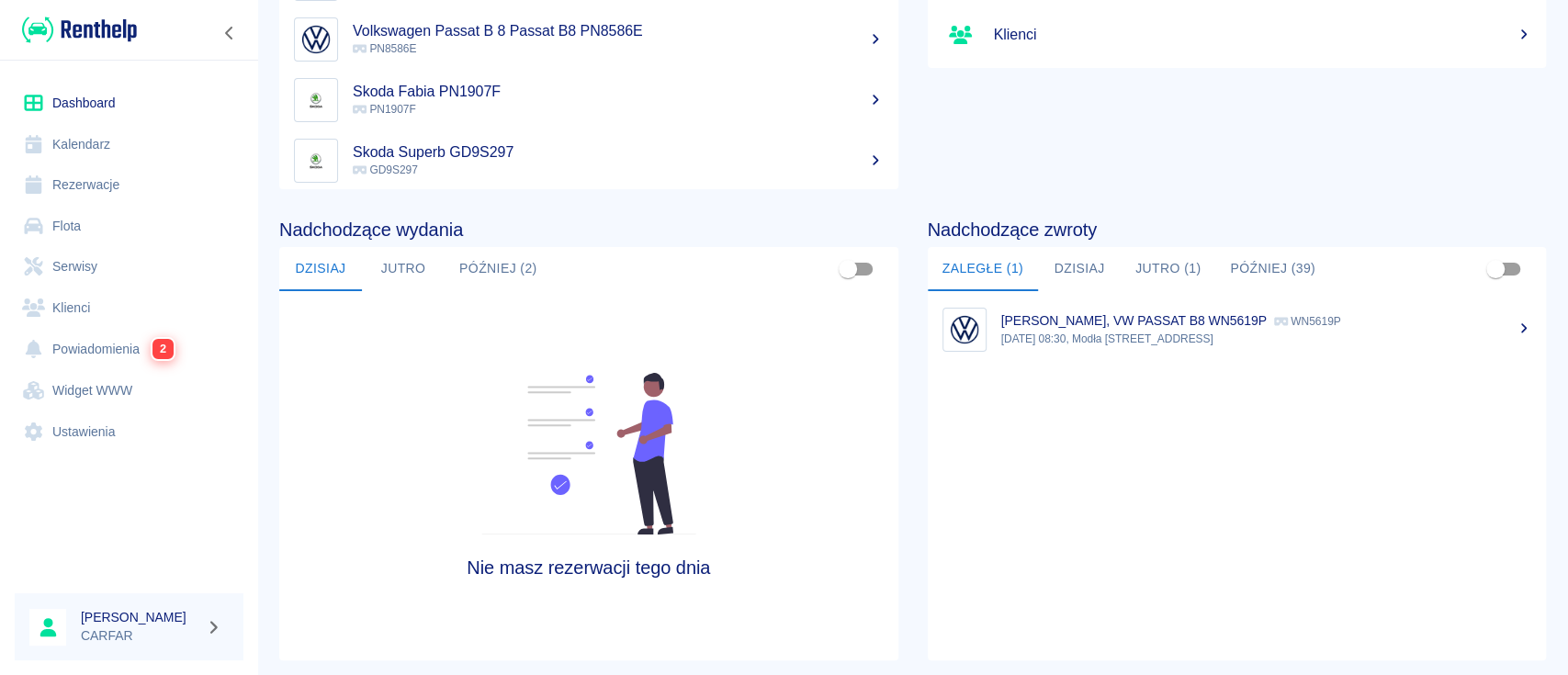
scroll to position [281, 0]
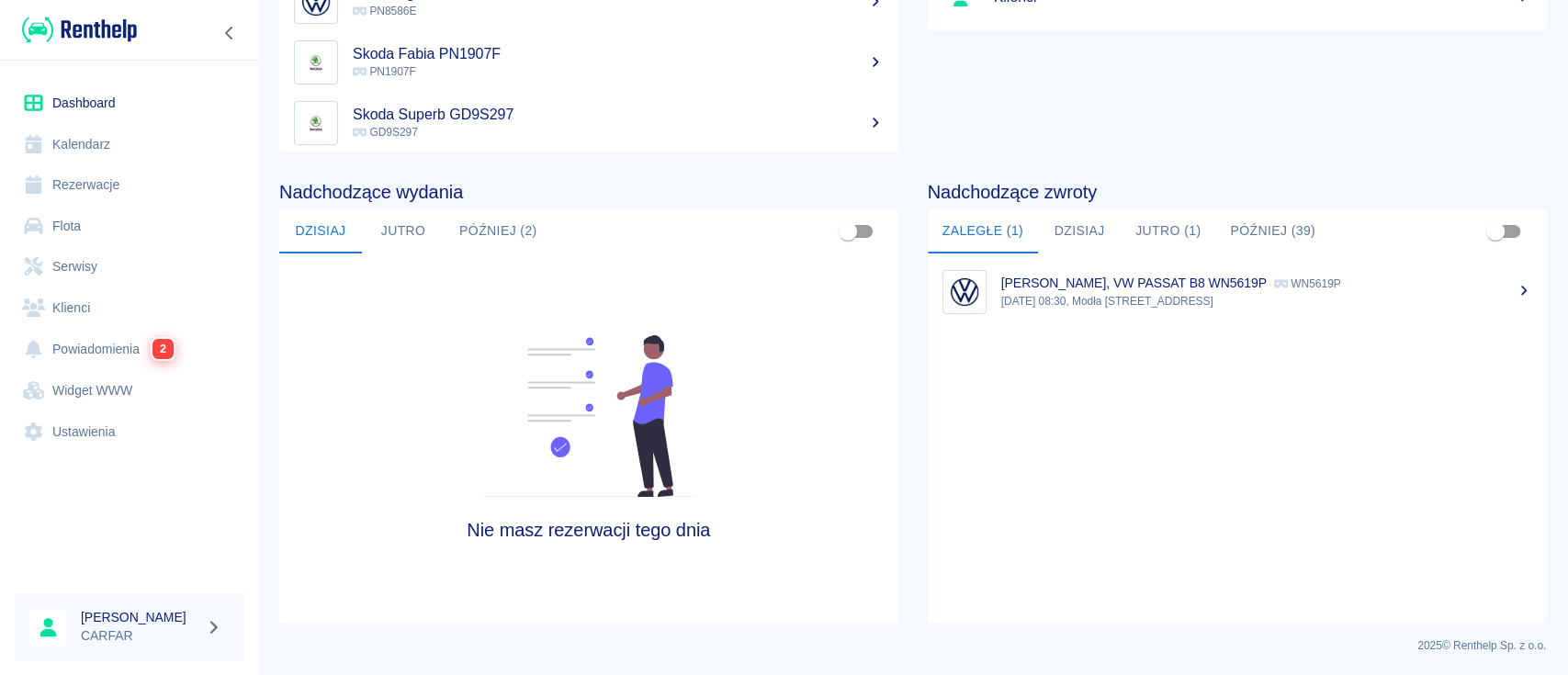
click at [1080, 233] on button "Dzisiaj" at bounding box center [1079, 231] width 83 height 44
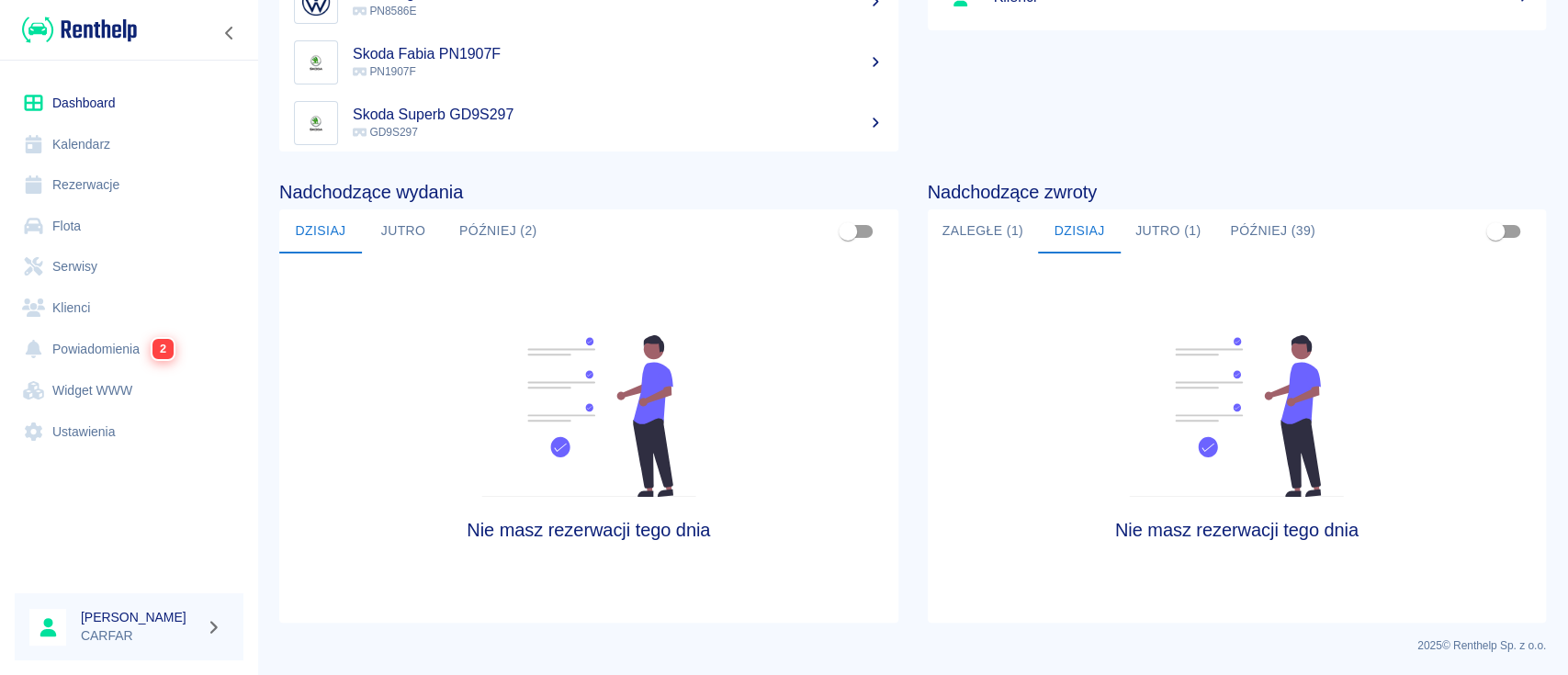
click at [1146, 228] on button "Jutro (1)" at bounding box center [1167, 231] width 95 height 44
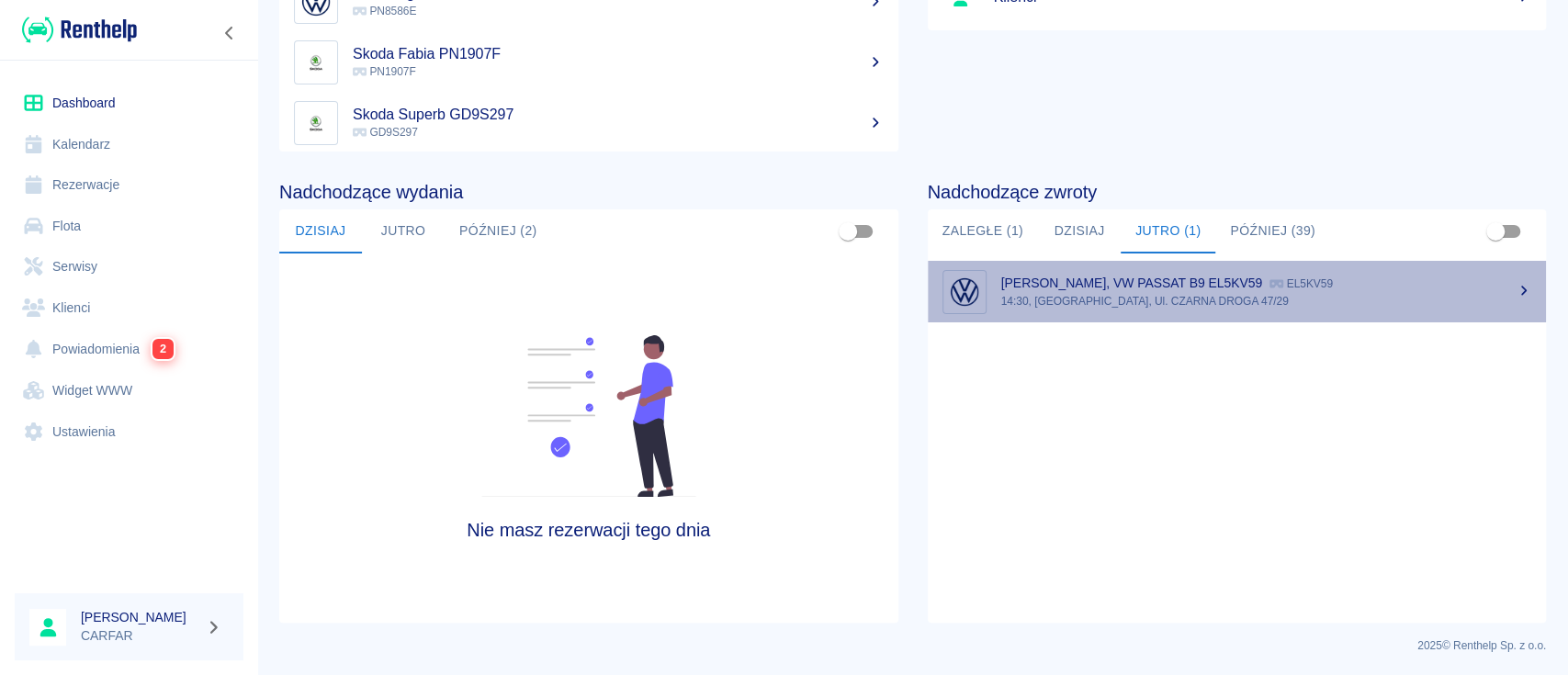
click at [1431, 283] on div "[PERSON_NAME], VW PASSAT B9 EL5KV59 EL5KV59" at bounding box center [1266, 283] width 531 height 19
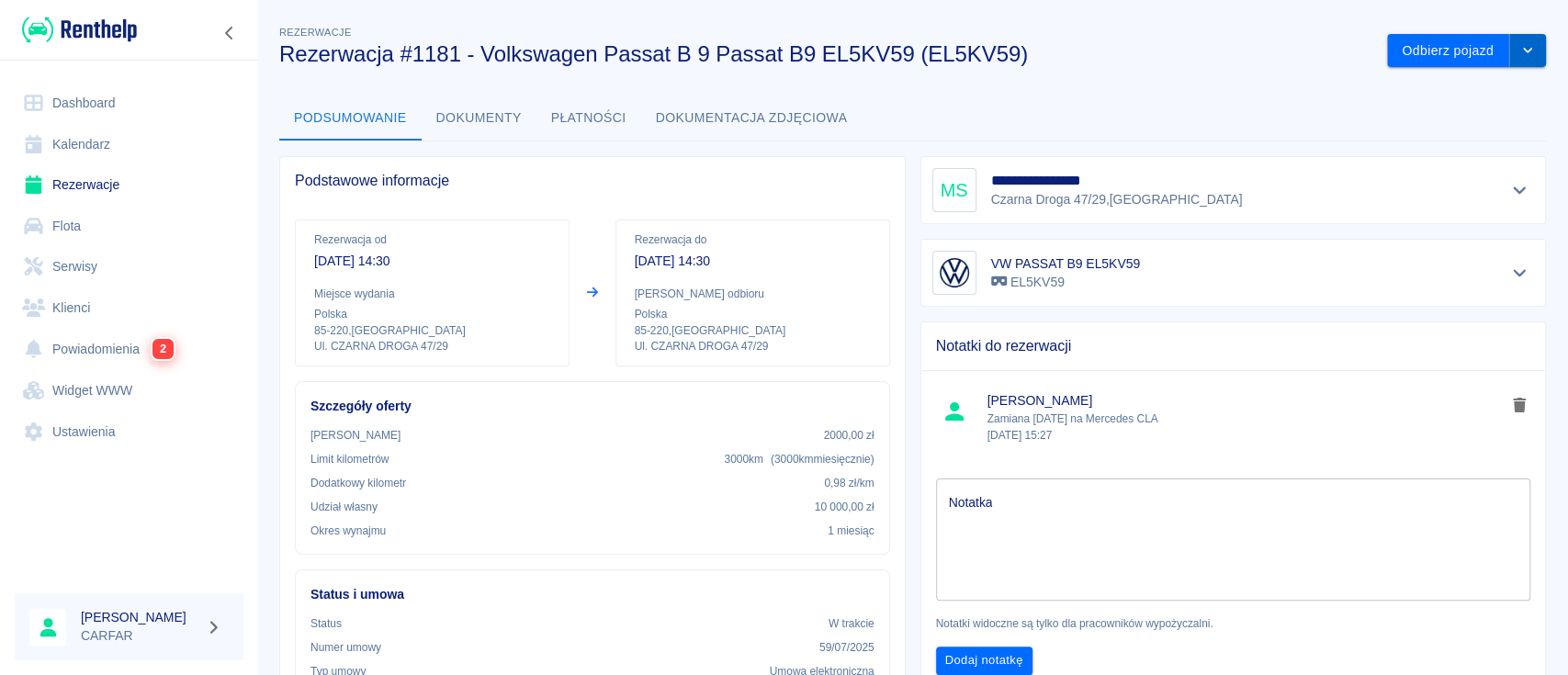
click at [1523, 48] on icon "drop-down" at bounding box center [1527, 51] width 9 height 6
click at [1475, 79] on li "Przedłuż rezerwację" at bounding box center [1447, 89] width 144 height 30
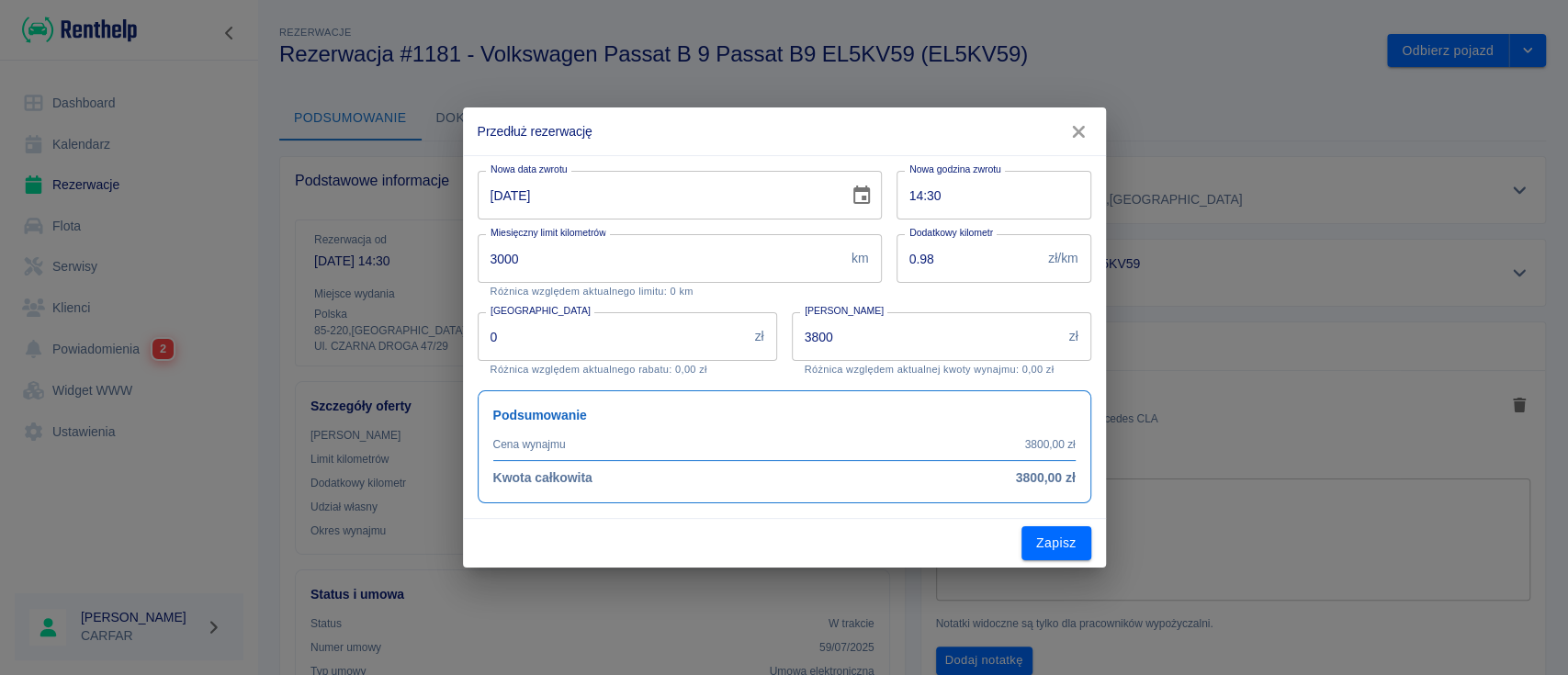
click at [499, 194] on input "[DATE]" at bounding box center [657, 195] width 359 height 49
click at [515, 194] on input "[DATE]" at bounding box center [657, 195] width 359 height 49
click at [865, 190] on icon "Choose date, selected date is 19 sie 2025" at bounding box center [861, 194] width 17 height 19
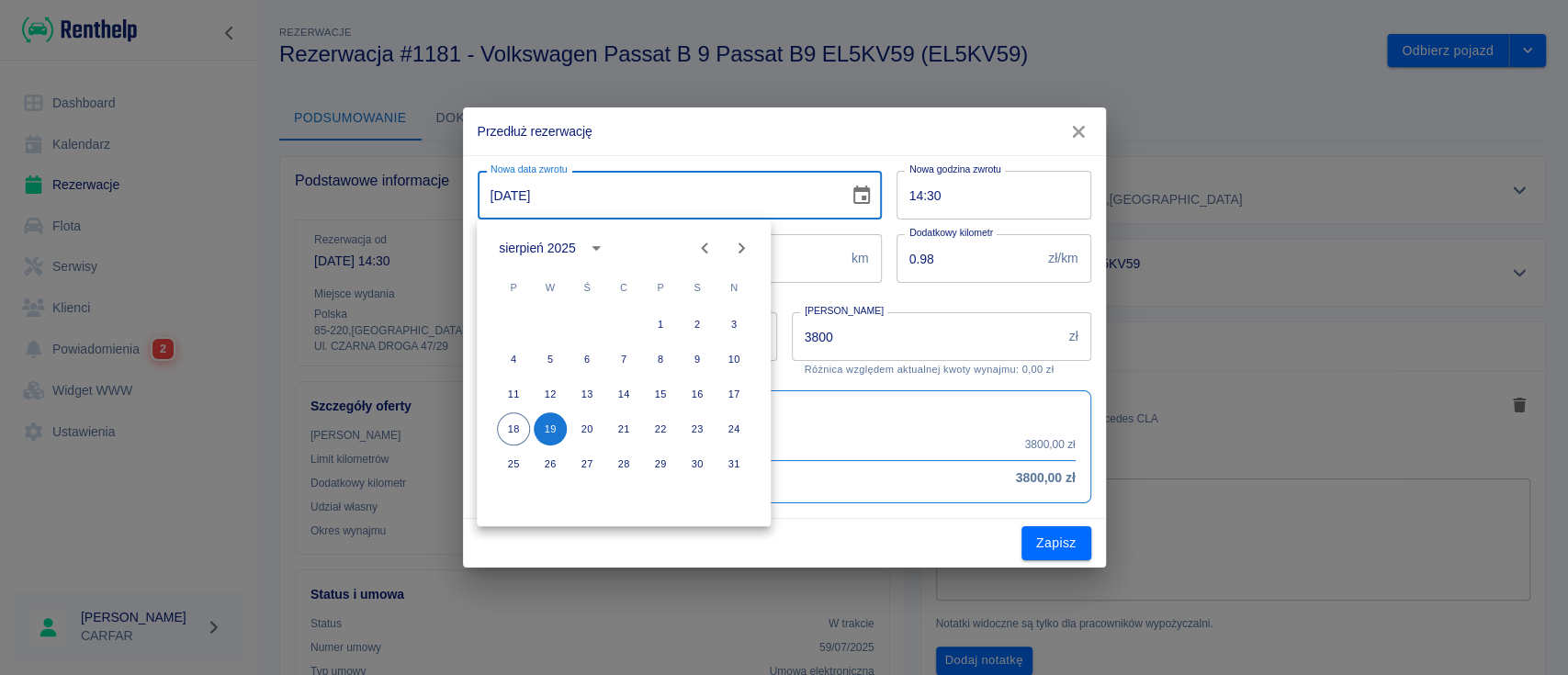
click at [739, 243] on icon "Next month" at bounding box center [741, 247] width 22 height 22
click at [664, 395] on button "19" at bounding box center [661, 394] width 33 height 33
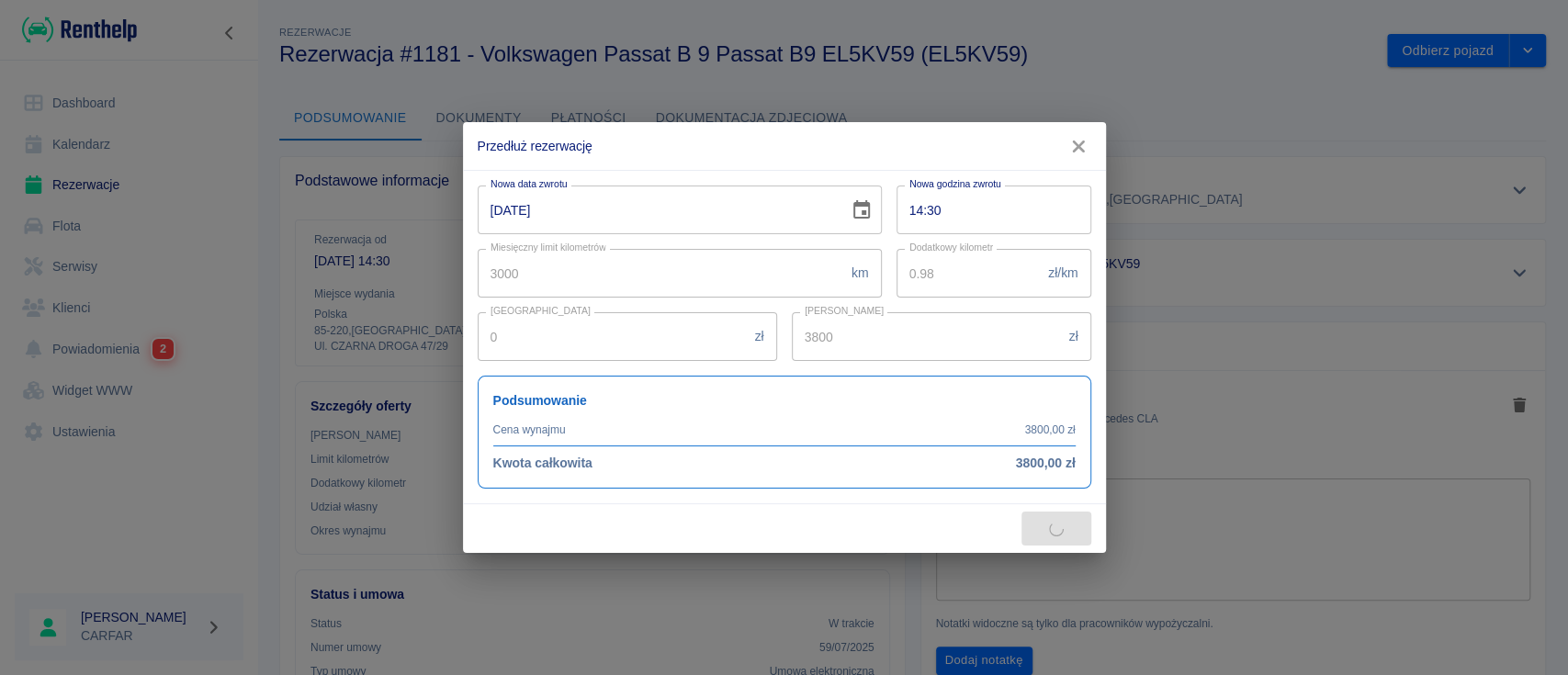
type input "[DATE]"
type input "7600"
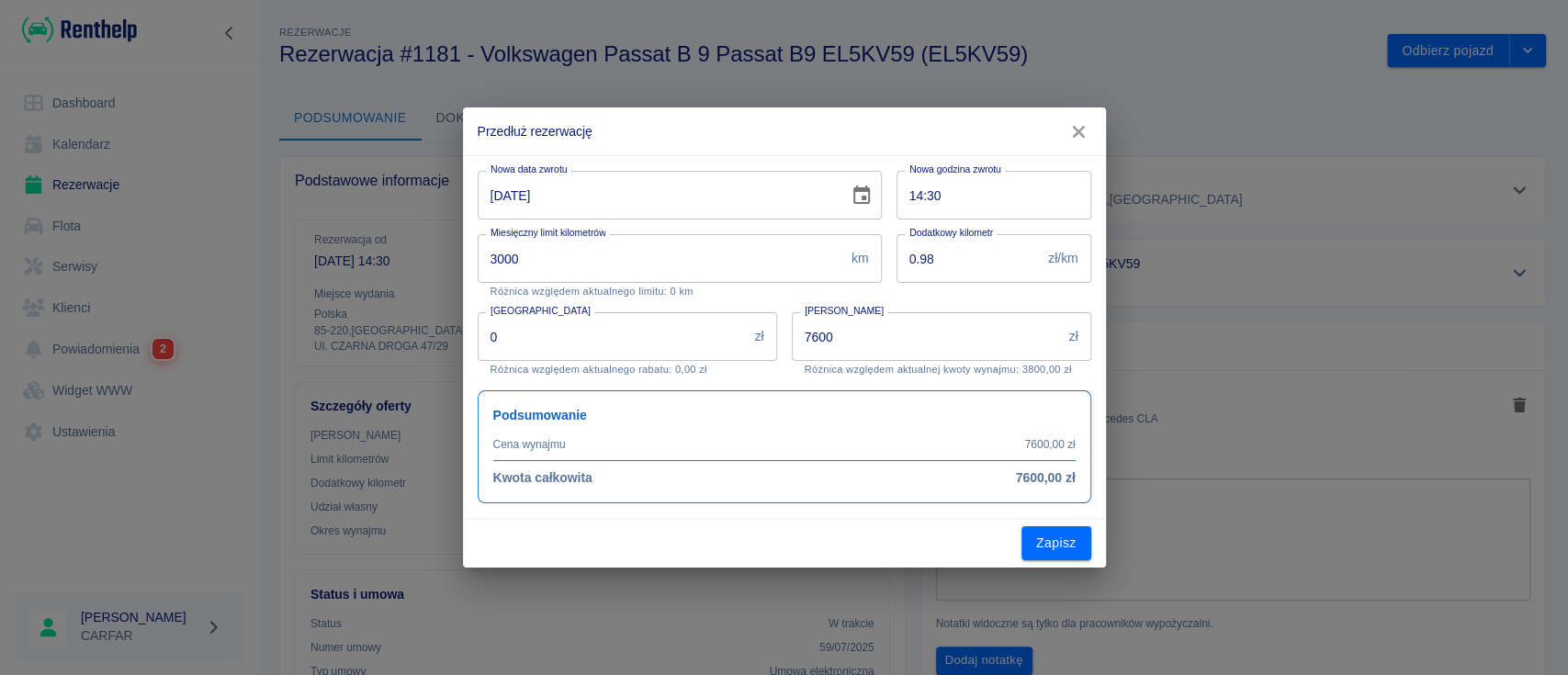
click at [1055, 543] on button "Zapisz" at bounding box center [1056, 543] width 70 height 34
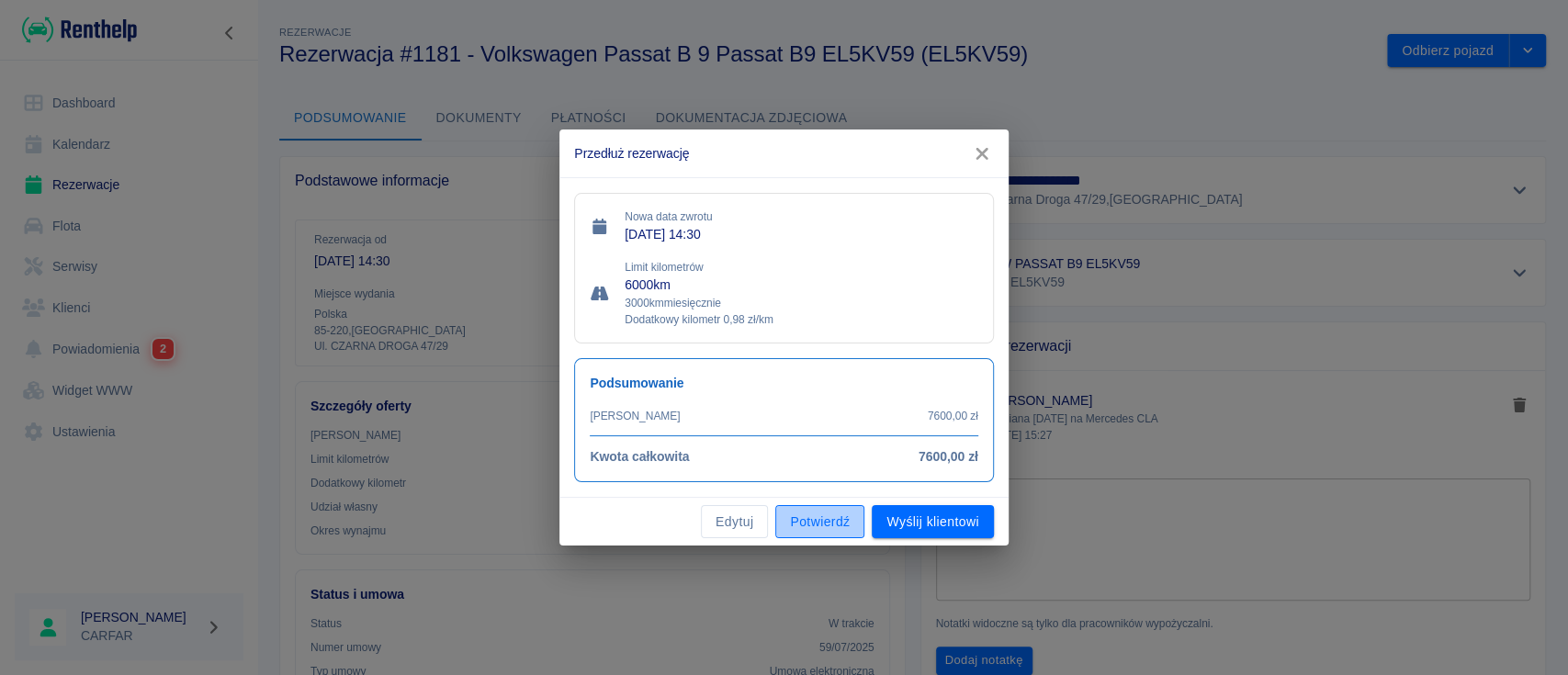
click at [840, 523] on button "Potwierdź" at bounding box center [820, 521] width 89 height 34
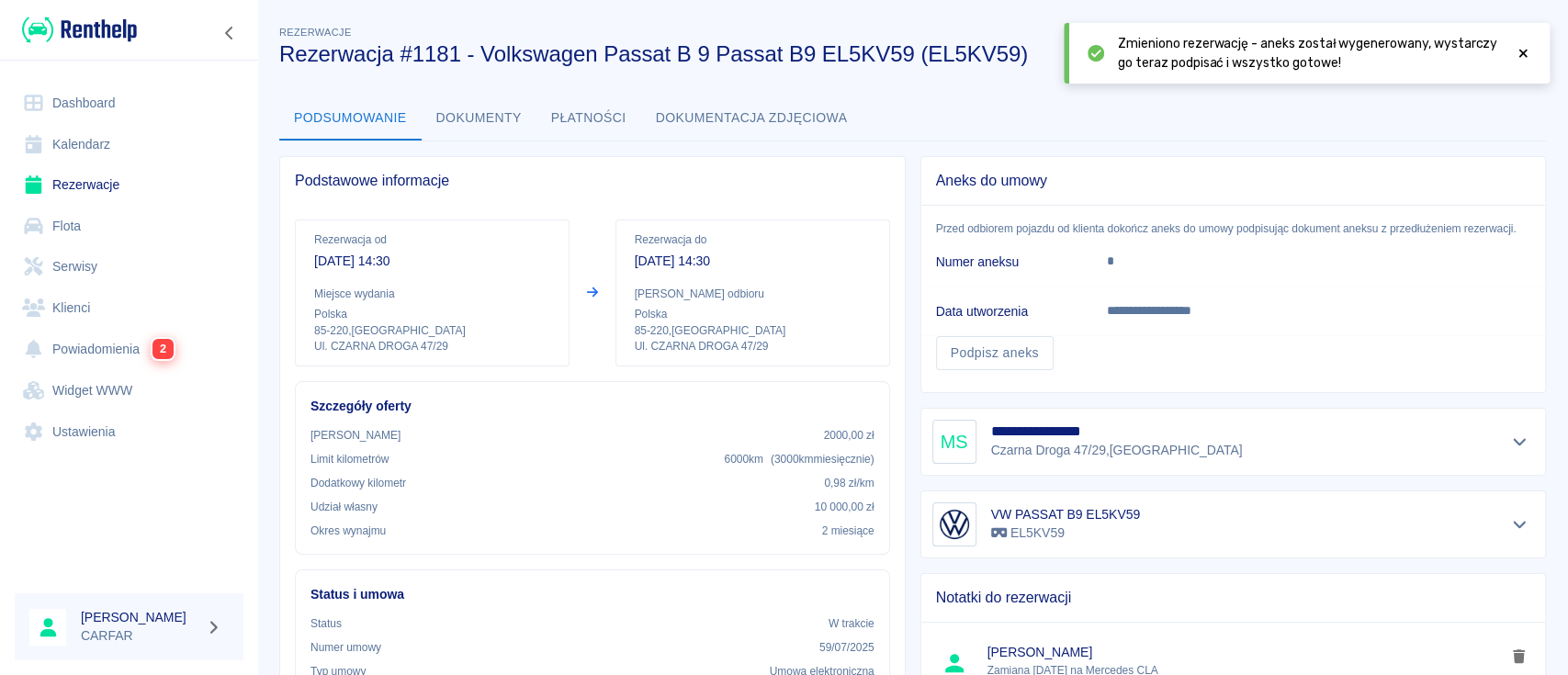
click at [1357, 421] on div "**********" at bounding box center [1234, 441] width 602 height 44
click at [1505, 434] on button "Pokaż szczegóły" at bounding box center [1519, 441] width 30 height 25
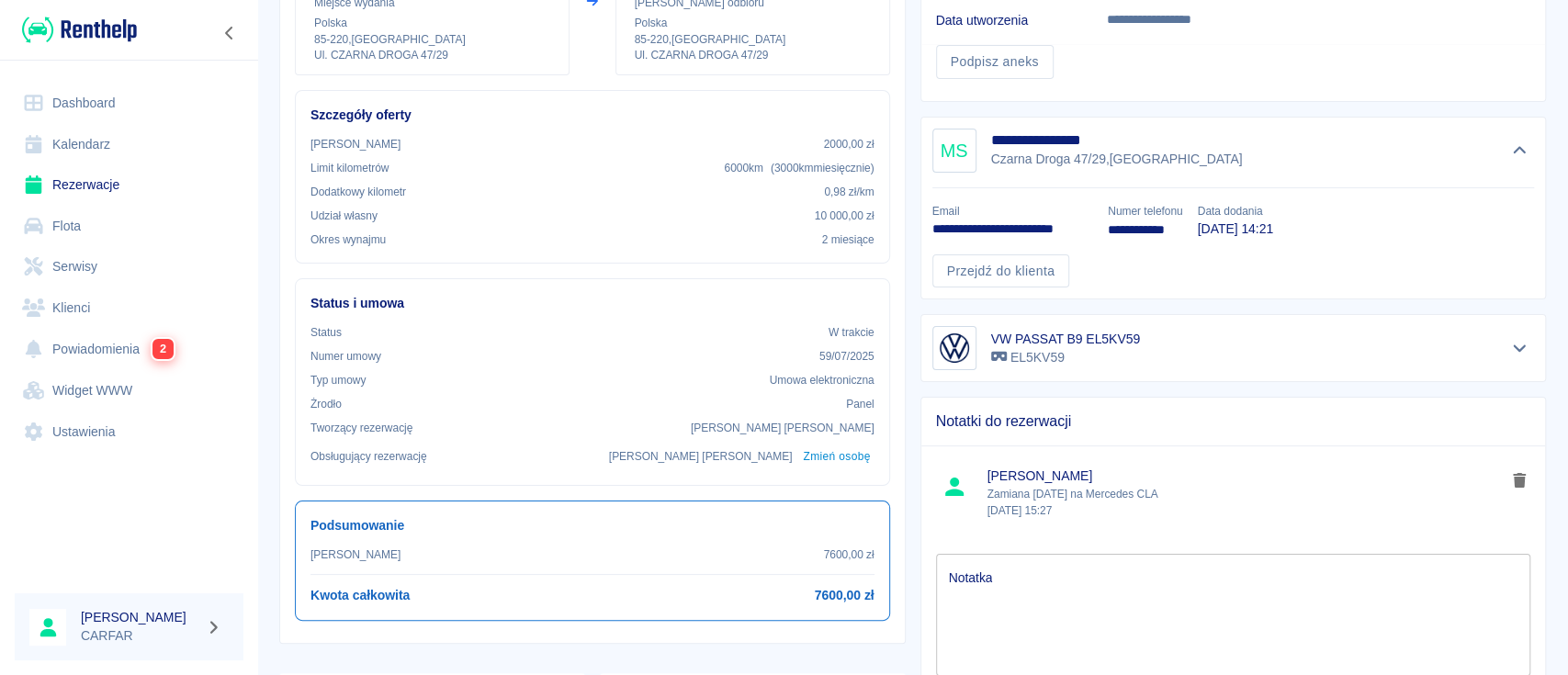
scroll to position [332, 0]
